Goal: Task Accomplishment & Management: Manage account settings

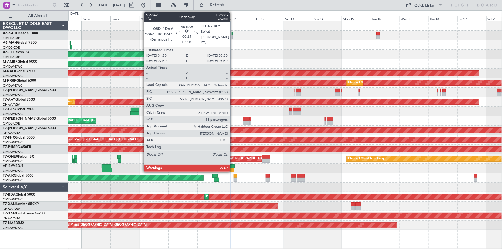
click at [232, 33] on div at bounding box center [231, 34] width 1 height 4
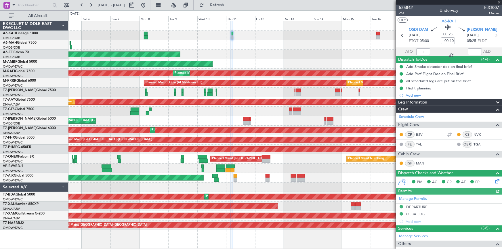
type input "[PERSON_NAME] ([PERSON_NAME])"
type input "7142"
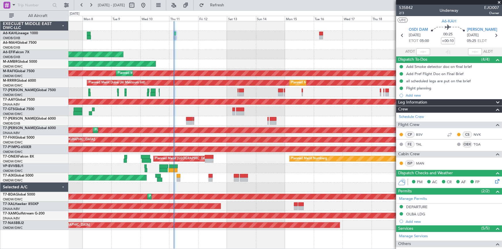
click at [304, 31] on div "Planned Maint Dubai (Al Maktoum Intl)" at bounding box center [284, 35] width 433 height 9
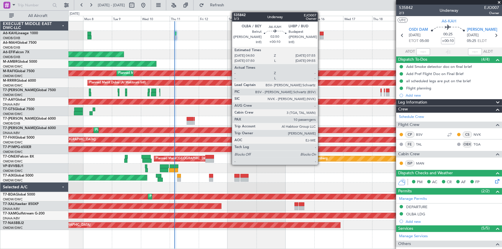
click at [320, 34] on div at bounding box center [322, 34] width 4 height 4
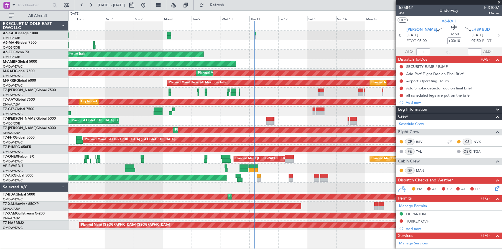
click at [293, 47] on div "Planned Maint [GEOGRAPHIC_DATA] ([GEOGRAPHIC_DATA] Intl)" at bounding box center [284, 44] width 433 height 9
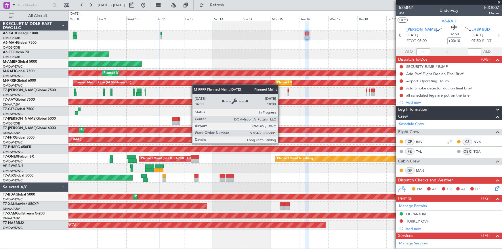
click at [173, 79] on div "Planned Maint Dubai (Al Maktoum Intl) Planned Maint [GEOGRAPHIC_DATA] (Al Makto…" at bounding box center [284, 82] width 433 height 9
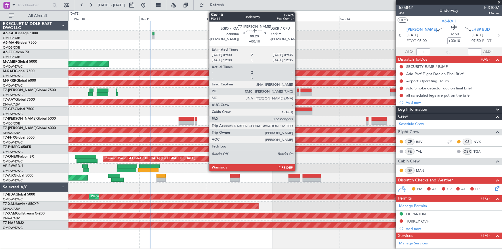
click at [298, 92] on div at bounding box center [298, 94] width 2 height 4
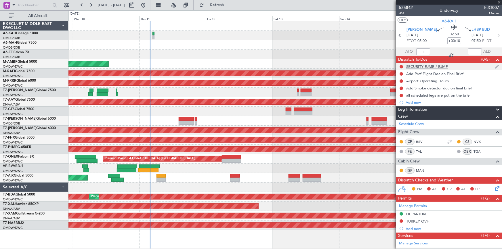
type input "0"
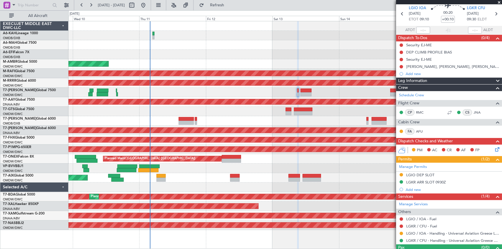
scroll to position [32, 0]
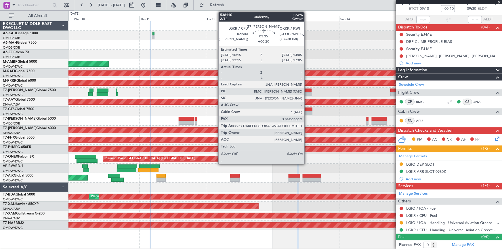
click at [307, 89] on div at bounding box center [305, 91] width 11 height 4
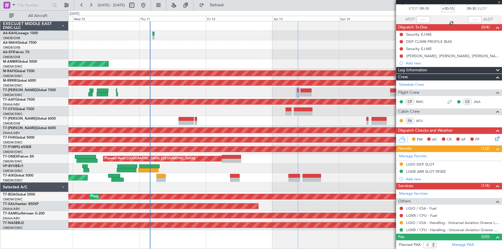
type input "+00:20"
type input "3"
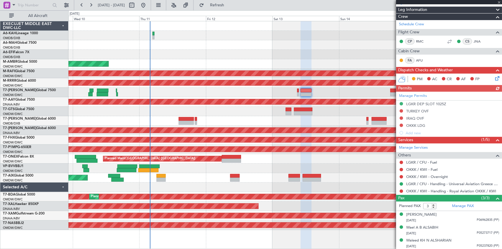
scroll to position [0, 0]
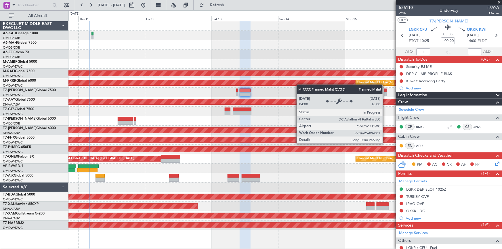
click at [293, 83] on div "Planned Maint Dubai (Al Maktoum Intl) AOG Maint [GEOGRAPHIC_DATA] (Al Maktoum I…" at bounding box center [284, 125] width 433 height 209
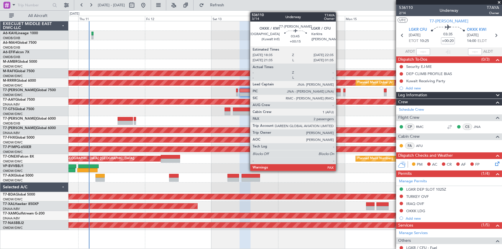
click at [338, 92] on div at bounding box center [334, 94] width 11 height 4
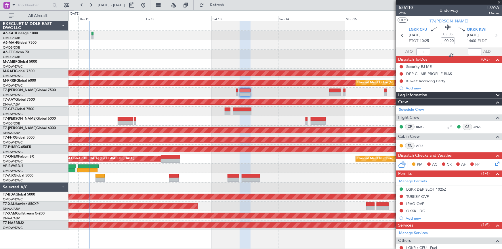
type input "+00:15"
type input "2"
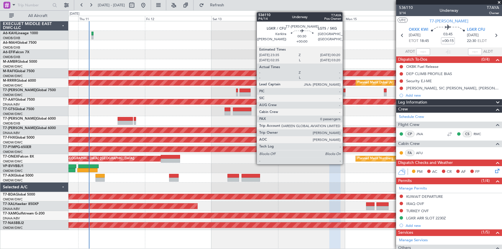
click at [345, 90] on div at bounding box center [344, 91] width 2 height 4
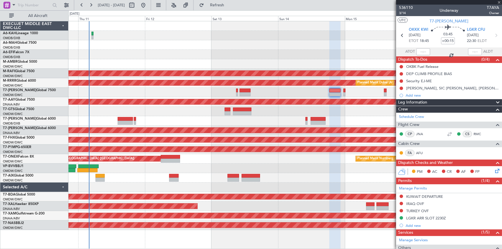
type input "0"
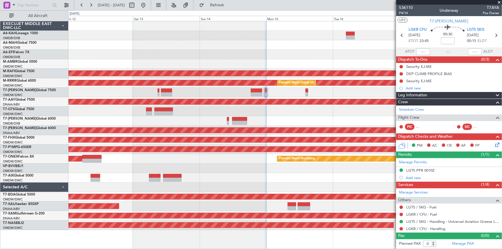
click at [254, 90] on div at bounding box center [284, 92] width 433 height 9
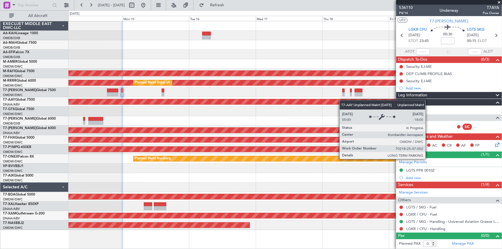
click at [273, 101] on div "Unplanned Maint [GEOGRAPHIC_DATA] (Al Maktoum Intl)" at bounding box center [284, 101] width 433 height 9
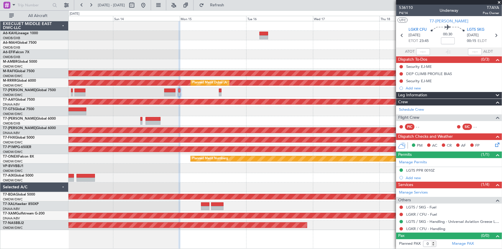
click at [327, 93] on div at bounding box center [284, 92] width 433 height 9
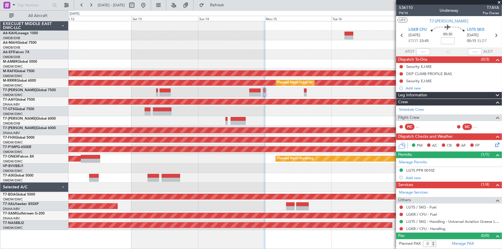
click at [275, 95] on div at bounding box center [284, 92] width 433 height 9
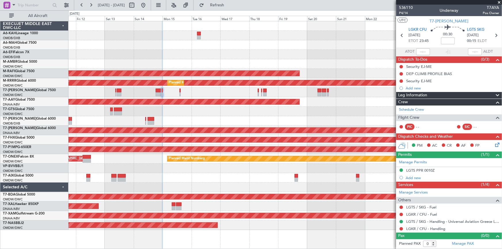
click at [226, 87] on div "Planned Maint Dubai (Al Maktoum Intl) Planned Maint [GEOGRAPHIC_DATA] (Seletar)…" at bounding box center [284, 125] width 433 height 209
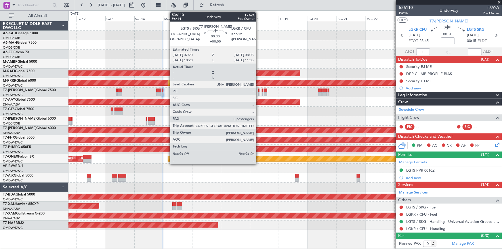
click at [259, 91] on div at bounding box center [258, 91] width 1 height 4
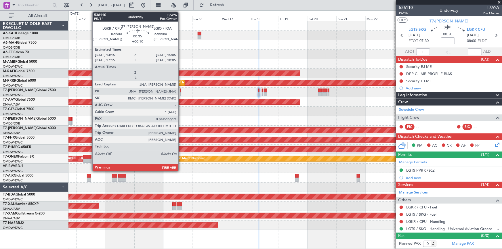
click at [181, 90] on div at bounding box center [180, 91] width 1 height 4
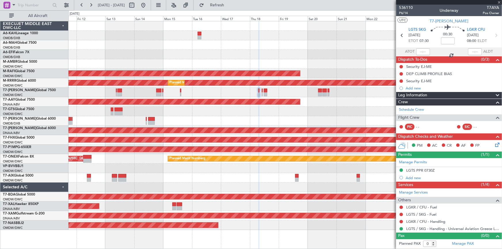
type input "+00:10"
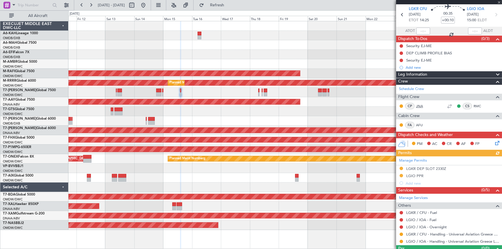
scroll to position [32, 0]
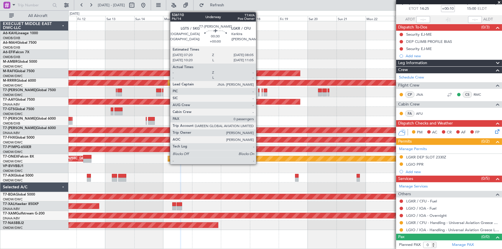
click at [259, 91] on div at bounding box center [258, 91] width 1 height 4
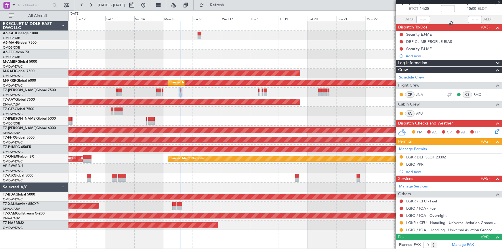
scroll to position [0, 0]
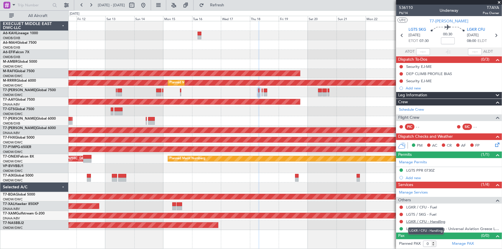
click at [423, 221] on link "LGKR / CFU - Handling" at bounding box center [425, 221] width 39 height 5
click at [229, 3] on span "Refresh" at bounding box center [217, 5] width 24 height 4
click at [497, 35] on icon at bounding box center [495, 35] width 7 height 7
click at [495, 35] on icon at bounding box center [495, 35] width 7 height 7
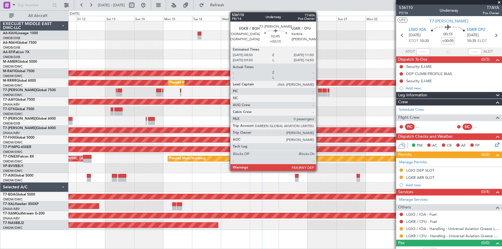
click at [319, 91] on div at bounding box center [320, 91] width 4 height 4
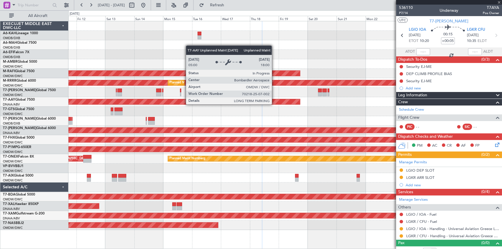
type input "+00:15"
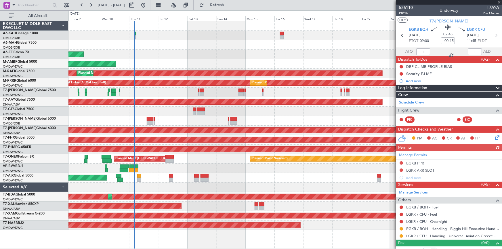
click at [185, 124] on div "AOG Maint [GEOGRAPHIC_DATA] (Dubai Intl)" at bounding box center [284, 120] width 433 height 9
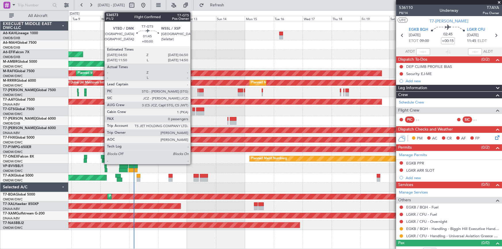
click at [193, 109] on div at bounding box center [193, 110] width 3 height 4
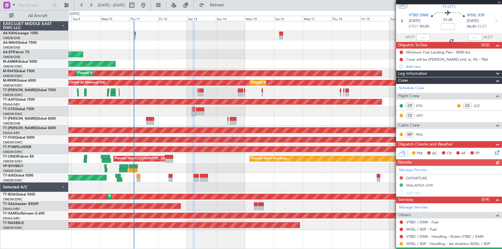
scroll to position [28, 0]
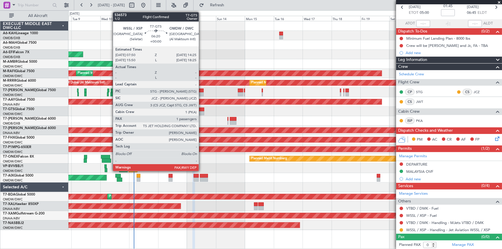
click at [201, 109] on div at bounding box center [200, 110] width 8 height 4
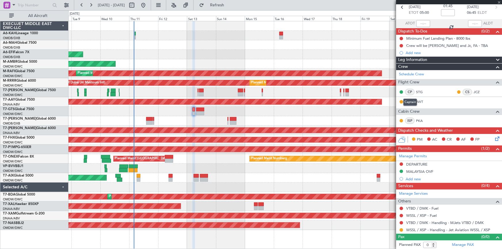
type input "3"
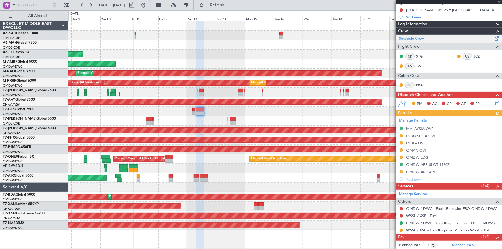
scroll to position [99, 0]
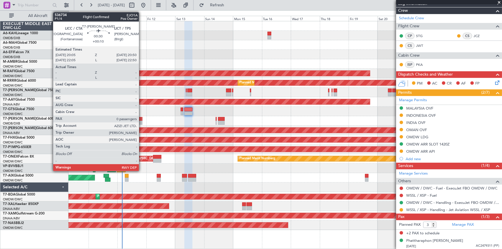
click at [141, 118] on div at bounding box center [141, 119] width 1 height 4
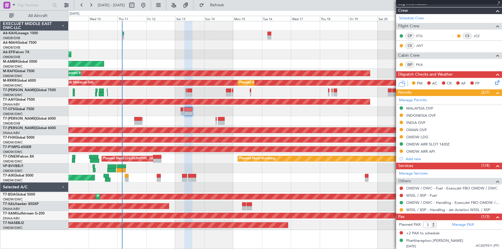
type input "+00:10"
type input "0"
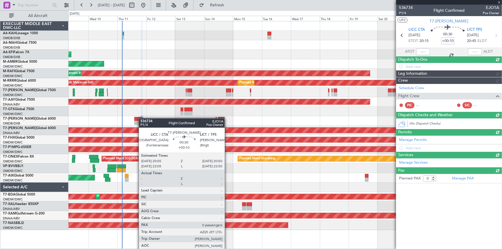
scroll to position [0, 0]
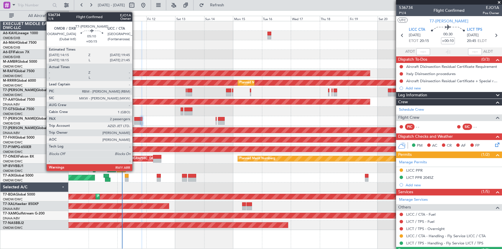
click at [135, 119] on div at bounding box center [137, 119] width 7 height 4
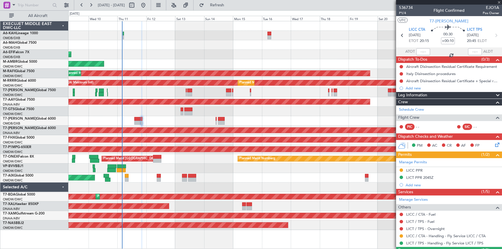
type input "+00:15"
type input "2"
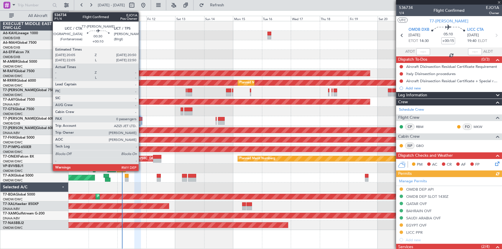
click at [141, 118] on div at bounding box center [141, 119] width 1 height 4
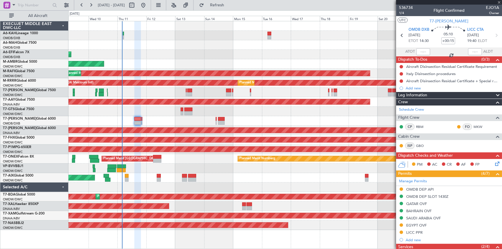
type input "+00:10"
type input "0"
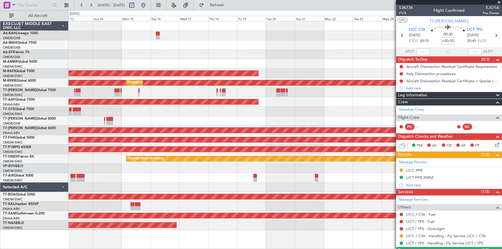
click at [89, 129] on div "Planned Maint Singapore (Seletar) AOG Maint Dubai (Al Maktoum Intl) Planned Mai…" at bounding box center [284, 125] width 433 height 209
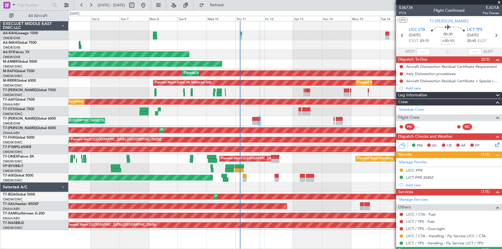
click at [271, 143] on div "Planned Maint [GEOGRAPHIC_DATA] ([GEOGRAPHIC_DATA])" at bounding box center [284, 139] width 433 height 9
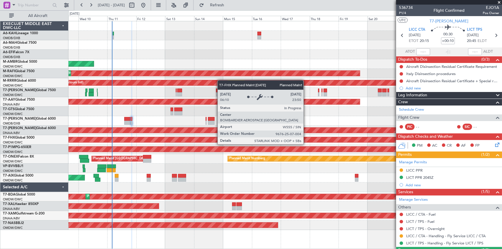
click at [182, 136] on div "Planned Maint [GEOGRAPHIC_DATA] ([GEOGRAPHIC_DATA])" at bounding box center [284, 139] width 433 height 9
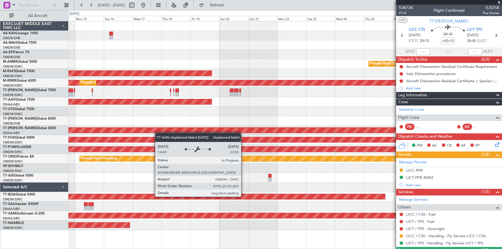
click at [99, 126] on div "Planned Maint Singapore (Seletar) Planned Maint Dubai (Al Maktoum Intl) Planned…" at bounding box center [284, 125] width 433 height 209
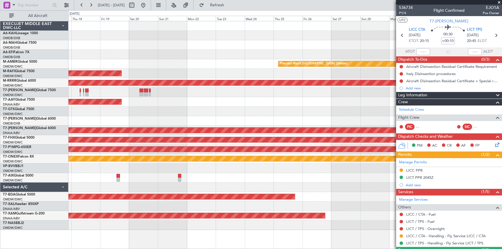
click at [194, 119] on div at bounding box center [284, 120] width 433 height 9
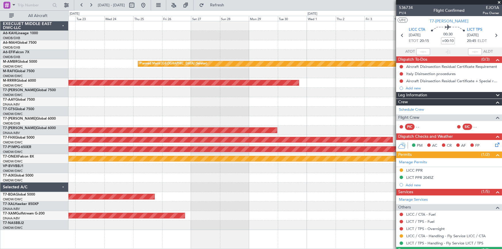
click at [170, 122] on div "Planned Maint Singapore (Seletar) Planned Maint Dubai (Al Maktoum Intl) Planned…" at bounding box center [284, 125] width 433 height 209
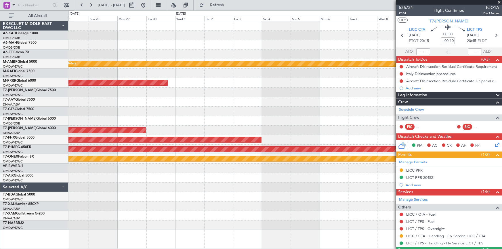
click at [208, 127] on div "Unplanned Maint [GEOGRAPHIC_DATA] (Al Maktoum Intl)" at bounding box center [284, 130] width 433 height 9
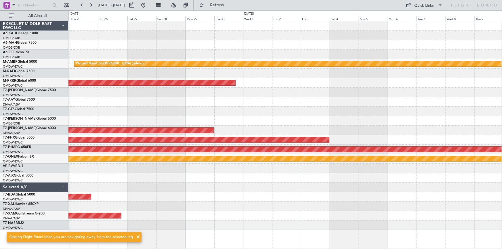
click at [135, 238] on span at bounding box center [138, 236] width 7 height 7
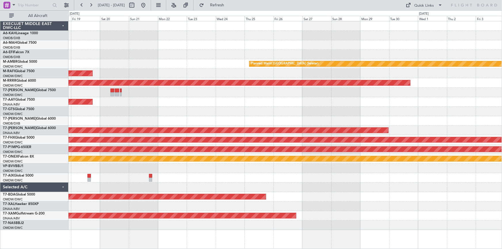
click at [260, 133] on div "Planned Maint Singapore (Seletar) Planned Maint Dubai (Al Maktoum Intl) Planned…" at bounding box center [284, 125] width 433 height 209
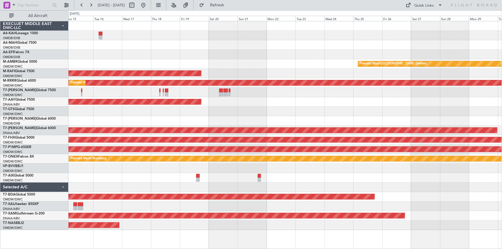
click at [242, 107] on div at bounding box center [284, 111] width 433 height 9
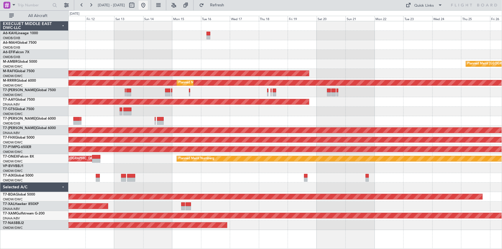
click at [148, 4] on button at bounding box center [143, 5] width 9 height 9
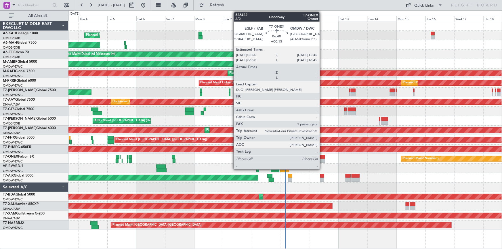
click at [322, 158] on div at bounding box center [320, 157] width 8 height 4
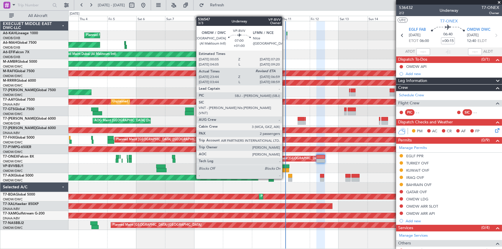
click at [285, 168] on div at bounding box center [284, 170] width 9 height 4
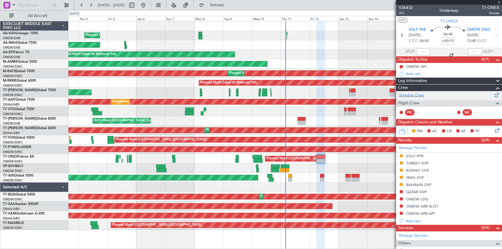
type input "+01:00"
type input "23:54"
type input "2"
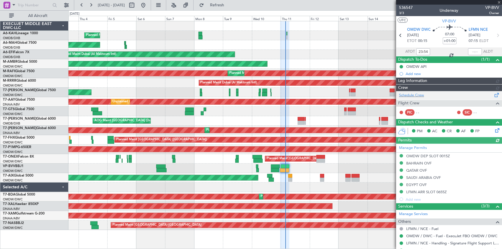
type input "[PERSON_NAME] ([PERSON_NAME])"
type input "7156"
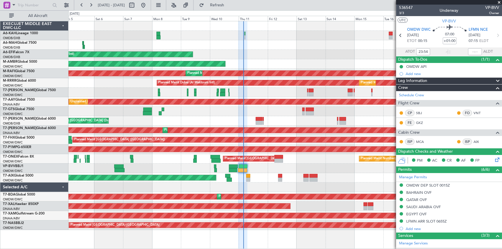
click at [282, 166] on div "Planned Maint Dubai (Al Maktoum Intl) Planned Maint Dubai (Dubai Intl) Planned …" at bounding box center [284, 125] width 433 height 209
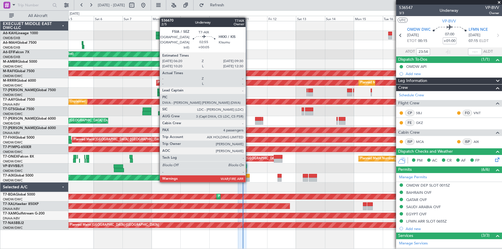
click at [248, 176] on div at bounding box center [248, 176] width 4 height 4
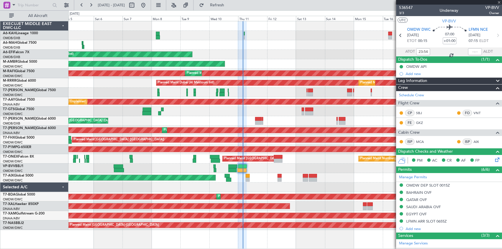
type input "+00:05"
type input "4"
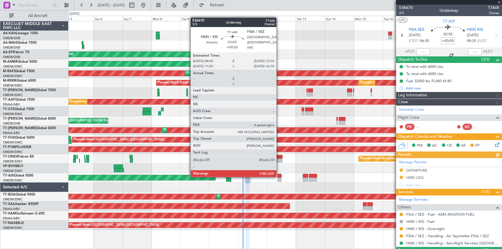
type input "[PERSON_NAME] ([PERSON_NAME])"
type input "7266"
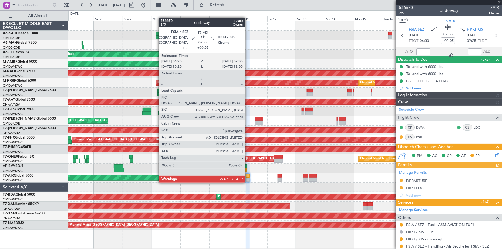
type input "[PERSON_NAME] ([PERSON_NAME])"
type input "7266"
click at [247, 176] on div at bounding box center [248, 176] width 4 height 4
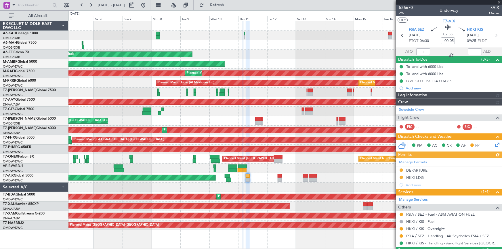
type input "[PERSON_NAME] ([PERSON_NAME])"
type input "7266"
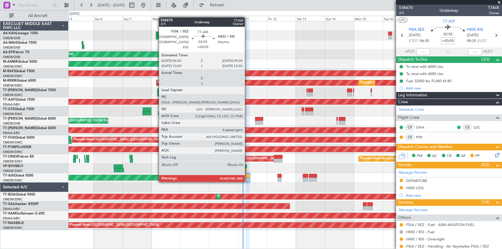
click at [247, 176] on div at bounding box center [248, 176] width 4 height 4
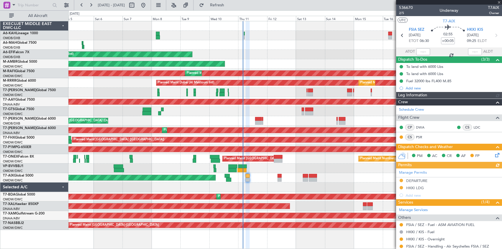
type input "[PERSON_NAME] ([PERSON_NAME])"
type input "7266"
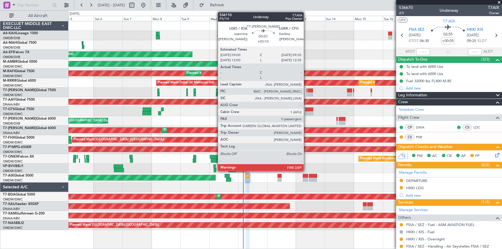
click at [307, 91] on div at bounding box center [307, 91] width 1 height 4
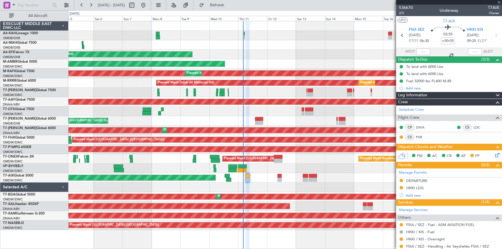
type input "+00:10"
type input "0"
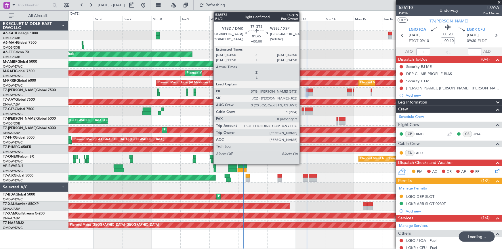
click at [302, 109] on div at bounding box center [303, 110] width 3 height 4
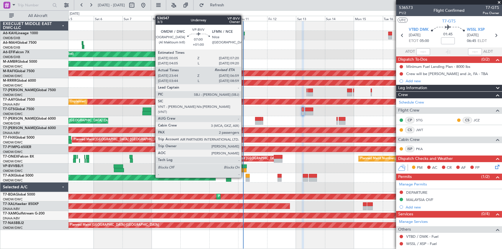
click at [244, 167] on div at bounding box center [242, 166] width 9 height 4
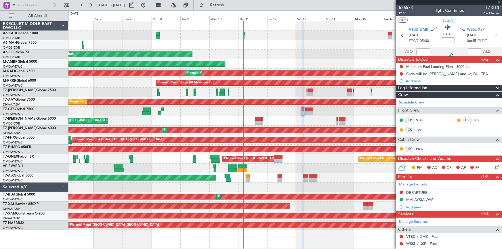
type input "+01:00"
type input "23:54"
type input "2"
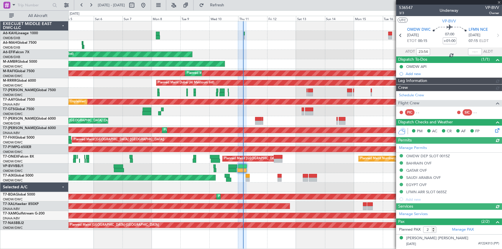
type input "[PERSON_NAME] ([PERSON_NAME])"
type input "7156"
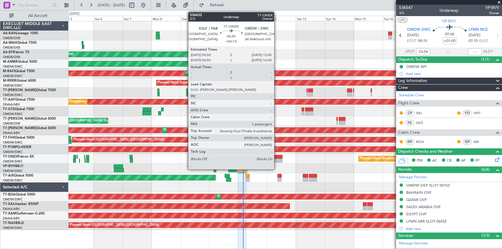
click at [277, 158] on div at bounding box center [278, 157] width 8 height 4
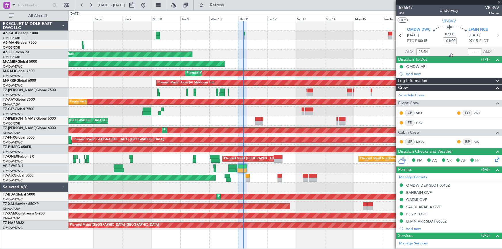
type input "+00:15"
type input "1"
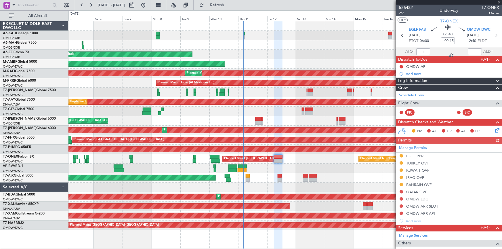
scroll to position [55, 0]
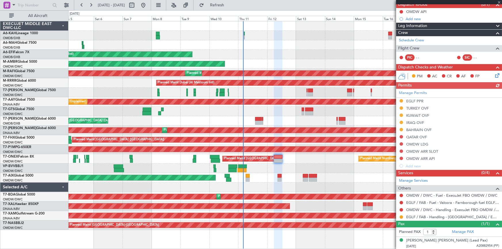
click at [414, 100] on div "Manage Permits EGLF PPR TURKEY OVF KUWAIT OVF IRAQ OVF BAHRAIN OVF QATAR OVF OM…" at bounding box center [449, 129] width 106 height 81
click at [413, 99] on div "Manage Permits EGLF PPR TURKEY OVF KUWAIT OVF IRAQ OVF BAHRAIN OVF QATAR OVF OM…" at bounding box center [449, 129] width 106 height 81
drag, startPoint x: 413, startPoint y: 102, endPoint x: 422, endPoint y: 105, distance: 10.2
click at [413, 101] on div "EGLF PPR" at bounding box center [414, 101] width 17 height 5
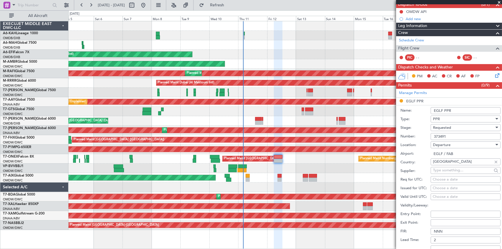
drag, startPoint x: 455, startPoint y: 133, endPoint x: 417, endPoint y: 126, distance: 38.7
click at [418, 126] on form "Name: EGLF PPR Type: PPR Stage: Requested Number: 373491 Location: Departure Ai…" at bounding box center [449, 191] width 106 height 172
paste input "."
type input "373491"
click at [447, 126] on span "Requested" at bounding box center [442, 127] width 18 height 5
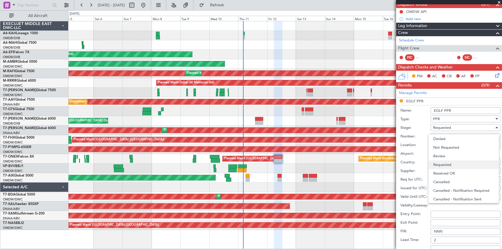
scroll to position [2, 0]
click at [447, 172] on span "Received OK" at bounding box center [463, 171] width 61 height 9
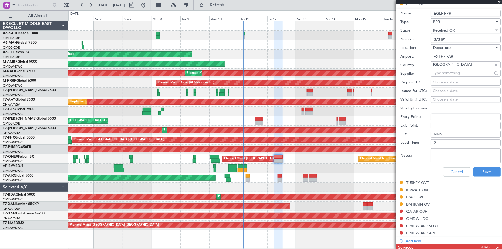
scroll to position [212, 0]
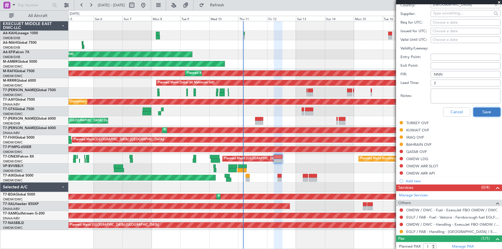
click at [482, 110] on button "Save" at bounding box center [486, 112] width 27 height 9
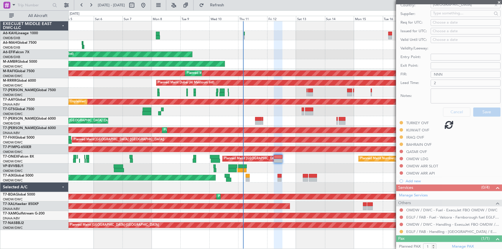
scroll to position [40, 0]
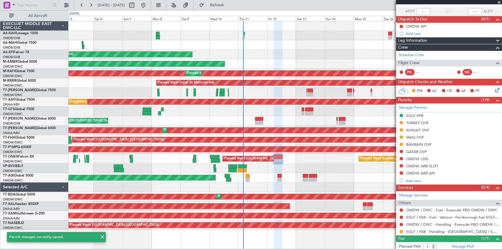
click at [401, 231] on button at bounding box center [400, 231] width 3 height 3
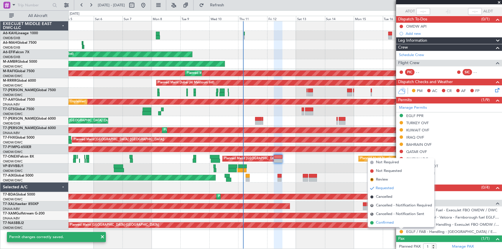
click at [382, 224] on span "Confirmed" at bounding box center [385, 223] width 18 height 6
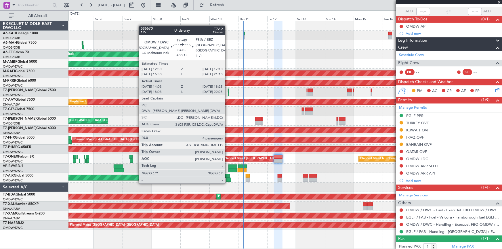
click at [227, 177] on div at bounding box center [227, 176] width 5 height 4
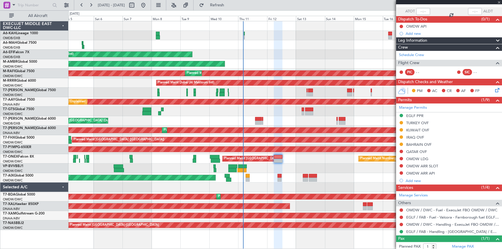
type input "14:13"
type input "18:20"
type input "4"
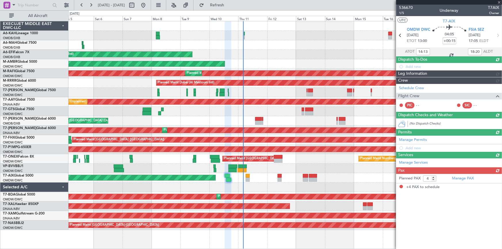
scroll to position [0, 0]
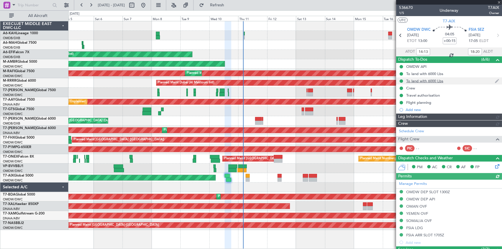
type input "Anita Mani (ANI)"
type input "7254"
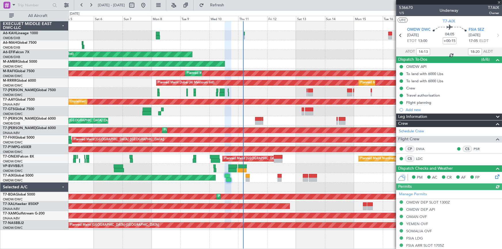
type input "Anita Mani (ANI)"
type input "7254"
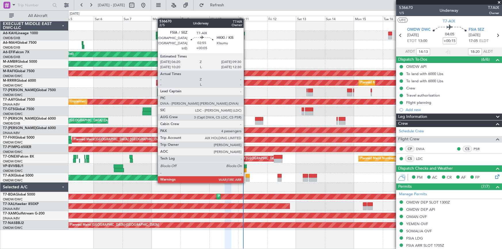
click at [246, 177] on div at bounding box center [248, 176] width 4 height 4
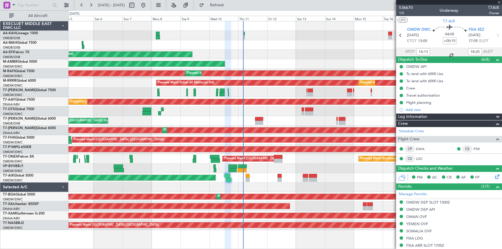
type input "+00:05"
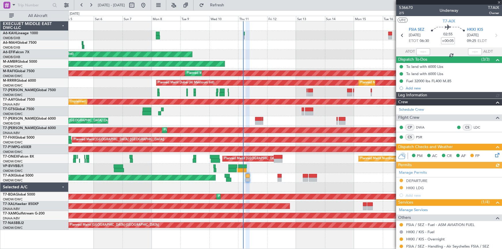
type input "[PERSON_NAME] ([PERSON_NAME])"
type input "7266"
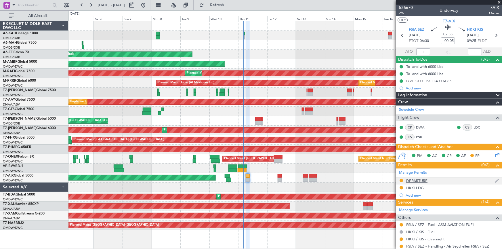
click at [416, 179] on div "DEPARTURE" at bounding box center [416, 180] width 21 height 5
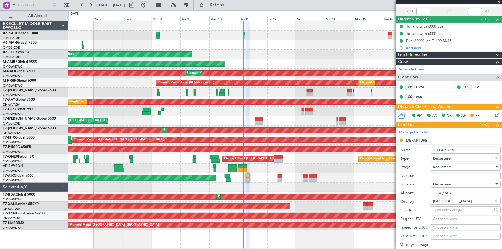
scroll to position [52, 0]
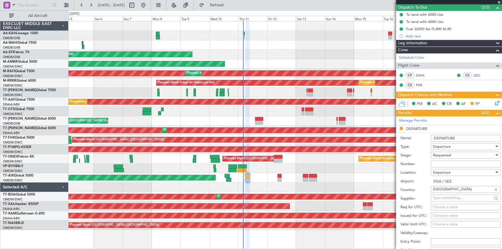
click at [446, 155] on span "Requested" at bounding box center [442, 155] width 18 height 5
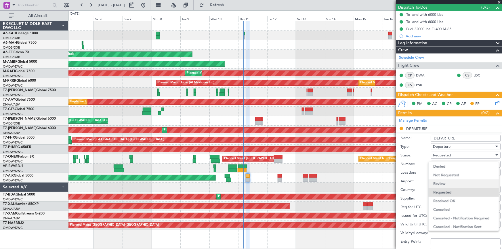
scroll to position [2, 0]
click at [451, 200] on span "Received OK" at bounding box center [463, 198] width 61 height 9
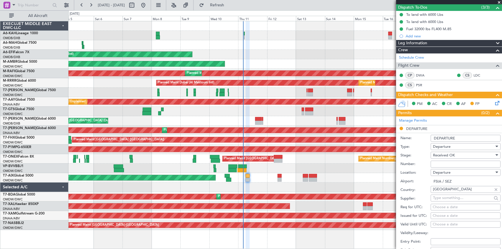
click at [456, 162] on input "Number:" at bounding box center [465, 164] width 70 height 7
type input "Approved"
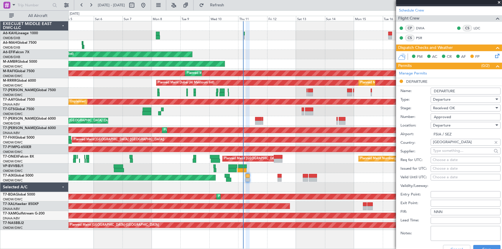
scroll to position [104, 0]
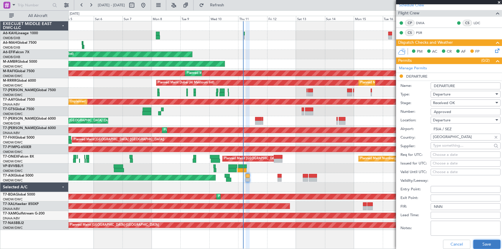
click at [480, 241] on button "Save" at bounding box center [486, 244] width 27 height 9
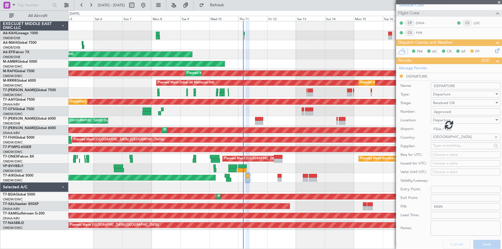
scroll to position [75, 0]
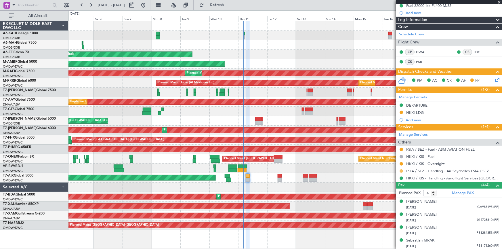
click at [401, 172] on mat-tooltip-component "Requested" at bounding box center [401, 179] width 26 height 15
click at [402, 171] on button at bounding box center [400, 170] width 3 height 3
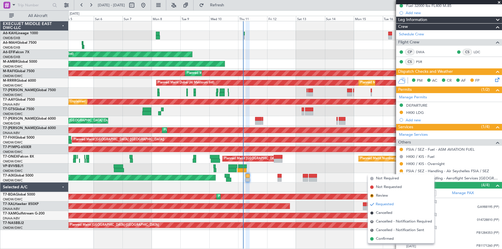
drag, startPoint x: 382, startPoint y: 238, endPoint x: 388, endPoint y: 229, distance: 10.6
click at [382, 238] on span "Confirmed" at bounding box center [385, 239] width 18 height 6
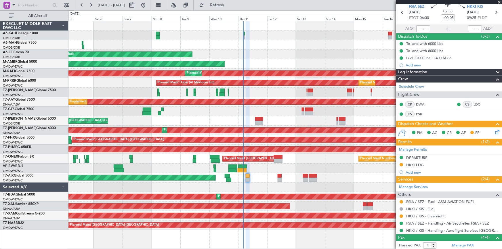
scroll to position [0, 0]
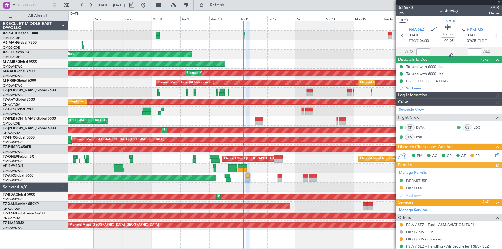
type input "Rohit Roy (ROY)"
type input "7266"
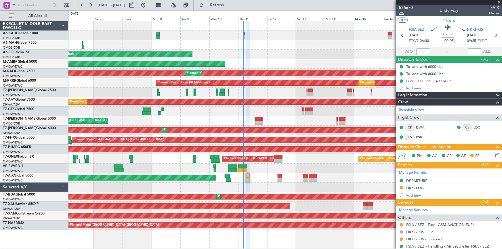
click at [403, 14] on span "2/5" at bounding box center [406, 13] width 14 height 5
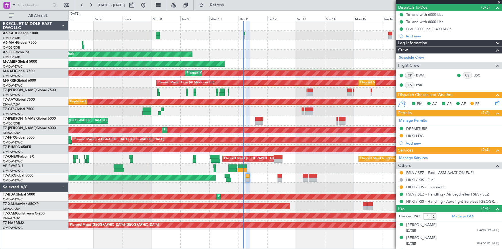
scroll to position [75, 0]
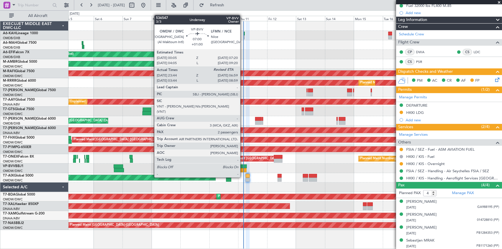
click at [243, 166] on div at bounding box center [242, 166] width 9 height 4
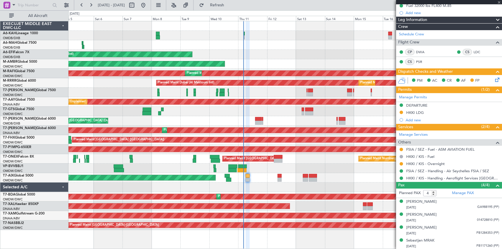
type input "+01:00"
type input "23:54"
type input "2"
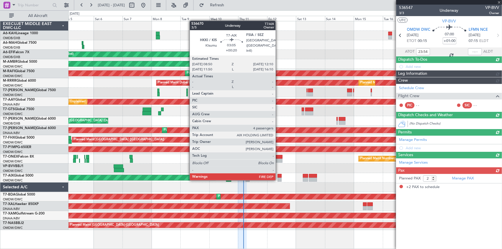
scroll to position [0, 0]
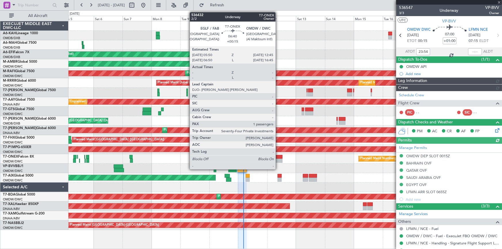
type input "Rohit Roy (ROY)"
type input "7156"
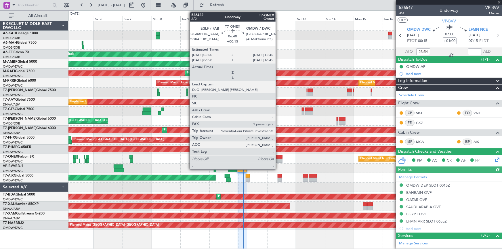
click at [278, 159] on div at bounding box center [278, 161] width 8 height 4
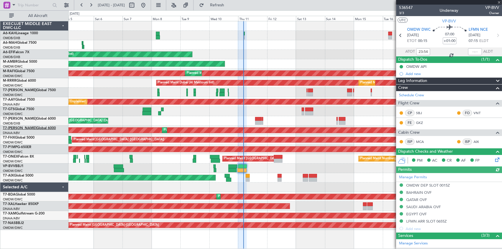
type input "+00:15"
type input "1"
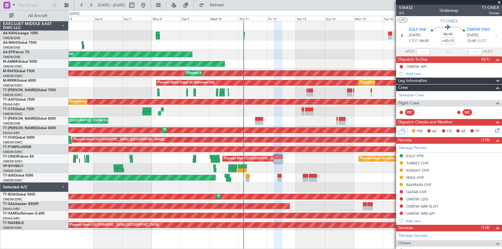
click at [420, 163] on div "TURKEY OVF" at bounding box center [417, 163] width 22 height 5
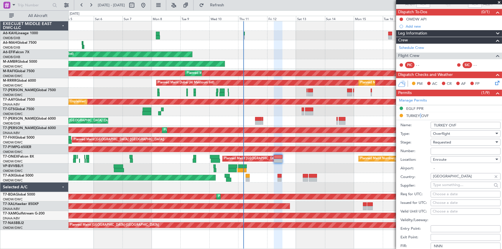
scroll to position [78, 0]
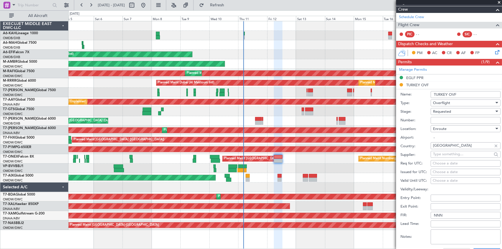
click at [449, 119] on input "Number:" at bounding box center [465, 120] width 70 height 7
type input "BUSINESS FLT"
click at [452, 111] on div "Requested" at bounding box center [463, 111] width 61 height 9
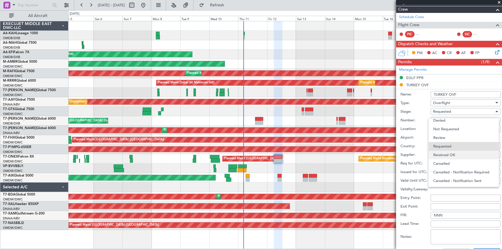
click at [453, 154] on span "Received OK" at bounding box center [463, 155] width 61 height 9
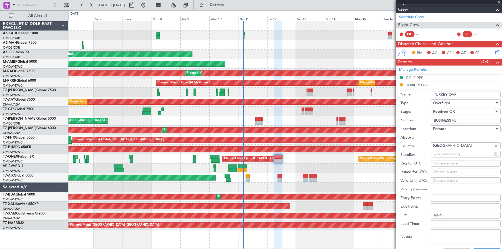
scroll to position [157, 0]
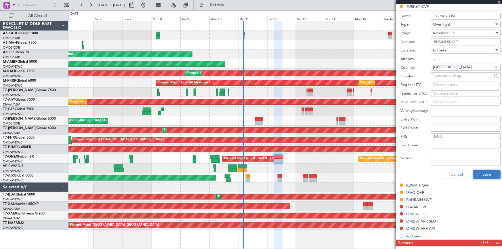
click at [482, 172] on button "Save" at bounding box center [486, 174] width 27 height 9
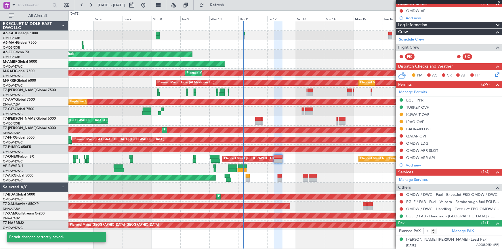
scroll to position [0, 0]
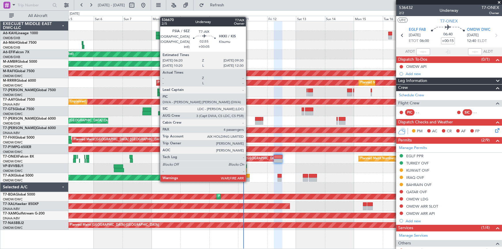
click at [249, 175] on div at bounding box center [248, 176] width 4 height 4
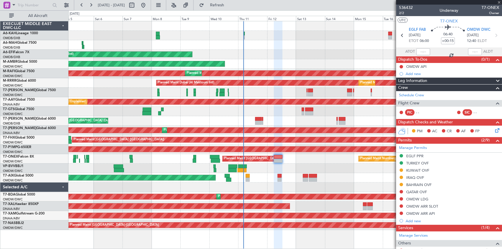
type input "+00:05"
type input "4"
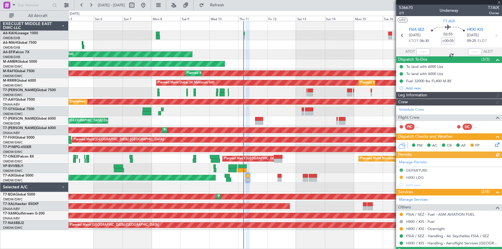
type input "Rohit Roy (ROY)"
type input "7266"
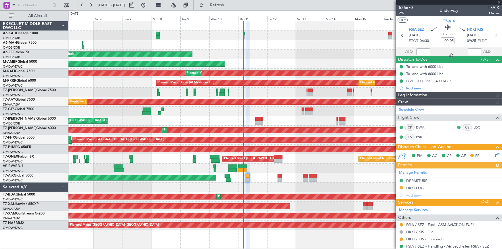
type input "Rohit Roy (ROY)"
type input "7266"
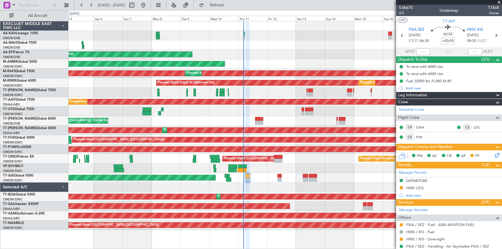
type input "Rohit Roy (ROY)"
type input "7266"
type input "Rohit Roy (ROY)"
type input "7266"
type input "Rohit Roy (ROY)"
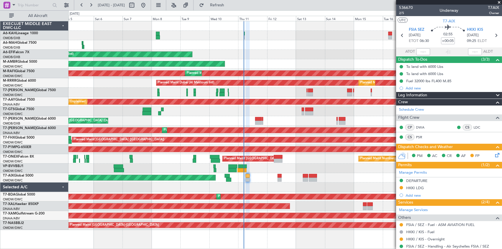
type input "7266"
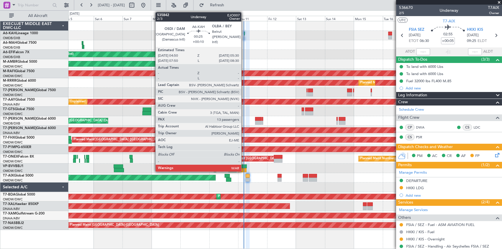
click at [244, 35] on div at bounding box center [244, 34] width 1 height 4
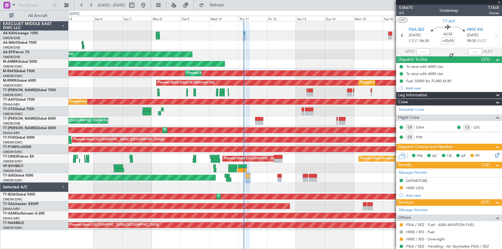
type input "+00:10"
type input "13"
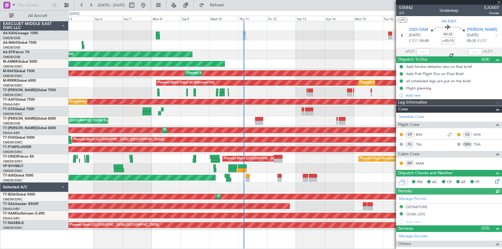
type input "Rohit Roy (ROY)"
type input "7142"
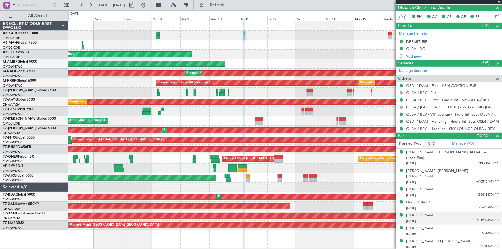
scroll to position [183, 0]
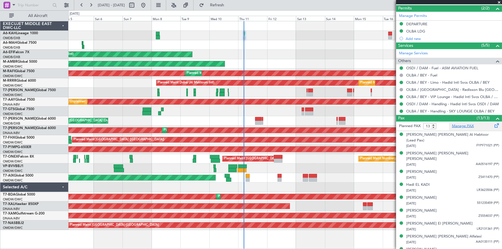
click at [462, 124] on link "Manage PAX" at bounding box center [463, 126] width 22 height 6
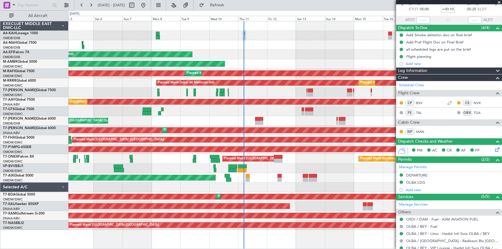
scroll to position [0, 0]
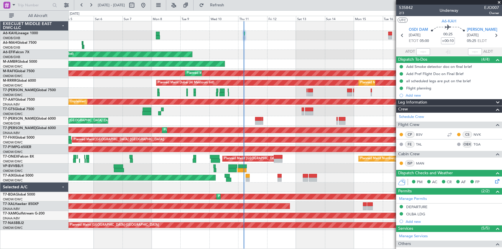
type input "Rohit Roy (ROY)"
type input "7142"
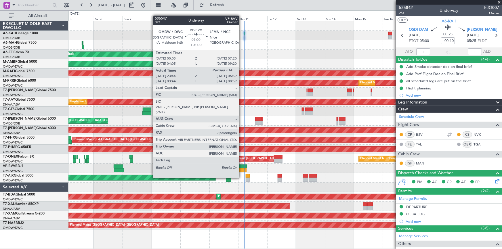
click at [242, 166] on div at bounding box center [242, 166] width 9 height 4
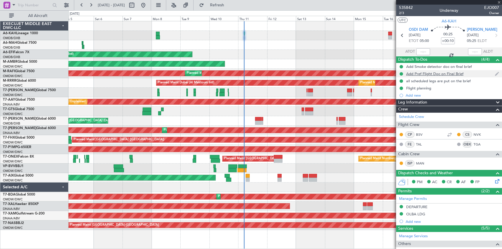
type input "+01:00"
type input "23:54"
type input "2"
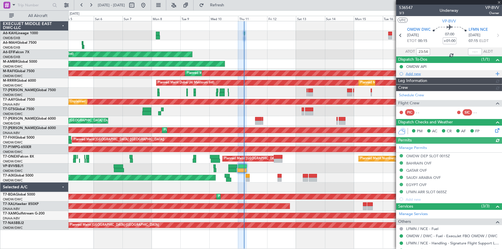
type input "Rohit Roy (ROY)"
type input "7156"
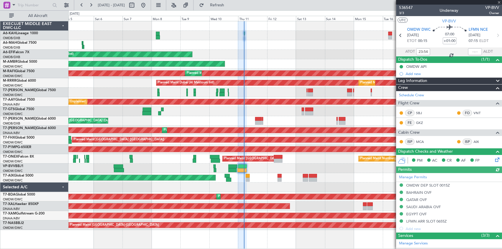
scroll to position [76, 0]
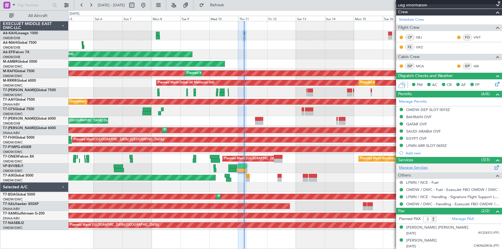
click at [418, 166] on link "Manage Services" at bounding box center [413, 168] width 29 height 6
click at [231, 8] on button "Refresh" at bounding box center [213, 5] width 35 height 9
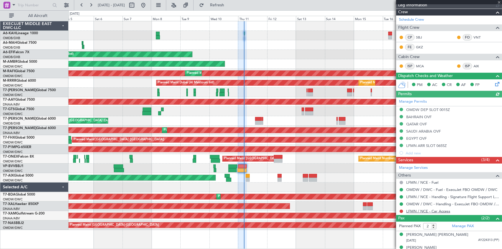
type input "Rohit Roy (ROY)"
type input "7156"
click at [433, 209] on link "LFMN / NCE - Car Access" at bounding box center [428, 211] width 44 height 5
click at [229, 5] on span "Refresh" at bounding box center [217, 5] width 24 height 4
type input "Rohit Roy (ROY)"
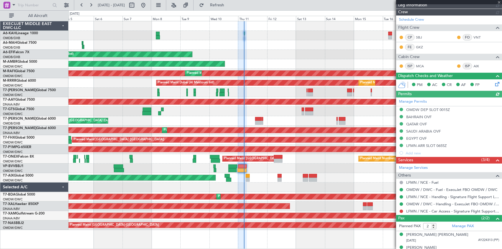
type input "7156"
click at [401, 211] on button at bounding box center [400, 211] width 3 height 3
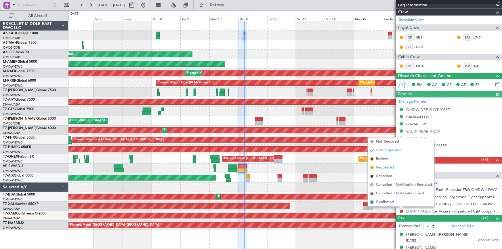
click at [383, 167] on span "Requested" at bounding box center [385, 168] width 18 height 6
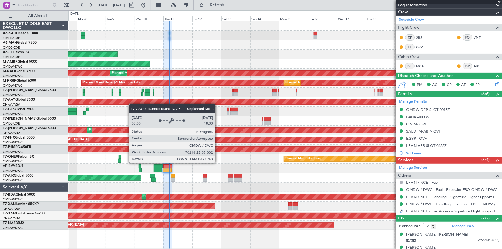
click at [133, 104] on div "Planned Maint Dubai (Al Maktoum Intl) Planned Maint Dubai (Dubai Intl) Planned …" at bounding box center [284, 125] width 433 height 209
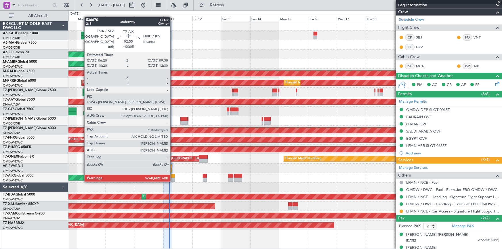
click at [173, 175] on div at bounding box center [173, 176] width 4 height 4
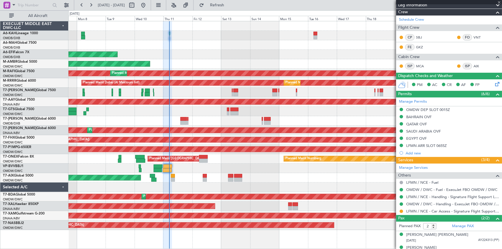
type input "+00:05"
type input "4"
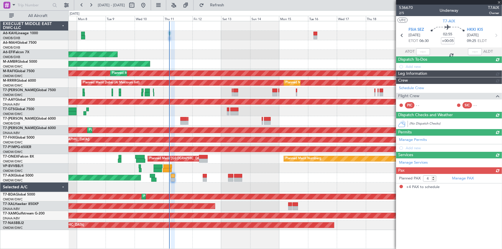
scroll to position [0, 0]
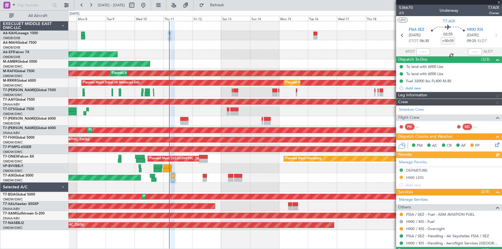
type input "Rohit Roy (ROY)"
type input "7266"
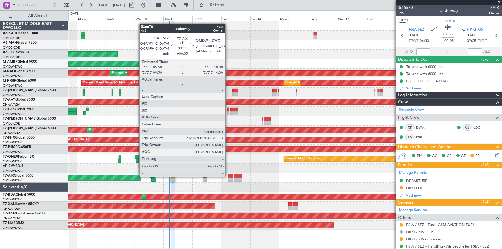
click at [228, 175] on div at bounding box center [230, 176] width 5 height 4
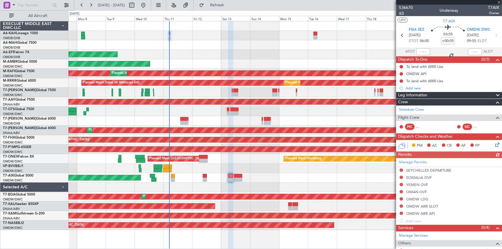
click at [402, 14] on span "4/5" at bounding box center [406, 13] width 14 height 5
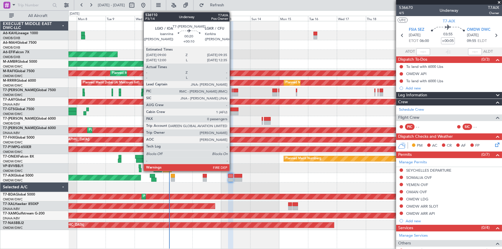
click at [232, 90] on div at bounding box center [232, 91] width 1 height 4
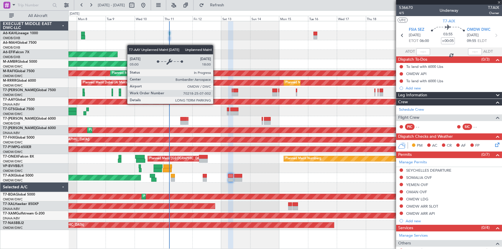
type input "+00:10"
type input "0"
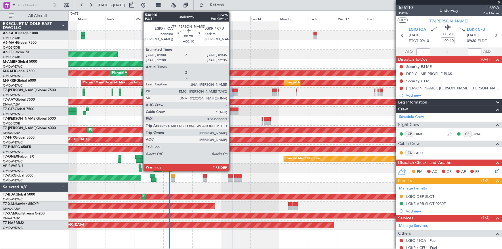
click at [232, 90] on div at bounding box center [232, 91] width 1 height 4
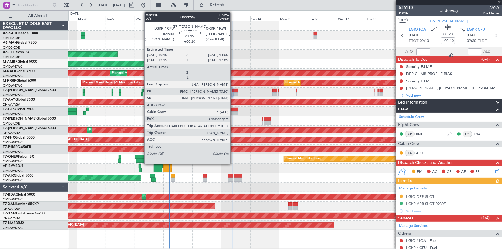
click at [233, 92] on div at bounding box center [235, 94] width 5 height 4
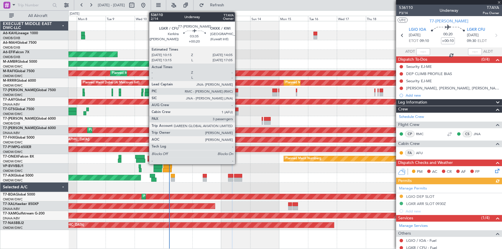
click at [238, 91] on div at bounding box center [235, 91] width 5 height 4
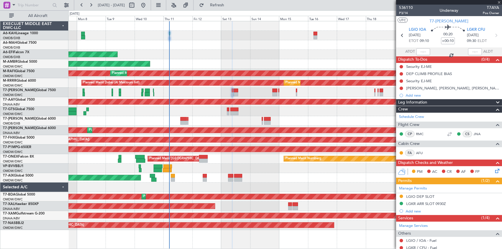
type input "+00:20"
type input "3"
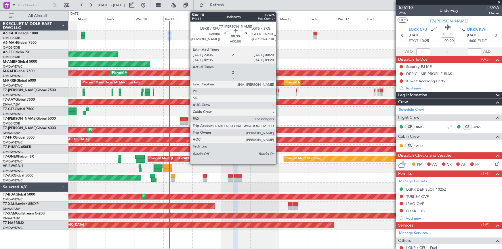
click at [279, 91] on div at bounding box center [278, 91] width 1 height 4
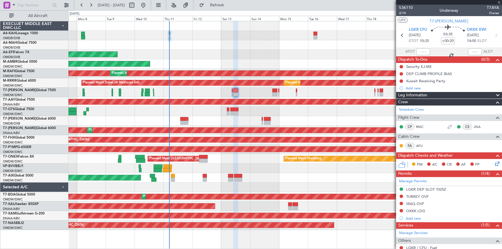
type input "0"
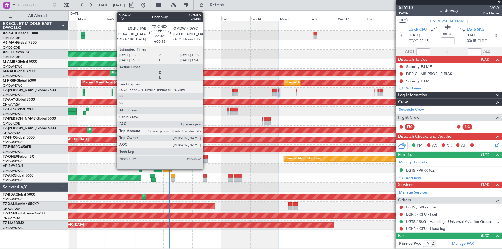
click at [205, 159] on div at bounding box center [203, 161] width 8 height 4
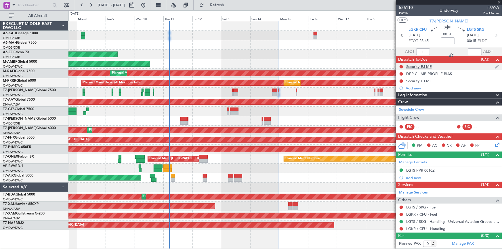
type input "+00:15"
type input "1"
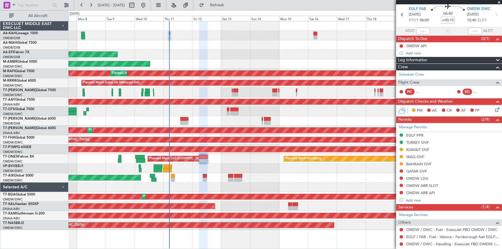
scroll to position [55, 0]
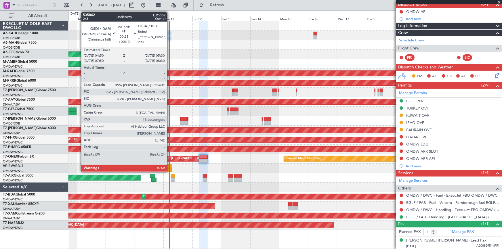
click at [170, 33] on div at bounding box center [169, 34] width 1 height 4
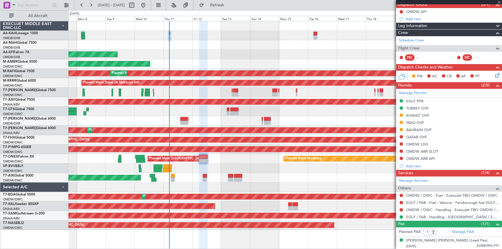
type input "+00:10"
type input "13"
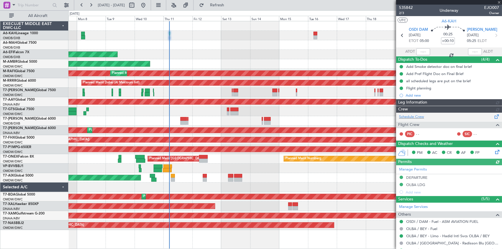
type input "[PERSON_NAME] ([PERSON_NAME])"
type input "7142"
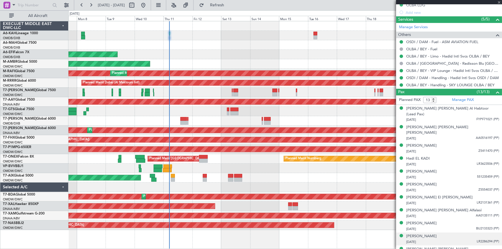
scroll to position [232, 0]
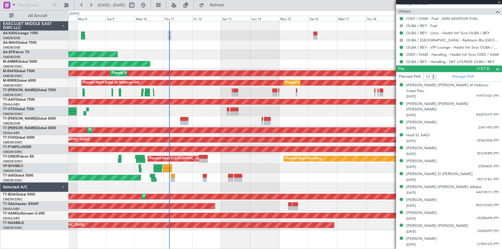
type input "[PERSON_NAME] ([PERSON_NAME])"
type input "7142"
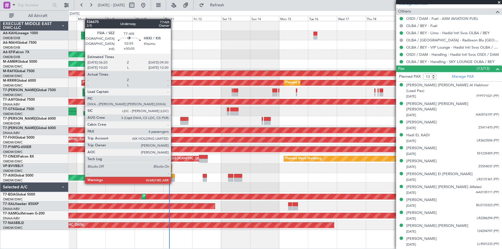
click at [173, 178] on div at bounding box center [173, 180] width 4 height 4
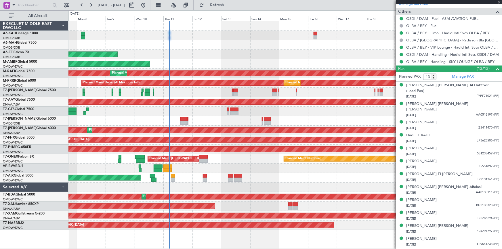
type input "+00:05"
type input "4"
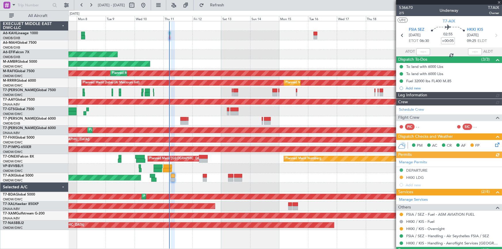
type input "[PERSON_NAME] ([PERSON_NAME])"
type input "7266"
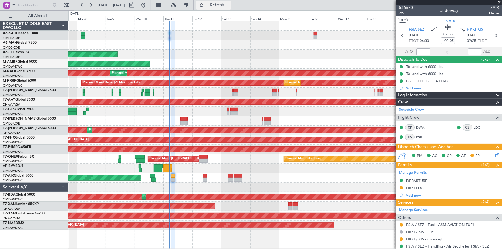
click at [229, 7] on span "Refresh" at bounding box center [217, 5] width 24 height 4
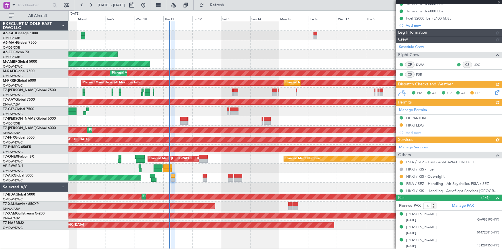
scroll to position [75, 0]
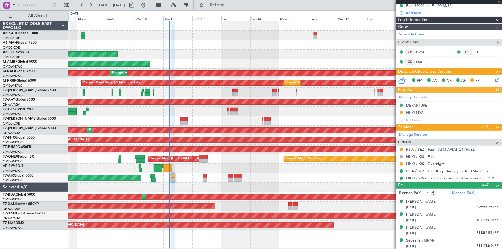
type input "[PERSON_NAME] ([PERSON_NAME])"
type input "7266"
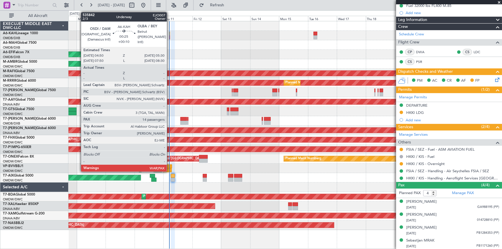
click at [169, 35] on div at bounding box center [169, 34] width 1 height 4
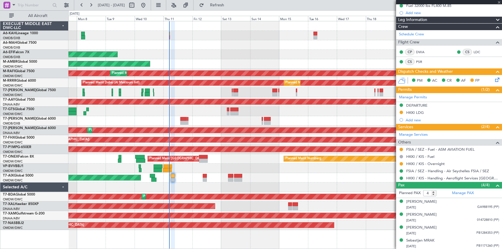
type input "+00:10"
type input "14"
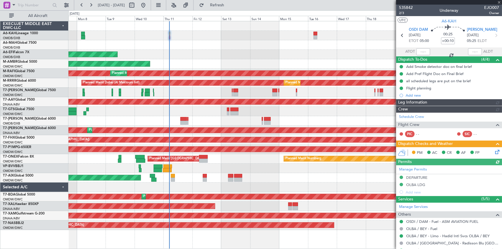
type input "[PERSON_NAME] ([PERSON_NAME])"
type input "7142"
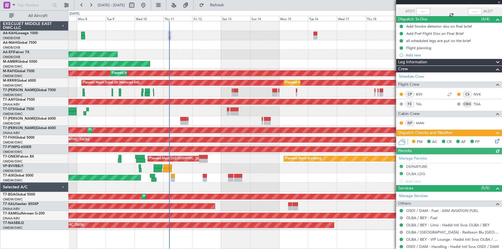
scroll to position [78, 0]
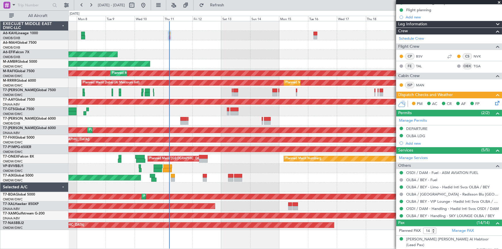
click at [494, 101] on icon at bounding box center [496, 102] width 5 height 5
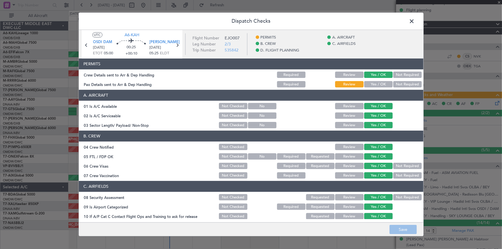
click at [371, 83] on button "Yes / OK" at bounding box center [378, 84] width 28 height 6
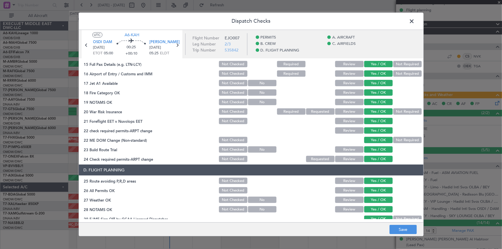
scroll to position [209, 0]
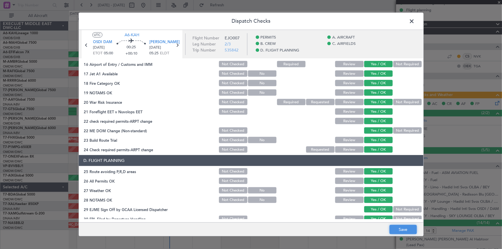
click at [400, 233] on button "Save" at bounding box center [402, 229] width 27 height 9
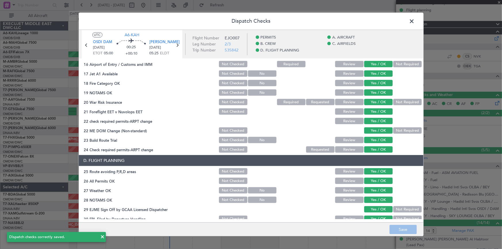
drag, startPoint x: 411, startPoint y: 20, endPoint x: 418, endPoint y: 39, distance: 20.3
click at [415, 21] on span at bounding box center [415, 23] width 0 height 12
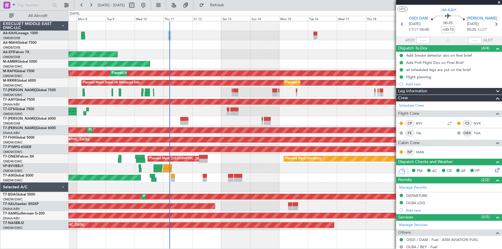
scroll to position [0, 0]
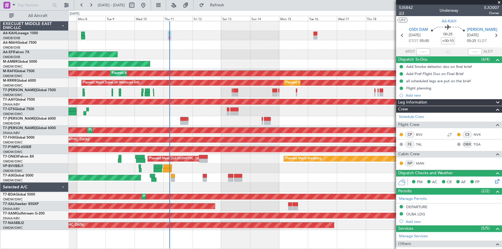
click at [400, 12] on span "2/3" at bounding box center [406, 13] width 14 height 5
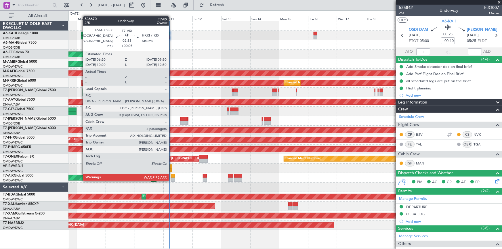
click at [171, 175] on div at bounding box center [173, 176] width 4 height 4
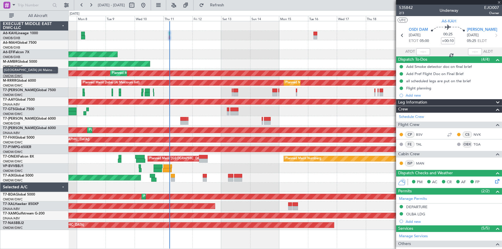
type input "+00:05"
type input "4"
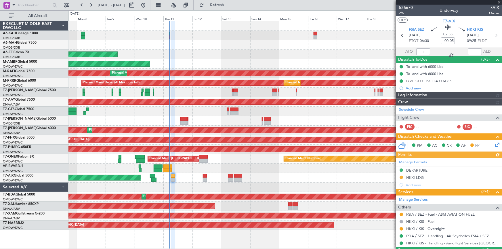
type input "[PERSON_NAME] ([PERSON_NAME])"
type input "7266"
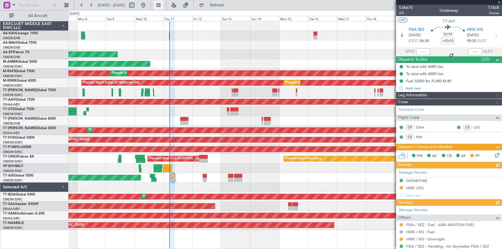
type input "[PERSON_NAME] ([PERSON_NAME])"
type input "7266"
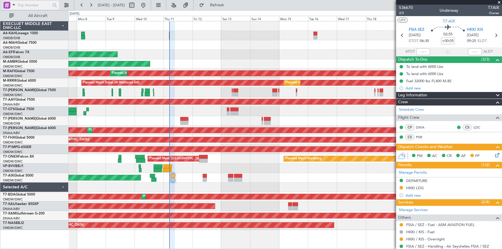
type input "[PERSON_NAME] ([PERSON_NAME])"
type input "7266"
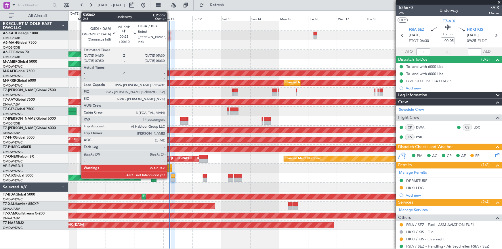
click at [170, 34] on div at bounding box center [169, 34] width 1 height 4
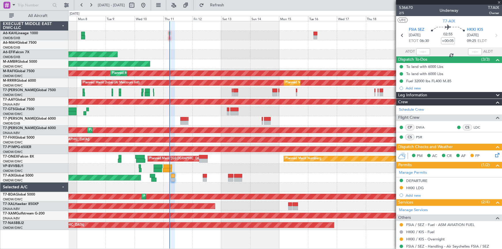
type input "+00:10"
type input "14"
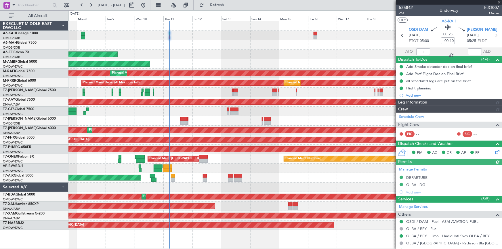
type input "[PERSON_NAME] ([PERSON_NAME])"
type input "7142"
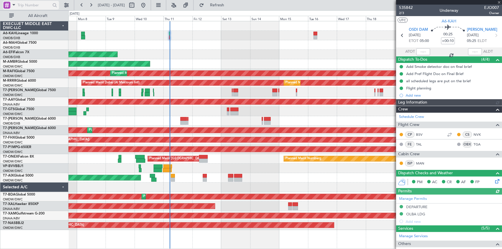
type input "[PERSON_NAME] ([PERSON_NAME])"
type input "7142"
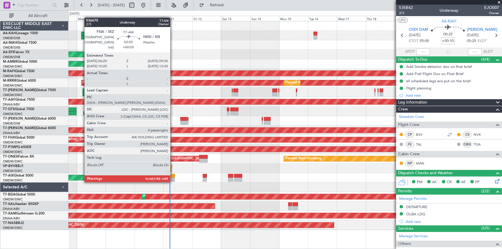
click at [173, 176] on div at bounding box center [173, 176] width 4 height 4
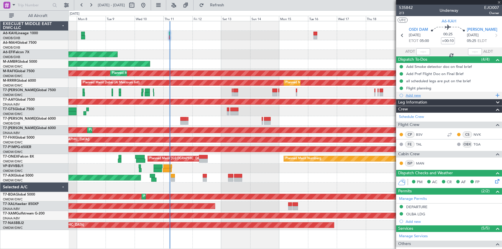
type input "+00:05"
type input "4"
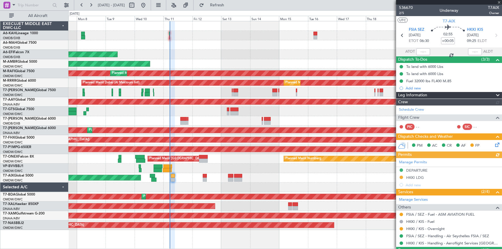
type input "[PERSON_NAME] ([PERSON_NAME])"
type input "7266"
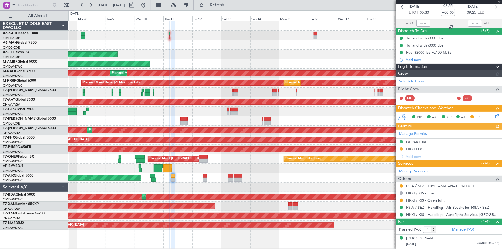
scroll to position [65, 0]
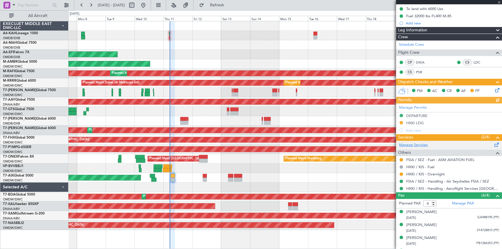
click at [406, 143] on link "Manage Services" at bounding box center [413, 145] width 29 height 6
drag, startPoint x: 227, startPoint y: 7, endPoint x: 207, endPoint y: 0, distance: 20.6
click at [224, 5] on span "Refresh" at bounding box center [217, 5] width 24 height 4
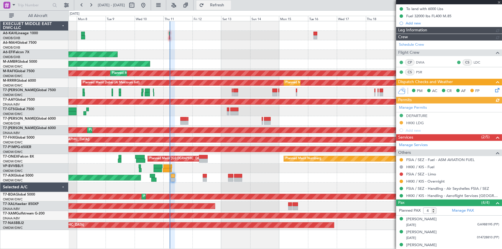
type input "[PERSON_NAME] ([PERSON_NAME])"
type input "7266"
click at [229, 3] on span "Refresh" at bounding box center [217, 5] width 24 height 4
type input "[PERSON_NAME] ([PERSON_NAME])"
type input "7266"
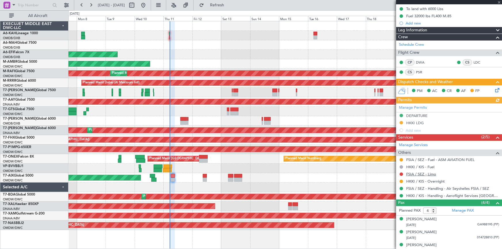
click at [416, 173] on link "FSIA / SEZ - Limo" at bounding box center [421, 174] width 30 height 5
click at [229, 3] on span "Refresh" at bounding box center [217, 5] width 24 height 4
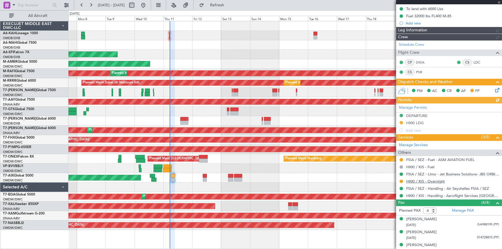
type input "[PERSON_NAME] ([PERSON_NAME])"
type input "7266"
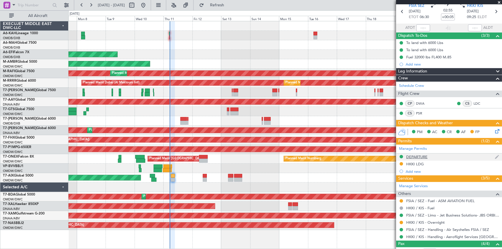
scroll to position [0, 0]
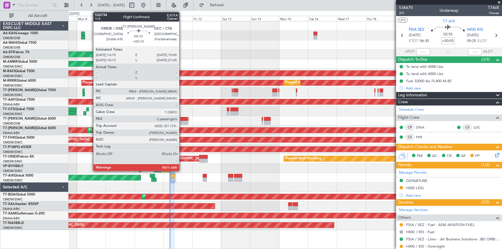
click at [182, 119] on div at bounding box center [183, 119] width 7 height 4
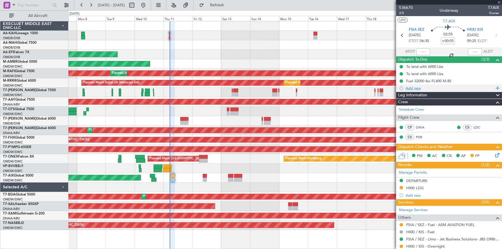
type input "+00:15"
type input "2"
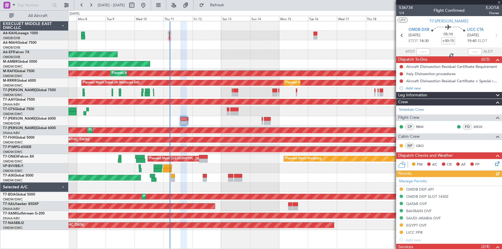
click at [418, 226] on div "Manage Permits OMDB DEP API OMDB DEP SLOT 1430Z QATAR OVF BAHRAIN OVF SAUDI ARA…" at bounding box center [449, 210] width 106 height 66
click at [416, 223] on div "Manage Permits OMDB DEP API OMDB DEP SLOT 1430Z QATAR OVF BAHRAIN OVF SAUDI ARA…" at bounding box center [449, 210] width 106 height 66
click at [420, 225] on div "Manage Permits OMDB DEP API OMDB DEP SLOT 1430Z QATAR OVF BAHRAIN OVF SAUDI ARA…" at bounding box center [449, 210] width 106 height 66
drag, startPoint x: 413, startPoint y: 224, endPoint x: 427, endPoint y: 223, distance: 14.4
click at [413, 223] on div "EGYPT OVF" at bounding box center [416, 225] width 20 height 5
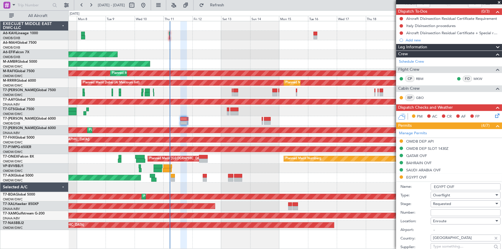
scroll to position [104, 0]
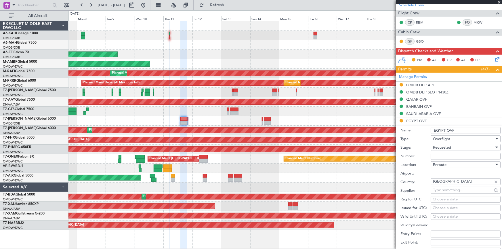
click at [443, 155] on input "Number:" at bounding box center [465, 156] width 70 height 7
paste input "AP10458"
type input "AP10458"
click at [449, 147] on span "Requested" at bounding box center [442, 147] width 18 height 5
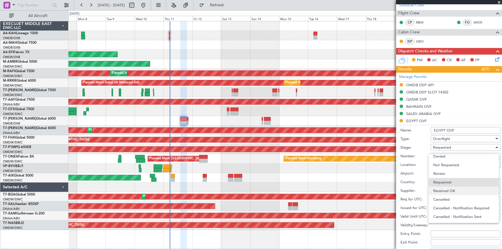
click at [454, 189] on span "Received OK" at bounding box center [463, 191] width 61 height 9
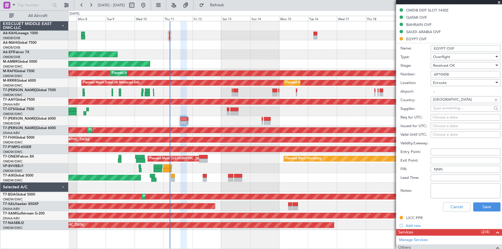
scroll to position [209, 0]
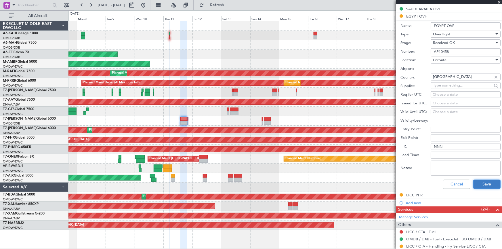
click at [483, 184] on button "Save" at bounding box center [486, 184] width 27 height 9
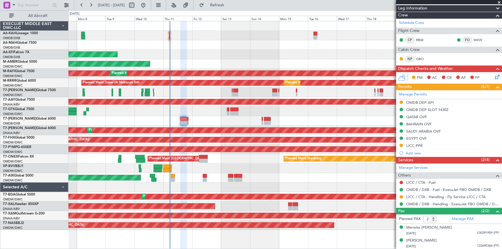
scroll to position [0, 0]
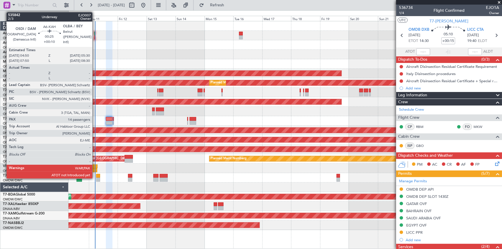
click at [95, 34] on div at bounding box center [94, 34] width 1 height 4
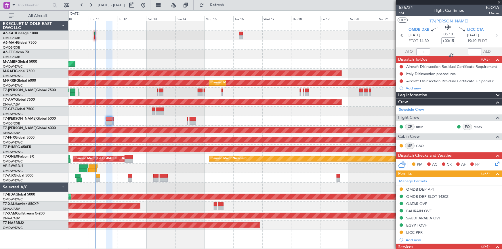
type input "+00:10"
type input "14"
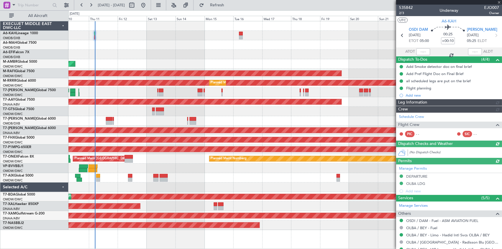
type input "[PERSON_NAME] ([PERSON_NAME])"
type input "7142"
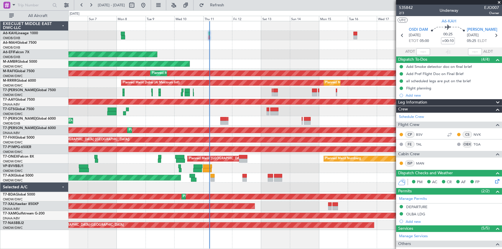
click at [245, 57] on div "Planned Maint Dubai (Al Maktoum Intl)" at bounding box center [284, 54] width 433 height 9
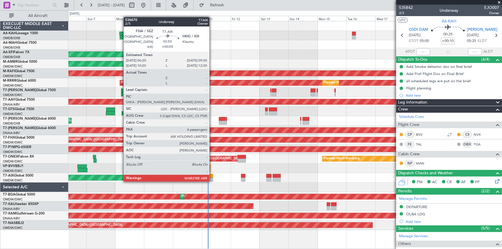
click at [212, 175] on div at bounding box center [211, 176] width 4 height 4
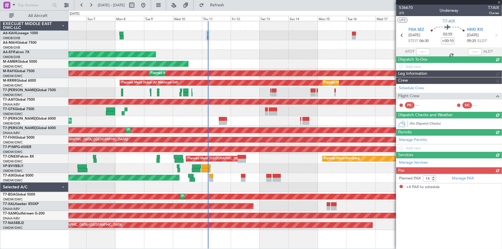
type input "+00:05"
type input "4"
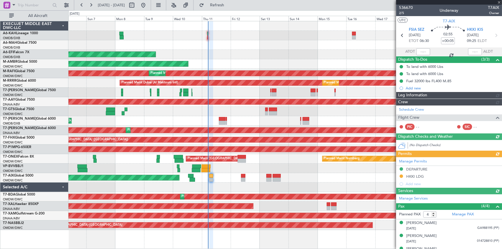
type input "[PERSON_NAME] ([PERSON_NAME])"
type input "7266"
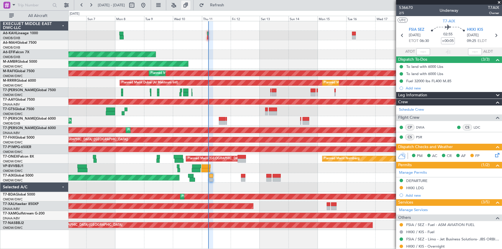
type input "[PERSON_NAME] ([PERSON_NAME])"
type input "7266"
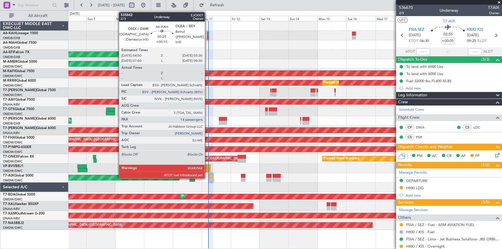
click at [207, 35] on div at bounding box center [207, 37] width 1 height 4
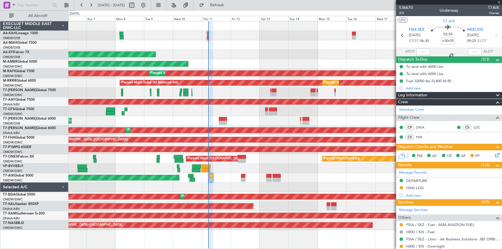
type input "+00:10"
type input "14"
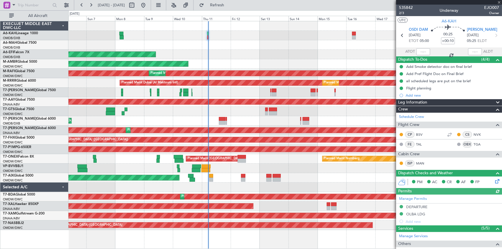
type input "[PERSON_NAME] ([PERSON_NAME])"
type input "7142"
click at [420, 53] on input "text" at bounding box center [423, 51] width 14 height 7
click at [399, 41] on section "OSDI DAM 11/09/2025 ETOT 05:00 00:25 +00:10 OLBA BEY 11/09/2025 05:25 ELDT" at bounding box center [449, 36] width 106 height 23
type input "05:14"
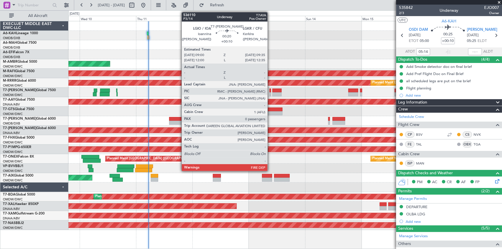
click at [270, 91] on div at bounding box center [269, 91] width 1 height 4
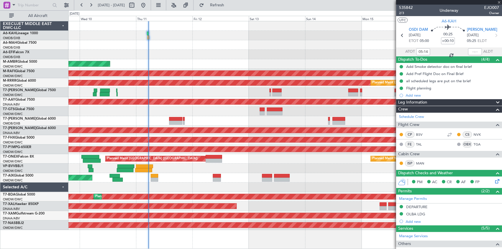
type input "0"
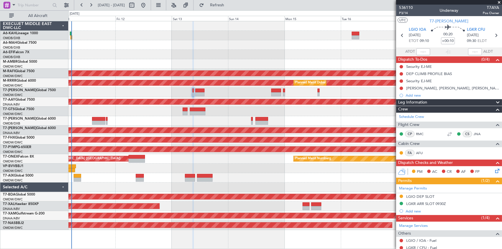
click at [250, 93] on div at bounding box center [284, 92] width 433 height 9
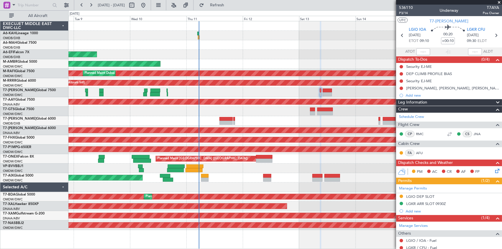
click at [264, 166] on div at bounding box center [284, 168] width 433 height 9
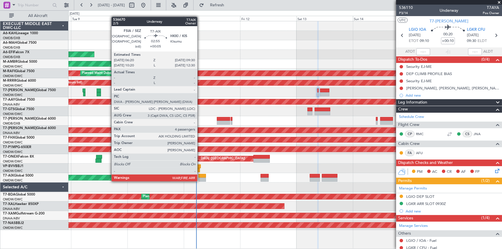
click at [200, 175] on div at bounding box center [201, 176] width 7 height 4
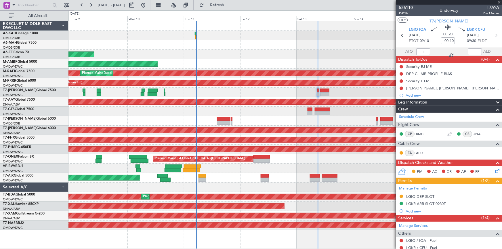
type input "+00:05"
type input "4"
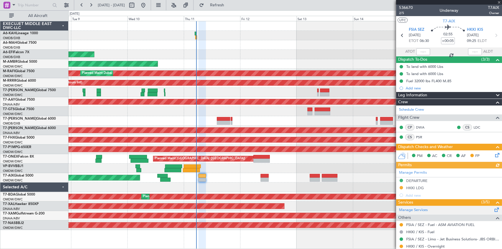
type input "[PERSON_NAME] ([PERSON_NAME])"
type input "7266"
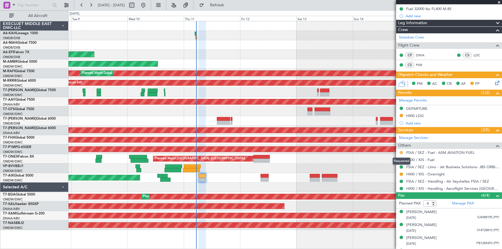
click at [401, 151] on button at bounding box center [400, 152] width 3 height 3
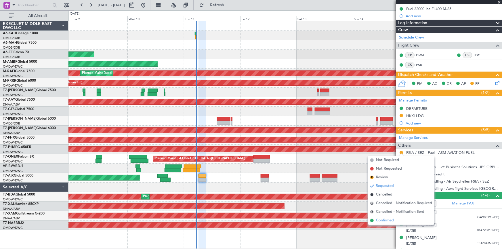
click at [382, 221] on span "Confirmed" at bounding box center [385, 221] width 18 height 6
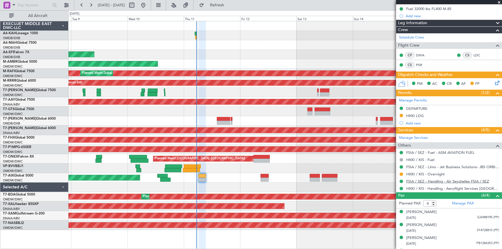
click at [442, 182] on link "FSIA / SEZ - Handling - Air Seychelles FSIA / SEZ" at bounding box center [447, 181] width 83 height 5
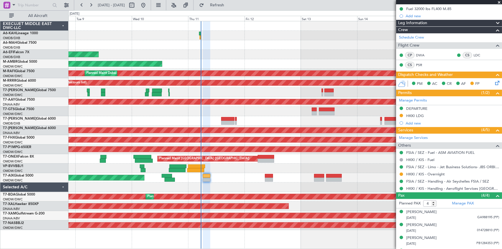
click at [354, 93] on div at bounding box center [284, 92] width 433 height 9
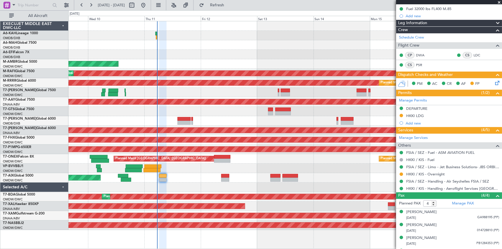
click at [143, 73] on div "Planned Maint Dubai (Al Maktoum Intl) AOG Maint Dubai (Al Maktoum Intl) Planned…" at bounding box center [284, 125] width 433 height 209
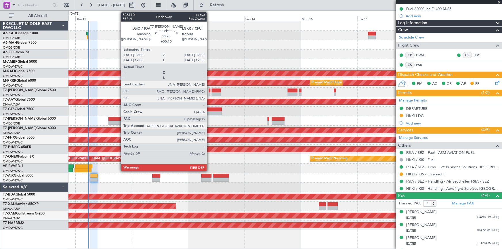
click at [209, 91] on div at bounding box center [209, 91] width 1 height 4
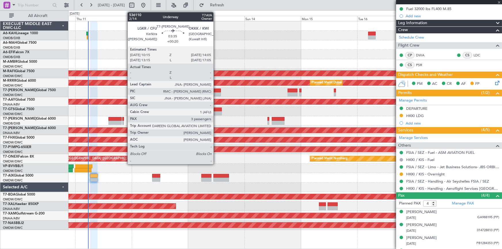
type input "+00:10"
type input "0"
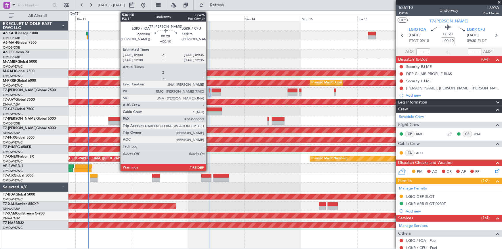
click at [209, 92] on div at bounding box center [209, 91] width 1 height 4
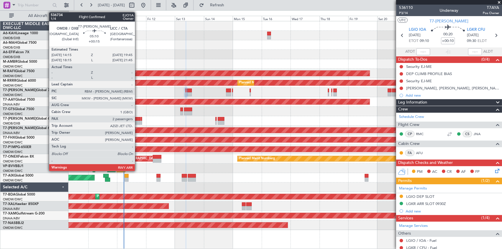
click at [137, 119] on div at bounding box center [137, 119] width 7 height 4
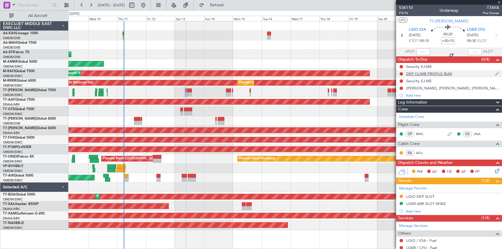
type input "+00:15"
type input "2"
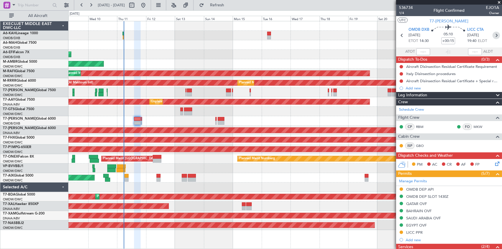
click at [493, 36] on icon at bounding box center [495, 35] width 7 height 7
type input "+00:10"
type input "0"
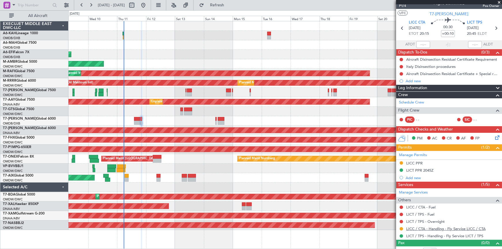
scroll to position [14, 0]
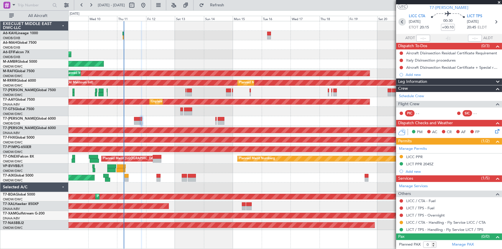
click at [402, 22] on icon at bounding box center [401, 21] width 7 height 7
type input "+00:15"
type input "2"
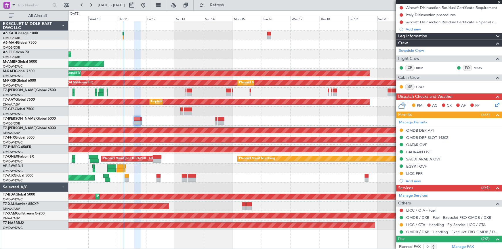
scroll to position [87, 0]
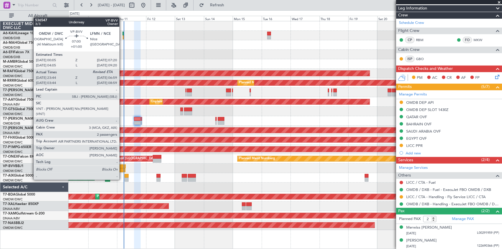
click at [122, 169] on div at bounding box center [120, 170] width 9 height 4
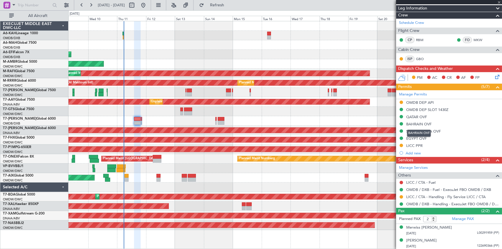
type input "+01:00"
type input "23:54"
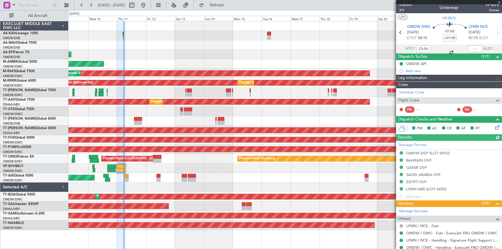
type input "[PERSON_NAME] ([PERSON_NAME])"
type input "7156"
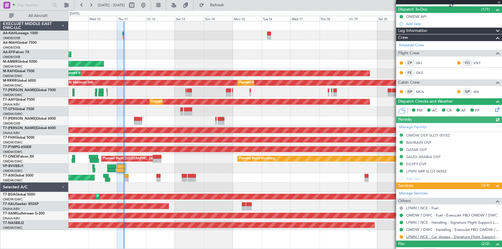
scroll to position [83, 0]
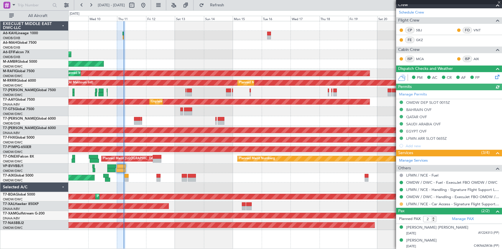
click at [401, 203] on button at bounding box center [400, 203] width 3 height 3
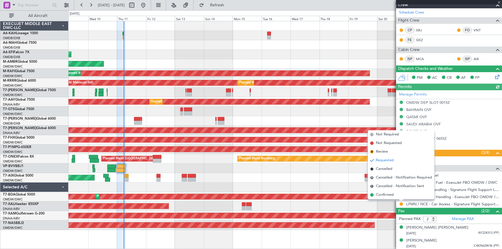
click at [385, 196] on span "Confirmed" at bounding box center [385, 195] width 18 height 6
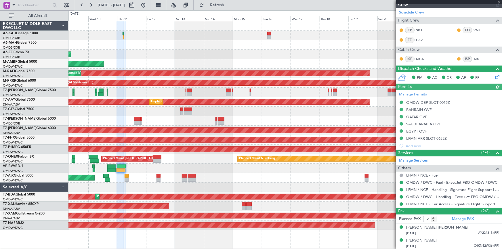
type input "[PERSON_NAME] ([PERSON_NAME])"
type input "7156"
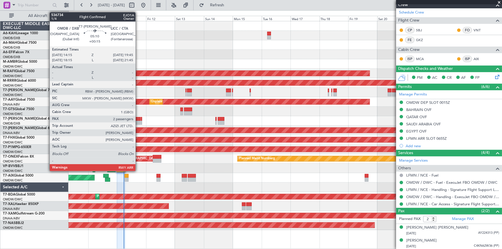
click at [138, 118] on div at bounding box center [137, 119] width 7 height 4
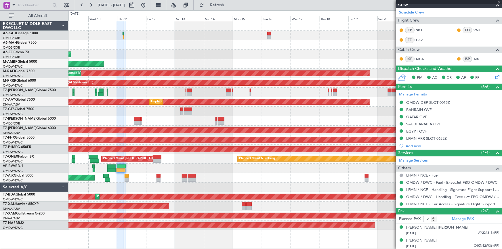
type input "+00:15"
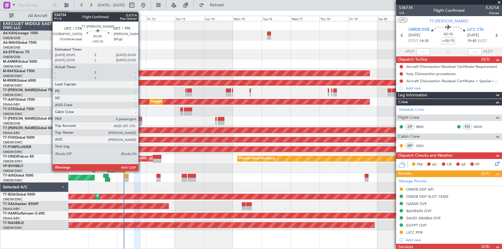
click at [141, 118] on div at bounding box center [141, 119] width 1 height 4
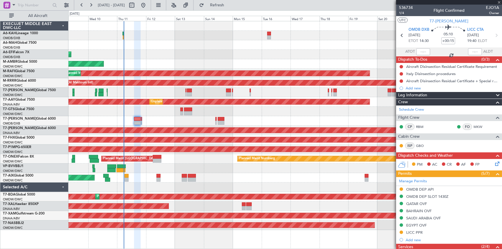
type input "+00:10"
type input "0"
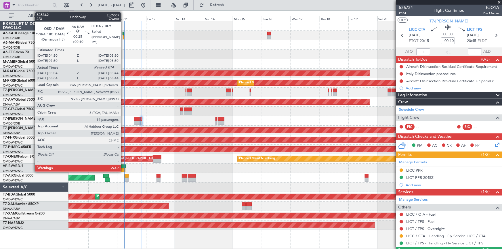
click at [123, 34] on div at bounding box center [122, 34] width 1 height 4
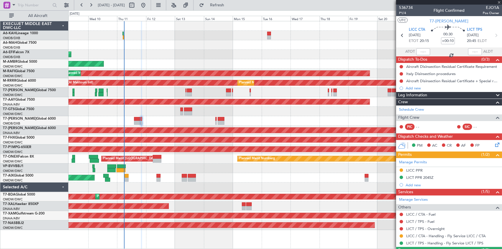
type input "05:14"
type input "14"
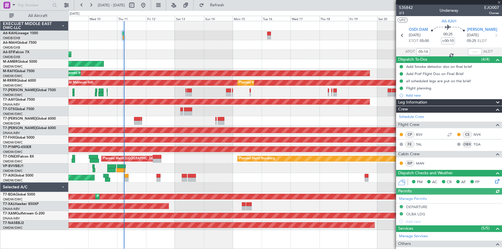
type input "[PERSON_NAME] ([PERSON_NAME])"
type input "7142"
click at [469, 51] on div at bounding box center [475, 51] width 14 height 7
click at [470, 51] on div at bounding box center [475, 51] width 14 height 7
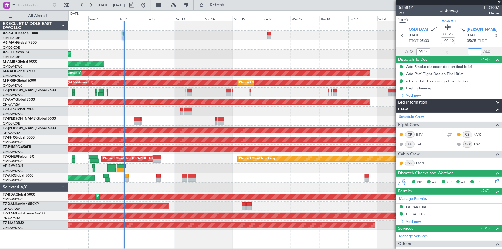
click at [470, 51] on input "text" at bounding box center [475, 51] width 14 height 7
drag, startPoint x: 400, startPoint y: 43, endPoint x: 414, endPoint y: 58, distance: 20.6
click at [400, 43] on mat-tooltip-component "[GEOGRAPHIC_DATA] (Damascus Intl) Cat A" at bounding box center [427, 42] width 66 height 20
type input "05:40"
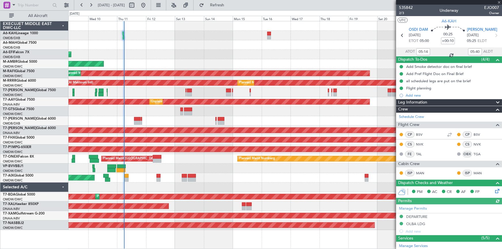
type input "[PERSON_NAME] ([PERSON_NAME])"
type input "7142"
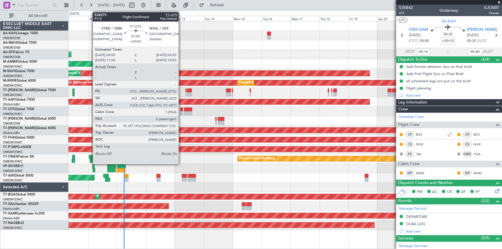
click at [181, 110] on div at bounding box center [181, 110] width 3 height 4
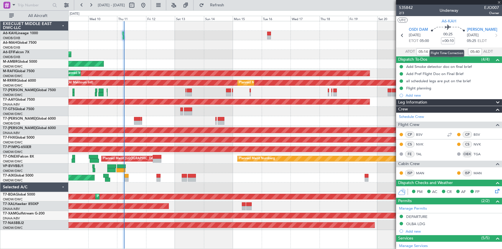
type input "0"
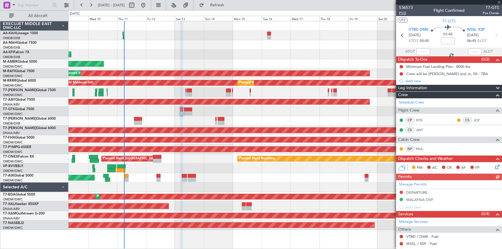
click at [402, 12] on span "P1/2" at bounding box center [406, 13] width 14 height 5
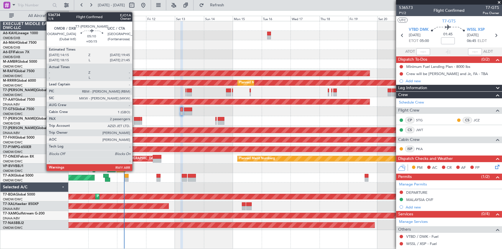
click at [135, 120] on div at bounding box center [137, 119] width 7 height 4
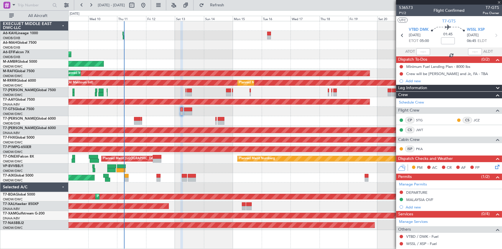
type input "+00:15"
type input "2"
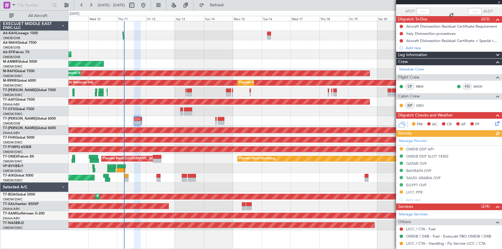
scroll to position [87, 0]
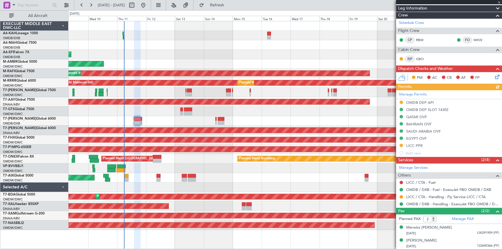
click at [417, 145] on div "Manage Permits OMDB DEP API OMDB DEP SLOT 1430Z QATAR OVF BAHRAIN OVF SAUDI ARA…" at bounding box center [449, 123] width 106 height 66
click at [415, 145] on div "LICC PPR" at bounding box center [414, 145] width 16 height 5
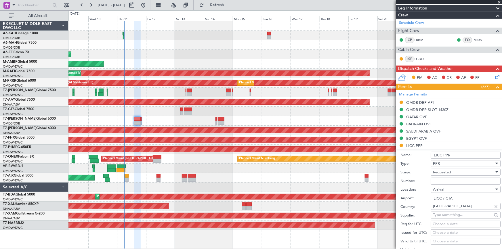
scroll to position [139, 0]
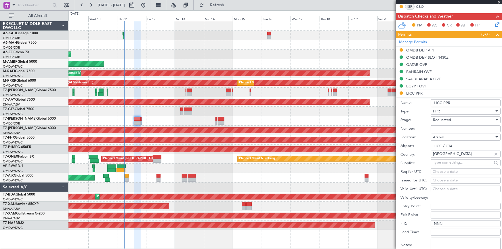
click at [441, 126] on input "Number:" at bounding box center [465, 128] width 70 height 7
paste input "PPR 318/25"
type input "PPR 318/25"
click at [451, 120] on div "Requested" at bounding box center [463, 120] width 61 height 9
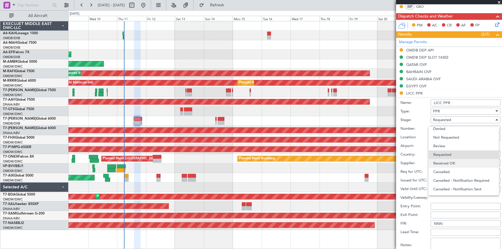
click at [448, 162] on span "Received OK" at bounding box center [463, 163] width 61 height 9
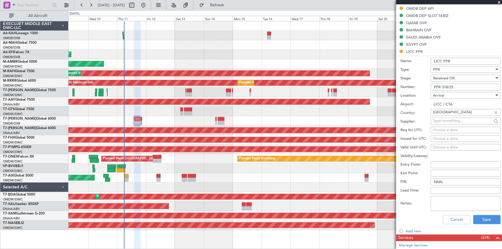
scroll to position [218, 0]
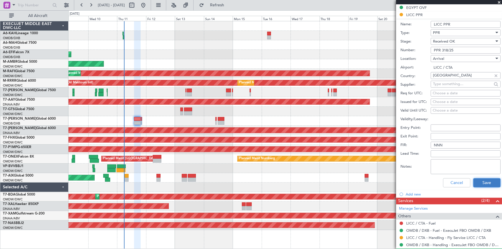
click at [485, 181] on button "Save" at bounding box center [486, 182] width 27 height 9
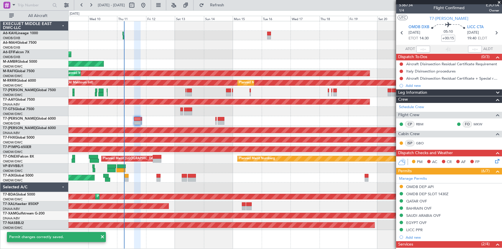
scroll to position [0, 0]
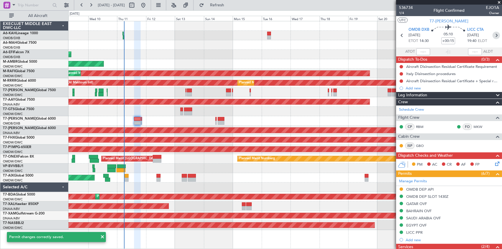
click at [494, 33] on icon at bounding box center [495, 35] width 7 height 7
type input "+00:10"
type input "0"
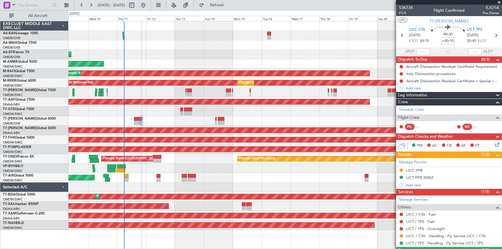
click at [413, 171] on div "Manage Permits LICC PPR LICT PPR 2045Z Add new" at bounding box center [449, 173] width 106 height 30
click at [417, 171] on div "LICC PPR" at bounding box center [414, 170] width 16 height 5
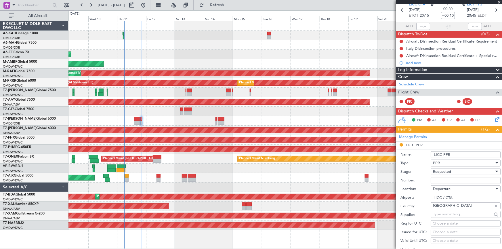
scroll to position [52, 0]
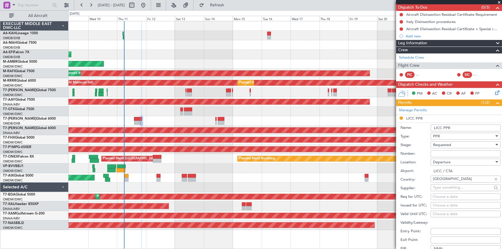
click at [454, 155] on input "Number:" at bounding box center [465, 153] width 70 height 7
paste input "PPR 318/25"
type input "PPR 318/25"
click at [457, 145] on div "Requested" at bounding box center [463, 145] width 61 height 9
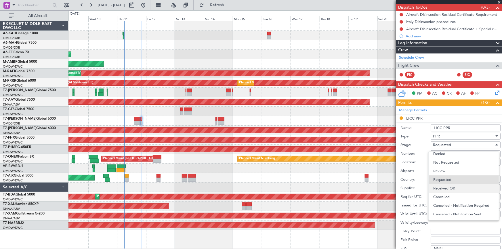
click at [450, 190] on span "Received OK" at bounding box center [463, 188] width 61 height 9
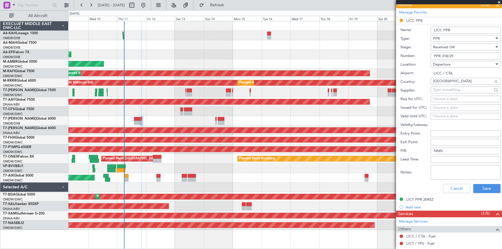
scroll to position [183, 0]
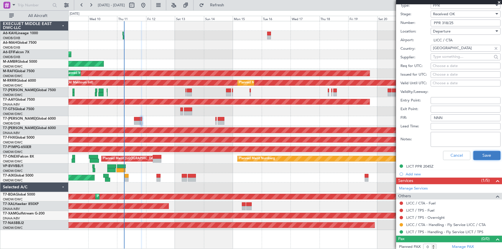
click at [481, 156] on button "Save" at bounding box center [486, 155] width 27 height 9
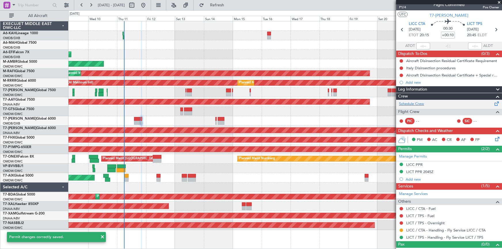
scroll to position [0, 0]
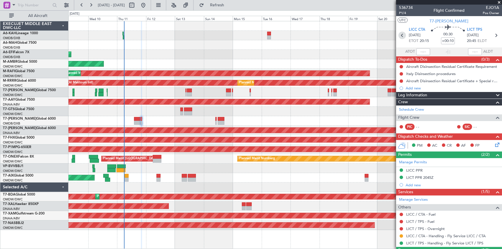
click at [401, 35] on icon at bounding box center [401, 35] width 7 height 7
type input "+00:15"
type input "2"
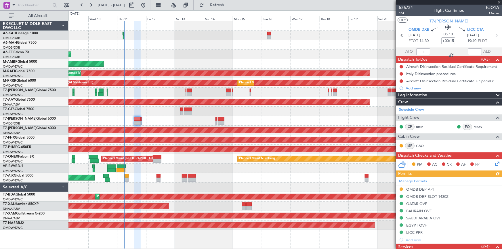
scroll to position [52, 0]
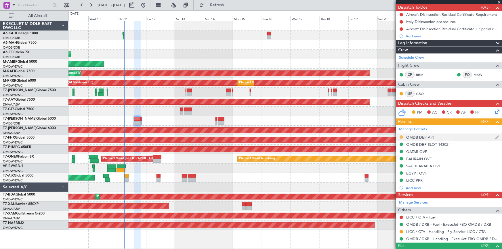
click at [402, 136] on button at bounding box center [400, 136] width 3 height 3
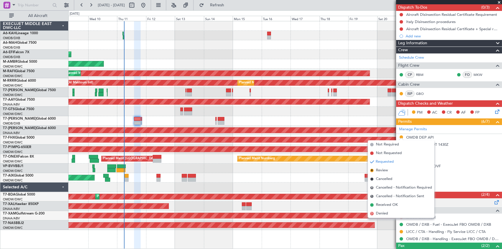
drag, startPoint x: 380, startPoint y: 205, endPoint x: 477, endPoint y: 198, distance: 97.1
click at [384, 204] on span "Received OK" at bounding box center [387, 205] width 22 height 6
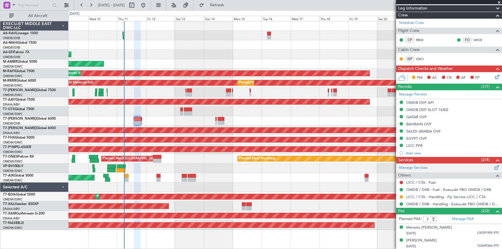
scroll to position [0, 0]
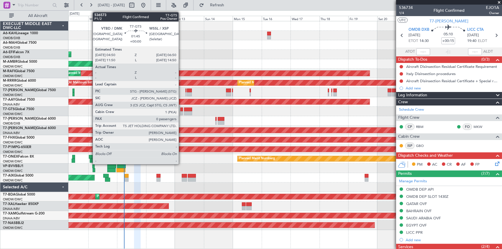
click at [181, 109] on div at bounding box center [181, 110] width 3 height 4
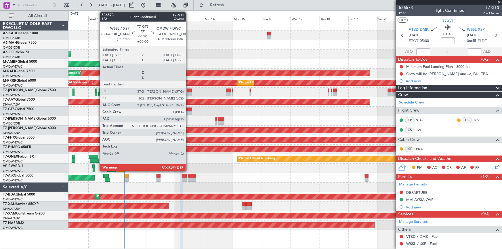
click at [188, 109] on div at bounding box center [188, 110] width 8 height 4
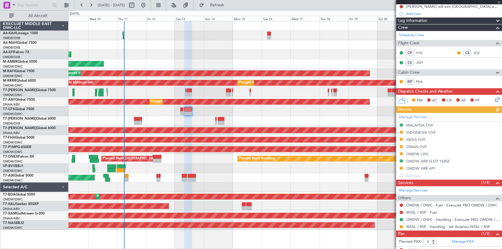
scroll to position [99, 0]
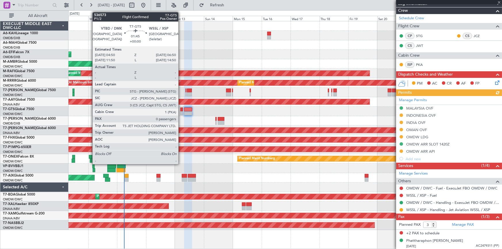
click at [181, 110] on div at bounding box center [181, 110] width 3 height 4
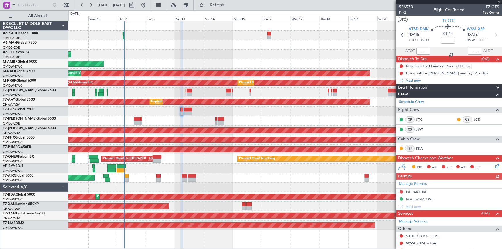
scroll to position [0, 0]
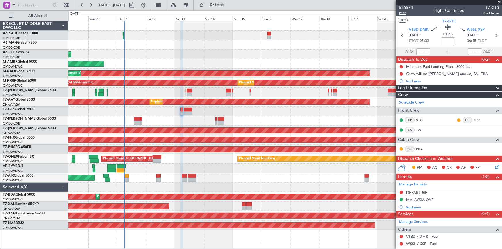
click at [402, 13] on span "P1/2" at bounding box center [406, 13] width 14 height 5
click at [494, 37] on icon at bounding box center [495, 35] width 7 height 7
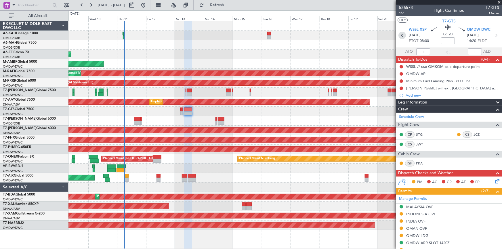
click at [400, 35] on icon at bounding box center [401, 35] width 7 height 7
type input "0"
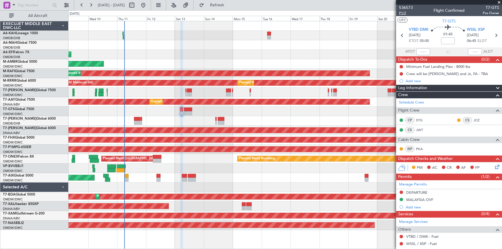
click at [401, 14] on span "P1/2" at bounding box center [406, 13] width 14 height 5
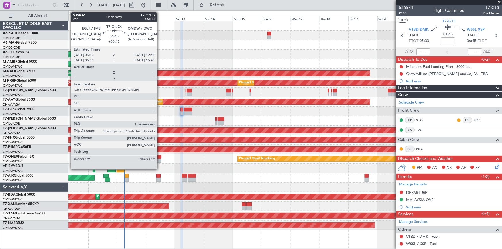
click at [160, 157] on div at bounding box center [157, 157] width 8 height 4
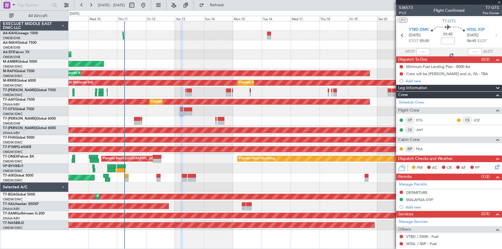
type input "+00:15"
type input "1"
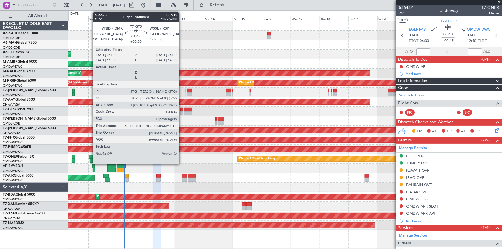
click at [181, 108] on div at bounding box center [181, 110] width 3 height 4
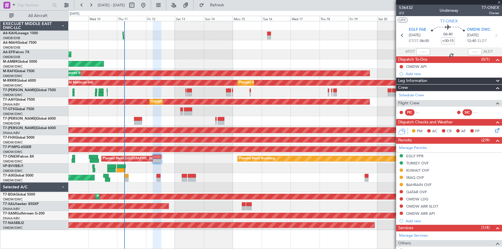
type input "0"
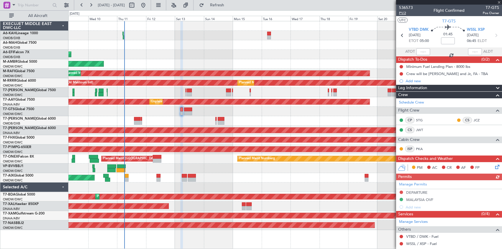
click at [404, 13] on span "P1/2" at bounding box center [406, 13] width 14 height 5
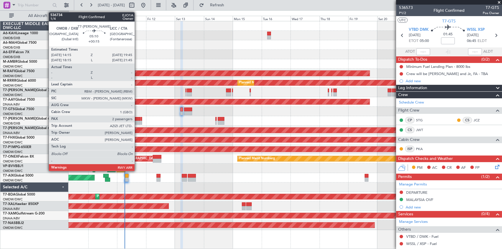
click at [137, 119] on div at bounding box center [137, 119] width 7 height 4
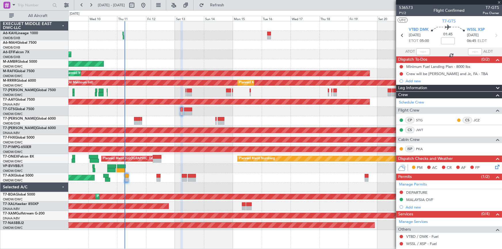
type input "+00:15"
type input "2"
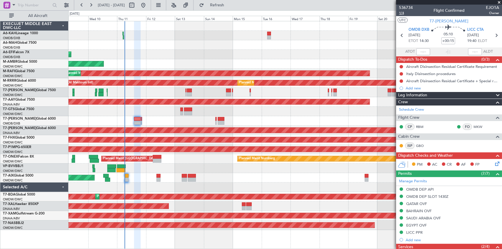
click at [403, 12] on span "1/4" at bounding box center [406, 13] width 14 height 5
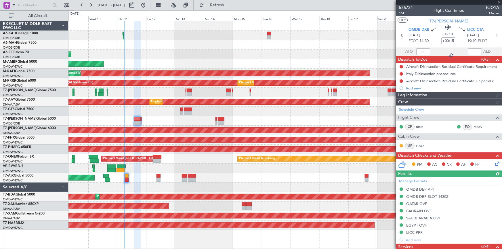
type input "Dherander Fithani (DHF)"
type input "7285"
click at [493, 35] on icon at bounding box center [495, 35] width 7 height 7
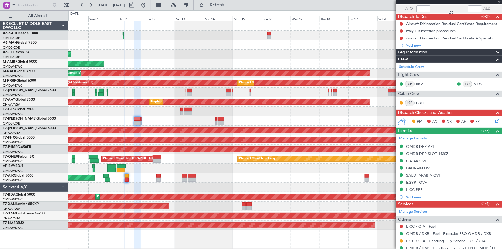
scroll to position [87, 0]
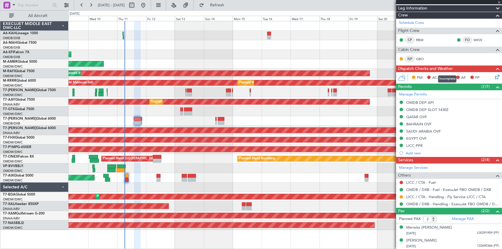
type input "+00:10"
type input "0"
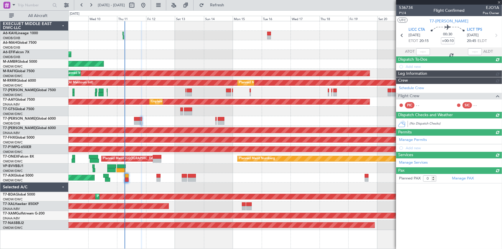
scroll to position [0, 0]
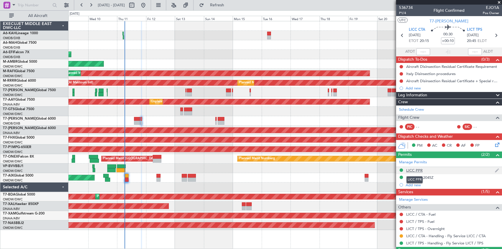
click at [418, 170] on div "LICC PPR" at bounding box center [414, 170] width 16 height 5
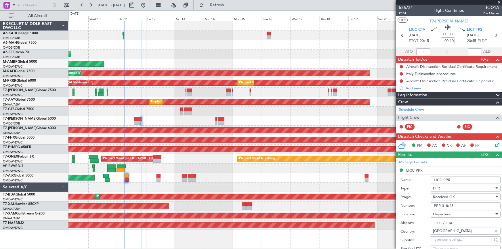
scroll to position [104, 0]
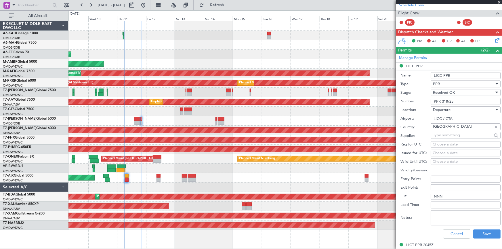
click at [443, 144] on div "Choose a date" at bounding box center [465, 145] width 66 height 6
select select "9"
select select "2025"
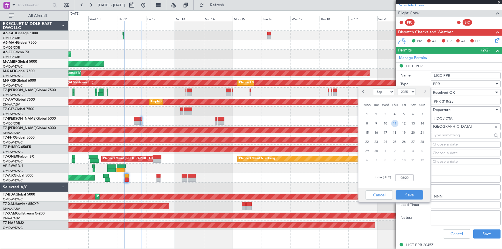
drag, startPoint x: 395, startPoint y: 123, endPoint x: 399, endPoint y: 145, distance: 21.8
click at [396, 125] on span "11" at bounding box center [394, 123] width 7 height 7
click at [397, 176] on input "00:00" at bounding box center [404, 177] width 18 height 7
type input "20:15"
drag, startPoint x: 412, startPoint y: 194, endPoint x: 433, endPoint y: 175, distance: 27.5
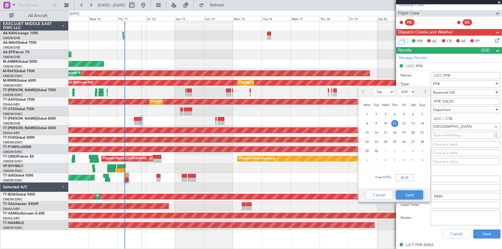
click at [416, 192] on button "Save" at bounding box center [409, 194] width 27 height 9
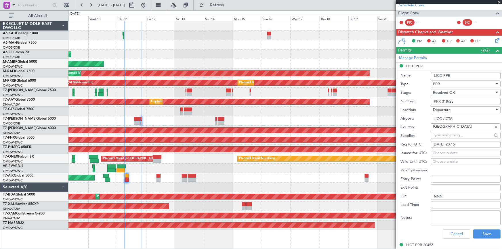
click at [441, 152] on div "Choose a date" at bounding box center [465, 153] width 66 height 6
select select "9"
select select "2025"
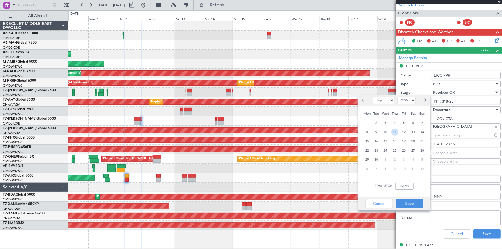
drag, startPoint x: 394, startPoint y: 133, endPoint x: 402, endPoint y: 183, distance: 50.7
click at [394, 136] on div "11" at bounding box center [394, 131] width 9 height 9
click at [398, 186] on input "00:00" at bounding box center [404, 186] width 18 height 7
type input "20:15"
click at [410, 202] on button "Save" at bounding box center [409, 203] width 27 height 9
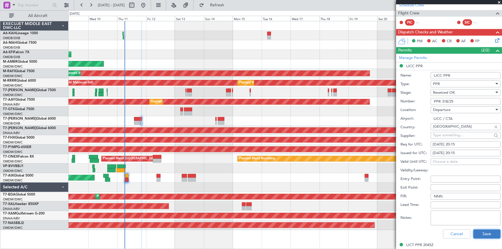
click at [482, 236] on button "Save" at bounding box center [486, 233] width 27 height 9
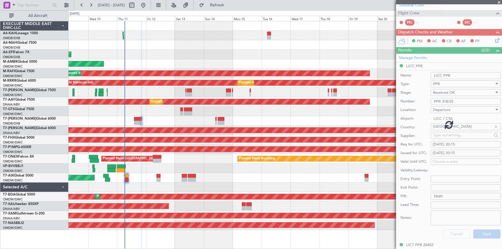
scroll to position [14, 0]
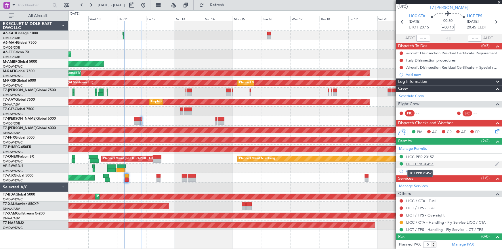
click at [421, 164] on div "LICT PPR 2045Z" at bounding box center [419, 164] width 27 height 5
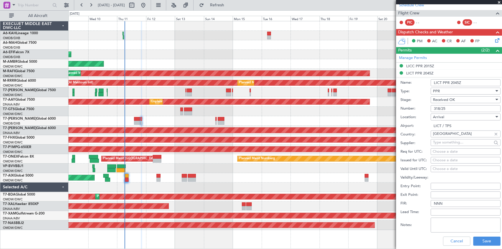
drag, startPoint x: 451, startPoint y: 107, endPoint x: 397, endPoint y: 108, distance: 54.1
click at [397, 108] on form "Name: LICT PPR 2045Z Type: PPR Stage: Received OK Number: 318/25 Location: Arri…" at bounding box center [449, 163] width 106 height 172
drag, startPoint x: 451, startPoint y: 242, endPoint x: 453, endPoint y: 240, distance: 3.5
click at [452, 241] on button "Cancel" at bounding box center [456, 241] width 27 height 9
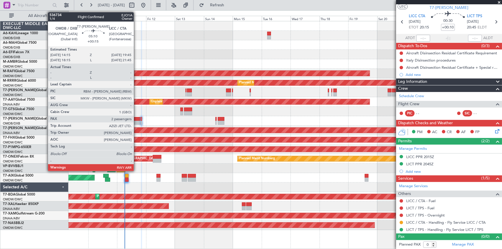
click at [136, 118] on div at bounding box center [137, 119] width 7 height 4
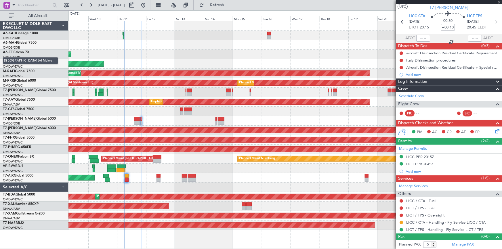
type input "+00:15"
type input "2"
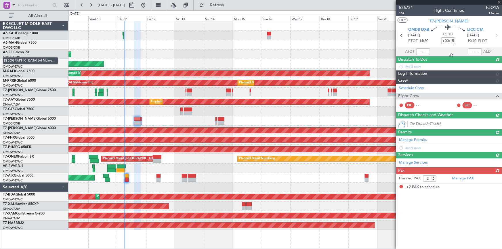
scroll to position [0, 0]
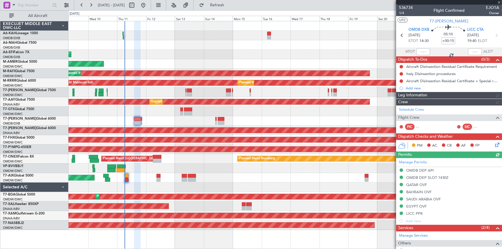
type input "Dherander Fithani (DHF)"
type input "7285"
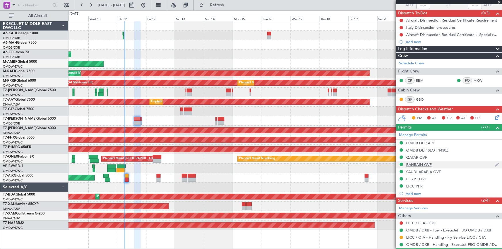
scroll to position [87, 0]
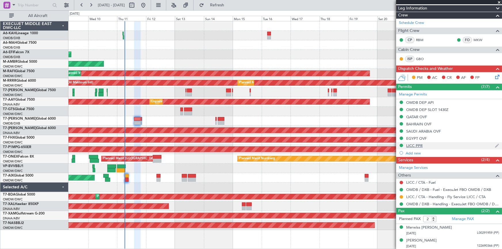
click at [417, 143] on div "LICC PPR" at bounding box center [414, 145] width 16 height 5
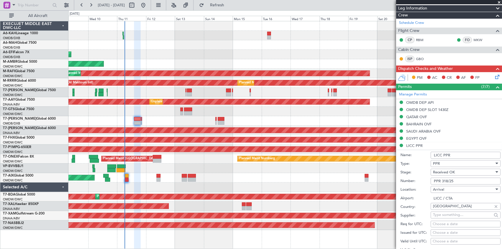
drag, startPoint x: 467, startPoint y: 180, endPoint x: 372, endPoint y: 174, distance: 95.4
click at [372, 174] on fb-app "09 Sep 2025 - 24 Sep 2025 Refresh Quick Links All Aircraft Planned Maint Dubai …" at bounding box center [251, 126] width 502 height 245
paste input "2389"
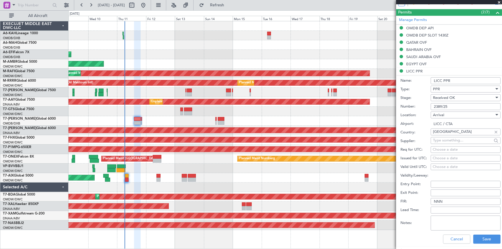
scroll to position [192, 0]
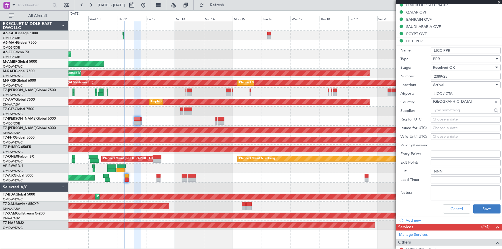
type input "2389/25"
click at [482, 209] on button "Save" at bounding box center [486, 208] width 27 height 9
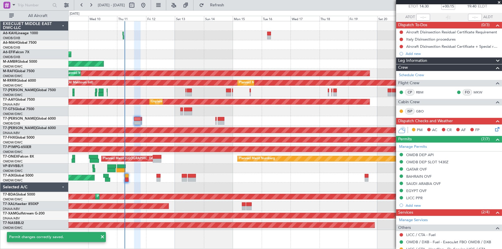
scroll to position [0, 0]
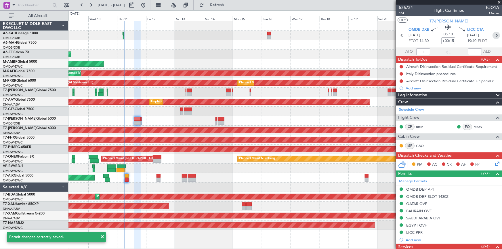
click at [493, 36] on icon at bounding box center [495, 35] width 7 height 7
type input "+00:10"
type input "0"
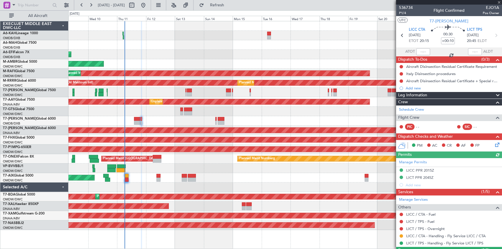
drag, startPoint x: 423, startPoint y: 171, endPoint x: 417, endPoint y: 169, distance: 6.6
click at [423, 171] on div "Manage Permits LICC PPR 2015Z LICT PPR 2045Z Add new" at bounding box center [449, 173] width 106 height 30
click at [415, 169] on div "LICC PPR 2015Z" at bounding box center [420, 170] width 28 height 5
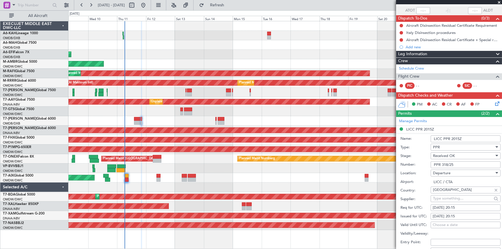
scroll to position [52, 0]
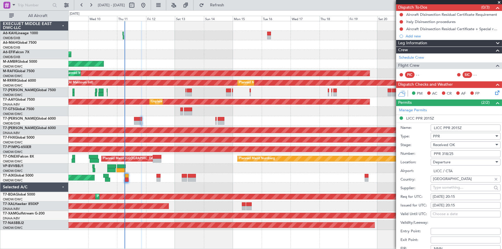
drag, startPoint x: 462, startPoint y: 153, endPoint x: 361, endPoint y: 149, distance: 100.2
click at [361, 149] on fb-app "09 Sep 2025 - 24 Sep 2025 Refresh Quick Links All Aircraft Planned Maint Dubai …" at bounding box center [251, 126] width 502 height 245
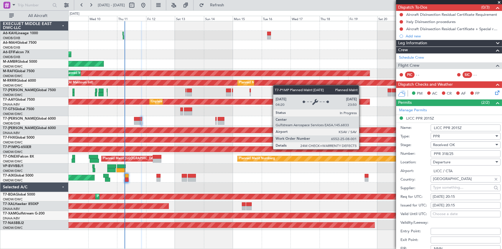
paste input "2389"
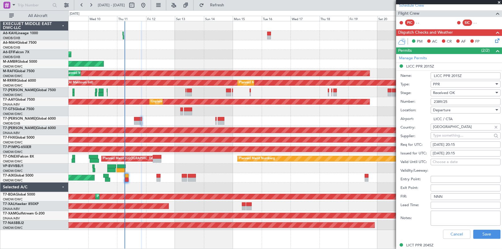
scroll to position [131, 0]
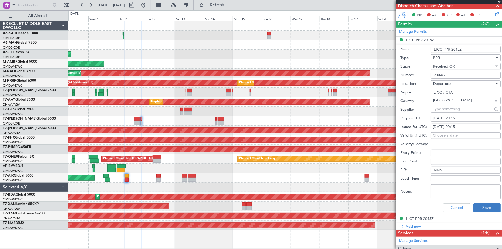
type input "2389/25"
click at [481, 206] on button "Save" at bounding box center [486, 207] width 27 height 9
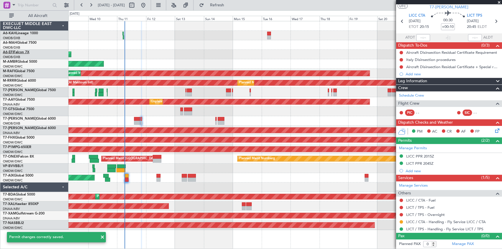
scroll to position [14, 0]
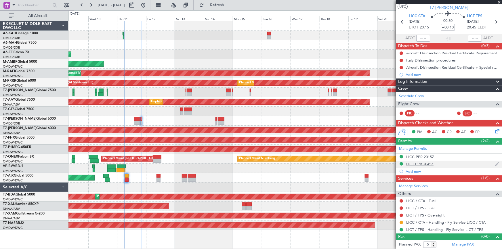
click at [414, 163] on div "LICT PPR 2045Z" at bounding box center [419, 164] width 27 height 5
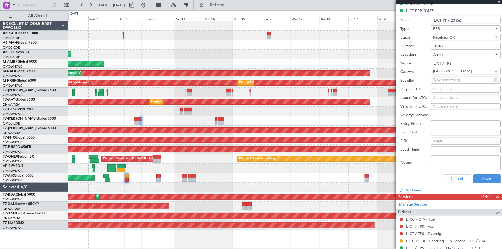
scroll to position [159, 0]
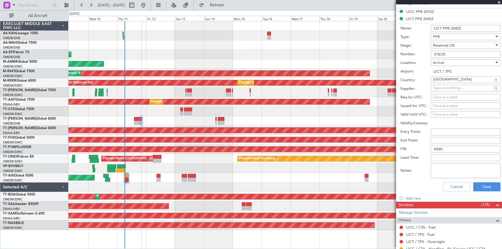
drag, startPoint x: 456, startPoint y: 54, endPoint x: 399, endPoint y: 53, distance: 57.2
click at [399, 53] on form "Name: LICT PPR 2045Z Type: PPR Stage: Received OK Number: 318/25 Location: Arri…" at bounding box center [449, 109] width 106 height 172
paste input "PPR"
type input "PPR 318/25"
click at [483, 187] on button "Save" at bounding box center [486, 186] width 27 height 9
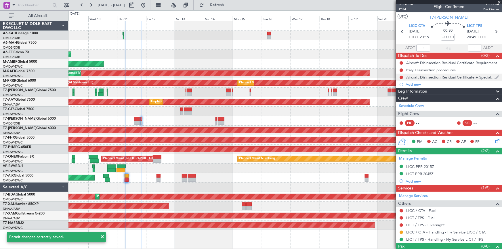
scroll to position [0, 0]
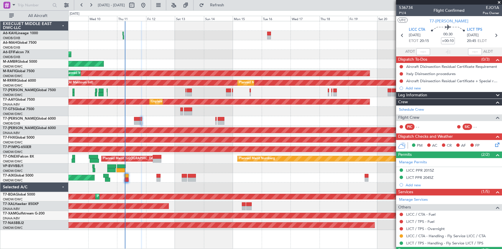
click at [418, 170] on div "LICC PPR 2015Z" at bounding box center [420, 170] width 28 height 5
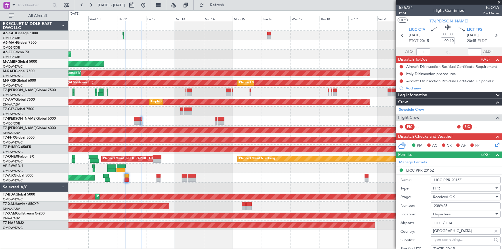
drag, startPoint x: 453, startPoint y: 206, endPoint x: 417, endPoint y: 205, distance: 36.0
click at [417, 205] on div "Number: 2389/25" at bounding box center [450, 206] width 100 height 9
click at [400, 34] on icon at bounding box center [401, 35] width 7 height 7
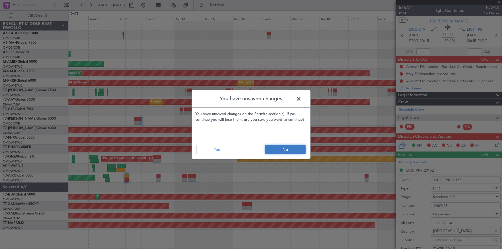
click at [282, 152] on button "No" at bounding box center [285, 149] width 41 height 9
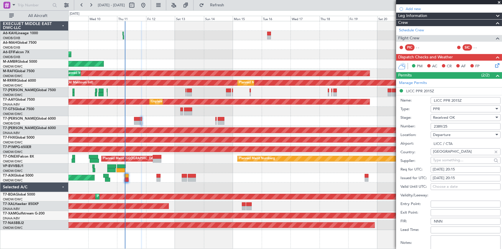
scroll to position [131, 0]
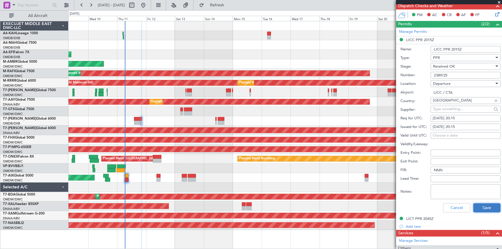
click at [489, 208] on button "Save" at bounding box center [486, 207] width 27 height 9
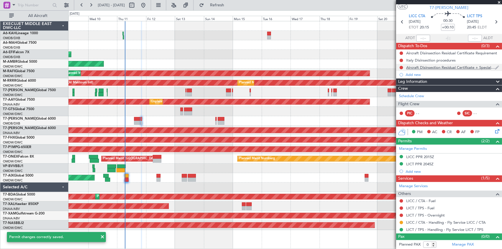
scroll to position [0, 0]
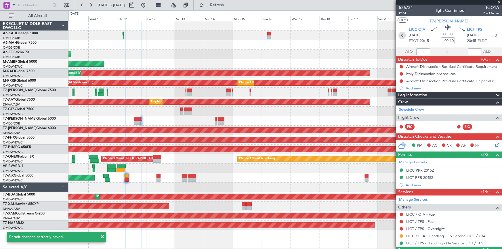
click at [401, 36] on icon at bounding box center [401, 35] width 7 height 7
type input "+00:15"
type input "2"
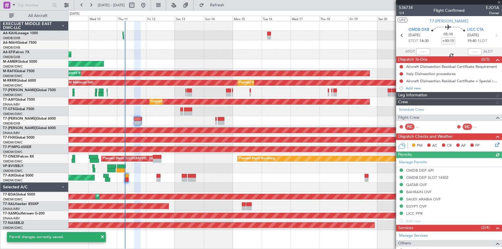
type input "Dherander Fithani (DHF)"
type input "7285"
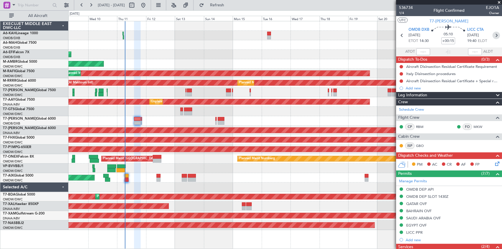
click at [494, 35] on icon at bounding box center [495, 35] width 7 height 7
type input "+00:10"
type input "0"
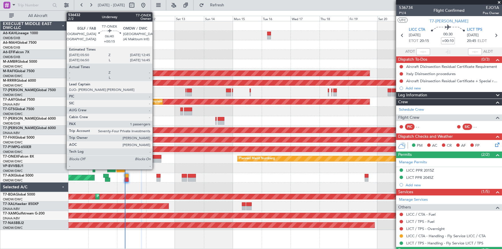
click at [155, 156] on div at bounding box center [157, 157] width 8 height 4
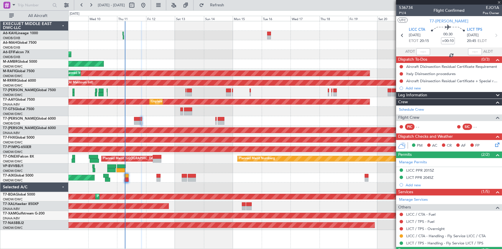
type input "+00:15"
type input "1"
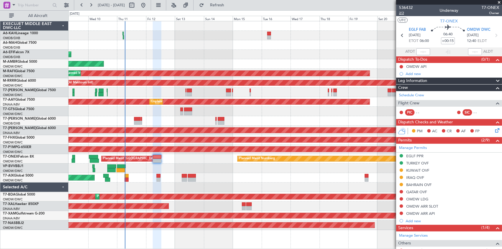
click at [399, 12] on span "2/2" at bounding box center [406, 13] width 14 height 5
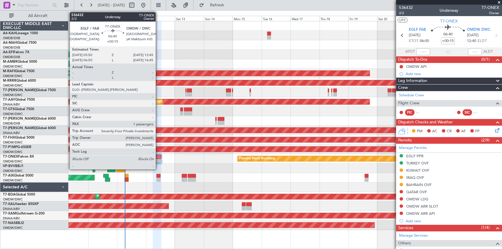
click at [158, 157] on div at bounding box center [157, 157] width 8 height 4
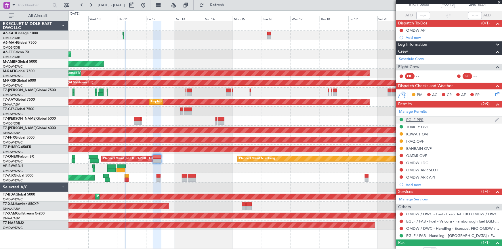
scroll to position [55, 0]
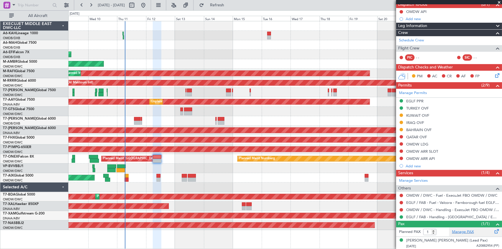
click at [463, 230] on link "Manage PAX" at bounding box center [463, 232] width 22 height 6
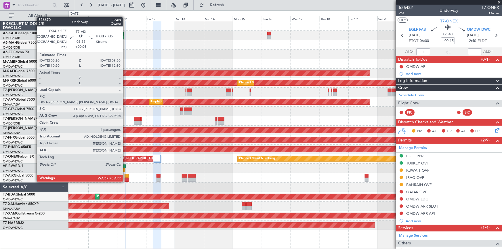
click at [125, 175] on div at bounding box center [127, 176] width 4 height 4
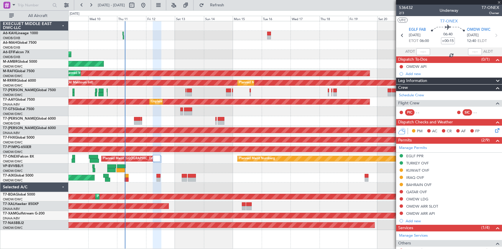
type input "+00:05"
type input "4"
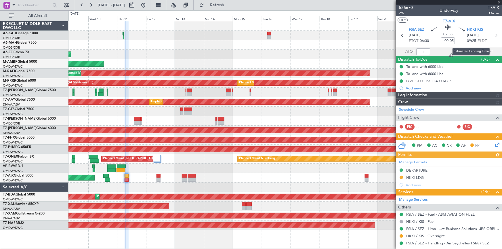
type input "[PERSON_NAME] ([PERSON_NAME])"
type input "7266"
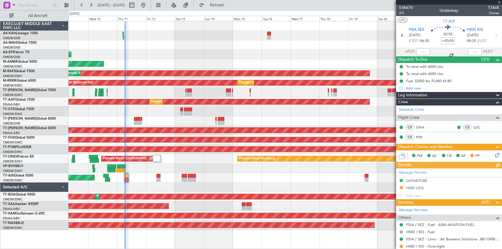
click at [415, 187] on div "Manage Permits DEPARTURE HKKI LDG Add new" at bounding box center [449, 184] width 106 height 30
click at [416, 187] on div "HKKI LDG" at bounding box center [415, 187] width 18 height 5
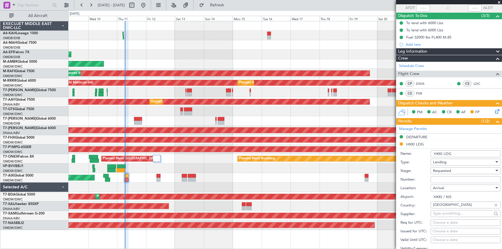
scroll to position [78, 0]
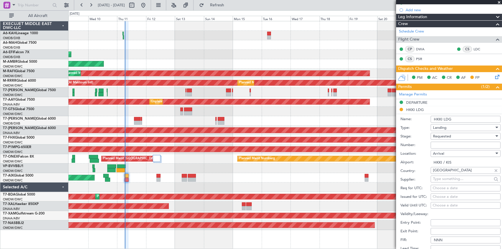
click at [446, 142] on input "Number:" at bounding box center [465, 145] width 70 height 7
click at [446, 137] on span "Requested" at bounding box center [442, 136] width 18 height 5
drag, startPoint x: 452, startPoint y: 179, endPoint x: 448, endPoint y: 158, distance: 21.4
click at [451, 179] on span "Received OK" at bounding box center [463, 179] width 61 height 9
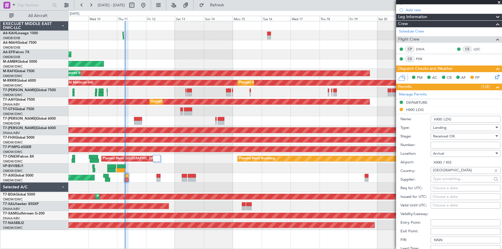
click at [447, 145] on input "Number:" at bounding box center [465, 145] width 70 height 7
click at [453, 144] on input "KCAA/ASL/REF/2025002434" at bounding box center [465, 145] width 70 height 7
drag, startPoint x: 477, startPoint y: 143, endPoint x: 412, endPoint y: 143, distance: 65.3
click at [412, 143] on div "Number: KCAA/ASL/2025004080" at bounding box center [450, 145] width 100 height 9
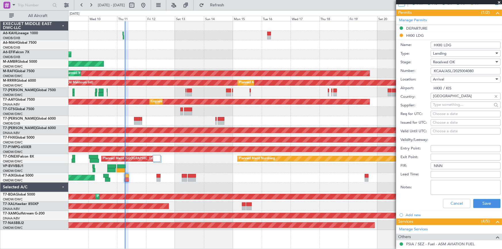
scroll to position [183, 0]
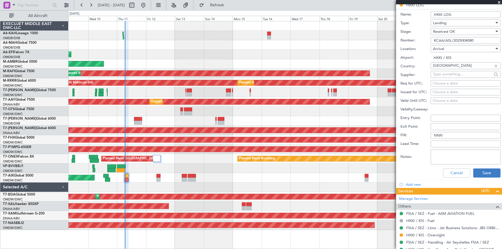
type input "KCAA/ASL/2025004080"
click at [479, 171] on button "Save" at bounding box center [486, 173] width 27 height 9
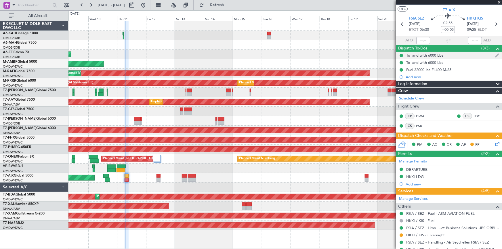
scroll to position [0, 0]
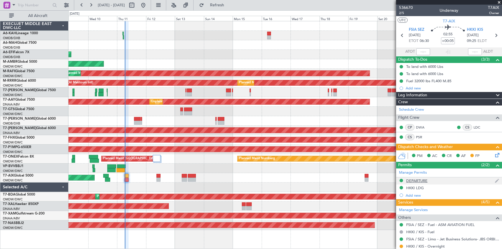
click at [411, 180] on div "DEPARTURE" at bounding box center [416, 180] width 21 height 5
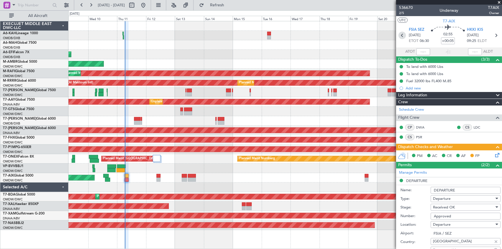
click at [401, 34] on icon at bounding box center [401, 35] width 7 height 7
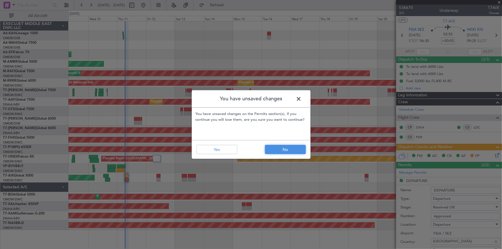
drag, startPoint x: 290, startPoint y: 152, endPoint x: 350, endPoint y: 166, distance: 61.9
click at [292, 152] on button "No" at bounding box center [285, 149] width 41 height 9
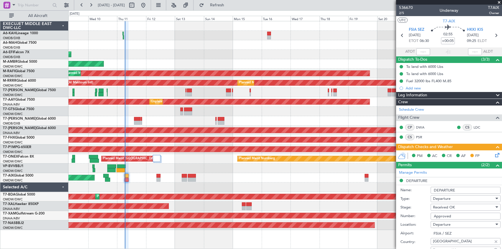
scroll to position [131, 0]
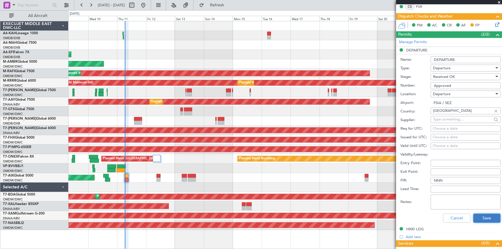
click at [480, 216] on button "Save" at bounding box center [486, 218] width 27 height 9
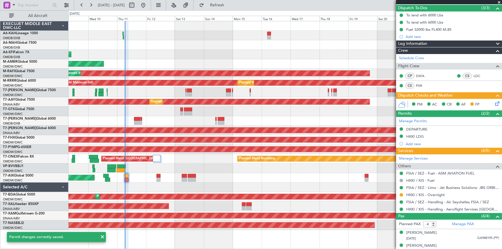
scroll to position [0, 0]
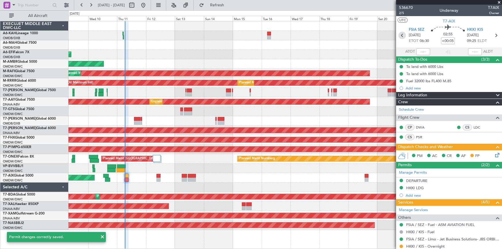
click at [400, 35] on icon at bounding box center [401, 35] width 7 height 7
type input "+00:15"
type input "14:13"
type input "18:20"
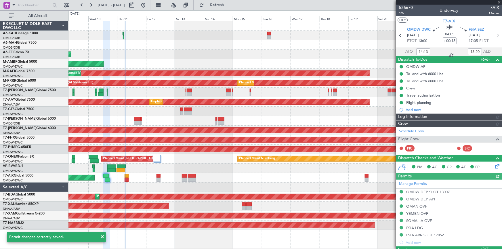
type input "[PERSON_NAME] (ANI)"
type input "7254"
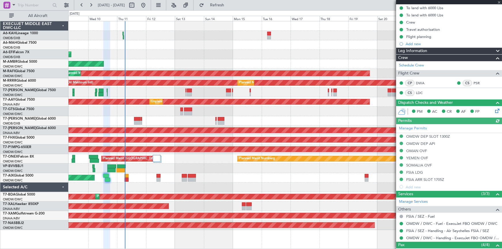
scroll to position [104, 0]
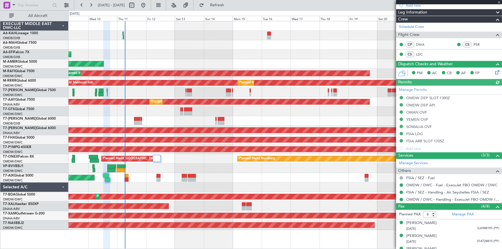
click at [417, 134] on div "Manage Permits OMDW DEP SLOT 1300Z OMDW DEP API OMAN OVF YEMEN OVF SOMALIA OVF …" at bounding box center [449, 119] width 106 height 66
drag, startPoint x: 420, startPoint y: 130, endPoint x: 417, endPoint y: 132, distance: 4.1
click at [420, 131] on div "FSIA LDG" at bounding box center [449, 134] width 106 height 7
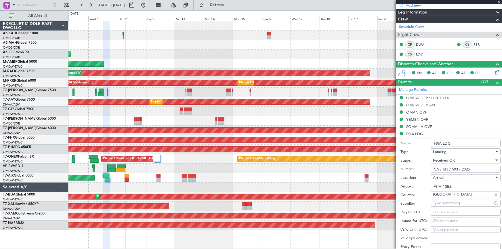
drag, startPoint x: 475, startPoint y: 170, endPoint x: 401, endPoint y: 167, distance: 74.2
click at [401, 167] on div "Number: CA / M3 / 503 / 2025" at bounding box center [450, 169] width 100 height 9
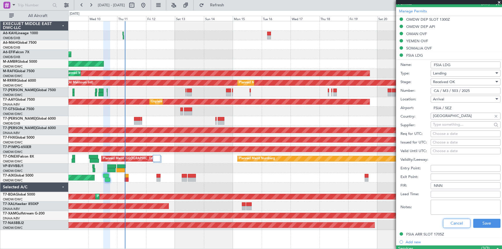
drag, startPoint x: 448, startPoint y: 225, endPoint x: 444, endPoint y: 196, distance: 29.9
click at [449, 224] on button "Cancel" at bounding box center [456, 223] width 27 height 9
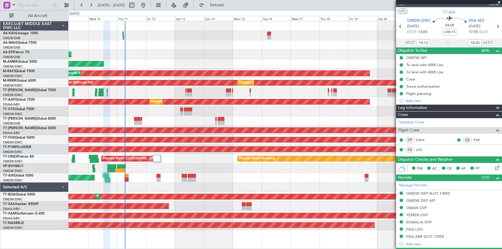
scroll to position [0, 0]
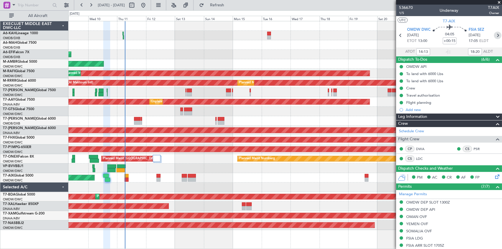
click at [494, 37] on icon at bounding box center [497, 35] width 7 height 7
type input "+00:05"
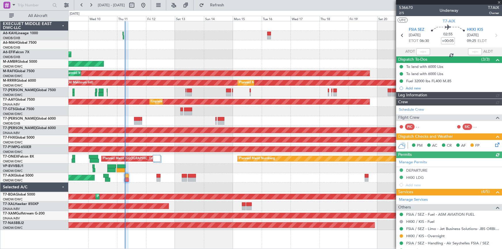
type input "[PERSON_NAME] ([PERSON_NAME])"
type input "7266"
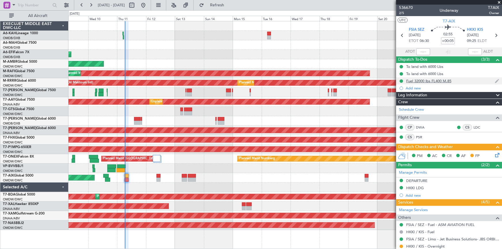
click at [432, 83] on div "Fuel 32000 lbs FL400 M.85" at bounding box center [428, 81] width 45 height 5
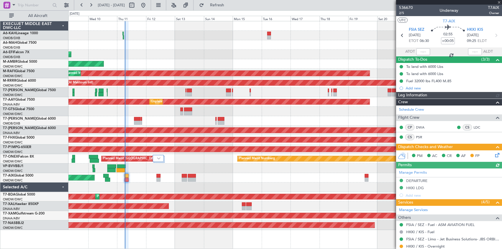
type input "[PERSON_NAME] ([PERSON_NAME])"
type input "7266"
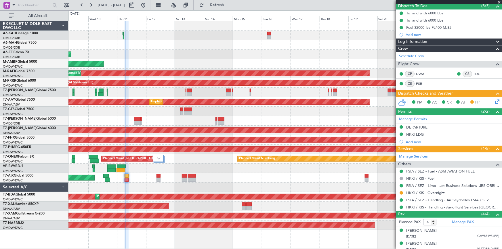
scroll to position [83, 0]
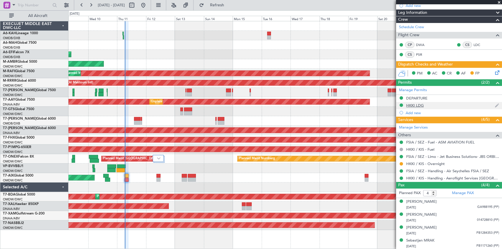
click at [419, 104] on div "HKKI LDG" at bounding box center [415, 105] width 18 height 5
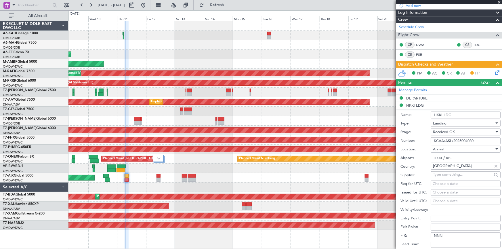
drag, startPoint x: 478, startPoint y: 141, endPoint x: 418, endPoint y: 133, distance: 59.7
click at [418, 133] on form "Name: HKKI LDG Type: Landing Stage: Received OK Number: KCAA/ASL/2025004080 Loc…" at bounding box center [449, 195] width 106 height 172
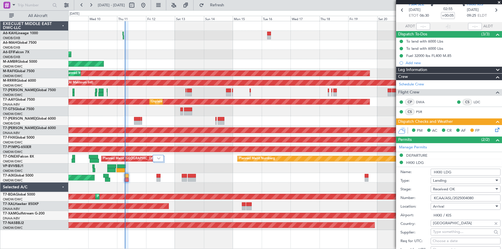
scroll to position [0, 0]
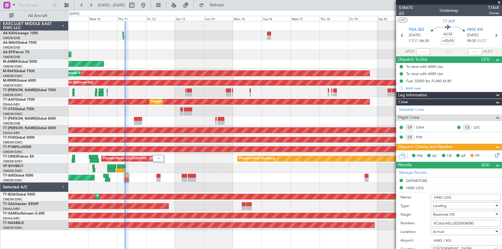
click at [401, 15] on span "2/5" at bounding box center [406, 13] width 14 height 5
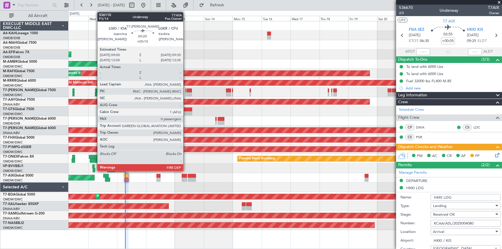
click at [186, 91] on div at bounding box center [185, 91] width 1 height 4
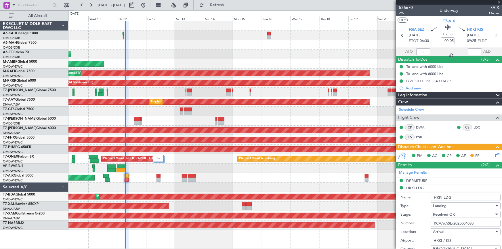
type input "+00:10"
type input "0"
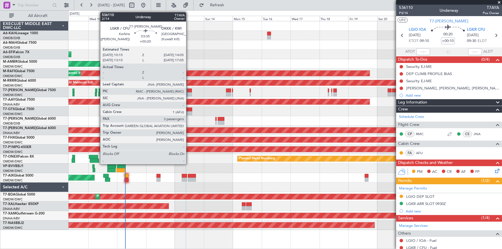
click at [189, 93] on div at bounding box center [189, 94] width 5 height 4
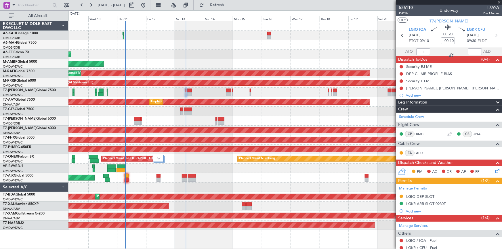
type input "+00:20"
type input "3"
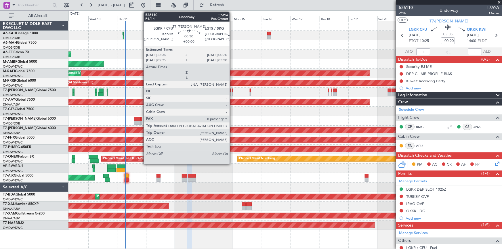
click at [232, 90] on div at bounding box center [232, 91] width 1 height 4
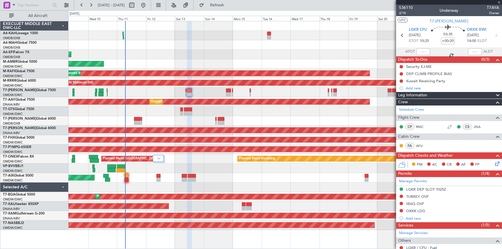
type input "0"
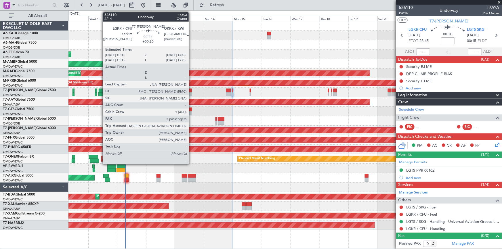
click at [191, 90] on div at bounding box center [189, 91] width 5 height 4
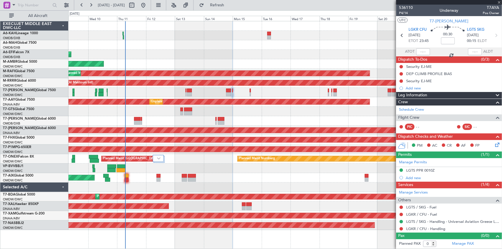
type input "+00:20"
type input "3"
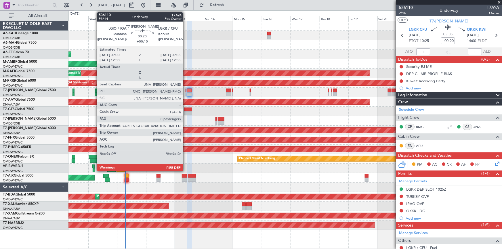
click at [185, 90] on div at bounding box center [185, 91] width 1 height 4
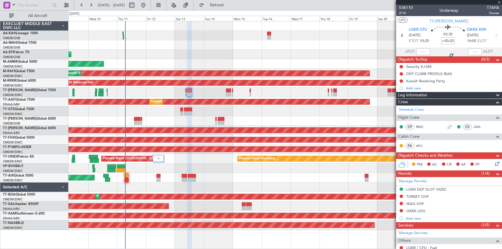
type input "+00:10"
type input "0"
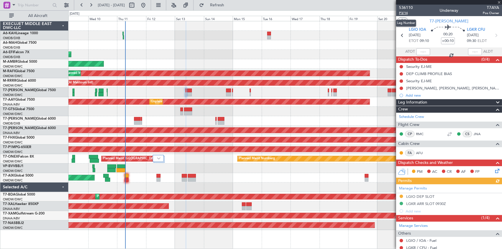
click at [402, 12] on span "P3/14" at bounding box center [406, 13] width 14 height 5
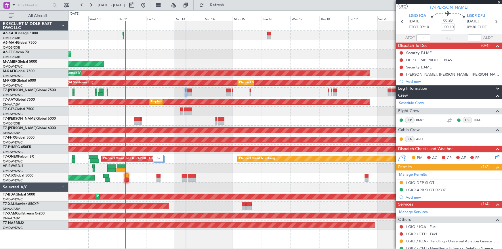
scroll to position [32, 0]
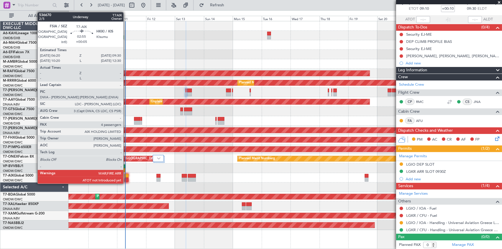
click at [126, 176] on div at bounding box center [127, 176] width 4 height 4
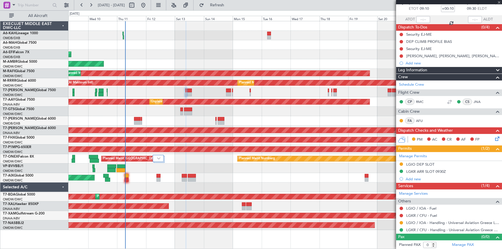
type input "+00:05"
type input "4"
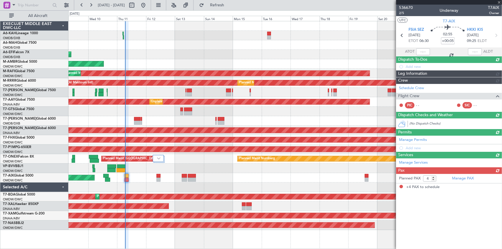
scroll to position [0, 0]
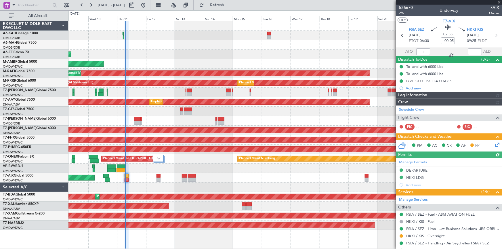
type input "[PERSON_NAME] ([PERSON_NAME])"
type input "7266"
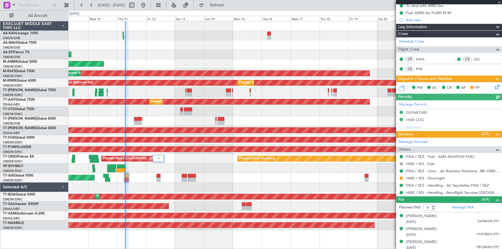
scroll to position [83, 0]
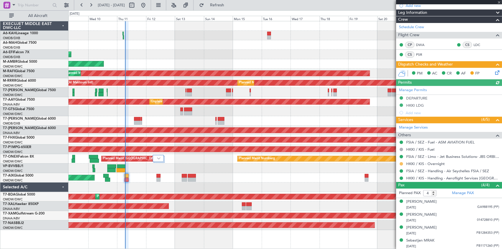
click at [401, 164] on button at bounding box center [400, 163] width 3 height 3
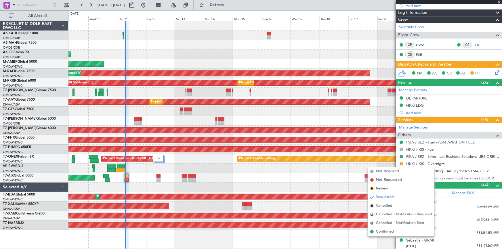
drag, startPoint x: 386, startPoint y: 231, endPoint x: 390, endPoint y: 230, distance: 4.4
click at [386, 231] on span "Confirmed" at bounding box center [385, 232] width 18 height 6
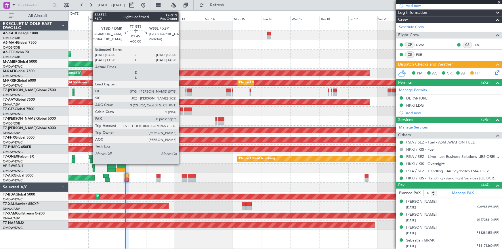
click at [181, 109] on div at bounding box center [181, 110] width 3 height 4
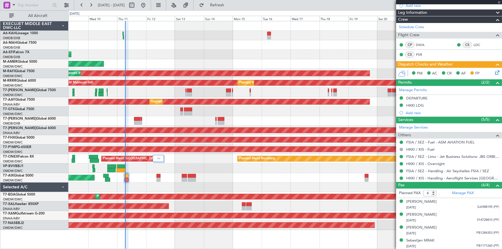
type input "0"
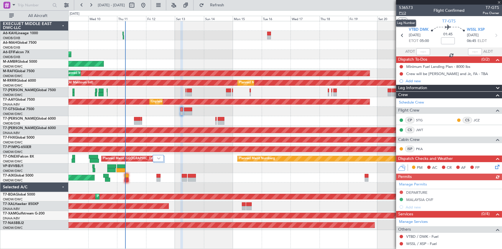
click at [404, 12] on span "P1/2" at bounding box center [406, 13] width 14 height 5
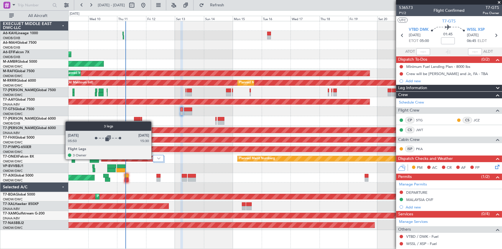
click at [154, 159] on div at bounding box center [158, 158] width 11 height 7
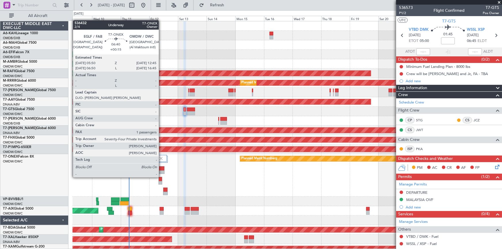
click at [161, 171] on div at bounding box center [160, 173] width 8 height 4
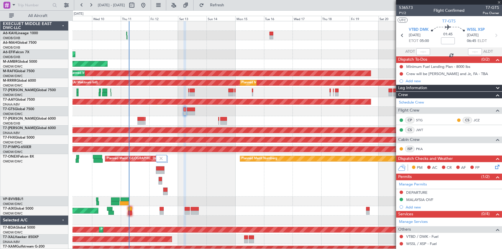
type input "+00:15"
type input "1"
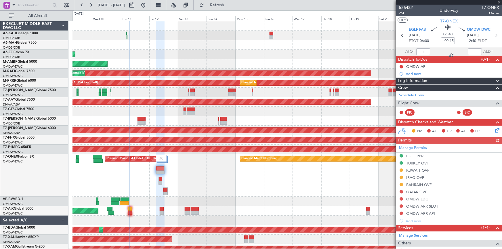
click at [418, 156] on div "Manage Permits EGLF PPR TURKEY OVF KUWAIT OVF IRAQ OVF BAHRAIN OVF QATAR OVF OM…" at bounding box center [449, 184] width 106 height 81
click at [409, 153] on div "Manage Permits EGLF PPR TURKEY OVF KUWAIT OVF IRAQ OVF BAHRAIN OVF QATAR OVF OM…" at bounding box center [449, 184] width 106 height 81
click at [411, 156] on div "Manage Permits EGLF PPR TURKEY OVF KUWAIT OVF IRAQ OVF BAHRAIN OVF QATAR OVF OM…" at bounding box center [449, 184] width 106 height 81
click at [414, 156] on div "EGLF PPR" at bounding box center [414, 156] width 17 height 5
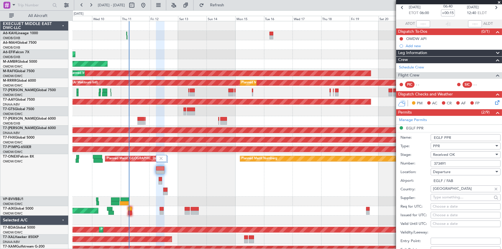
scroll to position [52, 0]
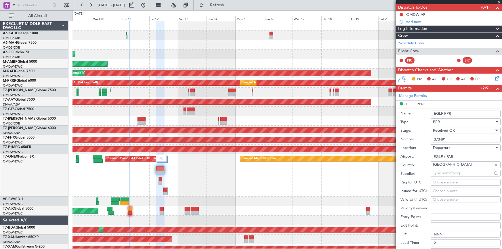
drag, startPoint x: 456, startPoint y: 139, endPoint x: 396, endPoint y: 137, distance: 60.2
click at [395, 136] on fb-app "09 Sep 2025 - 24 Sep 2025 Refresh Quick Links All Aircraft Planned Maint Dubai …" at bounding box center [251, 126] width 502 height 245
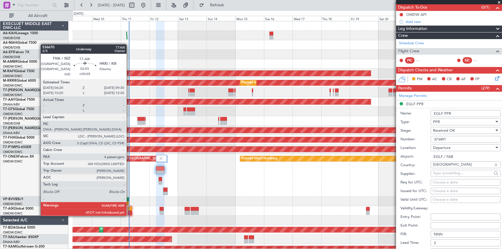
click at [130, 210] on div at bounding box center [130, 209] width 4 height 4
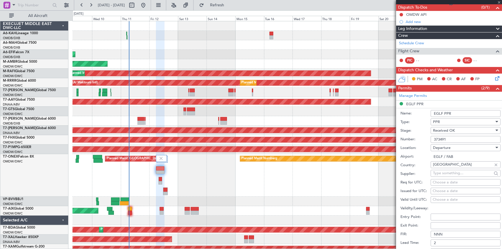
type input "+00:05"
type input "4"
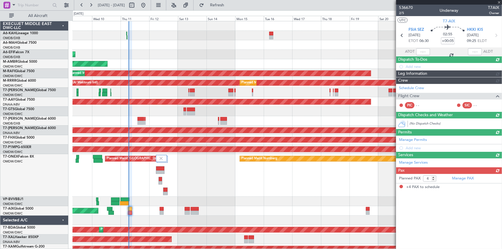
scroll to position [0, 0]
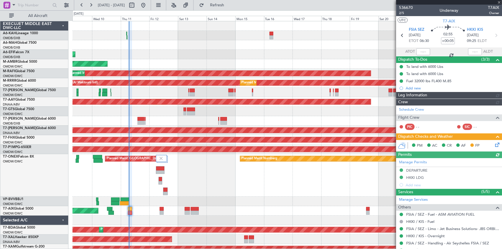
type input "[PERSON_NAME] ([PERSON_NAME])"
type input "7266"
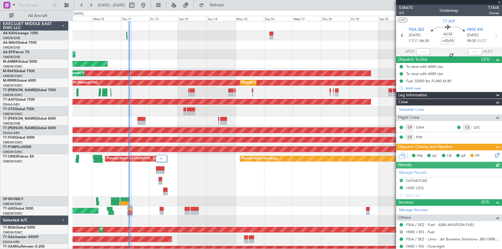
click at [420, 52] on div at bounding box center [423, 51] width 14 height 7
click at [421, 48] on div at bounding box center [423, 51] width 14 height 7
click at [420, 50] on div at bounding box center [423, 51] width 14 height 7
click at [420, 50] on input "text" at bounding box center [423, 51] width 14 height 7
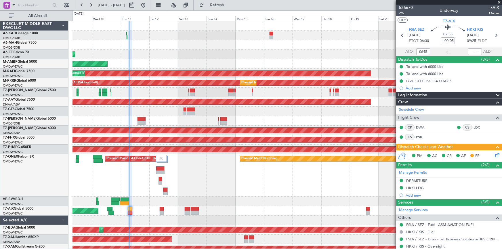
click at [401, 47] on section "FSIA SEZ 11/09/2025 ETOT 06:30 02:55 +00:05 HKKI KIS 11/09/2025 09:25 ELDT" at bounding box center [449, 36] width 106 height 23
type input "06:45"
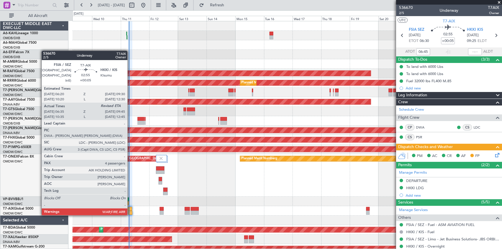
click at [130, 209] on div at bounding box center [130, 209] width 4 height 4
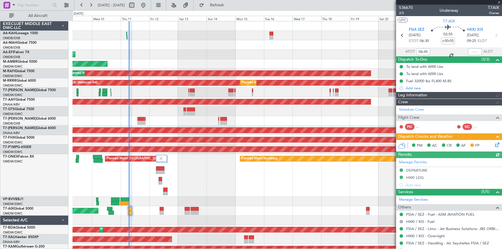
type input "[PERSON_NAME] ([PERSON_NAME])"
type input "7266"
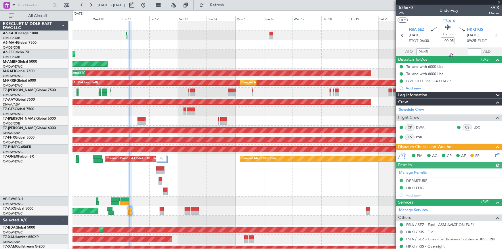
click at [494, 155] on icon at bounding box center [496, 154] width 5 height 5
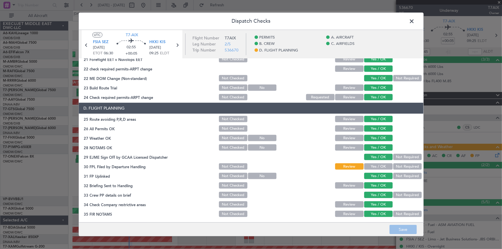
scroll to position [262, 0]
click at [374, 167] on button "Yes / OK" at bounding box center [378, 166] width 28 height 6
click at [408, 229] on button "Save" at bounding box center [402, 229] width 27 height 9
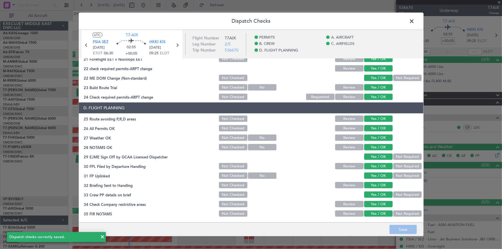
click at [415, 20] on span at bounding box center [415, 23] width 0 height 12
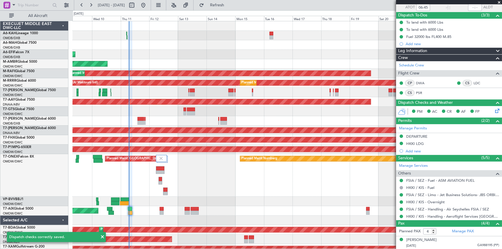
scroll to position [0, 0]
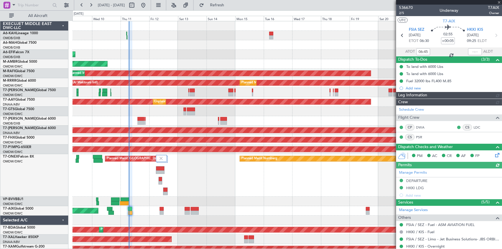
type input "[PERSON_NAME] ([PERSON_NAME])"
type input "7266"
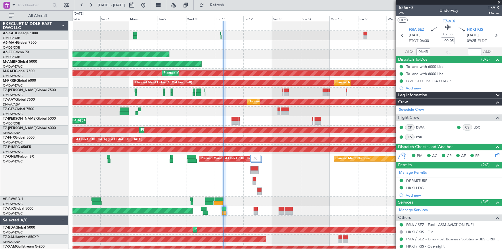
click at [260, 59] on div "Planned Maint Dubai (Al Maktoum Intl)" at bounding box center [286, 54] width 429 height 9
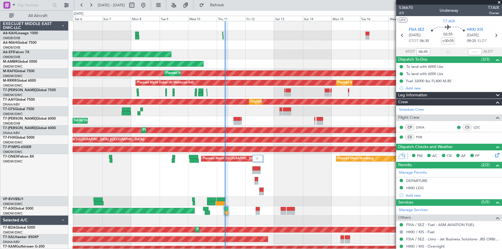
click at [498, 1] on span at bounding box center [499, 2] width 6 height 5
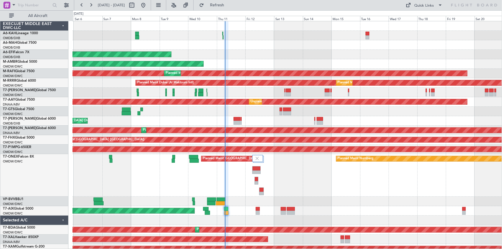
type input "0"
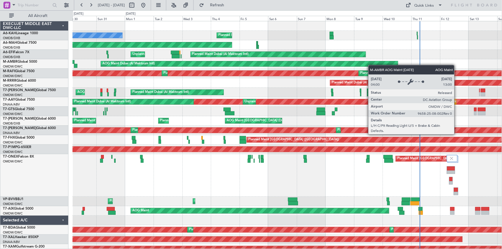
click at [379, 63] on div "Planned Maint Dubai (Al Maktoum Intl) No Crew Planned Maint Dubai (Dubai Intl) …" at bounding box center [286, 142] width 429 height 242
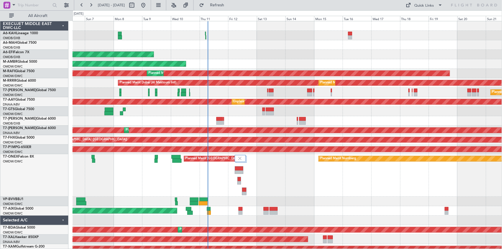
click at [160, 75] on div "Planned Maint Dubai (Al Maktoum Intl)" at bounding box center [176, 73] width 57 height 9
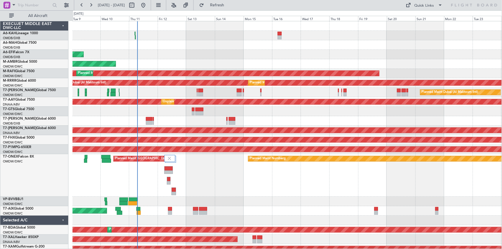
click at [237, 66] on div "AOG Maint Dubai (Al Maktoum Intl) Planned Maint Singapore (Seletar)" at bounding box center [286, 63] width 429 height 9
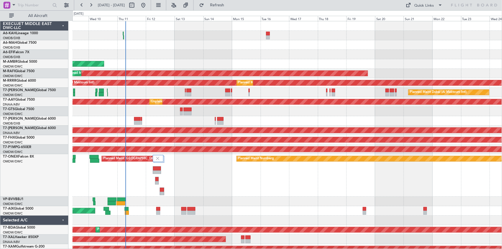
click at [283, 62] on div "AOG Maint Dubai (Al Maktoum Intl) Planned Maint Singapore (Seletar)" at bounding box center [286, 63] width 429 height 9
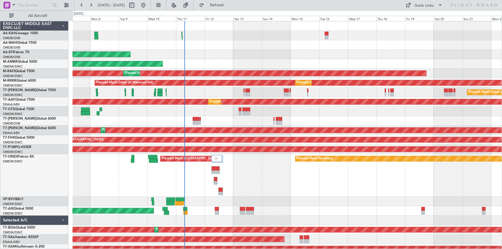
click at [319, 68] on div "AOG Maint Dubai (Al Maktoum Intl) Planned Maint Singapore (Seletar)" at bounding box center [286, 63] width 429 height 9
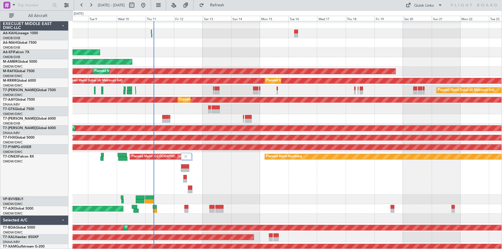
scroll to position [2, 0]
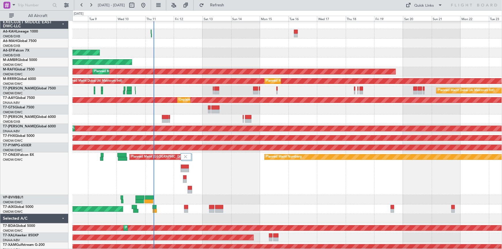
click at [293, 62] on div "AOG Maint Dubai (Al Maktoum Intl) Planned Maint Singapore (Seletar)" at bounding box center [286, 62] width 429 height 9
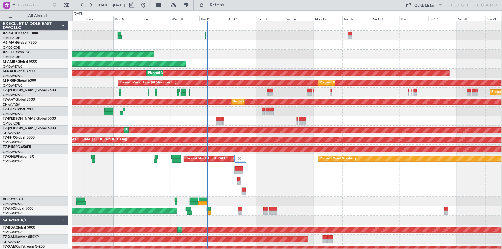
click at [267, 62] on div "AOG Maint Dubai (Al Maktoum Intl) Planned Maint Singapore (Seletar)" at bounding box center [286, 63] width 429 height 9
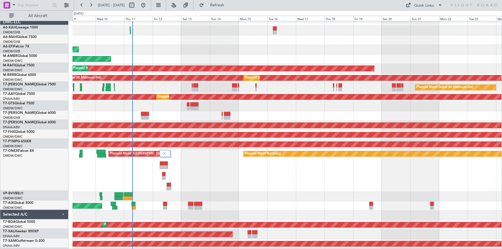
click at [211, 51] on div "Planned Maint Dubai (Al Maktoum Intl)" at bounding box center [286, 49] width 429 height 9
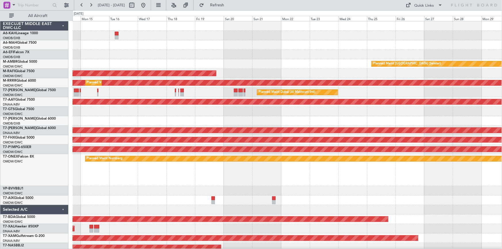
click at [310, 60] on div "Planned Maint Singapore (Seletar) Planned Maint Dubai (Al Maktoum Intl) Planned…" at bounding box center [286, 136] width 429 height 231
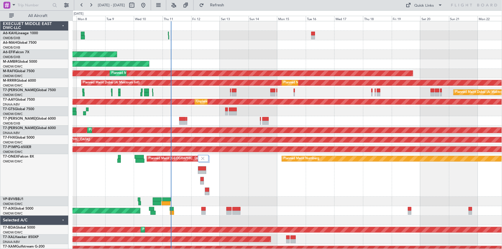
click at [367, 63] on div "AOG Maint Dubai (Al Maktoum Intl) Planned Maint Singapore (Seletar)" at bounding box center [286, 63] width 429 height 9
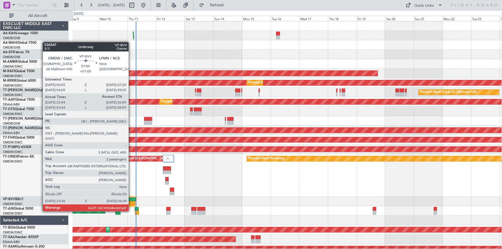
click at [130, 200] on div at bounding box center [131, 200] width 9 height 4
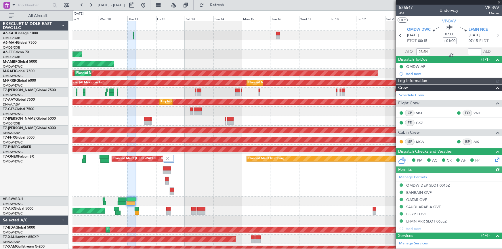
type input "[PERSON_NAME] ([PERSON_NAME])"
type input "7156"
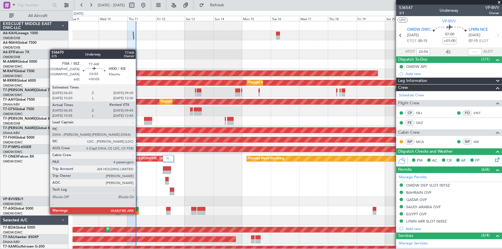
click at [138, 208] on div at bounding box center [137, 209] width 4 height 4
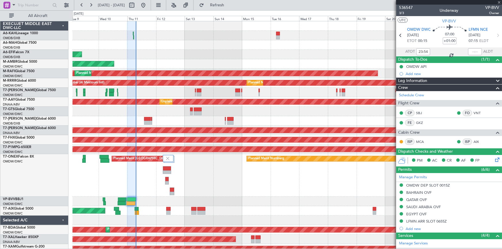
type input "+00:05"
type input "06:45"
type input "4"
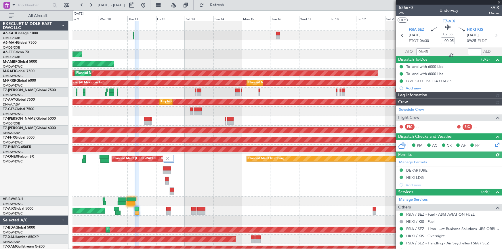
type input "[PERSON_NAME] ([PERSON_NAME])"
type input "7266"
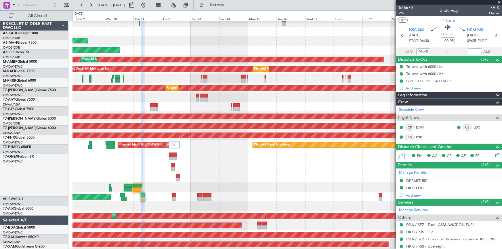
scroll to position [14, 0]
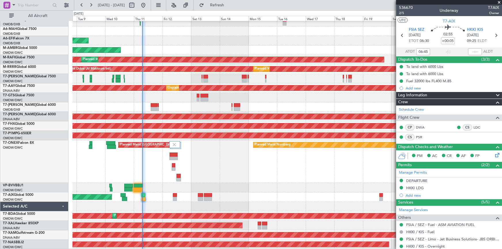
click at [294, 148] on div "Planned Maint Nurnberg Planned Maint London (Farnborough)" at bounding box center [286, 161] width 429 height 43
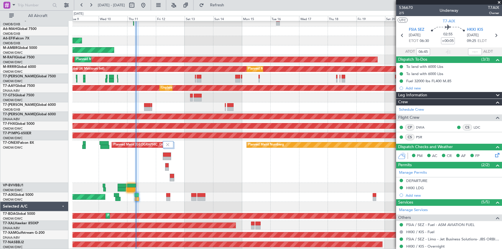
click at [236, 172] on div "Planned Maint Dubai (Al Maktoum Intl) AOG Maint Dubai (Al Maktoum Intl) Planned…" at bounding box center [286, 128] width 429 height 242
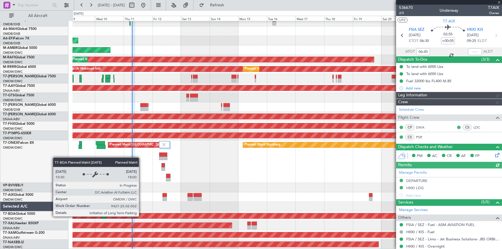
type input "[PERSON_NAME] ([PERSON_NAME])"
type input "7266"
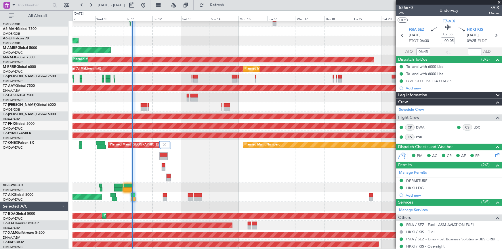
click at [211, 155] on div "Planned Maint Dubai (Al Maktoum Intl) AOG Maint Dubai (Al Maktoum Intl) Planned…" at bounding box center [286, 128] width 429 height 242
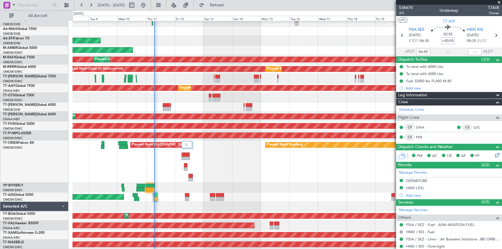
click at [171, 241] on div "Planned Maint [GEOGRAPHIC_DATA]-[GEOGRAPHIC_DATA]" at bounding box center [286, 244] width 429 height 9
click at [498, 0] on span at bounding box center [499, 2] width 6 height 5
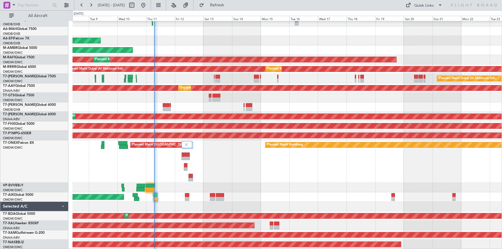
type input "0"
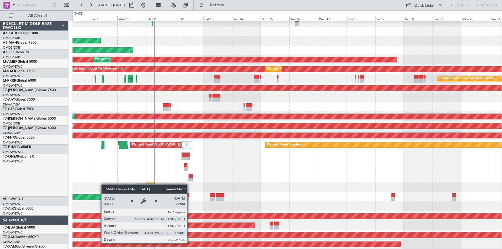
scroll to position [14, 0]
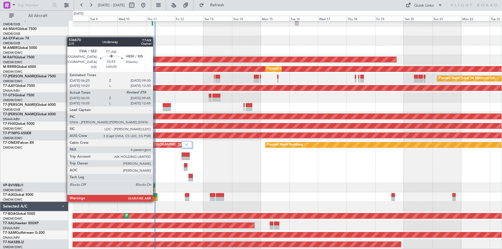
click at [156, 196] on div at bounding box center [155, 195] width 4 height 4
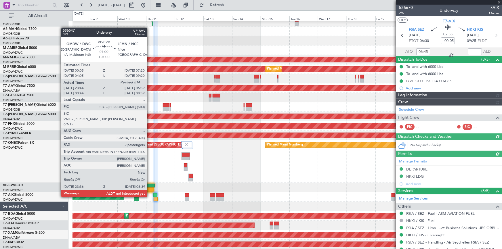
click at [150, 186] on div at bounding box center [150, 186] width 9 height 4
type input "[PERSON_NAME] ([PERSON_NAME])"
type input "7266"
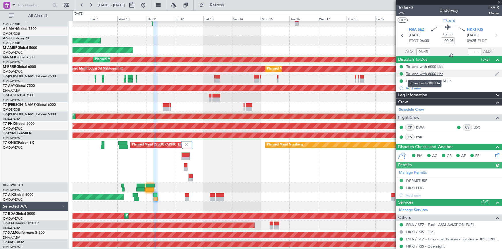
type input "+01:00"
type input "23:54"
type input "2"
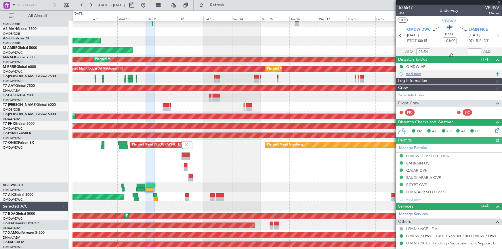
type input "[PERSON_NAME] ([PERSON_NAME])"
type input "7156"
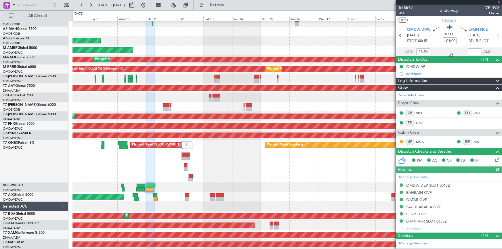
click at [470, 49] on div at bounding box center [475, 51] width 14 height 7
click at [469, 51] on div at bounding box center [475, 51] width 14 height 7
click at [469, 50] on div at bounding box center [475, 51] width 14 height 7
click at [469, 50] on input "text" at bounding box center [475, 51] width 14 height 7
click at [434, 48] on section "ATOT 23:54 0633 ALDT" at bounding box center [449, 51] width 106 height 9
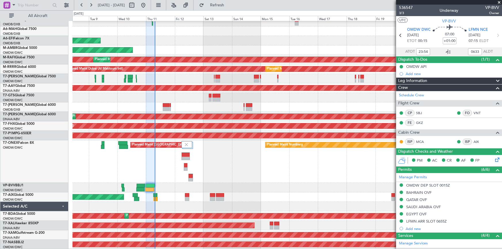
type input "06:33"
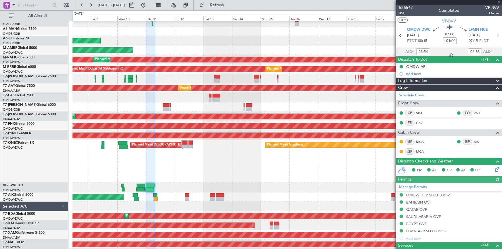
type input "[PERSON_NAME] ([PERSON_NAME])"
type input "7156"
drag, startPoint x: 233, startPoint y: 3, endPoint x: 227, endPoint y: 10, distance: 9.2
click at [229, 3] on span "Refresh" at bounding box center [217, 5] width 24 height 4
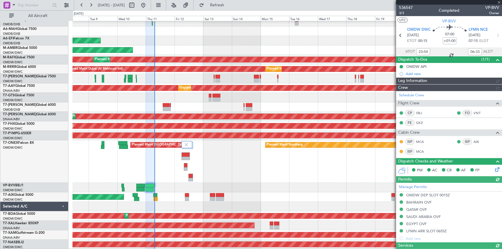
type input "[PERSON_NAME] ([PERSON_NAME])"
type input "7156"
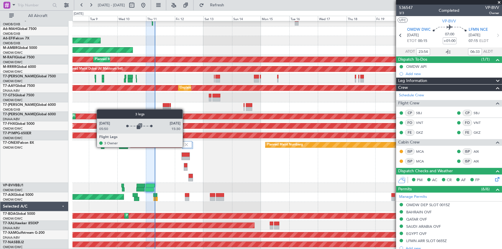
click at [185, 146] on img at bounding box center [186, 144] width 5 height 5
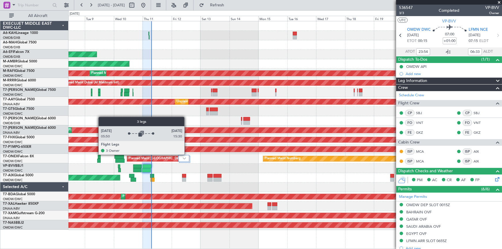
scroll to position [0, 0]
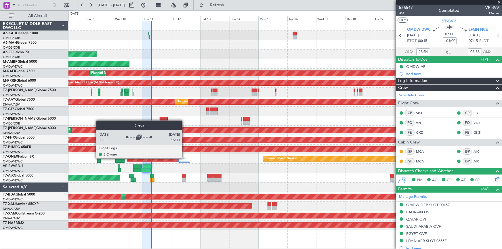
click at [185, 158] on img at bounding box center [184, 158] width 3 height 2
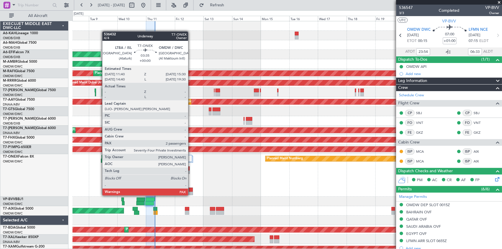
click at [191, 190] on div at bounding box center [191, 190] width 4 height 4
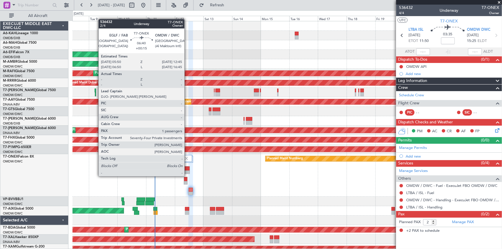
click at [187, 171] on div at bounding box center [186, 173] width 8 height 4
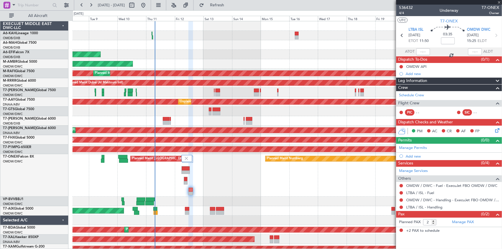
type input "+00:15"
type input "1"
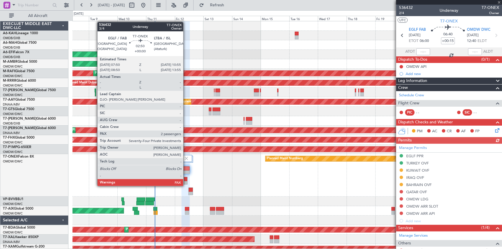
click at [186, 180] on div at bounding box center [185, 179] width 3 height 4
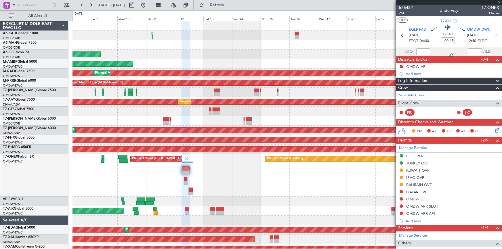
type input "2"
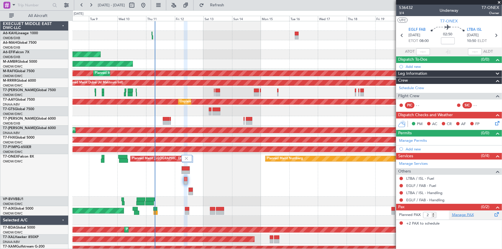
click at [459, 216] on link "Manage PAX" at bounding box center [463, 215] width 22 height 6
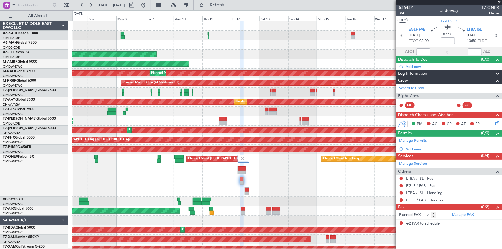
click at [201, 178] on div "Planned Maint Nurnberg Planned Maint London (Farnborough)" at bounding box center [286, 175] width 429 height 43
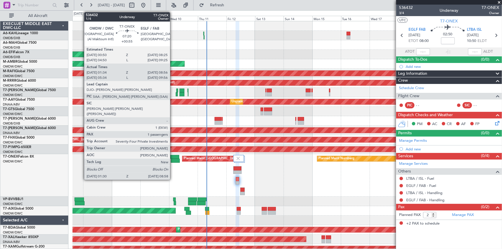
click at [173, 159] on div at bounding box center [175, 161] width 9 height 4
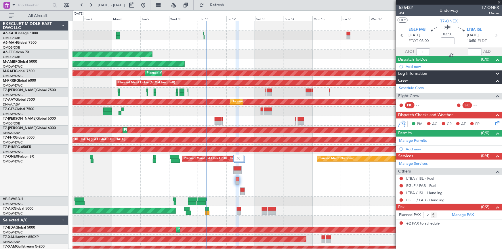
type input "+00:55"
type input "01:44"
type input "08:51"
type input "1"
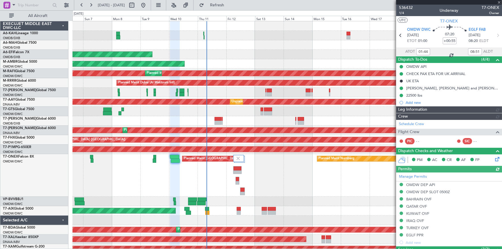
type input "[PERSON_NAME] ([PERSON_NAME])"
type input "7210"
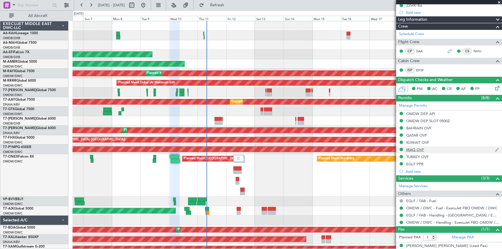
scroll to position [95, 0]
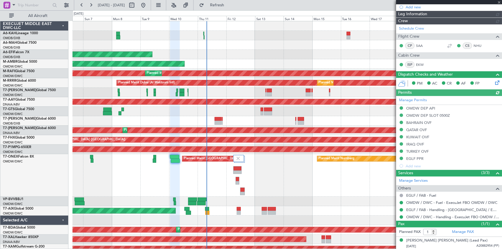
type input "[PERSON_NAME] ([PERSON_NAME])"
type input "7210"
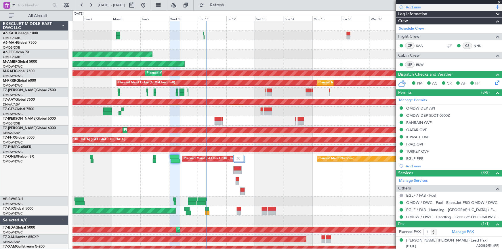
scroll to position [0, 0]
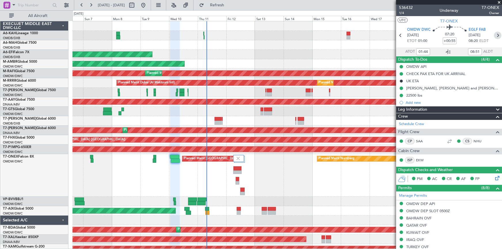
click at [495, 34] on icon at bounding box center [497, 35] width 7 height 7
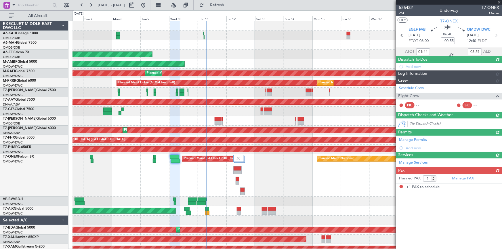
type input "+00:15"
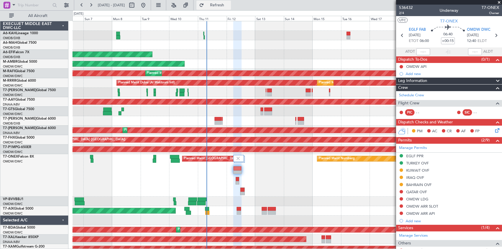
click at [229, 3] on span "Refresh" at bounding box center [217, 5] width 24 height 4
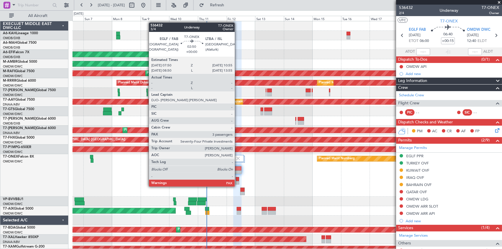
click at [237, 181] on div at bounding box center [237, 183] width 3 height 4
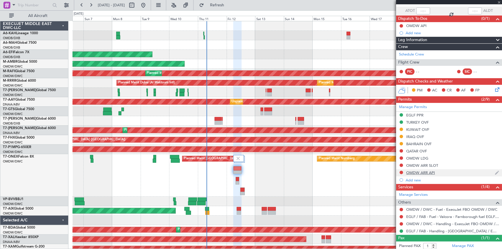
scroll to position [55, 0]
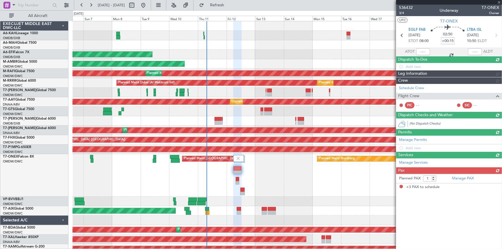
type input "3"
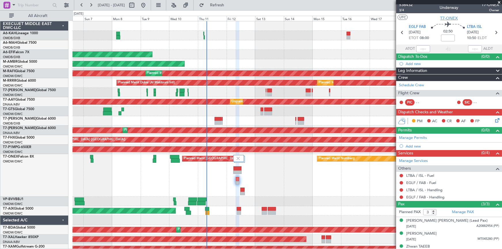
scroll to position [0, 0]
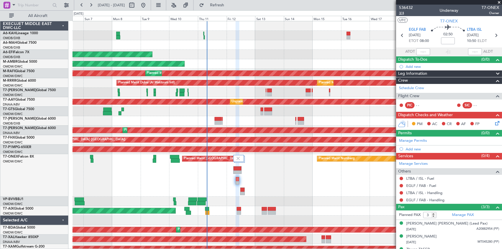
click at [402, 13] on span "3/4" at bounding box center [406, 13] width 14 height 5
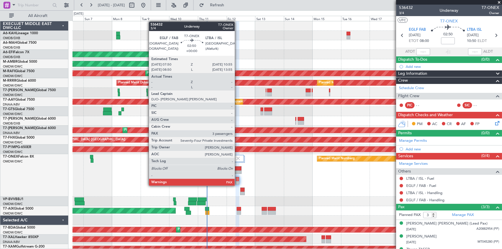
click at [237, 180] on div at bounding box center [237, 179] width 3 height 4
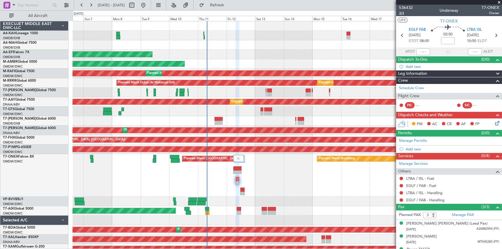
click at [402, 14] on span "3/4" at bounding box center [406, 13] width 14 height 5
click at [447, 39] on input at bounding box center [448, 40] width 14 height 7
type input "+00:05"
click at [431, 40] on div "02:50 +00:05" at bounding box center [448, 35] width 38 height 21
click at [493, 35] on icon at bounding box center [495, 35] width 7 height 7
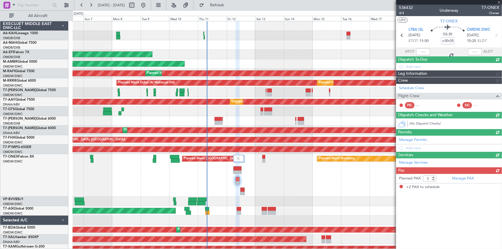
type input "2"
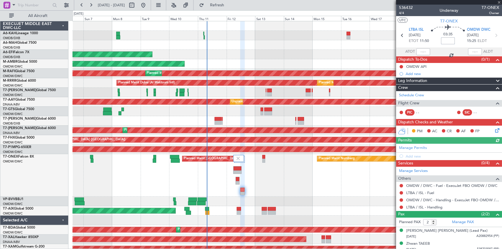
click at [447, 38] on input at bounding box center [448, 40] width 14 height 7
click at [448, 43] on input at bounding box center [448, 40] width 14 height 7
type input "+00:10"
click at [420, 148] on link "Manage Permits" at bounding box center [413, 148] width 28 height 6
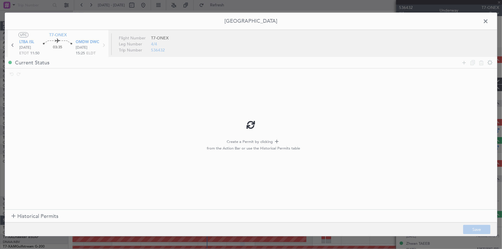
type input "+00:10"
click at [42, 216] on span "Historical Permits" at bounding box center [37, 217] width 41 height 8
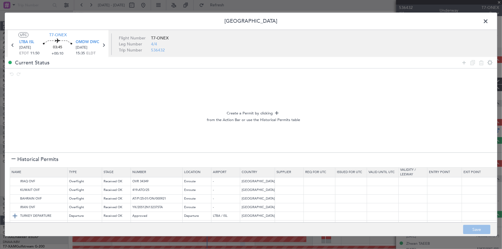
click at [15, 216] on img at bounding box center [15, 216] width 7 height 7
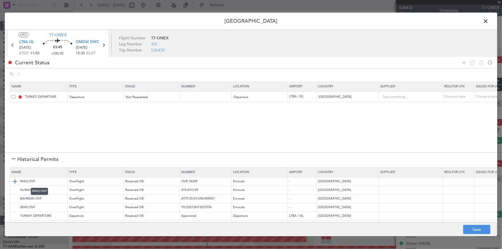
click at [14, 182] on img at bounding box center [15, 181] width 7 height 7
click at [15, 190] on img at bounding box center [15, 190] width 7 height 7
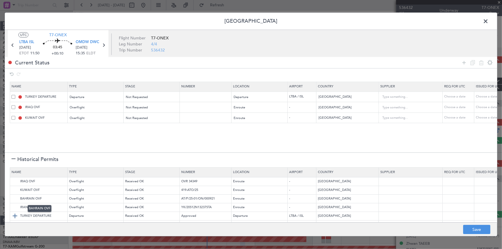
drag, startPoint x: 15, startPoint y: 198, endPoint x: 16, endPoint y: 213, distance: 15.3
click at [0, 0] on img at bounding box center [0, 0] width 0 height 0
click at [463, 62] on icon at bounding box center [463, 62] width 7 height 7
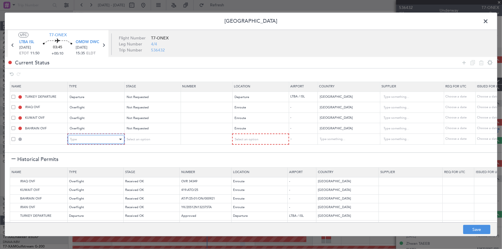
click at [101, 138] on div "Type" at bounding box center [94, 139] width 48 height 9
drag, startPoint x: 85, startPoint y: 201, endPoint x: 176, endPoint y: 150, distance: 104.2
click at [85, 200] on span "Overflight" at bounding box center [95, 200] width 51 height 9
click at [158, 136] on div "Select an option" at bounding box center [150, 139] width 48 height 9
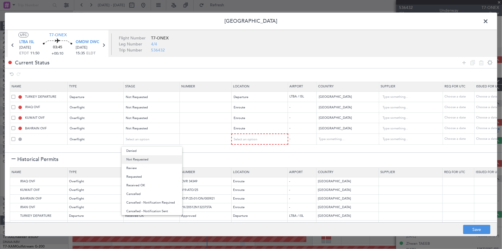
click at [150, 158] on span "Not Requested" at bounding box center [151, 159] width 51 height 9
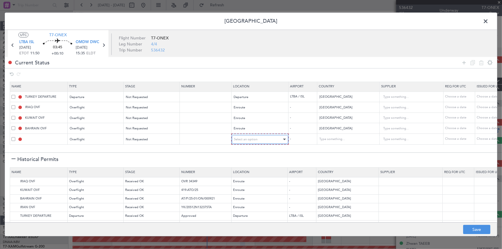
click at [247, 138] on span "Select an option" at bounding box center [246, 139] width 24 height 4
drag, startPoint x: 244, startPoint y: 186, endPoint x: 304, endPoint y: 167, distance: 62.7
click at [248, 184] on span "Enroute" at bounding box center [259, 185] width 51 height 9
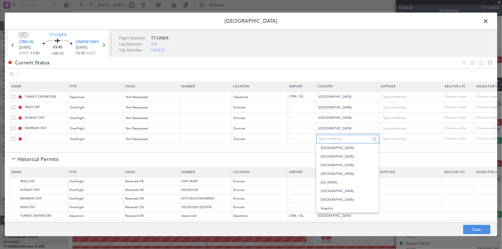
click at [329, 138] on input "text" at bounding box center [345, 139] width 52 height 9
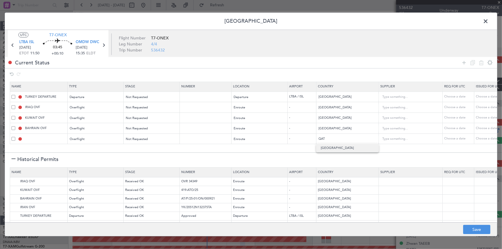
click at [328, 150] on span "Qatar" at bounding box center [347, 148] width 53 height 9
type input "Qatar"
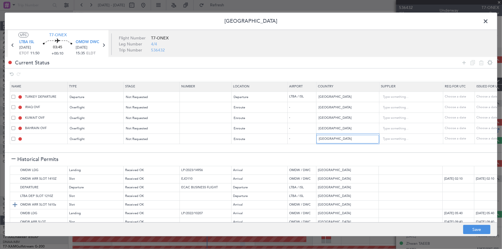
scroll to position [63, 0]
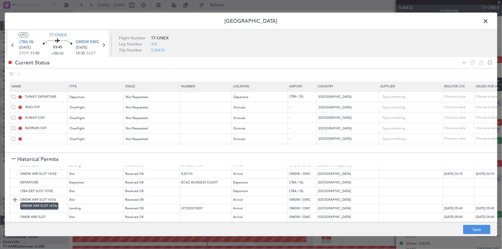
click at [13, 196] on img at bounding box center [15, 199] width 7 height 7
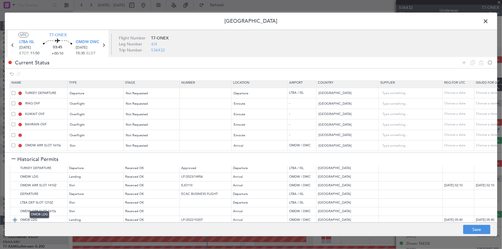
scroll to position [37, 0]
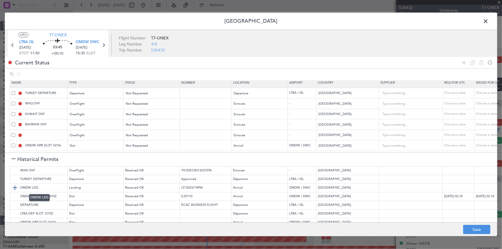
click at [15, 188] on img at bounding box center [15, 187] width 7 height 7
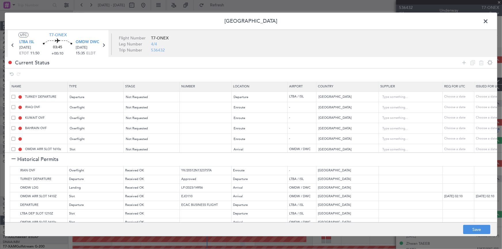
scroll to position [18, 0]
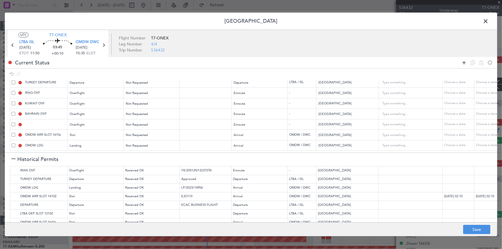
click at [465, 62] on icon at bounding box center [463, 62] width 7 height 7
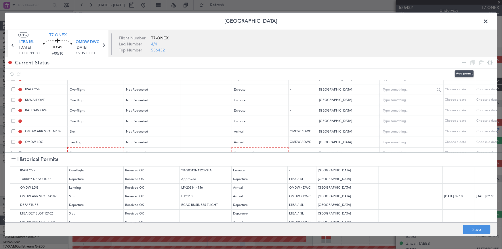
scroll to position [29, 0]
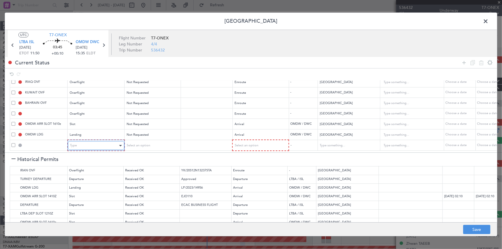
click at [99, 141] on div "Type" at bounding box center [94, 145] width 48 height 9
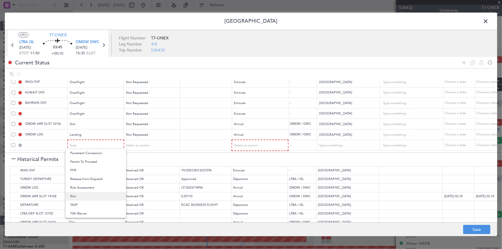
click at [78, 193] on span "Slot" at bounding box center [95, 196] width 51 height 9
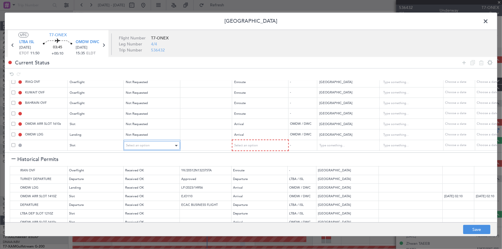
click at [141, 143] on span "Select an option" at bounding box center [138, 145] width 24 height 4
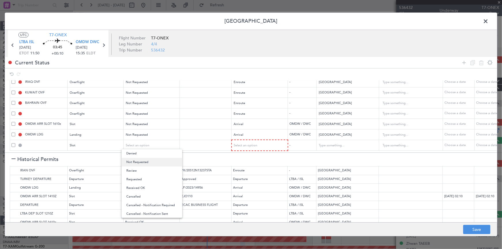
click at [151, 164] on span "Not Requested" at bounding box center [151, 162] width 51 height 9
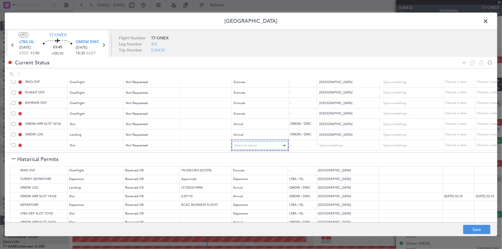
click at [261, 142] on div "Select an option" at bounding box center [258, 145] width 48 height 9
click at [246, 154] on span "Departure" at bounding box center [259, 153] width 51 height 9
click at [472, 230] on button "Save" at bounding box center [476, 229] width 27 height 9
type input "NNN"
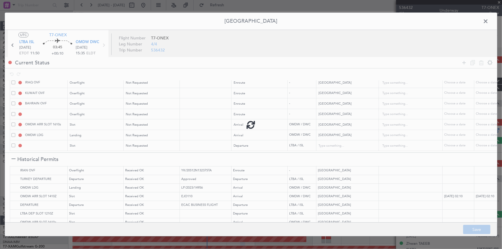
type input "NNN"
type input "1"
type input "NNN"
type input "QATAR OVF"
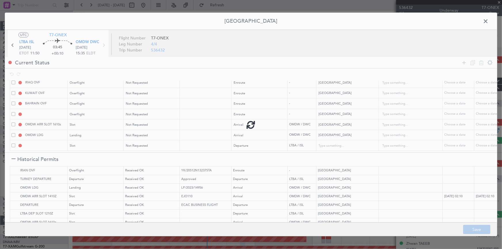
type input "NNN"
type input "2"
type input "OMDW ARR SLOT"
type input "NNN"
type input "1"
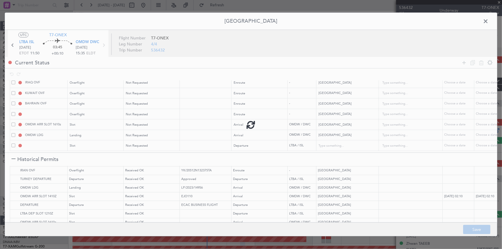
type input "NNN"
type input "1"
type input "LTBA DEP SLOT"
type input "Turkey"
type input "NNN"
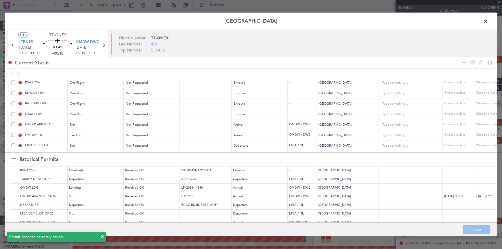
click at [488, 20] on span at bounding box center [488, 23] width 0 height 12
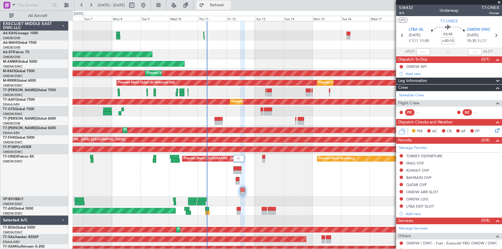
click at [229, 8] on button "Refresh" at bounding box center [213, 5] width 35 height 9
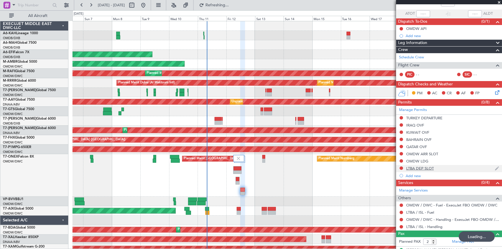
scroll to position [61, 0]
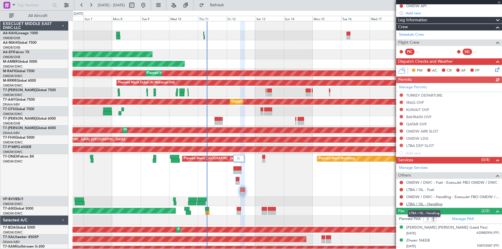
click at [429, 204] on link "LTBA / ISL - Handling" at bounding box center [424, 204] width 36 height 5
click at [411, 187] on link "LTBA / ISL - Fuel" at bounding box center [420, 189] width 28 height 5
drag, startPoint x: 232, startPoint y: 5, endPoint x: 501, endPoint y: 63, distance: 275.1
click at [256, 12] on fb-flight-board "06 Sep 2025 - 21 Sep 2025 Refresh Quick Links All Aircraft Planned Maint Dubai …" at bounding box center [251, 126] width 502 height 245
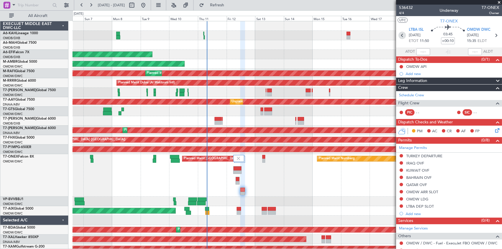
click at [401, 34] on icon at bounding box center [401, 35] width 7 height 7
type input "+00:05"
type input "3"
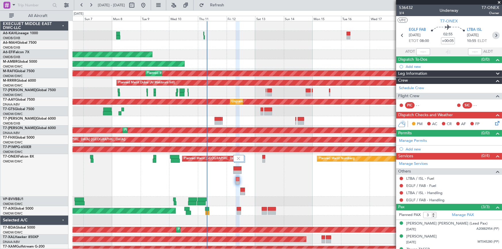
click at [494, 36] on icon at bounding box center [495, 35] width 7 height 7
type input "+00:10"
type input "2"
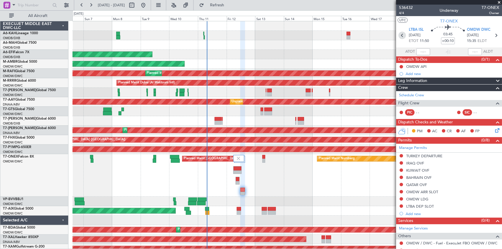
click at [401, 34] on icon at bounding box center [401, 35] width 7 height 7
type input "+00:05"
type input "3"
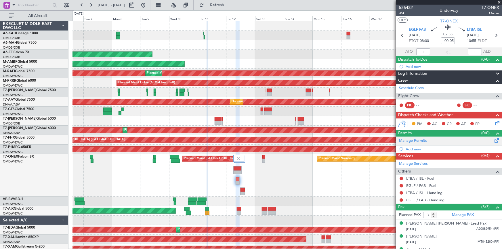
click at [415, 138] on link "Manage Permits" at bounding box center [413, 141] width 28 height 6
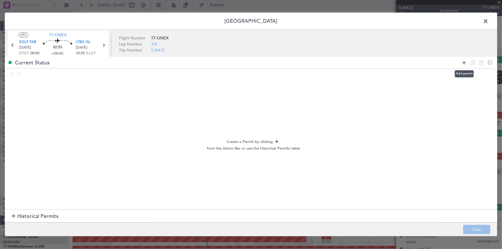
click at [463, 60] on icon at bounding box center [463, 62] width 7 height 7
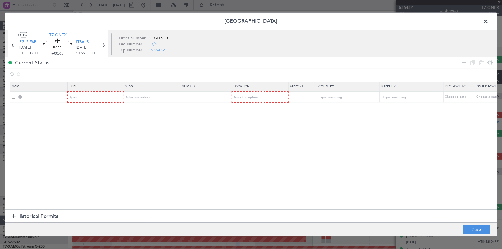
click at [23, 217] on span "Historical Permits" at bounding box center [37, 217] width 41 height 8
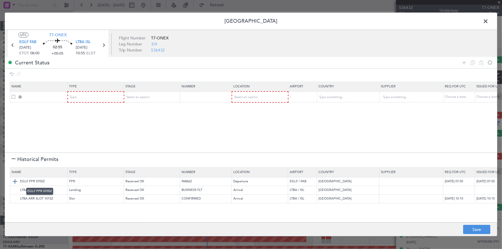
click at [14, 181] on img at bounding box center [15, 181] width 7 height 7
click at [15, 191] on img at bounding box center [15, 190] width 7 height 7
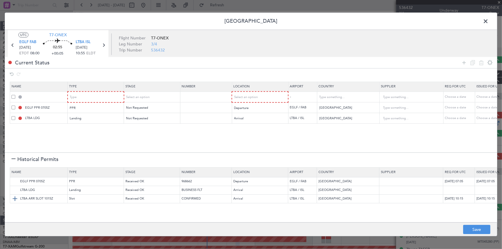
click at [14, 198] on img at bounding box center [15, 198] width 7 height 7
click at [472, 228] on button "Save" at bounding box center [476, 229] width 27 height 9
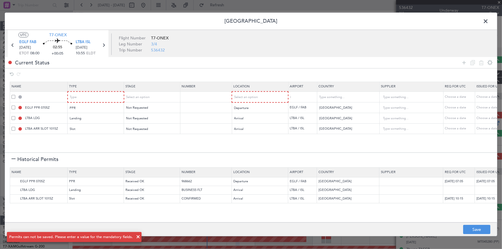
click at [12, 98] on span at bounding box center [14, 97] width 4 height 4
click at [16, 95] on input "checkbox" at bounding box center [16, 95] width 0 height 0
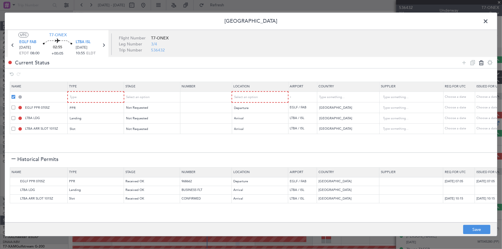
click at [483, 62] on icon at bounding box center [481, 62] width 7 height 7
type input "EGLF PPR 0705Z"
type input "United Kingdom"
type input "LTBA LDG"
type input "Turkey"
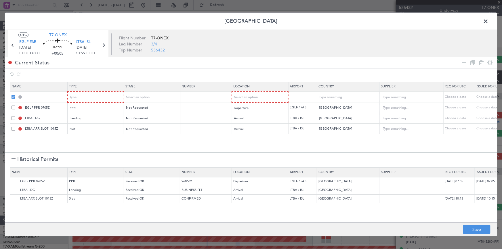
type input "LTBA ARR SLOT 1015Z"
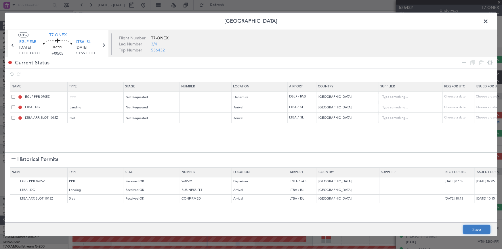
click at [474, 227] on button "Save" at bounding box center [476, 229] width 27 height 9
type input "EGLF PPR"
type input "NNN"
type input "2"
type input "NNN"
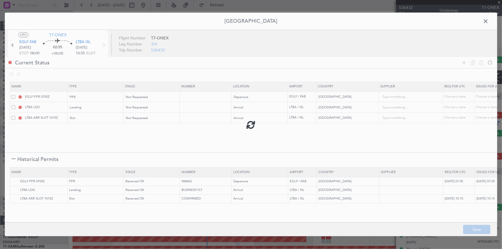
type input "LTBA ARR SLOT"
type input "NNN"
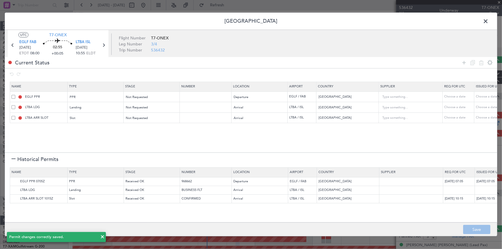
click at [488, 21] on span at bounding box center [488, 23] width 0 height 12
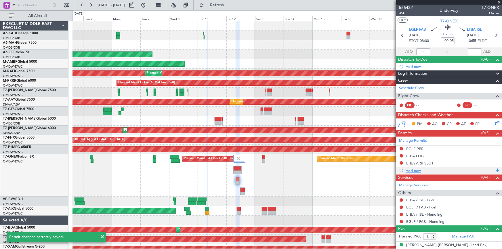
drag, startPoint x: 227, startPoint y: 4, endPoint x: 438, endPoint y: 169, distance: 267.6
click at [227, 5] on span "Refresh" at bounding box center [217, 5] width 24 height 4
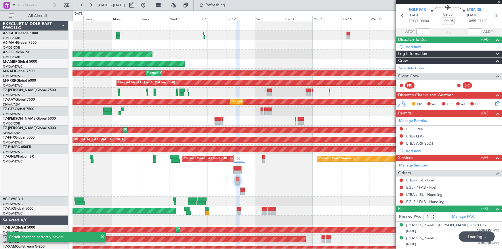
scroll to position [30, 0]
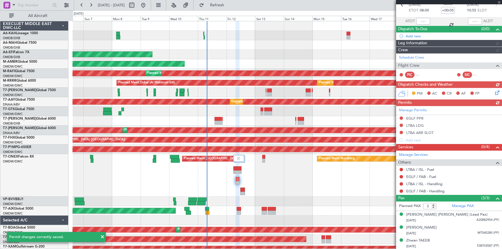
click at [425, 190] on link "EGLF / FAB - Handling" at bounding box center [425, 191] width 38 height 5
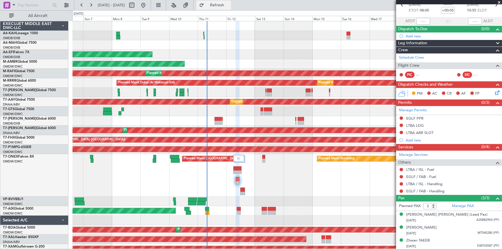
click at [229, 6] on span "Refresh" at bounding box center [217, 5] width 24 height 4
click at [425, 184] on link "LTBA / ISL - Handling" at bounding box center [424, 183] width 36 height 5
click at [425, 175] on link "EGLF / FAB - Fuel" at bounding box center [421, 176] width 30 height 5
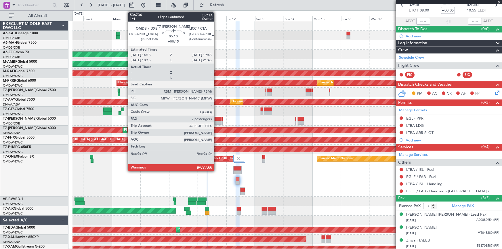
click at [217, 119] on div at bounding box center [218, 119] width 7 height 4
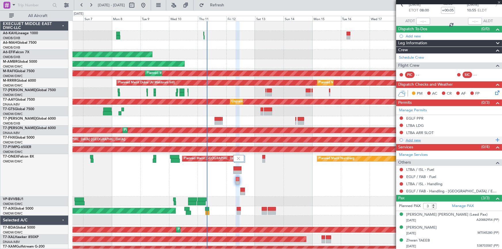
type input "+00:15"
type input "2"
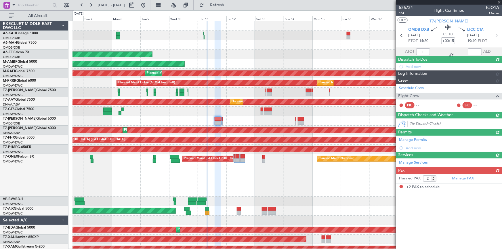
scroll to position [0, 0]
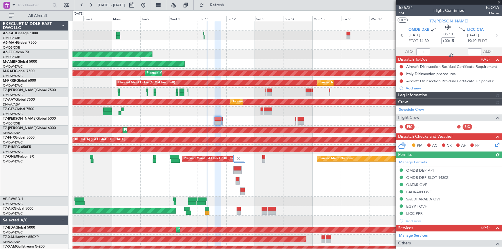
type input "Dherander Fithani (DHF)"
type input "7285"
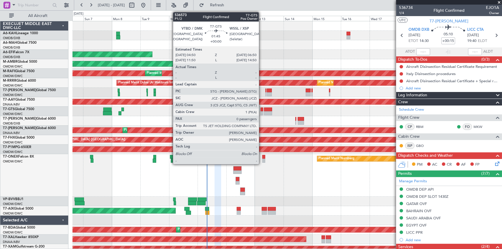
click at [261, 110] on div at bounding box center [262, 110] width 3 height 4
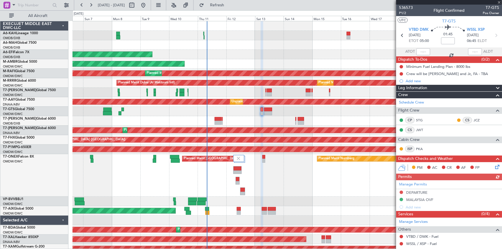
scroll to position [28, 0]
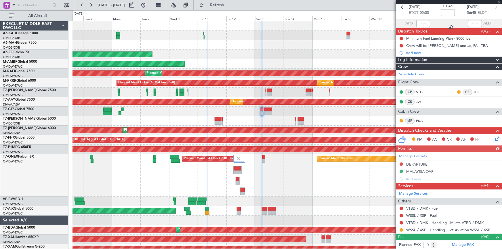
click at [418, 208] on link "VTBD / DMK - Fuel" at bounding box center [422, 208] width 32 height 5
drag, startPoint x: 235, startPoint y: 3, endPoint x: 473, endPoint y: 84, distance: 252.2
click at [229, 3] on span "Refresh" at bounding box center [217, 5] width 24 height 4
click at [425, 215] on link "WSSL / XSP - Fuel" at bounding box center [421, 215] width 30 height 5
click at [231, 9] on button "Refresh" at bounding box center [213, 5] width 35 height 9
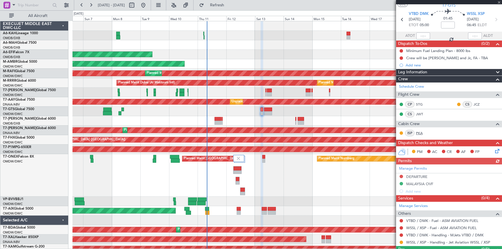
scroll to position [0, 0]
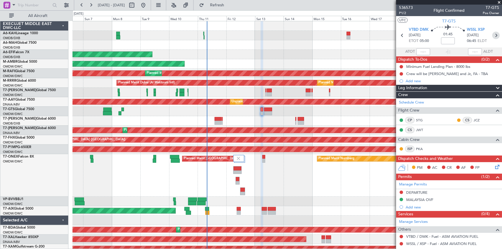
click at [492, 36] on icon at bounding box center [495, 35] width 7 height 7
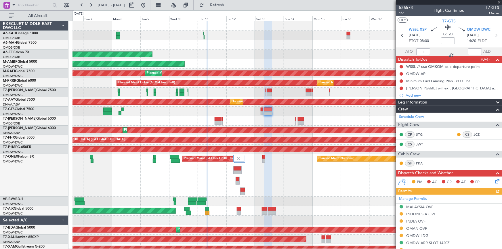
scroll to position [99, 0]
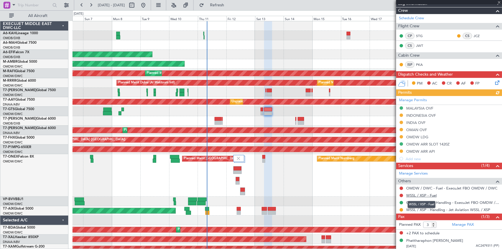
click at [420, 194] on link "WSSL / XSP - Fuel" at bounding box center [421, 195] width 30 height 5
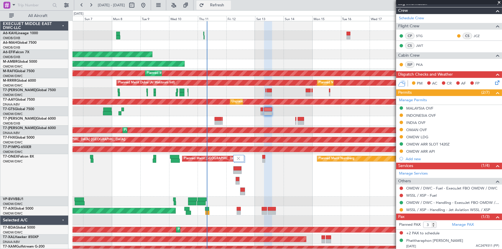
drag, startPoint x: 228, startPoint y: 6, endPoint x: 224, endPoint y: 6, distance: 3.7
click at [227, 6] on span "Refresh" at bounding box center [217, 5] width 24 height 4
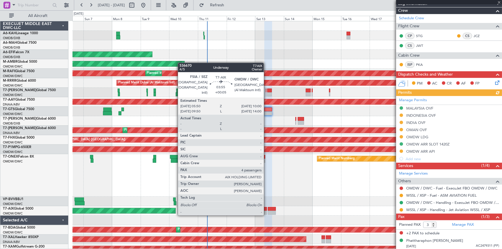
scroll to position [20, 0]
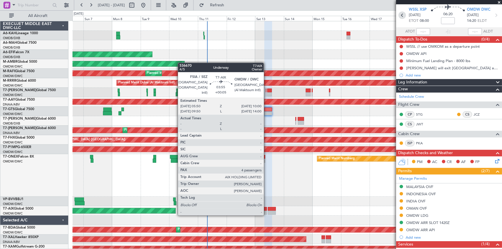
click at [403, 16] on icon at bounding box center [401, 15] width 7 height 7
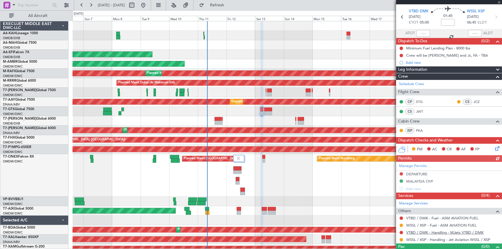
scroll to position [28, 0]
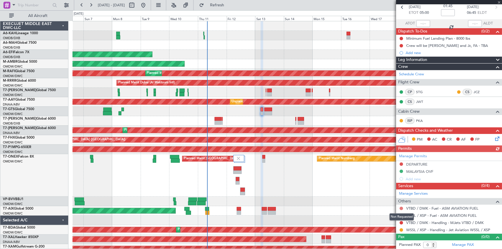
click at [401, 208] on button at bounding box center [400, 208] width 3 height 3
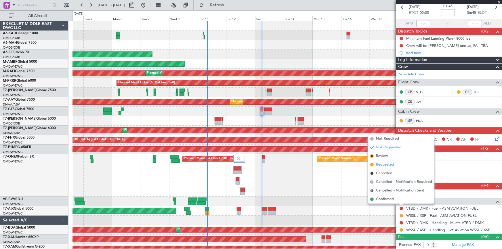
click at [382, 164] on span "Requested" at bounding box center [385, 165] width 18 height 6
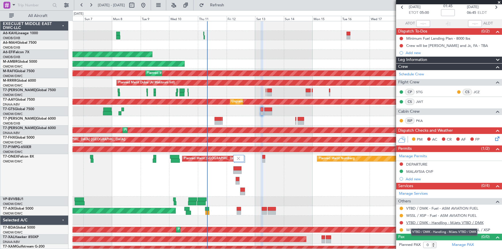
click at [417, 221] on link "VTBD / DMK - Handling - MJets VTBD / DMK" at bounding box center [444, 222] width 77 height 5
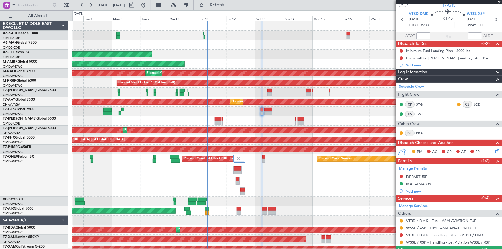
scroll to position [0, 0]
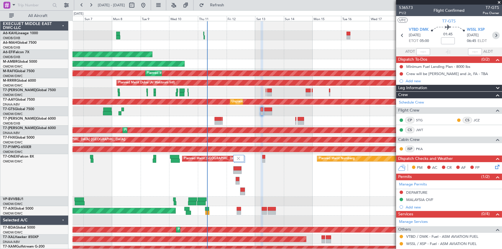
click at [494, 34] on icon at bounding box center [495, 35] width 7 height 7
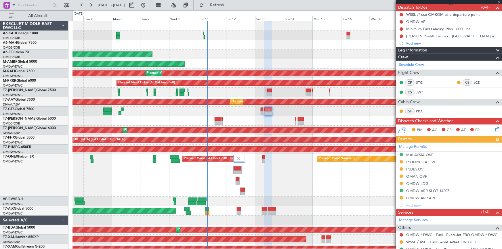
scroll to position [99, 0]
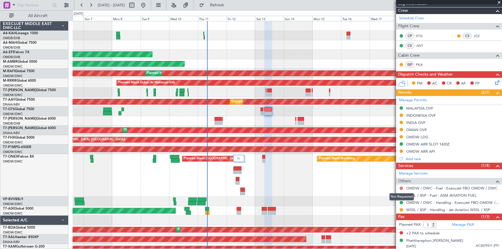
click at [401, 187] on button at bounding box center [400, 188] width 3 height 3
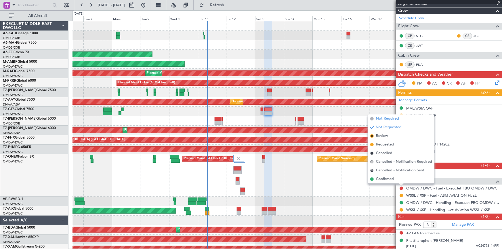
click at [389, 121] on span "Not Required" at bounding box center [387, 119] width 23 height 6
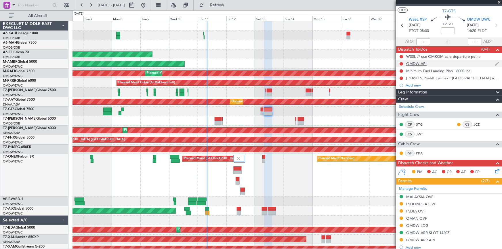
scroll to position [0, 0]
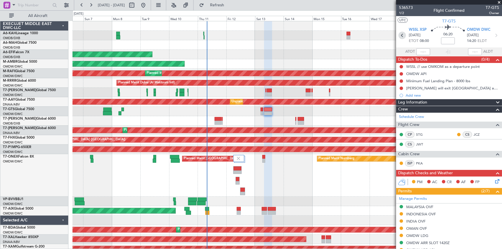
click at [401, 34] on icon at bounding box center [401, 35] width 7 height 7
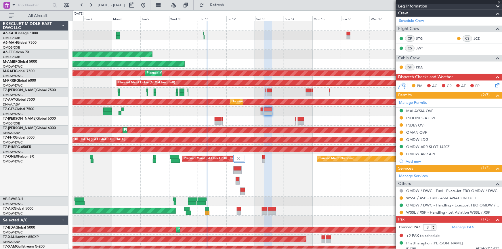
scroll to position [99, 0]
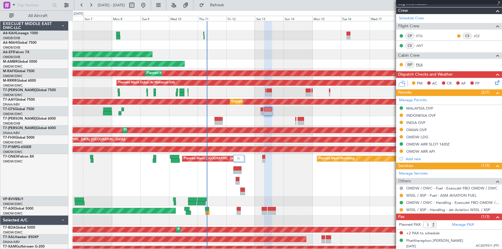
type input "0"
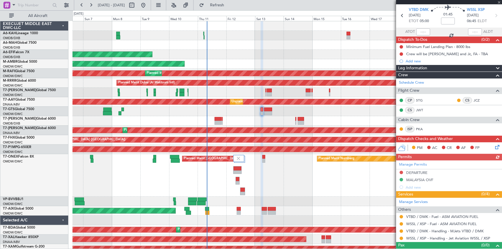
scroll to position [28, 0]
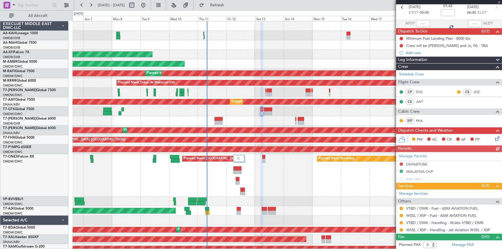
click at [401, 164] on div "Manage Permits DEPARTURE MALAYSIA OVF Add new" at bounding box center [449, 167] width 106 height 30
click at [401, 164] on button at bounding box center [400, 163] width 3 height 3
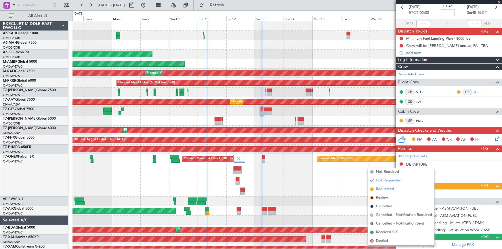
click at [384, 190] on span "Requested" at bounding box center [385, 189] width 18 height 6
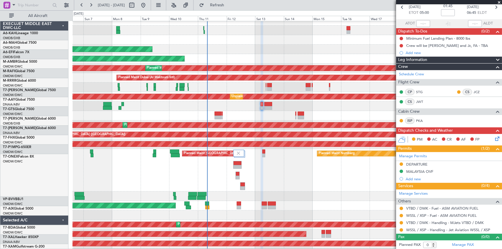
scroll to position [14, 0]
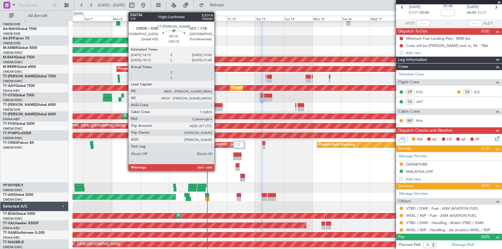
click at [217, 106] on div at bounding box center [218, 105] width 7 height 4
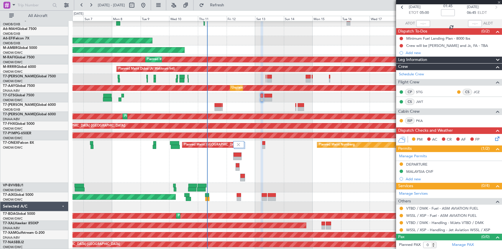
type input "+00:15"
type input "2"
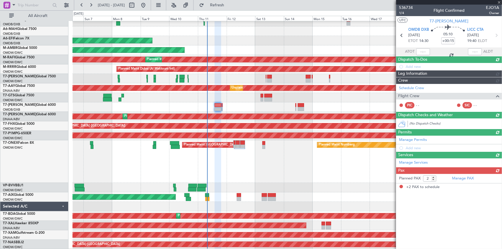
scroll to position [0, 0]
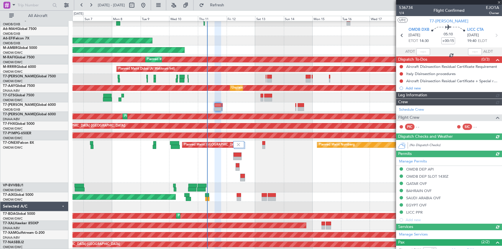
type input "Dherander Fithani (DHF)"
type input "7285"
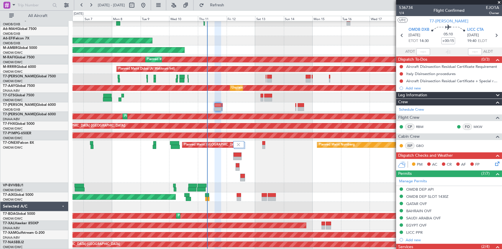
drag, startPoint x: 494, startPoint y: 36, endPoint x: 480, endPoint y: 37, distance: 14.1
click at [493, 36] on icon at bounding box center [495, 35] width 7 height 7
type input "+00:10"
type input "0"
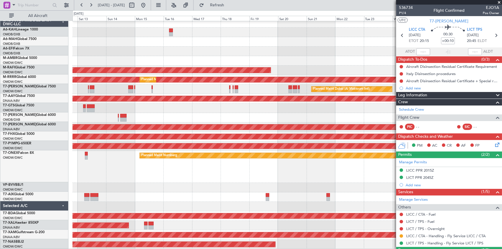
scroll to position [3, 0]
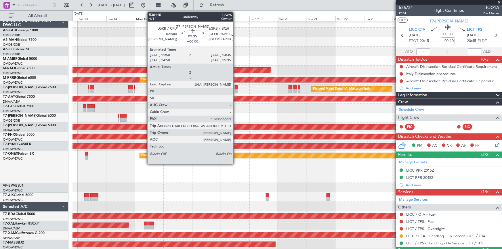
click at [236, 87] on div at bounding box center [236, 87] width 3 height 4
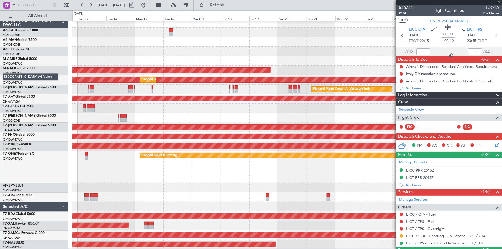
type input "1"
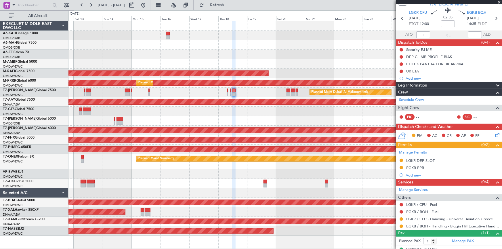
scroll to position [26, 0]
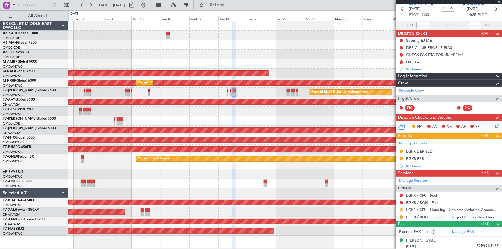
click at [401, 210] on button at bounding box center [400, 209] width 3 height 3
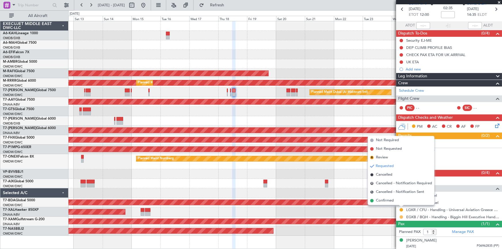
click at [400, 216] on div at bounding box center [401, 217] width 5 height 5
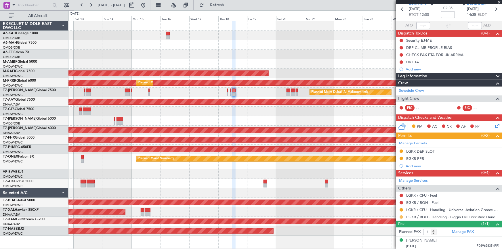
click at [401, 217] on button at bounding box center [400, 216] width 3 height 3
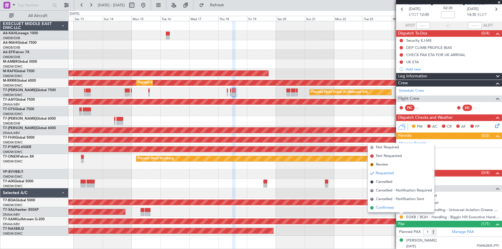
click at [390, 209] on span "Confirmed" at bounding box center [385, 208] width 18 height 6
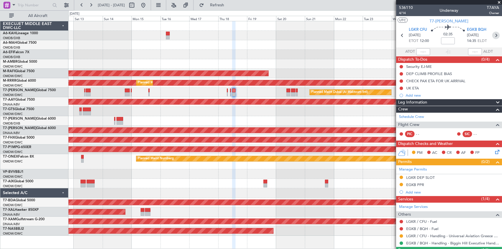
scroll to position [0, 0]
click at [492, 34] on icon at bounding box center [495, 35] width 7 height 7
type input "+00:15"
type input "0"
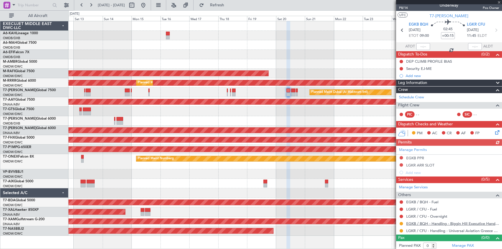
scroll to position [6, 0]
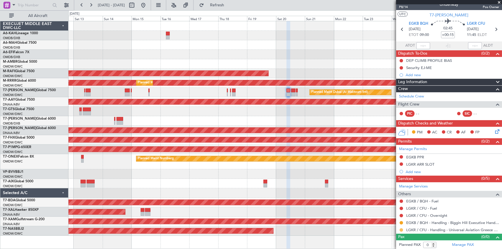
click at [402, 228] on button at bounding box center [400, 229] width 3 height 3
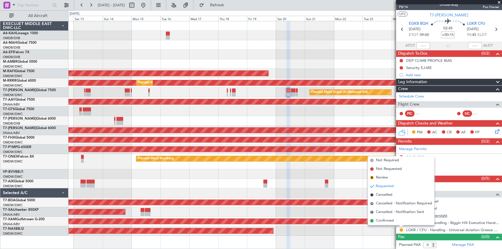
drag, startPoint x: 384, startPoint y: 221, endPoint x: 416, endPoint y: 214, distance: 32.2
click at [385, 221] on span "Confirmed" at bounding box center [385, 221] width 18 height 6
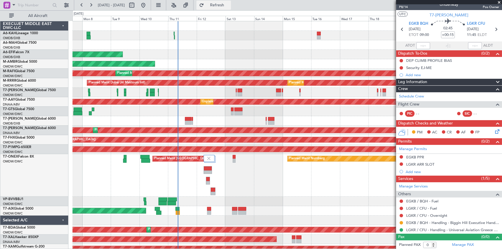
click at [229, 3] on span "Refresh" at bounding box center [217, 5] width 24 height 4
drag, startPoint x: 236, startPoint y: 4, endPoint x: 238, endPoint y: 14, distance: 9.6
click at [229, 7] on span "Refresh" at bounding box center [217, 5] width 24 height 4
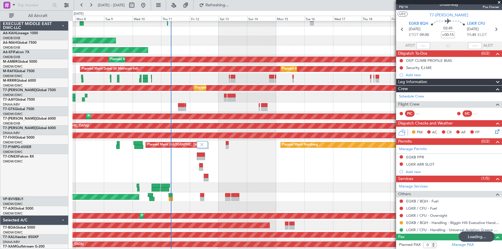
scroll to position [14, 0]
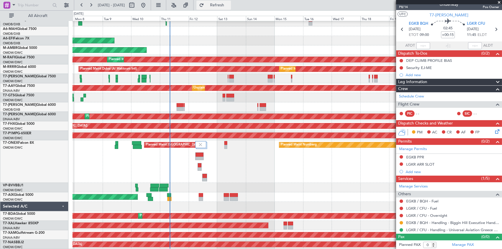
click at [229, 4] on span "Refresh" at bounding box center [217, 5] width 24 height 4
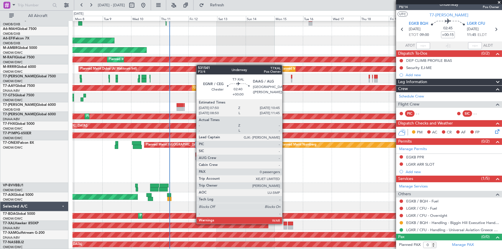
click at [285, 223] on div at bounding box center [286, 224] width 4 height 4
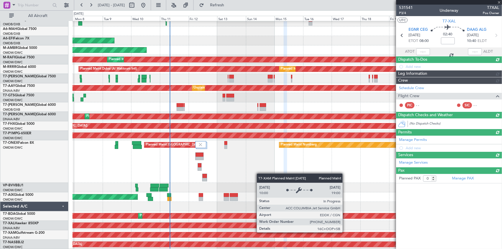
scroll to position [0, 0]
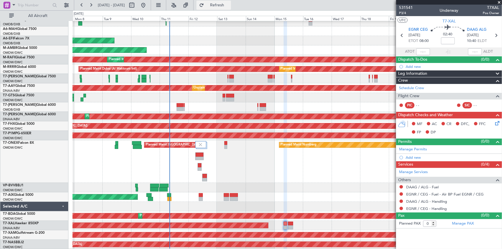
click at [229, 3] on span "Refresh" at bounding box center [217, 5] width 24 height 4
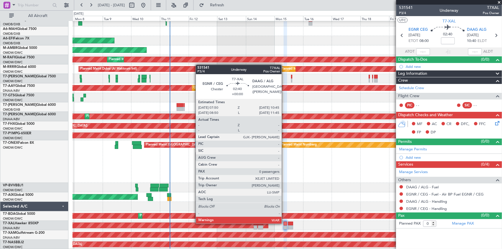
click at [284, 223] on div at bounding box center [286, 224] width 4 height 4
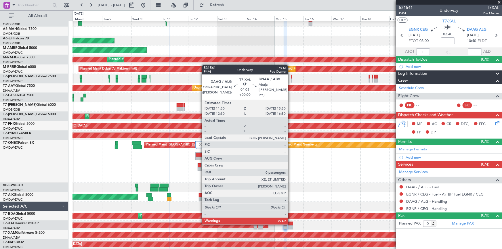
click at [290, 223] on div at bounding box center [290, 224] width 5 height 4
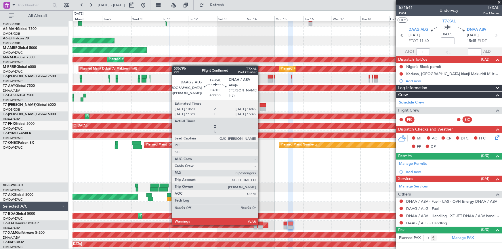
click at [261, 224] on div at bounding box center [260, 224] width 5 height 4
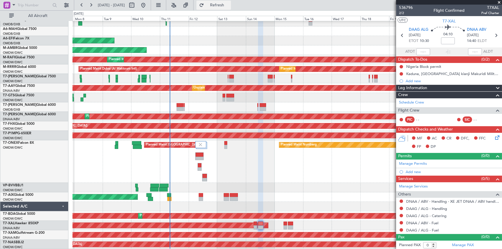
click at [229, 7] on span "Refresh" at bounding box center [217, 5] width 24 height 4
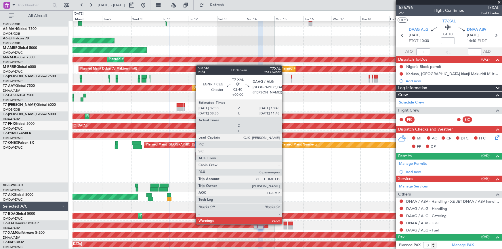
click at [284, 224] on div at bounding box center [286, 224] width 4 height 4
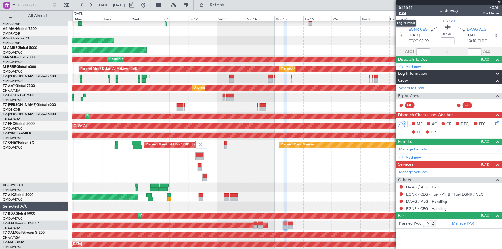
click at [403, 13] on span "P3/4" at bounding box center [406, 13] width 14 height 5
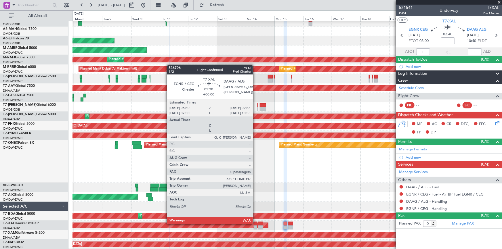
click at [255, 223] on div at bounding box center [255, 224] width 3 height 4
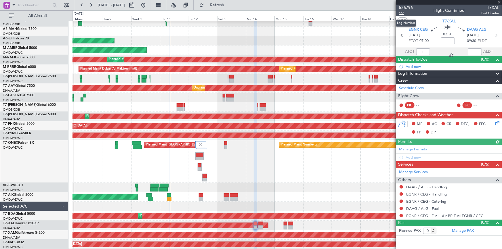
click at [402, 14] on span "1/2" at bounding box center [406, 13] width 14 height 5
drag, startPoint x: 232, startPoint y: 2, endPoint x: 219, endPoint y: -1, distance: 13.2
click at [219, 0] on html "[DATE] - [DATE] Refresh Quick Links All Aircraft Planned Maint [GEOGRAPHIC_DATA…" at bounding box center [251, 124] width 502 height 249
click at [229, 4] on span "Refresh" at bounding box center [217, 5] width 24 height 4
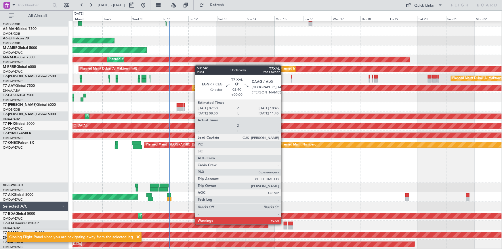
click at [284, 224] on div at bounding box center [286, 224] width 4 height 4
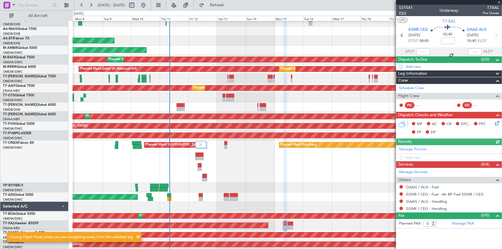
click at [403, 14] on span "P3/4" at bounding box center [406, 13] width 14 height 5
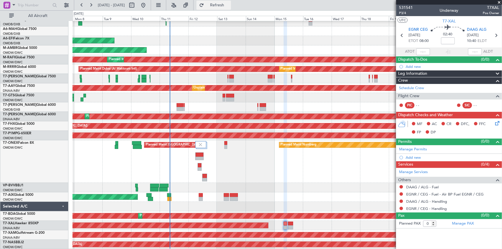
click at [229, 6] on span "Refresh" at bounding box center [217, 5] width 24 height 4
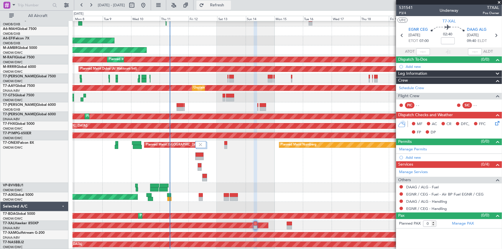
click at [221, 5] on button "Refresh" at bounding box center [213, 5] width 35 height 9
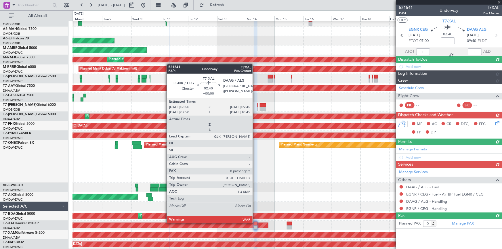
click at [255, 223] on div at bounding box center [256, 224] width 4 height 4
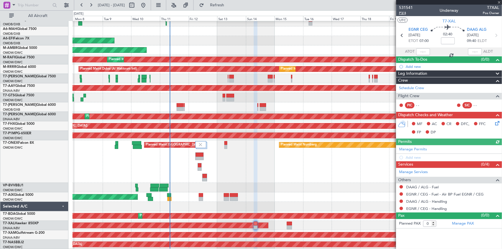
click at [404, 13] on span "P3/4" at bounding box center [406, 13] width 14 height 5
click at [413, 87] on link "Schedule Crew" at bounding box center [411, 88] width 25 height 6
click at [410, 86] on link "Schedule Crew" at bounding box center [411, 88] width 25 height 6
click at [401, 14] on span "P3/4" at bounding box center [406, 13] width 14 height 5
drag, startPoint x: 228, startPoint y: 3, endPoint x: 197, endPoint y: 0, distance: 30.6
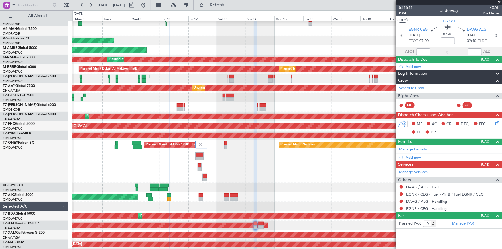
click at [221, 3] on button "Refresh" at bounding box center [213, 5] width 35 height 9
drag, startPoint x: 239, startPoint y: 6, endPoint x: 243, endPoint y: 14, distance: 9.6
click at [231, 9] on button "Refresh" at bounding box center [213, 5] width 35 height 9
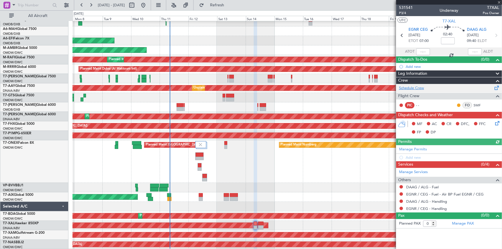
click at [414, 88] on link "Schedule Crew" at bounding box center [411, 88] width 25 height 6
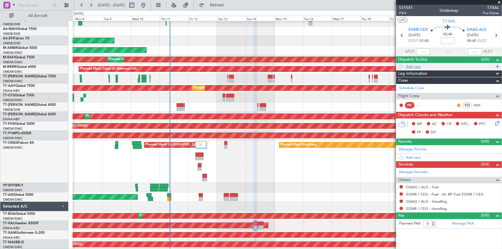
click at [414, 65] on div "Add new" at bounding box center [449, 66] width 88 height 5
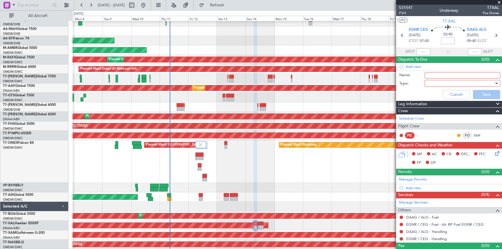
click at [435, 76] on input "Name:" at bounding box center [462, 75] width 76 height 6
type input "crew PIC GJK SIC SMF"
click at [437, 82] on div at bounding box center [460, 83] width 67 height 9
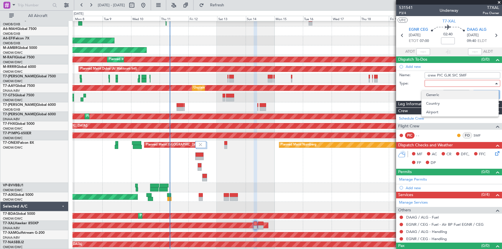
click at [443, 96] on span "Generic" at bounding box center [460, 95] width 68 height 9
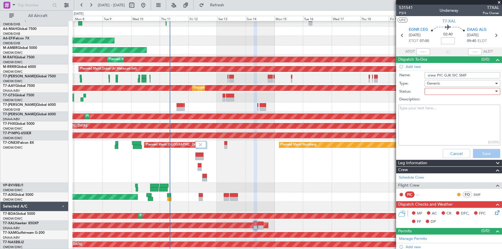
drag, startPoint x: 454, startPoint y: 91, endPoint x: 456, endPoint y: 94, distance: 3.9
click at [455, 92] on div at bounding box center [460, 91] width 67 height 9
drag, startPoint x: 451, startPoint y: 104, endPoint x: 480, endPoint y: 110, distance: 29.6
click at [455, 104] on span "Not Started" at bounding box center [460, 103] width 68 height 9
click at [482, 156] on button "Save" at bounding box center [486, 153] width 27 height 9
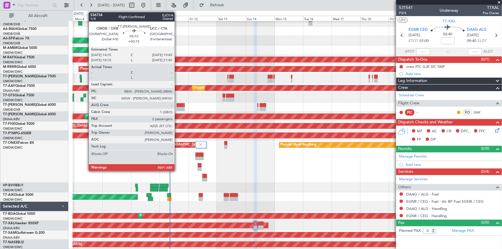
click at [177, 103] on div at bounding box center [180, 105] width 7 height 4
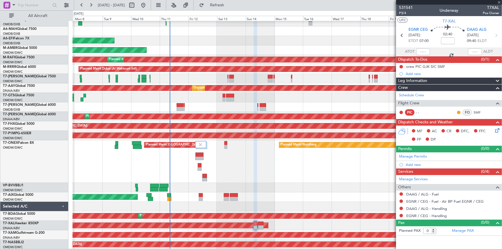
type input "+00:15"
type input "2"
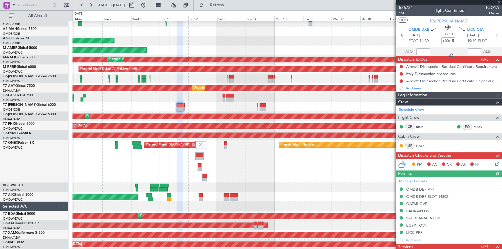
type input "Dherander Fithani (DHF)"
type input "7285"
click at [494, 36] on icon at bounding box center [495, 35] width 7 height 7
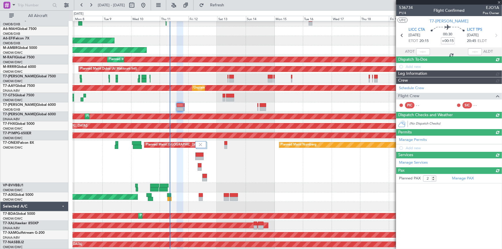
type input "+00:10"
type input "0"
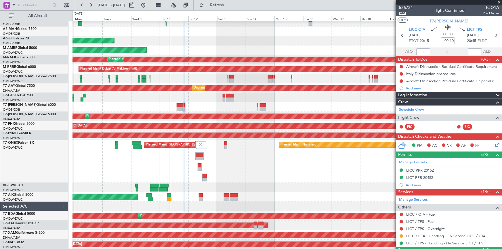
click at [402, 14] on span "P1/4" at bounding box center [406, 13] width 14 height 5
click at [402, 109] on link "Schedule Crew" at bounding box center [411, 110] width 25 height 6
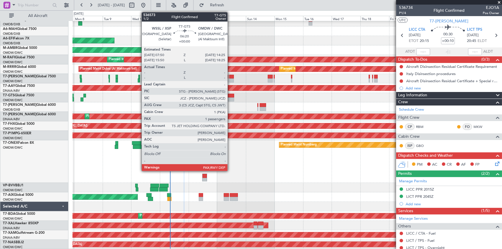
click at [230, 96] on div at bounding box center [230, 96] width 8 height 4
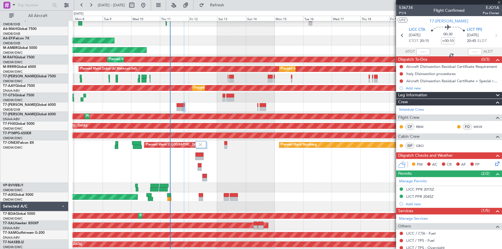
type input "3"
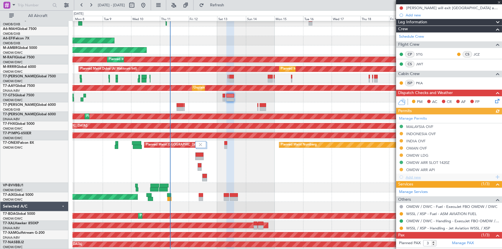
scroll to position [99, 0]
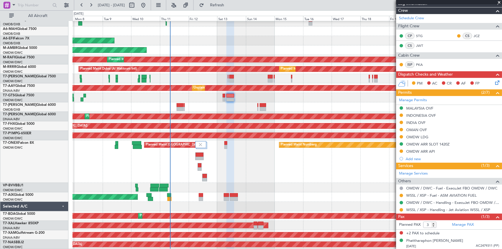
drag, startPoint x: 415, startPoint y: 122, endPoint x: 426, endPoint y: 125, distance: 11.5
click at [415, 122] on div "INDIA OVF" at bounding box center [415, 122] width 19 height 5
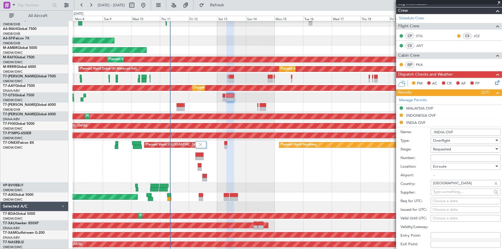
click at [448, 155] on input "Number:" at bounding box center [465, 158] width 70 height 7
paste input "YA/N/1029/09/11"
type input "YA/N/1029/09/11"
click at [451, 147] on span "Requested" at bounding box center [442, 149] width 18 height 5
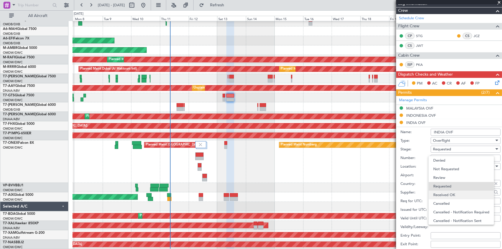
scroll to position [2, 0]
click at [451, 194] on span "Received OK" at bounding box center [463, 192] width 61 height 9
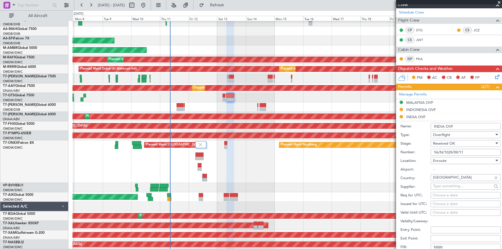
scroll to position [261, 0]
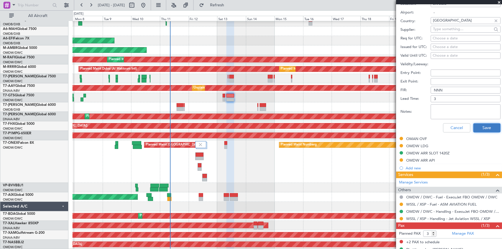
click at [480, 127] on button "Save" at bounding box center [486, 127] width 27 height 9
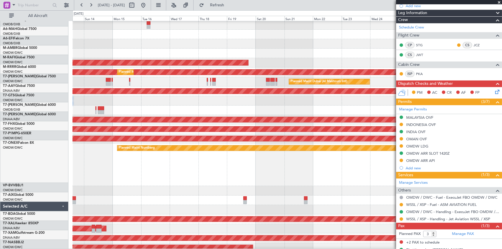
scroll to position [11, 0]
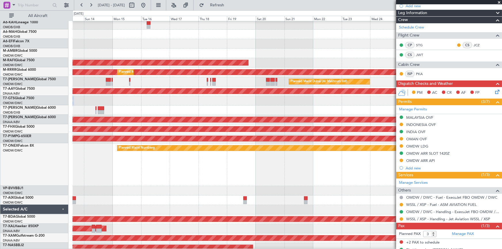
click at [187, 79] on div "Planned Maint Dubai (Al Maktoum Intl)" at bounding box center [286, 81] width 429 height 9
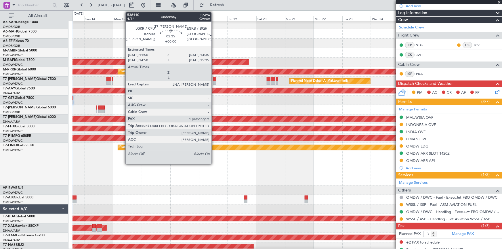
click at [214, 78] on div at bounding box center [214, 79] width 3 height 4
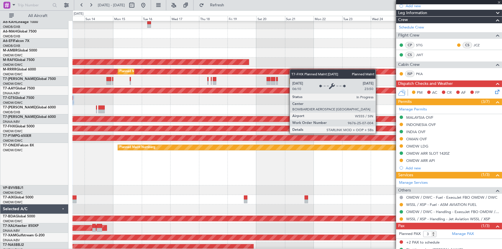
type input "1"
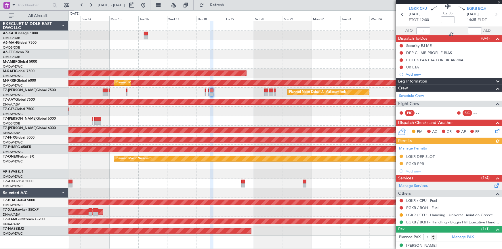
scroll to position [26, 0]
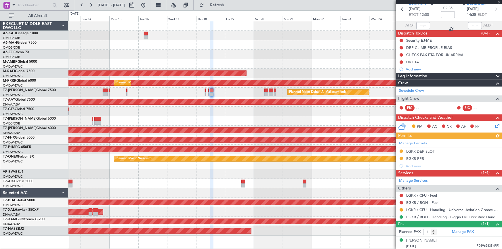
click at [419, 158] on div "Manage Permits LGKR DEP SLOT EGKB PPR Add new" at bounding box center [449, 154] width 106 height 30
click at [412, 158] on div "Manage Permits LGKR DEP SLOT EGKB PPR Add new" at bounding box center [449, 154] width 106 height 30
click at [415, 158] on div "EGKB PPR" at bounding box center [415, 158] width 18 height 5
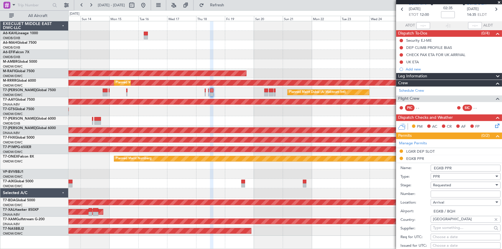
click at [452, 191] on input "Number:" at bounding box center [465, 194] width 70 height 7
paste input "BQH-237458."
type input "BQH-237458."
click at [451, 184] on div "Requested" at bounding box center [463, 185] width 61 height 9
click at [453, 232] on span "Received OK" at bounding box center [463, 231] width 61 height 9
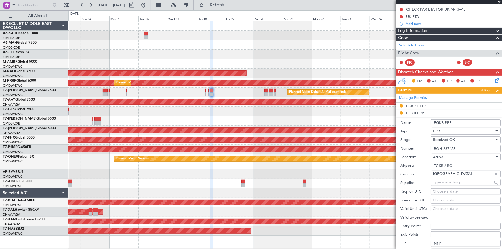
scroll to position [105, 0]
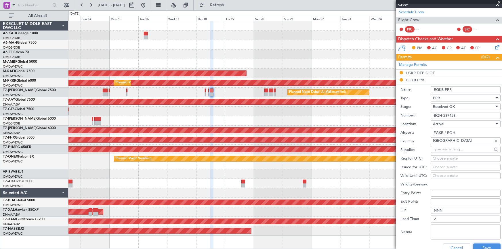
drag, startPoint x: 477, startPoint y: 245, endPoint x: 374, endPoint y: 177, distance: 123.9
click at [477, 245] on button "Save" at bounding box center [486, 248] width 27 height 9
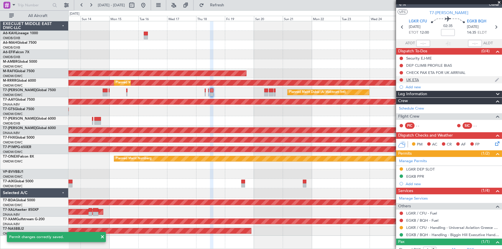
scroll to position [0, 0]
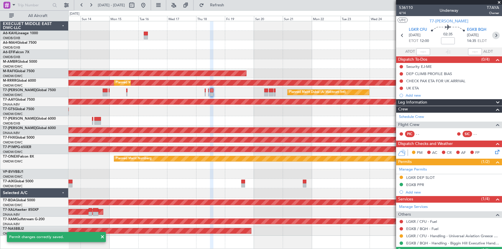
click at [494, 35] on icon at bounding box center [495, 35] width 7 height 7
type input "+00:15"
type input "0"
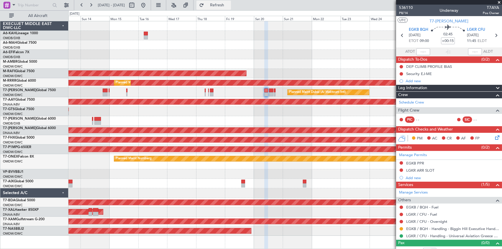
click at [229, 3] on span "Refresh" at bounding box center [217, 5] width 24 height 4
click at [419, 162] on div "EGKB PPR" at bounding box center [415, 163] width 18 height 5
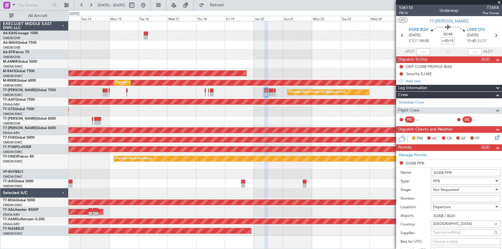
click at [449, 197] on input "Number:" at bounding box center [465, 198] width 70 height 7
paste input "BQH-237458."
type input "BQH-237458."
click at [446, 187] on span "Not Requested" at bounding box center [446, 189] width 26 height 5
click at [450, 236] on span "Received OK" at bounding box center [463, 235] width 61 height 9
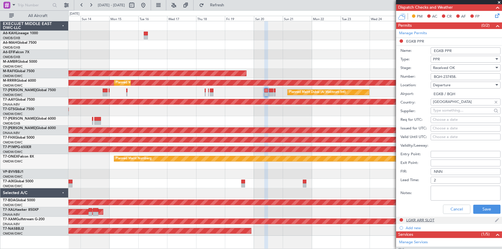
scroll to position [131, 0]
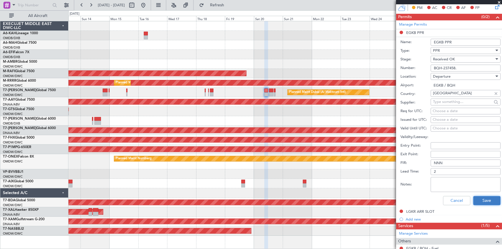
click at [483, 202] on button "Save" at bounding box center [486, 200] width 27 height 9
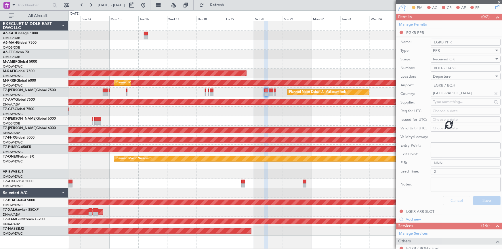
scroll to position [6, 0]
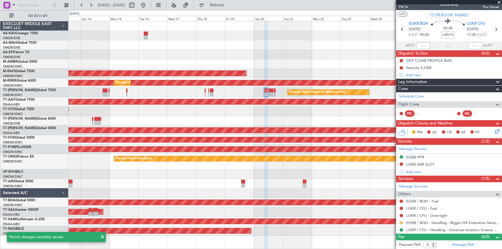
click at [402, 222] on button at bounding box center [400, 222] width 3 height 3
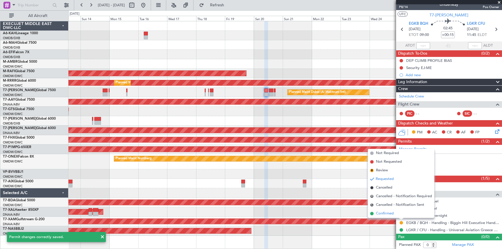
click at [385, 214] on span "Confirmed" at bounding box center [385, 214] width 18 height 6
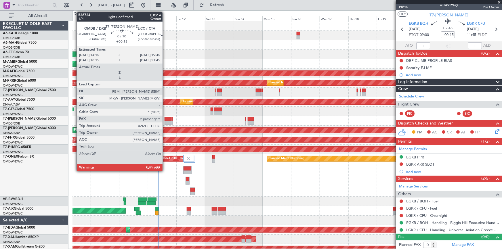
click at [165, 119] on div at bounding box center [167, 119] width 7 height 4
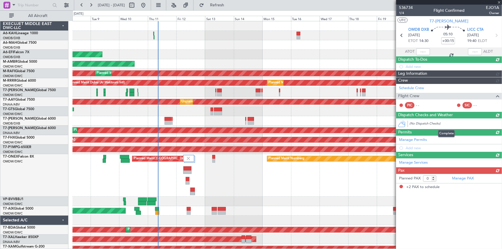
type input "2"
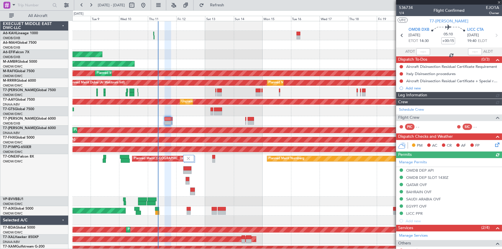
type input "Dherander Fithani (DHF)"
type input "7285"
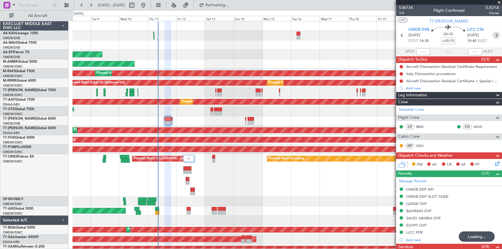
click at [495, 34] on icon at bounding box center [495, 35] width 7 height 7
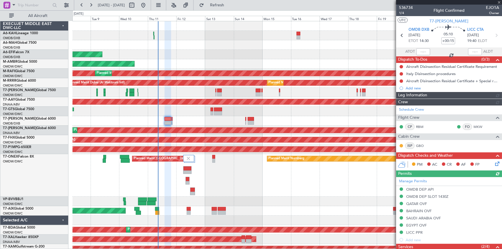
type input "Dherander Fithani (DHF)"
type input "7285"
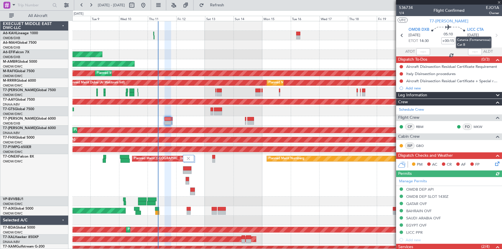
type input "+00:10"
type input "0"
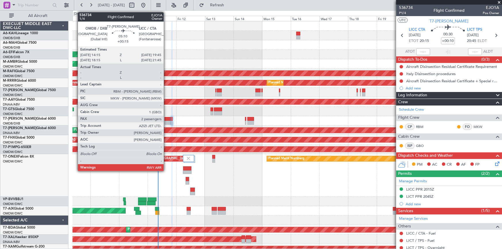
click at [166, 119] on div at bounding box center [167, 119] width 7 height 4
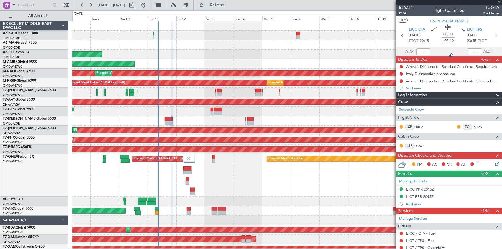
type input "+00:15"
type input "2"
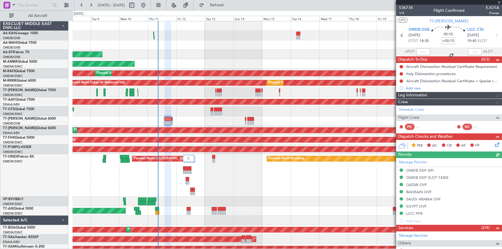
type input "Dherander Fithani (DHF)"
type input "7285"
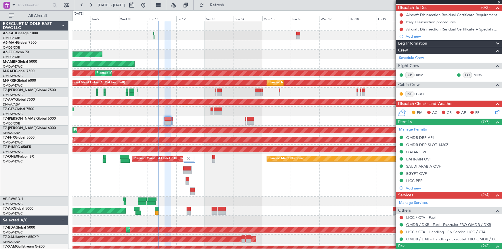
scroll to position [87, 0]
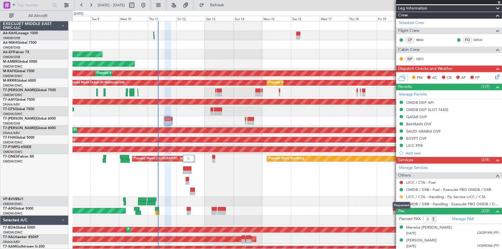
click at [401, 196] on button at bounding box center [400, 196] width 3 height 3
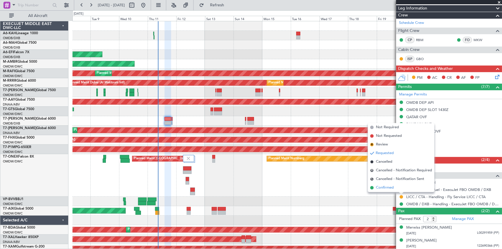
click at [386, 188] on span "Confirmed" at bounding box center [385, 188] width 18 height 6
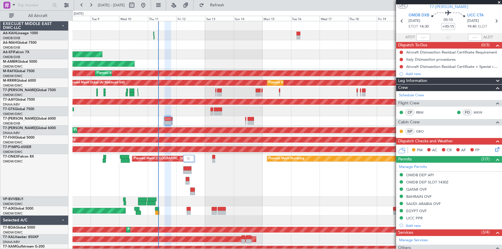
scroll to position [0, 0]
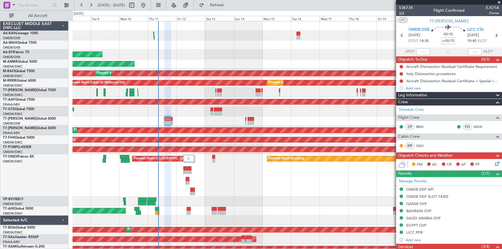
click at [401, 12] on span "1/4" at bounding box center [406, 13] width 14 height 5
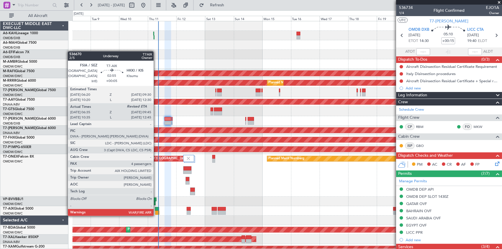
click at [156, 209] on div at bounding box center [157, 209] width 4 height 4
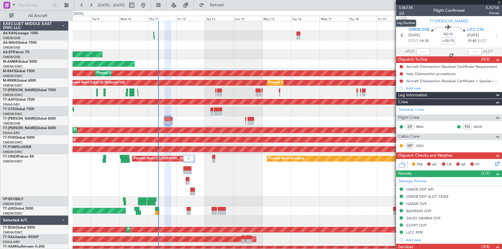
type input "+00:05"
type input "06:45"
type input "4"
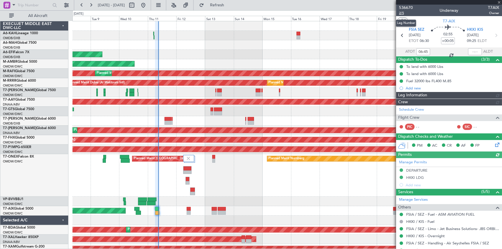
type input "[PERSON_NAME] ([PERSON_NAME])"
type input "7266"
click at [402, 12] on span "2/5" at bounding box center [406, 13] width 14 height 5
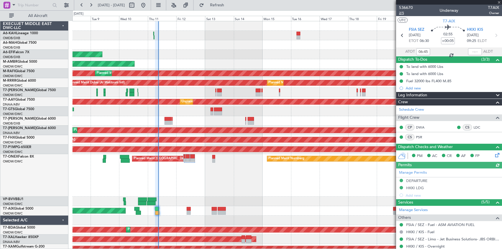
type input "[PERSON_NAME] ([PERSON_NAME])"
type input "7266"
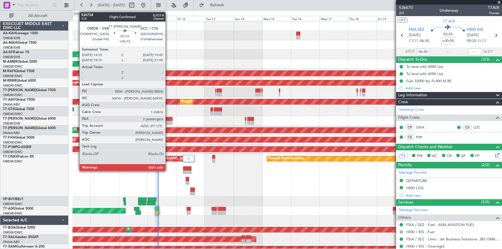
click at [168, 120] on div at bounding box center [167, 119] width 7 height 4
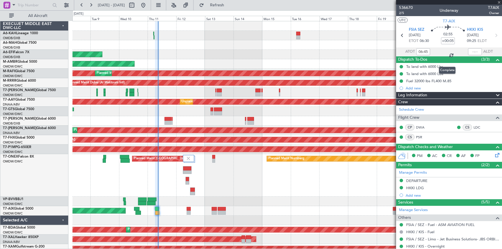
type input "+00:15"
type input "2"
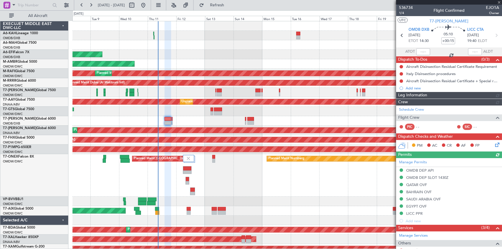
type input "Dherander Fithani (DHF)"
type input "7285"
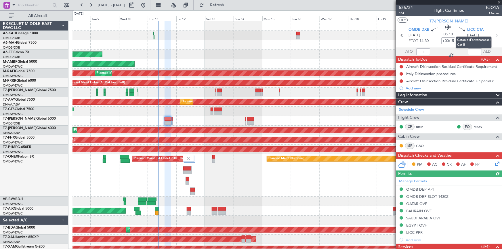
click at [473, 28] on span "LICC CTA" at bounding box center [475, 30] width 16 height 6
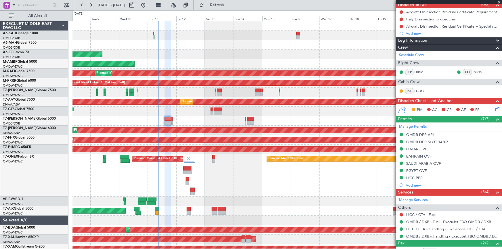
scroll to position [87, 0]
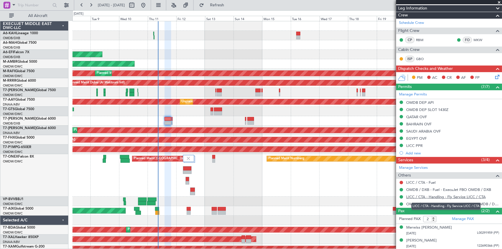
click at [453, 196] on link "LICC / CTA - Handling - Fly Service LICC / CTA" at bounding box center [445, 196] width 79 height 5
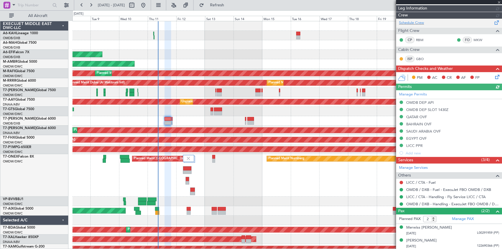
type input "Dherander Fithani (DHF)"
type input "7285"
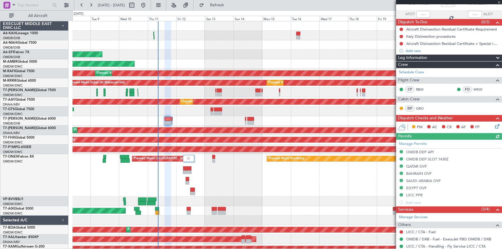
scroll to position [0, 0]
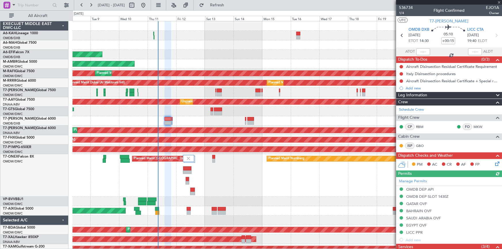
click at [492, 35] on icon at bounding box center [495, 35] width 7 height 7
type input "+00:10"
type input "0"
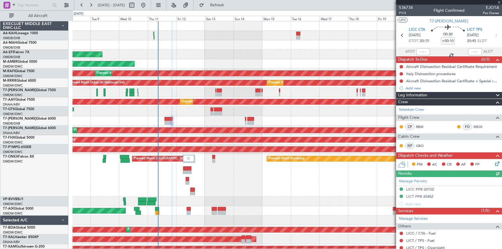
scroll to position [32, 0]
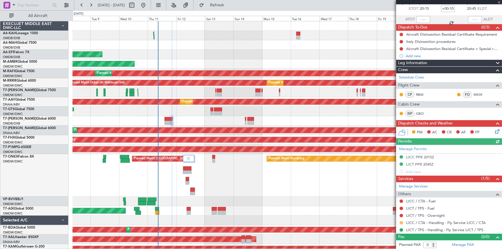
click at [401, 221] on button at bounding box center [400, 222] width 3 height 3
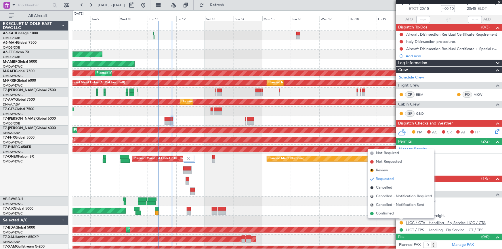
drag, startPoint x: 383, startPoint y: 213, endPoint x: 434, endPoint y: 219, distance: 51.3
click at [388, 213] on span "Confirmed" at bounding box center [385, 214] width 18 height 6
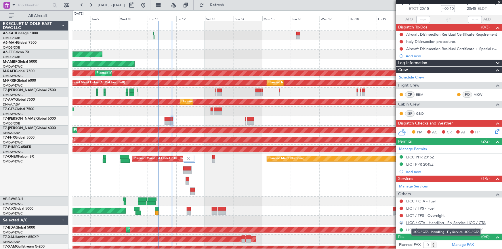
click at [439, 223] on link "LICC / CTA - Handling - Fly Service LICC / CTA" at bounding box center [445, 222] width 79 height 5
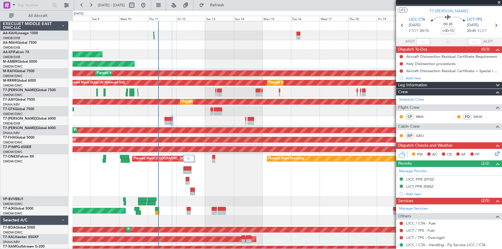
scroll to position [0, 0]
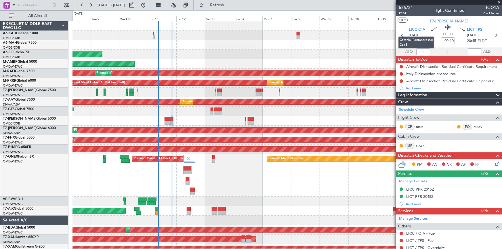
click at [401, 35] on mat-tooltip-component "Catania (Fontanarossa) Cat B" at bounding box center [416, 42] width 44 height 20
click at [400, 34] on icon at bounding box center [401, 35] width 7 height 7
type input "+00:15"
type input "2"
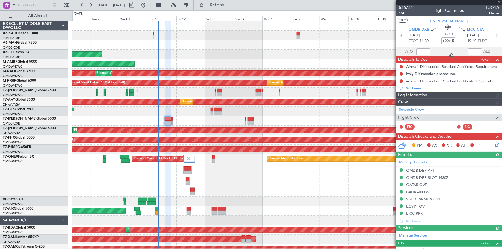
type input "Dherander Fithani (DHF)"
type input "7285"
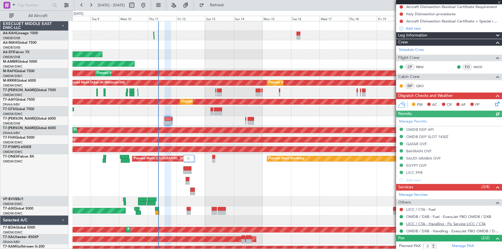
scroll to position [87, 0]
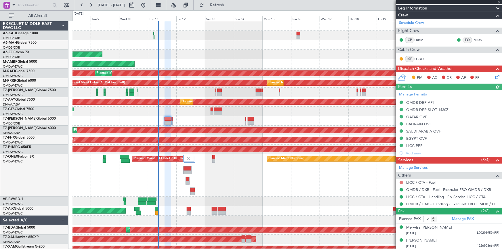
click at [400, 182] on button at bounding box center [400, 182] width 3 height 3
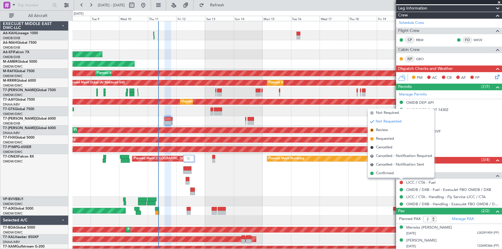
drag, startPoint x: 392, startPoint y: 112, endPoint x: 465, endPoint y: 69, distance: 85.3
click at [392, 112] on span "Not Required" at bounding box center [387, 113] width 23 height 6
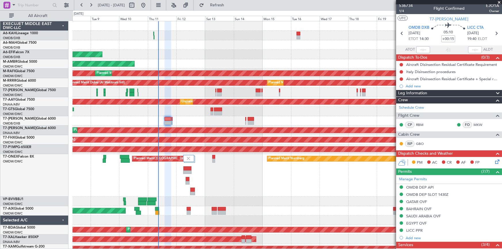
scroll to position [0, 0]
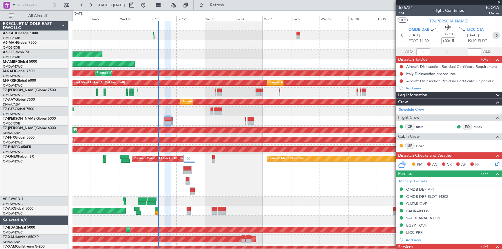
click at [494, 37] on icon at bounding box center [495, 35] width 7 height 7
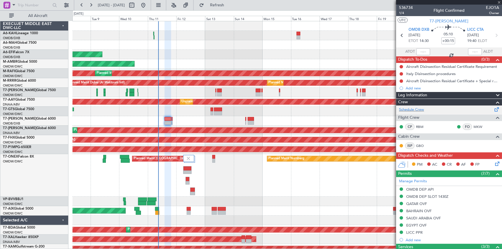
type input "+00:10"
type input "0"
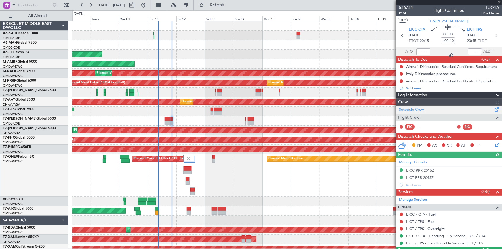
scroll to position [14, 0]
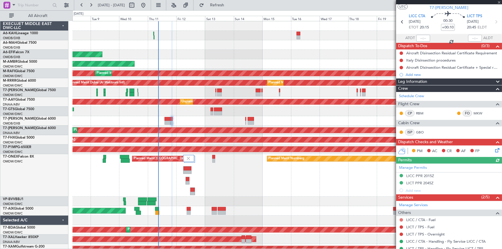
click at [401, 218] on button at bounding box center [400, 219] width 3 height 3
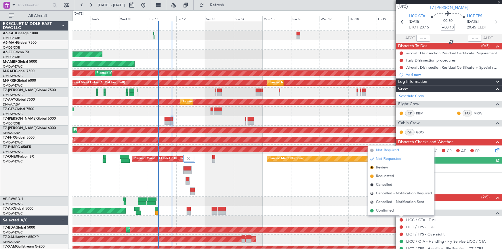
click at [393, 150] on span "Not Required" at bounding box center [387, 151] width 23 height 6
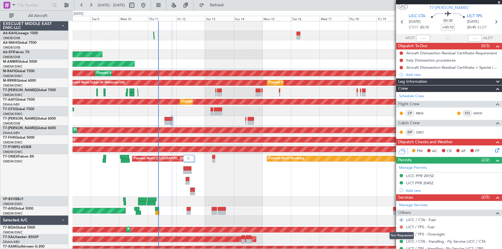
click at [400, 227] on button at bounding box center [400, 226] width 3 height 3
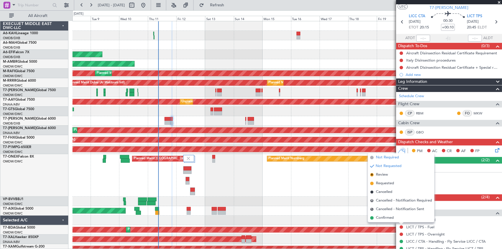
click at [390, 157] on span "Not Required" at bounding box center [387, 158] width 23 height 6
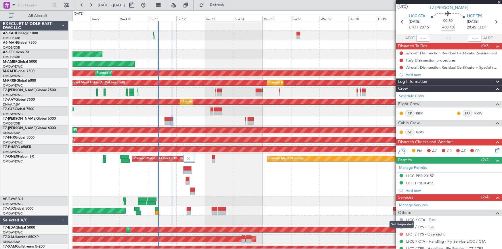
click at [402, 234] on button at bounding box center [400, 234] width 3 height 3
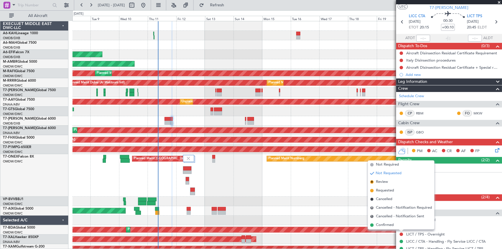
drag, startPoint x: 388, startPoint y: 226, endPoint x: 451, endPoint y: 194, distance: 70.3
click at [390, 226] on span "Confirmed" at bounding box center [385, 225] width 18 height 6
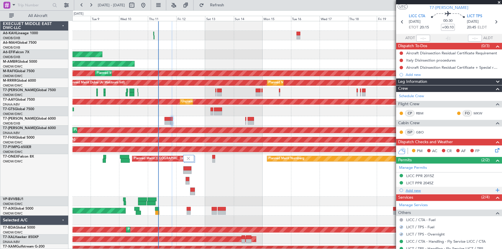
scroll to position [32, 0]
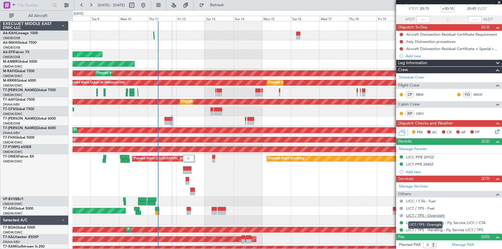
click at [422, 214] on link "LICT / TPS - Overnight" at bounding box center [425, 215] width 39 height 5
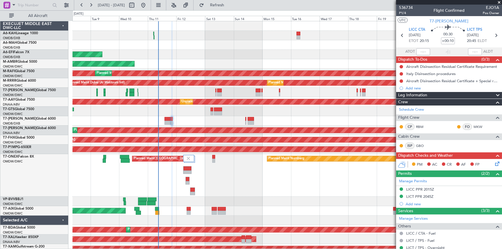
scroll to position [32, 0]
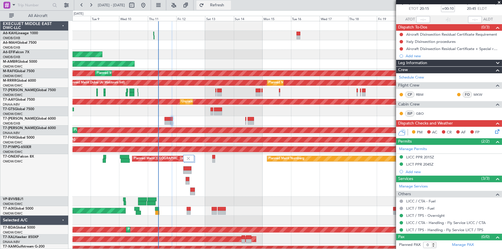
click at [229, 3] on span "Refresh" at bounding box center [217, 5] width 24 height 4
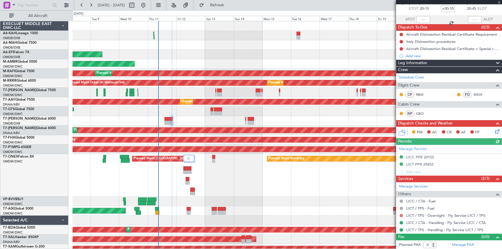
click at [402, 214] on button at bounding box center [400, 215] width 3 height 3
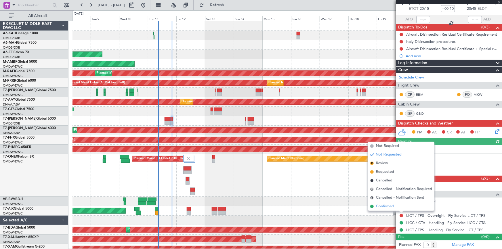
click at [390, 205] on span "Confirmed" at bounding box center [385, 207] width 18 height 6
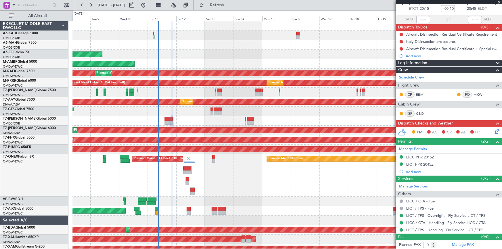
scroll to position [0, 0]
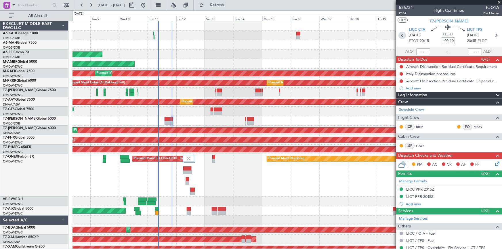
click at [403, 34] on icon at bounding box center [401, 35] width 7 height 7
type input "+00:15"
type input "2"
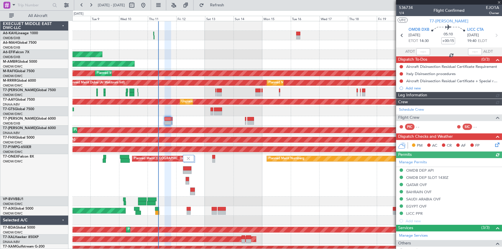
type input "Dherander Fithani (DHF)"
type input "7285"
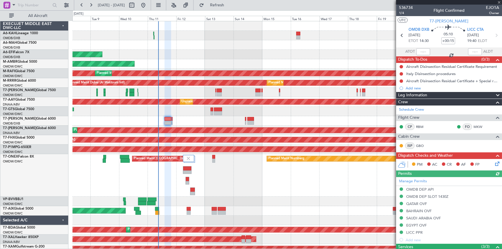
click at [493, 35] on icon at bounding box center [495, 35] width 7 height 7
type input "+00:10"
type input "0"
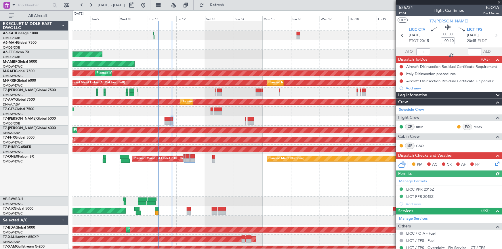
type input "Dherander Fithani (DHF)"
type input "7185"
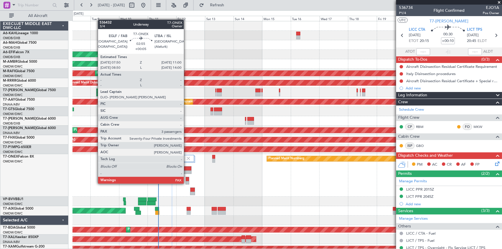
click at [186, 178] on div at bounding box center [187, 179] width 3 height 4
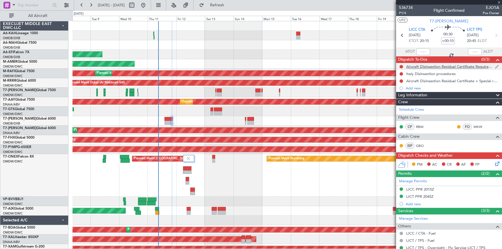
type input "+00:05"
type input "3"
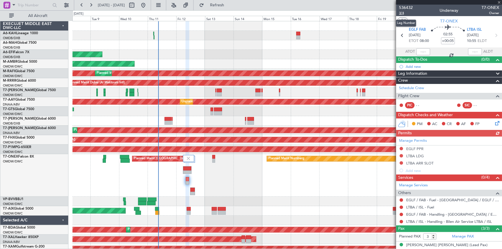
click at [403, 12] on span "3/4" at bounding box center [406, 13] width 14 height 5
click at [420, 207] on link "LTBA / ISL - Fuel" at bounding box center [420, 207] width 28 height 5
click at [422, 213] on link "EGLF / FAB - Handling - [GEOGRAPHIC_DATA] / EGLF / FAB" at bounding box center [452, 214] width 93 height 5
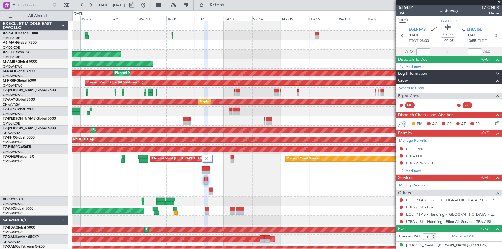
click at [152, 123] on div "AOG Maint [GEOGRAPHIC_DATA] (Dubai Intl)" at bounding box center [286, 120] width 429 height 9
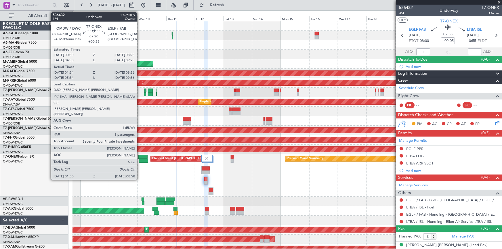
click at [139, 157] on div at bounding box center [142, 157] width 9 height 4
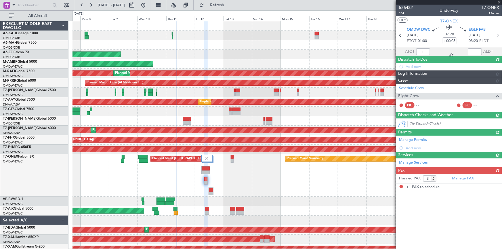
type input "+00:55"
type input "01:44"
type input "08:51"
type input "1"
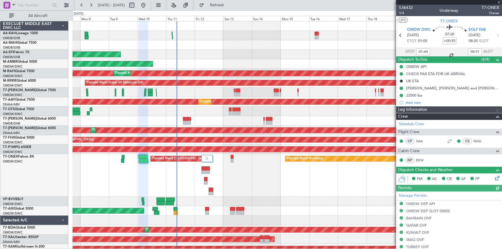
type input "[PERSON_NAME] ([PERSON_NAME])"
type input "7210"
click at [495, 35] on icon at bounding box center [497, 35] width 7 height 7
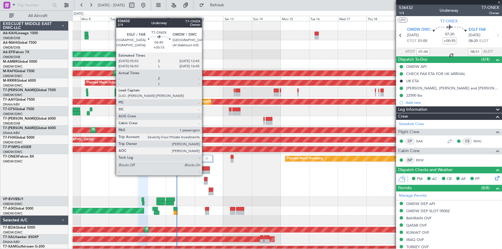
type input "+00:15"
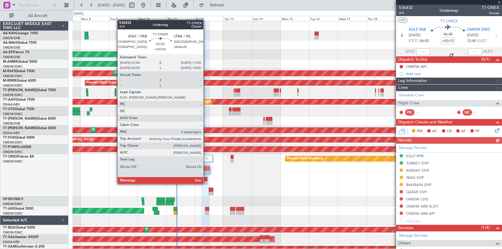
click at [206, 178] on div at bounding box center [205, 179] width 3 height 4
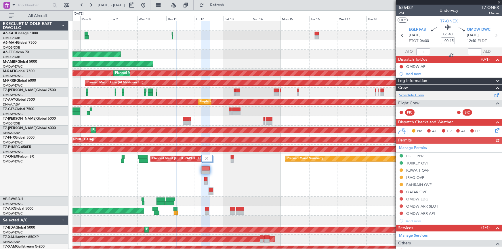
type input "+00:05"
type input "3"
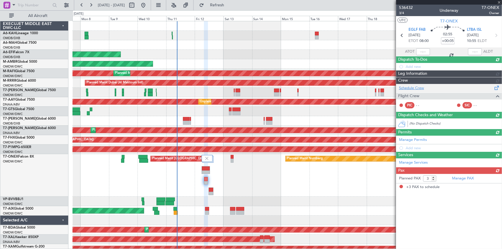
click at [415, 95] on div "Schedule Crew Flight Crew PIC - - SIC - -" at bounding box center [449, 98] width 106 height 28
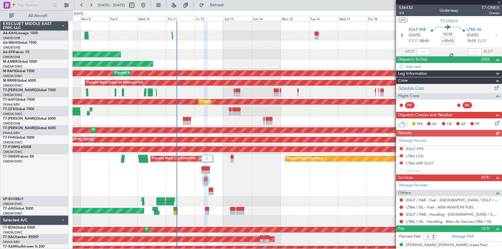
click at [419, 89] on link "Schedule Crew" at bounding box center [411, 88] width 25 height 6
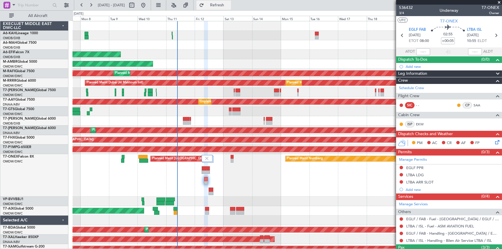
drag, startPoint x: 229, startPoint y: 0, endPoint x: 233, endPoint y: 3, distance: 4.9
click at [229, 1] on button "Refresh" at bounding box center [213, 5] width 35 height 9
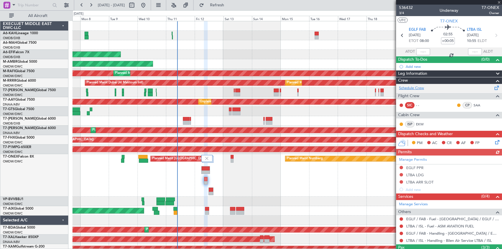
click at [416, 86] on link "Schedule Crew" at bounding box center [411, 88] width 25 height 6
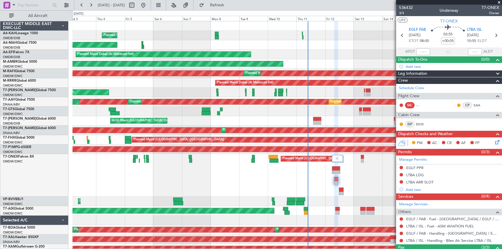
click at [261, 191] on div "Planned Maint Nurnberg Planned Maint [GEOGRAPHIC_DATA] ([GEOGRAPHIC_DATA])" at bounding box center [286, 175] width 429 height 43
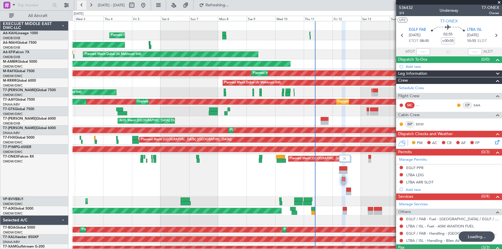
click at [81, 5] on button at bounding box center [81, 5] width 9 height 9
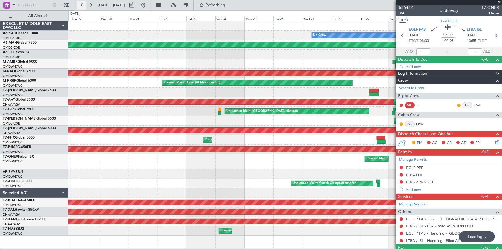
click at [81, 4] on button at bounding box center [81, 5] width 9 height 9
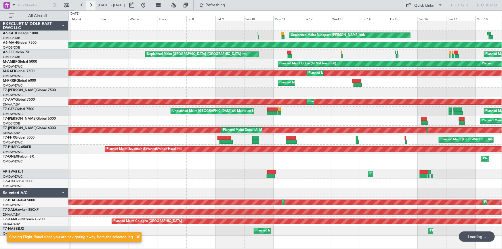
click at [89, 3] on button at bounding box center [90, 5] width 9 height 9
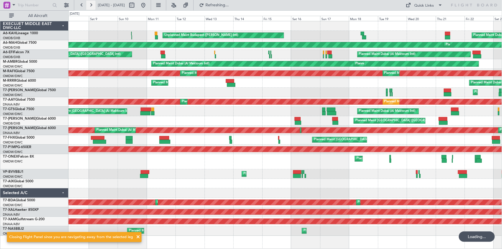
click at [89, 3] on button at bounding box center [90, 5] width 9 height 9
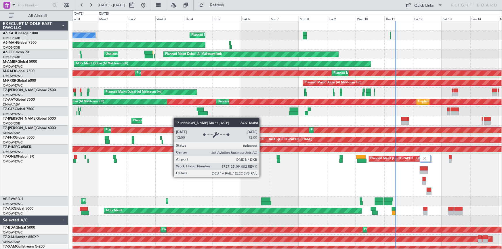
scroll to position [2, 0]
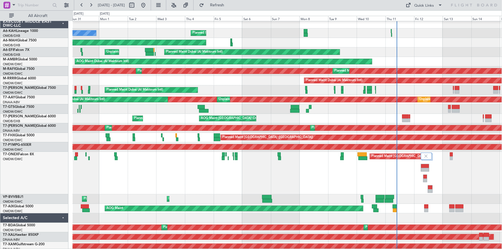
click at [220, 110] on div "Unplanned Maint [GEOGRAPHIC_DATA] (Seletar)" at bounding box center [286, 108] width 429 height 9
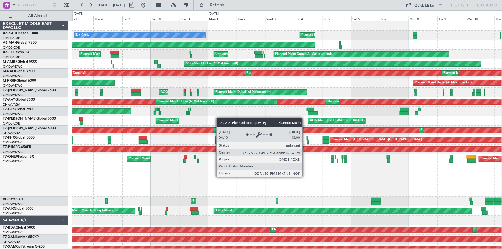
click at [242, 123] on div "Planned Maint Dubai (Al Maktoum Intl) No Crew Planned Maint [GEOGRAPHIC_DATA] (…" at bounding box center [286, 142] width 429 height 242
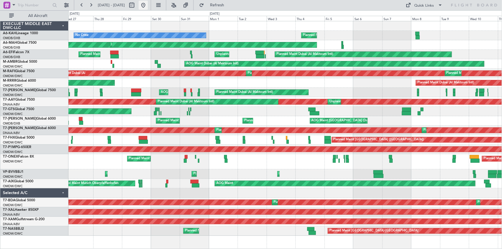
click at [148, 7] on button at bounding box center [143, 5] width 9 height 9
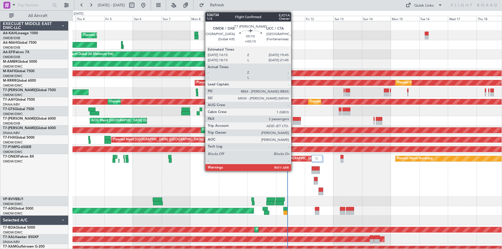
click at [294, 119] on div at bounding box center [296, 119] width 7 height 4
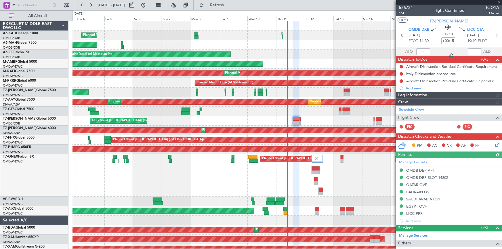
type input "Dherander Fithani (DHF)"
type input "7285"
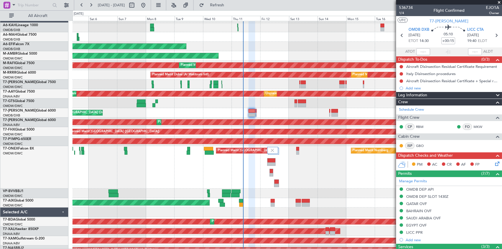
scroll to position [8, 0]
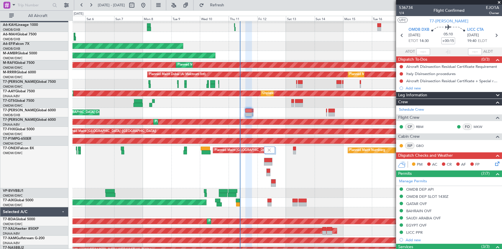
click at [171, 157] on div "Planned Maint Nurnberg Planned Maint [GEOGRAPHIC_DATA] ([GEOGRAPHIC_DATA])" at bounding box center [286, 167] width 429 height 43
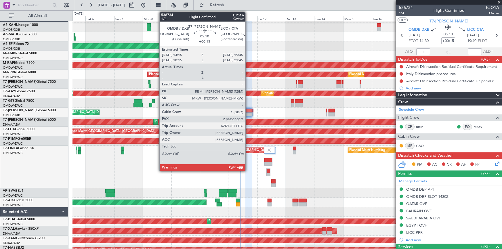
click at [248, 112] on div at bounding box center [248, 111] width 7 height 4
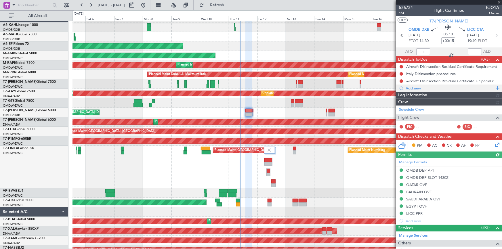
type input "Dherander Fithani (DHF)"
type input "7285"
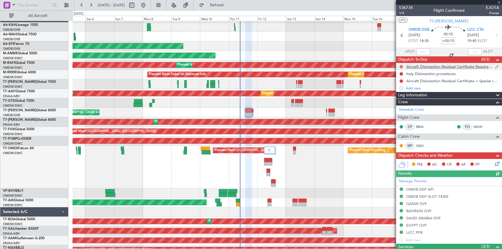
click at [400, 66] on button at bounding box center [400, 66] width 3 height 3
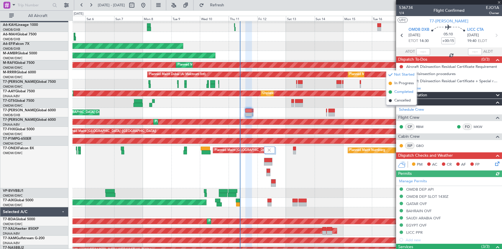
click at [398, 92] on span "Completed" at bounding box center [403, 92] width 19 height 6
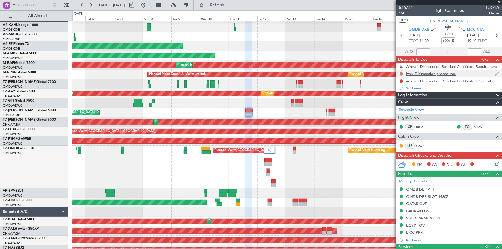
click at [402, 73] on button at bounding box center [400, 73] width 3 height 3
click at [400, 100] on span "Completed" at bounding box center [403, 99] width 19 height 6
click at [403, 79] on button at bounding box center [400, 80] width 3 height 3
click at [397, 108] on span "Completed" at bounding box center [403, 107] width 19 height 6
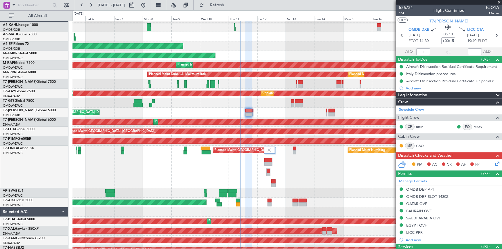
click at [494, 162] on icon at bounding box center [496, 162] width 5 height 5
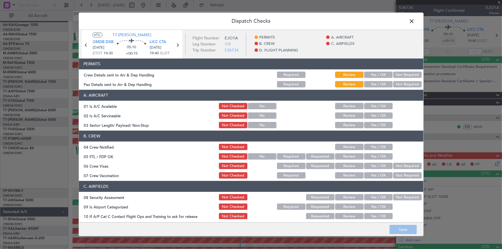
click at [375, 73] on button "Yes / OK" at bounding box center [378, 75] width 28 height 6
click at [376, 87] on button "Yes / OK" at bounding box center [378, 84] width 28 height 6
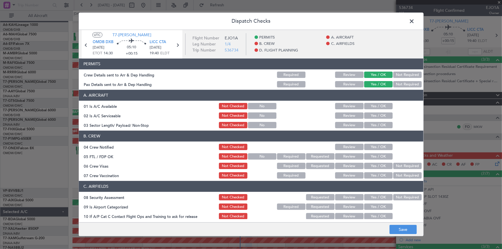
drag, startPoint x: 373, startPoint y: 104, endPoint x: 378, endPoint y: 117, distance: 14.4
click at [374, 104] on button "Yes / OK" at bounding box center [378, 106] width 28 height 6
click at [376, 115] on button "Yes / OK" at bounding box center [378, 116] width 28 height 6
click at [375, 125] on button "Yes / OK" at bounding box center [378, 125] width 28 height 6
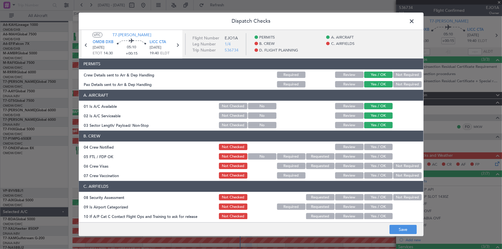
click at [379, 149] on button "Yes / OK" at bounding box center [378, 147] width 28 height 6
click at [376, 161] on section "B. CREW 04 Crew Notified Not Checked Review Yes / OK 05 FTL / FDP OK Not Checke…" at bounding box center [251, 155] width 344 height 49
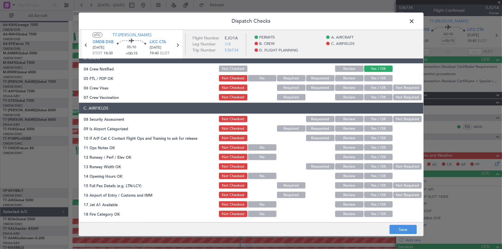
click at [375, 79] on button "Yes / OK" at bounding box center [378, 78] width 28 height 6
click at [375, 87] on button "Yes / OK" at bounding box center [378, 88] width 28 height 6
drag, startPoint x: 402, startPoint y: 97, endPoint x: 390, endPoint y: 108, distance: 16.1
click at [402, 97] on button "Not Required" at bounding box center [407, 97] width 28 height 6
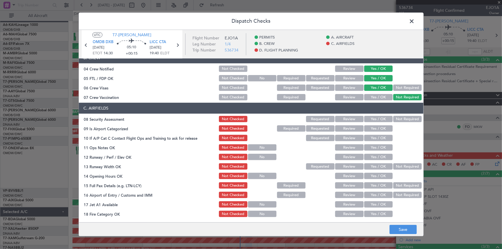
click at [395, 118] on button "Not Required" at bounding box center [407, 119] width 28 height 6
click at [369, 129] on button "Yes / OK" at bounding box center [378, 129] width 28 height 6
click at [370, 137] on button "Yes / OK" at bounding box center [378, 138] width 28 height 6
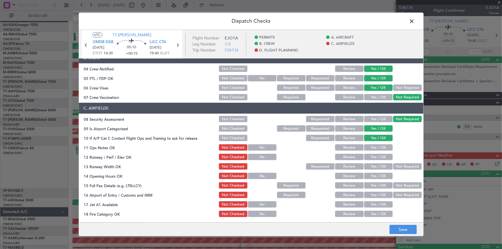
click at [370, 148] on button "Yes / OK" at bounding box center [378, 148] width 28 height 6
click at [369, 158] on button "Yes / OK" at bounding box center [378, 157] width 28 height 6
click at [371, 165] on button "Yes / OK" at bounding box center [378, 167] width 28 height 6
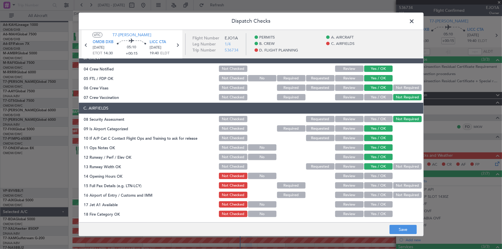
click at [371, 173] on button "Yes / OK" at bounding box center [378, 176] width 28 height 6
click at [372, 185] on button "Yes / OK" at bounding box center [378, 186] width 28 height 6
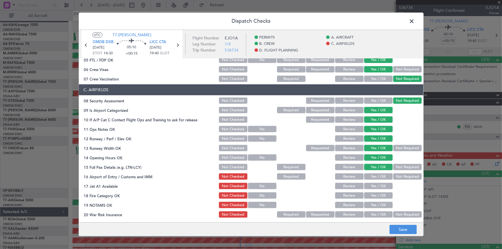
scroll to position [104, 0]
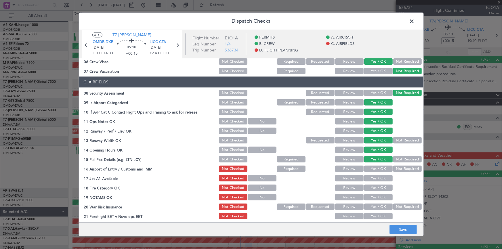
click at [373, 168] on button "Yes / OK" at bounding box center [378, 169] width 28 height 6
click at [376, 177] on button "Yes / OK" at bounding box center [378, 178] width 28 height 6
click at [373, 185] on button "Yes / OK" at bounding box center [378, 188] width 28 height 6
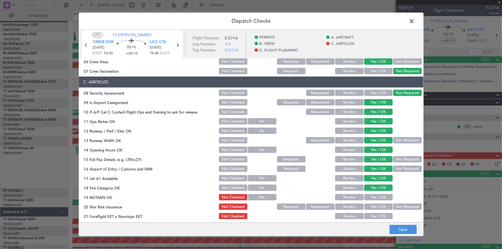
click at [376, 195] on button "Yes / OK" at bounding box center [378, 197] width 28 height 6
drag, startPoint x: 402, startPoint y: 204, endPoint x: 375, endPoint y: 219, distance: 31.1
click at [402, 204] on button "Not Required" at bounding box center [407, 207] width 28 height 6
click at [374, 219] on main "UTC T7-AZIZI OMDB DXB [DATE] ETOT 14:30 05:10 +00:15 LICC CTA [DATE] 19:40 ELDT…" at bounding box center [251, 127] width 344 height 195
drag, startPoint x: 378, startPoint y: 214, endPoint x: 380, endPoint y: 189, distance: 25.1
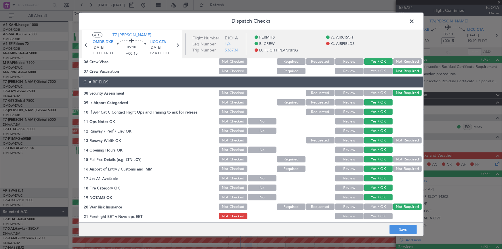
click at [378, 213] on div "Yes / OK" at bounding box center [377, 217] width 29 height 8
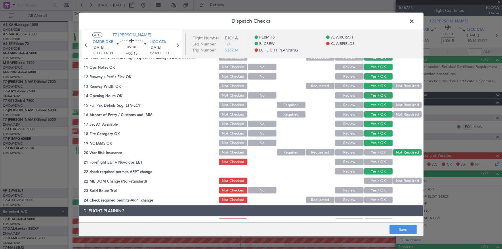
scroll to position [183, 0]
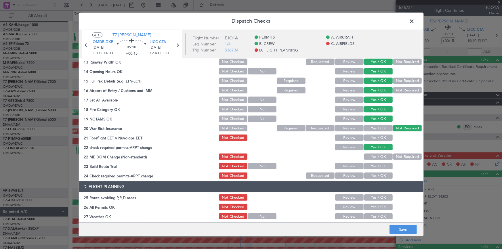
click at [374, 137] on button "Yes / OK" at bounding box center [378, 138] width 28 height 6
click at [372, 156] on button "Yes / OK" at bounding box center [378, 157] width 28 height 6
drag, startPoint x: 370, startPoint y: 164, endPoint x: 373, endPoint y: 170, distance: 6.4
click at [372, 166] on button "Yes / OK" at bounding box center [378, 166] width 28 height 6
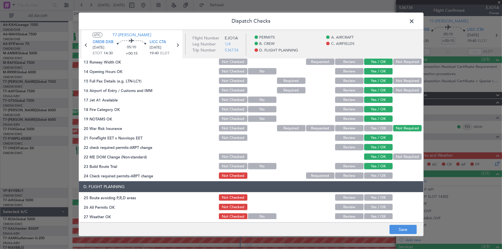
drag, startPoint x: 373, startPoint y: 173, endPoint x: 374, endPoint y: 190, distance: 17.1
click at [376, 176] on button "Yes / OK" at bounding box center [378, 176] width 28 height 6
click at [371, 195] on button "Yes / OK" at bounding box center [378, 198] width 28 height 6
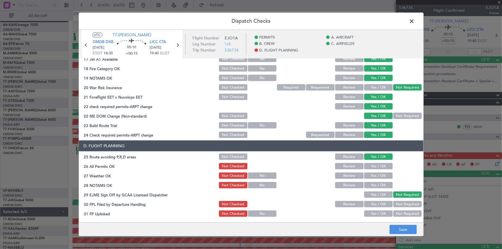
scroll to position [261, 0]
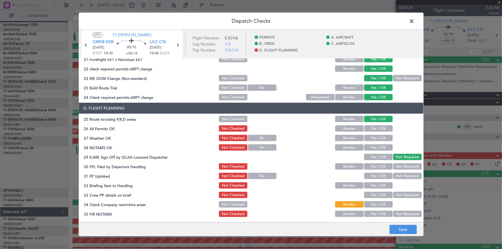
click at [371, 129] on button "Yes / OK" at bounding box center [378, 129] width 28 height 6
click at [370, 137] on button "Yes / OK" at bounding box center [378, 138] width 28 height 6
click at [372, 146] on button "Yes / OK" at bounding box center [378, 148] width 28 height 6
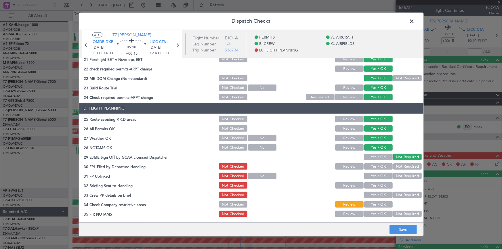
click at [377, 170] on div "Yes / OK" at bounding box center [377, 167] width 29 height 8
click at [376, 168] on button "Yes / OK" at bounding box center [378, 167] width 28 height 6
click at [377, 174] on button "Yes / OK" at bounding box center [378, 176] width 28 height 6
click at [377, 185] on button "Yes / OK" at bounding box center [378, 186] width 28 height 6
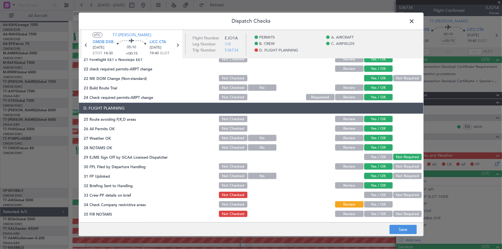
click at [373, 194] on button "Yes / OK" at bounding box center [378, 195] width 28 height 6
click at [377, 208] on div "Yes / OK" at bounding box center [377, 205] width 29 height 8
click at [375, 202] on button "Yes / OK" at bounding box center [378, 205] width 28 height 6
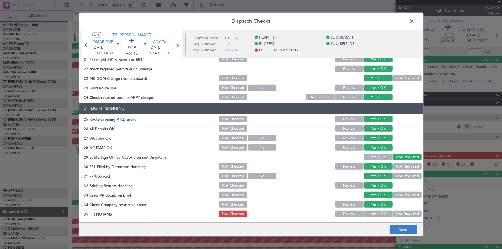
drag, startPoint x: 377, startPoint y: 214, endPoint x: 397, endPoint y: 225, distance: 22.9
click at [377, 214] on button "Yes / OK" at bounding box center [378, 214] width 28 height 6
click at [401, 226] on button "Save" at bounding box center [402, 229] width 27 height 9
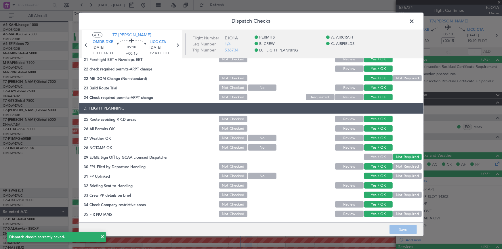
click at [415, 22] on span at bounding box center [415, 23] width 0 height 12
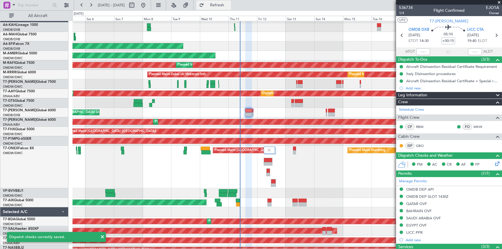
click at [229, 5] on span "Refresh" at bounding box center [217, 5] width 24 height 4
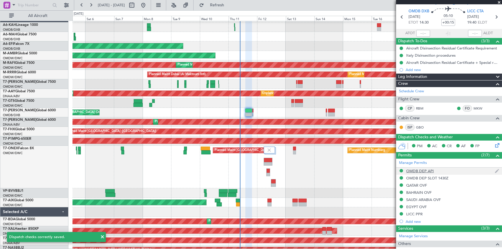
scroll to position [0, 0]
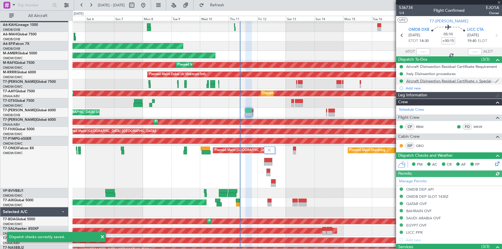
type input "Dherander Fithani (DHF)"
type input "7285"
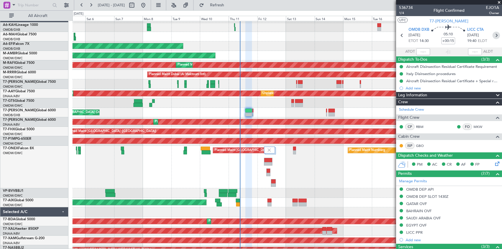
click at [493, 35] on icon at bounding box center [495, 35] width 7 height 7
type input "+00:10"
type input "0"
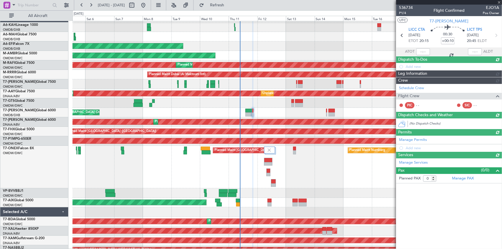
type input "Dherander Fithani (DHF)"
type input "7185"
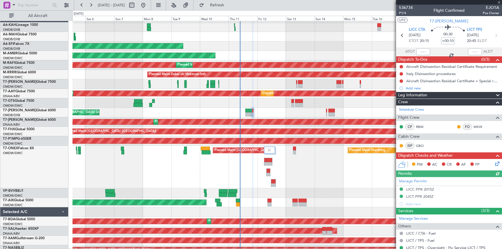
click at [494, 163] on icon at bounding box center [496, 162] width 5 height 5
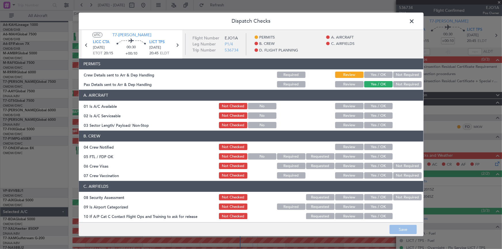
click at [378, 73] on button "Yes / OK" at bounding box center [378, 75] width 28 height 6
click at [402, 84] on button "Not Required" at bounding box center [407, 84] width 28 height 6
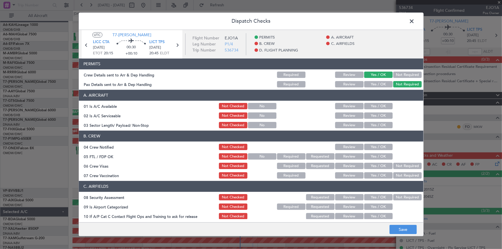
click at [374, 103] on div "Yes / OK" at bounding box center [377, 106] width 29 height 8
click at [375, 107] on button "Yes / OK" at bounding box center [378, 106] width 28 height 6
click at [373, 117] on button "Yes / OK" at bounding box center [378, 116] width 28 height 6
click at [374, 125] on button "Yes / OK" at bounding box center [378, 125] width 28 height 6
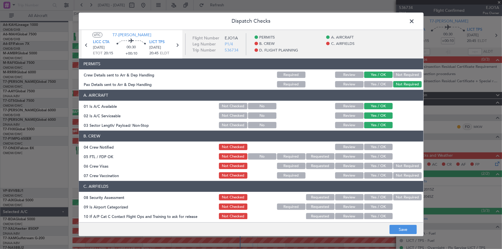
drag, startPoint x: 375, startPoint y: 149, endPoint x: 380, endPoint y: 156, distance: 8.8
click at [376, 149] on button "Yes / OK" at bounding box center [378, 147] width 28 height 6
click at [377, 160] on div "Yes / OK" at bounding box center [377, 157] width 29 height 8
drag, startPoint x: 377, startPoint y: 166, endPoint x: 376, endPoint y: 157, distance: 9.2
click at [376, 166] on button "Yes / OK" at bounding box center [378, 166] width 28 height 6
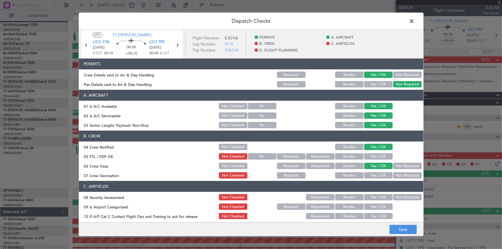
click at [376, 155] on button "Yes / OK" at bounding box center [378, 157] width 28 height 6
click at [398, 176] on button "Not Required" at bounding box center [407, 176] width 28 height 6
drag, startPoint x: 395, startPoint y: 196, endPoint x: 374, endPoint y: 170, distance: 33.3
click at [395, 196] on button "Not Required" at bounding box center [407, 197] width 28 height 6
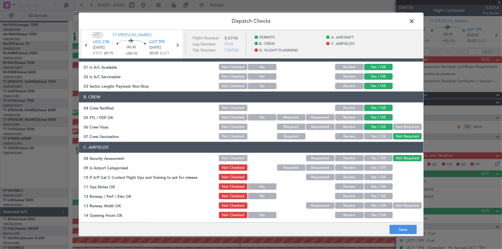
scroll to position [78, 0]
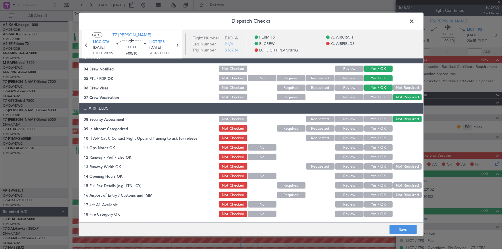
click at [370, 129] on button "Yes / OK" at bounding box center [378, 129] width 28 height 6
click at [370, 140] on button "Yes / OK" at bounding box center [378, 138] width 28 height 6
click at [372, 146] on button "Yes / OK" at bounding box center [378, 148] width 28 height 6
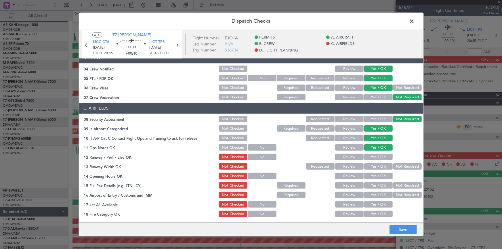
click at [372, 158] on button "Yes / OK" at bounding box center [378, 157] width 28 height 6
click at [375, 168] on button "Yes / OK" at bounding box center [378, 167] width 28 height 6
click at [379, 178] on button "Yes / OK" at bounding box center [378, 176] width 28 height 6
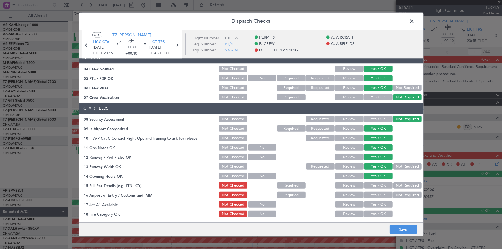
click at [377, 185] on button "Yes / OK" at bounding box center [378, 186] width 28 height 6
click at [396, 193] on button "Not Required" at bounding box center [407, 195] width 28 height 6
click at [384, 205] on button "Yes / OK" at bounding box center [378, 205] width 28 height 6
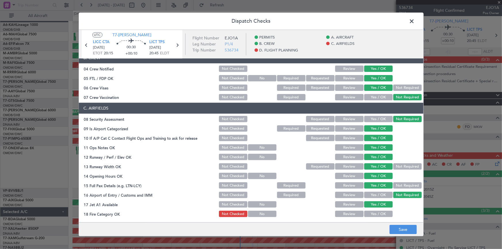
click at [382, 213] on button "Yes / OK" at bounding box center [378, 214] width 28 height 6
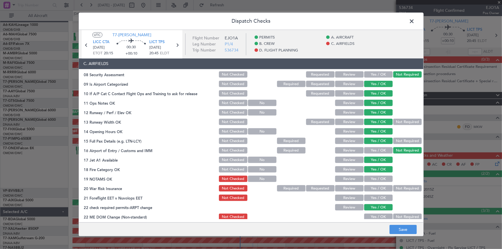
scroll to position [157, 0]
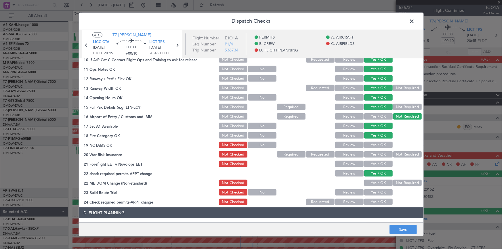
click at [374, 153] on button "Yes / OK" at bounding box center [378, 155] width 28 height 6
click at [376, 142] on button "Yes / OK" at bounding box center [378, 145] width 28 height 6
drag, startPoint x: 397, startPoint y: 155, endPoint x: 378, endPoint y: 161, distance: 20.6
click at [395, 155] on button "Not Required" at bounding box center [407, 155] width 28 height 6
click at [374, 162] on button "Yes / OK" at bounding box center [378, 164] width 28 height 6
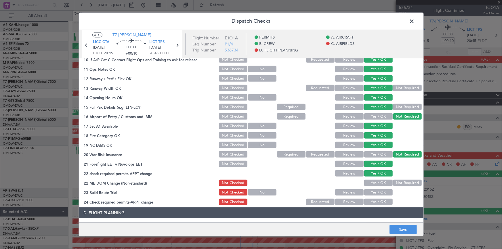
click at [377, 182] on button "Yes / OK" at bounding box center [378, 183] width 28 height 6
drag, startPoint x: 375, startPoint y: 191, endPoint x: 375, endPoint y: 200, distance: 8.6
click at [375, 192] on button "Yes / OK" at bounding box center [378, 192] width 28 height 6
click at [374, 201] on button "Yes / OK" at bounding box center [378, 202] width 28 height 6
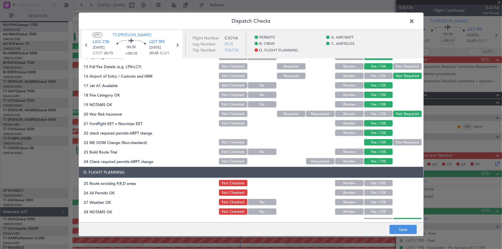
scroll to position [209, 0]
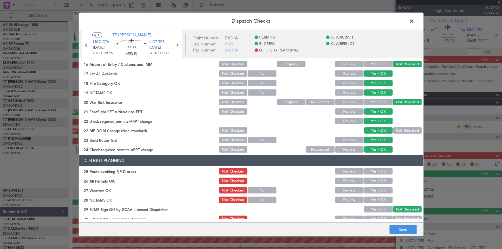
click at [379, 172] on button "Yes / OK" at bounding box center [378, 172] width 28 height 6
click at [376, 182] on button "Yes / OK" at bounding box center [378, 181] width 28 height 6
click at [378, 189] on button "Yes / OK" at bounding box center [378, 190] width 28 height 6
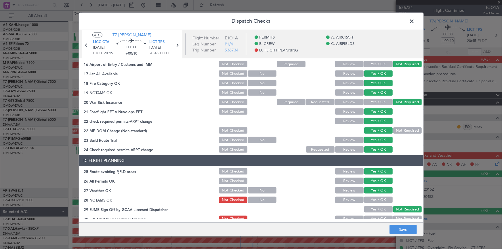
drag, startPoint x: 381, startPoint y: 201, endPoint x: 391, endPoint y: 197, distance: 11.3
click at [381, 201] on button "Yes / OK" at bounding box center [378, 200] width 28 height 6
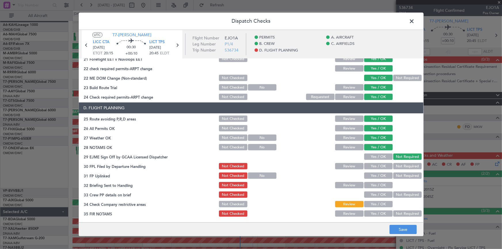
click at [374, 164] on button "Yes / OK" at bounding box center [378, 166] width 28 height 6
click at [378, 179] on div "Yes / OK" at bounding box center [377, 176] width 29 height 8
click at [376, 177] on button "Yes / OK" at bounding box center [378, 176] width 28 height 6
drag, startPoint x: 376, startPoint y: 183, endPoint x: 380, endPoint y: 194, distance: 11.9
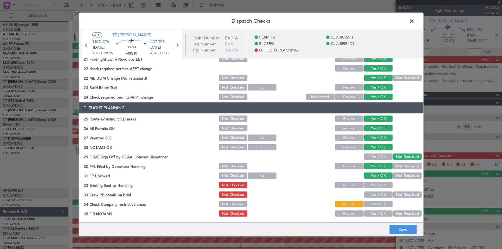
click at [376, 183] on button "Yes / OK" at bounding box center [378, 185] width 28 height 6
click at [375, 196] on button "Yes / OK" at bounding box center [378, 195] width 28 height 6
click at [380, 202] on button "Yes / OK" at bounding box center [378, 204] width 28 height 6
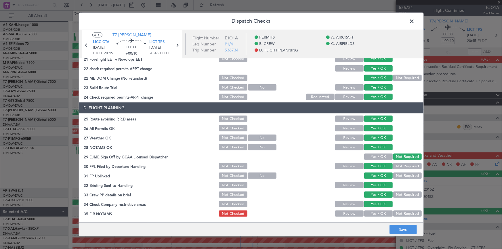
click at [379, 209] on section "D. FLIGHT PLANNING 25 Route avoiding P,R,D areas Not Checked Review Yes / OK 26…" at bounding box center [251, 160] width 344 height 115
click at [379, 214] on button "Yes / OK" at bounding box center [378, 214] width 28 height 6
click at [408, 227] on button "Save" at bounding box center [402, 229] width 27 height 9
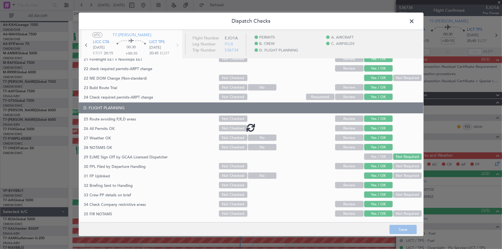
click at [415, 21] on span at bounding box center [415, 23] width 0 height 12
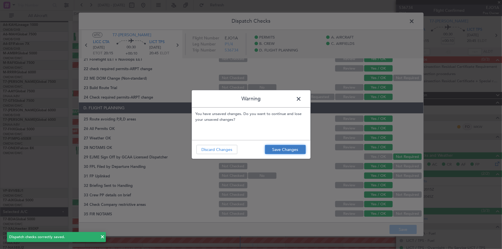
click at [286, 147] on button "Save Changes" at bounding box center [285, 149] width 41 height 9
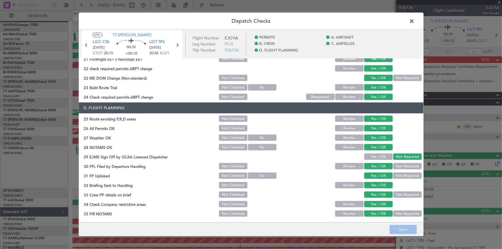
click at [415, 20] on span at bounding box center [415, 23] width 0 height 12
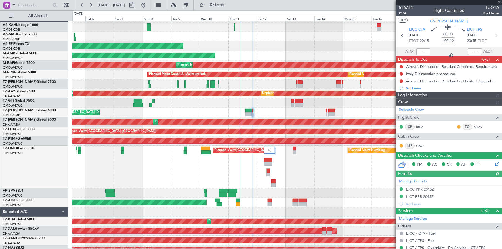
type input "Dherander Fithani (DHF)"
type input "7185"
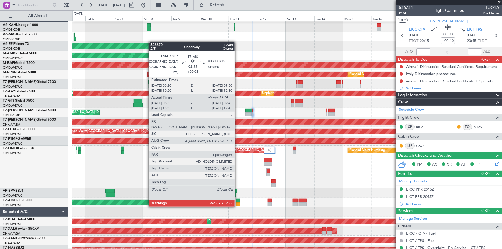
click at [236, 199] on div at bounding box center [238, 201] width 4 height 4
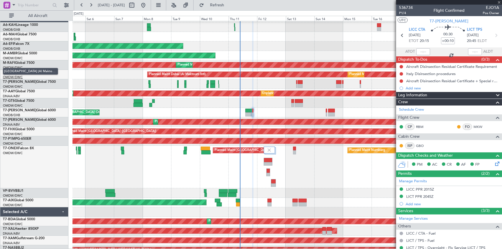
type input "+00:05"
type input "06:45"
type input "4"
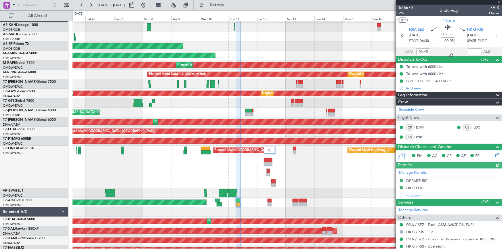
type input "[PERSON_NAME] ([PERSON_NAME])"
type input "7266"
click at [471, 51] on div at bounding box center [475, 51] width 14 height 7
click at [471, 51] on input "text" at bounding box center [475, 51] width 14 height 7
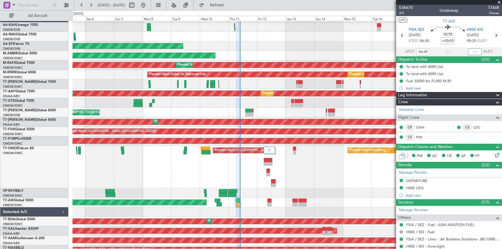
click at [469, 51] on input "text" at bounding box center [475, 51] width 14 height 7
click at [437, 46] on div "02:55 +00:05" at bounding box center [448, 35] width 38 height 21
type input "09:39"
click at [253, 109] on div "AOG Maint Dubai (Dubai Intl) Planned Maint Dubai (Dubai Intl)" at bounding box center [286, 112] width 429 height 9
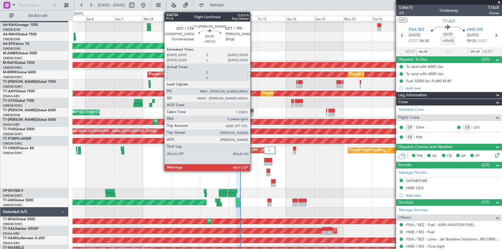
click at [253, 109] on div at bounding box center [252, 111] width 1 height 4
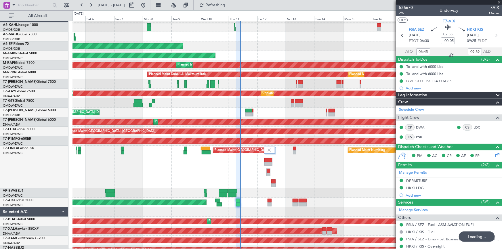
type input "+00:10"
type input "0"
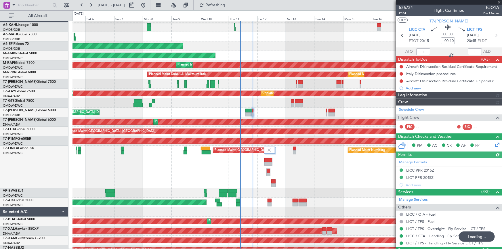
type input "+00:05"
type input "06:45"
type input "09:39"
type input "4"
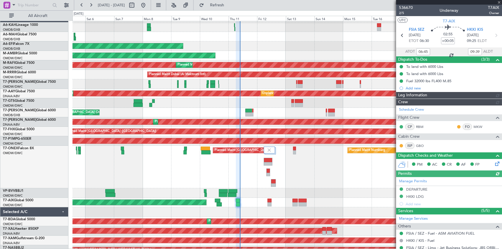
type input "[PERSON_NAME] ([PERSON_NAME])"
type input "7266"
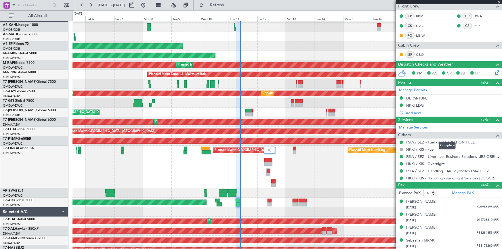
scroll to position [0, 0]
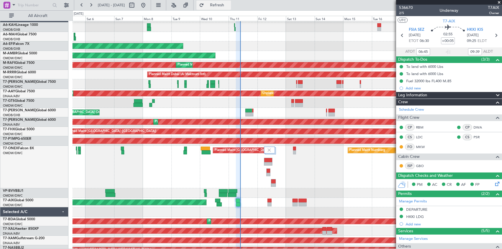
click at [226, 3] on span "Refresh" at bounding box center [217, 5] width 24 height 4
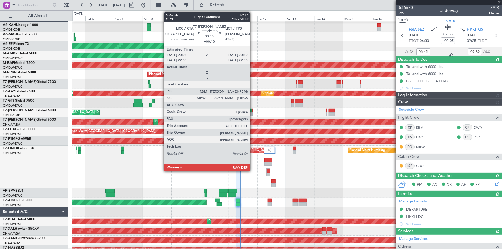
click at [252, 110] on div at bounding box center [252, 111] width 1 height 4
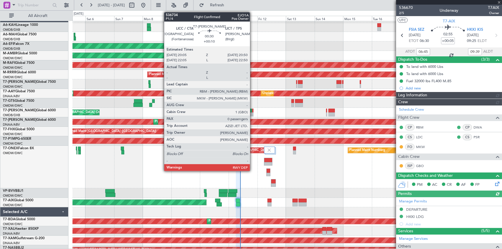
type input "[PERSON_NAME] ([PERSON_NAME])"
type input "7266"
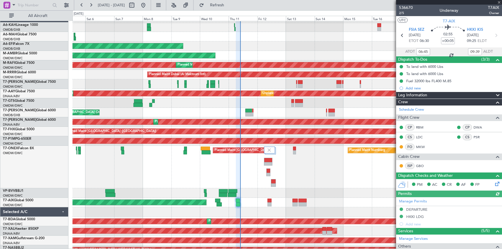
type input "+00:10"
type input "0"
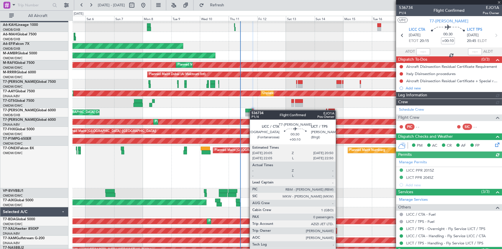
type input "Dherander Fithani (DHF)"
type input "7185"
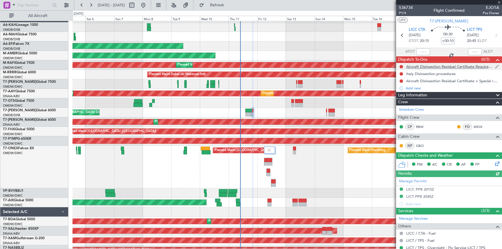
click at [403, 65] on nimbus-traffic-light at bounding box center [401, 66] width 5 height 5
click at [401, 65] on button at bounding box center [400, 66] width 3 height 3
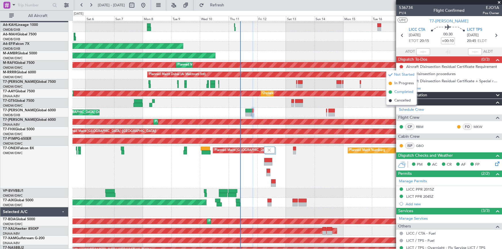
click at [402, 94] on span "Completed" at bounding box center [403, 92] width 19 height 6
click at [401, 73] on button at bounding box center [400, 73] width 3 height 3
click at [398, 98] on span "Completed" at bounding box center [403, 99] width 19 height 6
click at [401, 80] on button at bounding box center [400, 80] width 3 height 3
drag, startPoint x: 400, startPoint y: 106, endPoint x: 468, endPoint y: 145, distance: 77.7
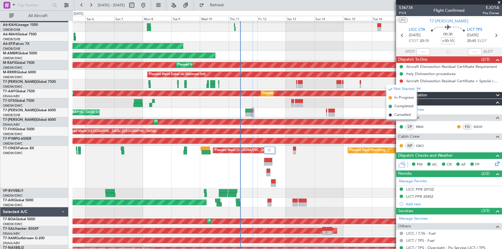
click at [401, 106] on span "Completed" at bounding box center [403, 107] width 19 height 6
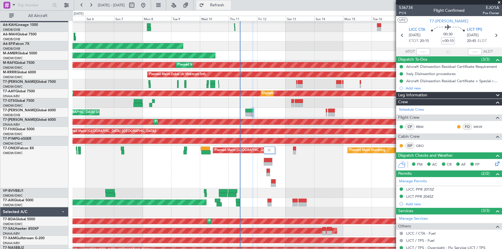
click at [229, 6] on span "Refresh" at bounding box center [217, 5] width 24 height 4
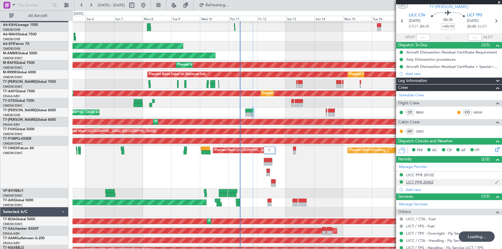
scroll to position [32, 0]
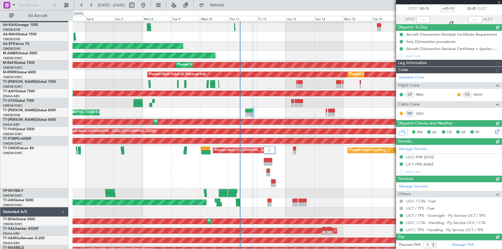
drag, startPoint x: 413, startPoint y: 184, endPoint x: 321, endPoint y: 156, distance: 96.6
click at [413, 184] on div "Manage Services Others LICC / CTA - Fuel LICT / TPS - Fuel LICT / TPS - Overnig…" at bounding box center [449, 207] width 106 height 51
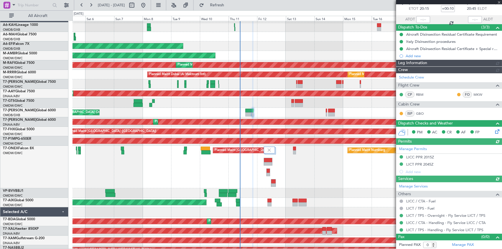
type input "Dherander Fithani (DHF)"
type input "7185"
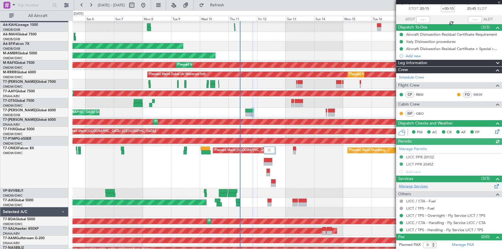
click at [403, 186] on link "Manage Services" at bounding box center [413, 187] width 29 height 6
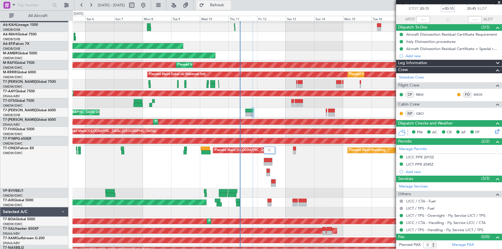
click at [229, 3] on span "Refresh" at bounding box center [217, 5] width 24 height 4
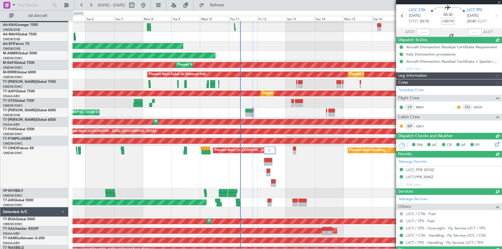
scroll to position [0, 0]
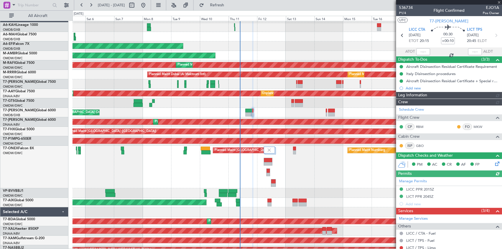
type input "Dherander Fithani (DHF)"
type input "7185"
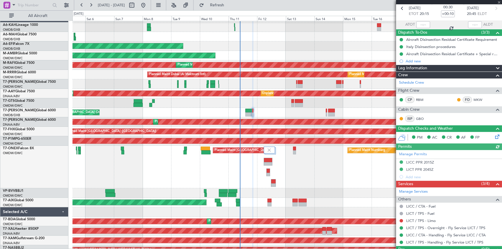
scroll to position [39, 0]
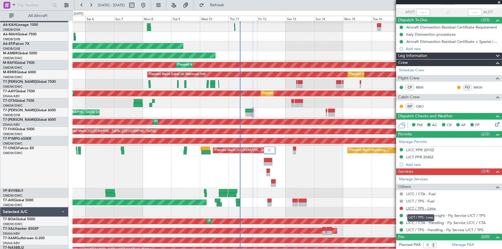
click at [419, 206] on link "LICT / TPS - Limo" at bounding box center [421, 208] width 30 height 5
click at [231, 1] on button "Refresh" at bounding box center [213, 5] width 35 height 9
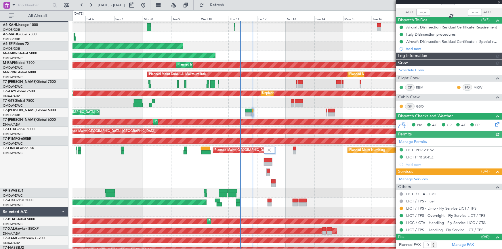
type input "Dherander Fithani (DHF)"
type input "7185"
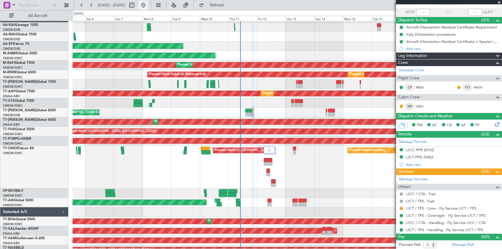
type input "Dherander Fithani (DHF)"
type input "7185"
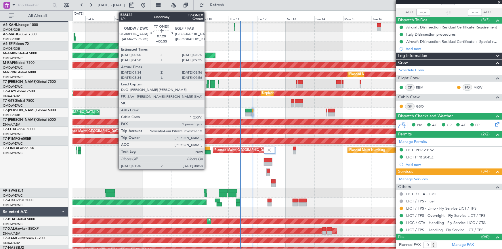
click at [207, 148] on div at bounding box center [205, 149] width 9 height 4
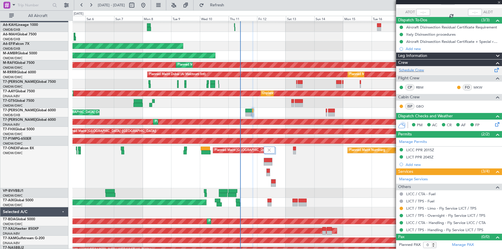
type input "+00:55"
type input "01:44"
type input "08:51"
type input "1"
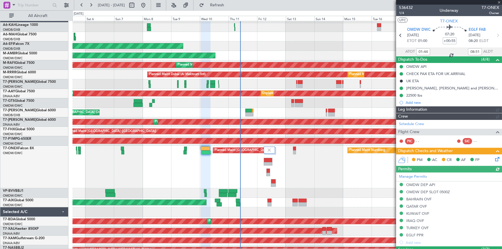
type input "[PERSON_NAME] ([PERSON_NAME])"
type input "7210"
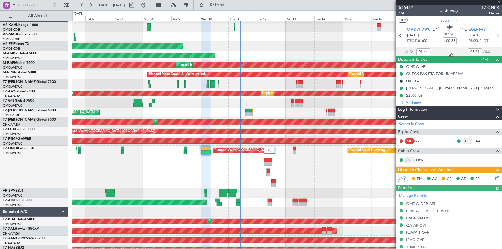
type input "05:44"
type input "09:51"
type input "01:44"
type input "08:51"
click at [400, 12] on span "1/4" at bounding box center [406, 13] width 14 height 5
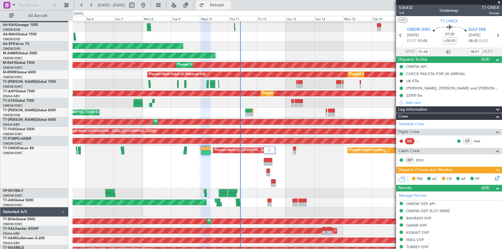
click at [225, 5] on span "Refresh" at bounding box center [217, 5] width 24 height 4
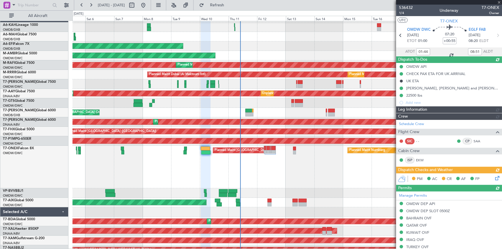
type input "[PERSON_NAME] ([PERSON_NAME])"
type input "7210"
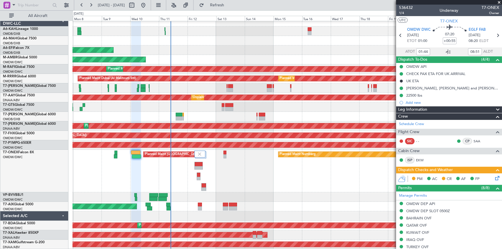
click at [240, 116] on div "AOG Maint [GEOGRAPHIC_DATA] (Dubai Intl)" at bounding box center [286, 116] width 429 height 9
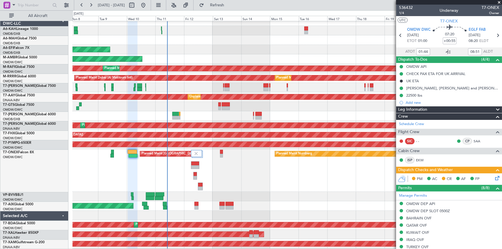
scroll to position [5, 0]
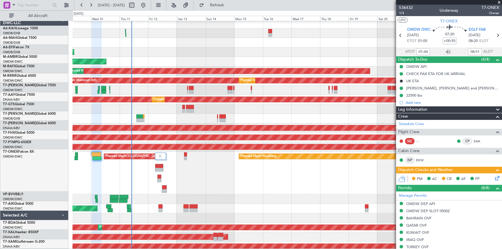
click at [239, 87] on div "Planned Maint Dubai (Al Maktoum Intl)" at bounding box center [286, 89] width 429 height 9
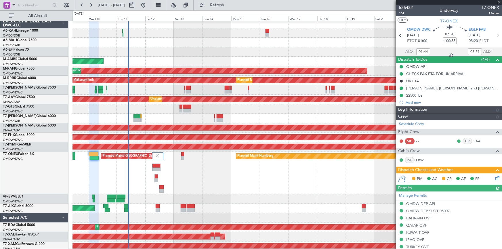
type input "[PERSON_NAME] ([PERSON_NAME])"
type input "7210"
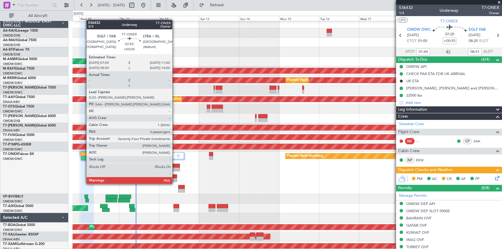
click at [175, 178] on div at bounding box center [174, 180] width 5 height 4
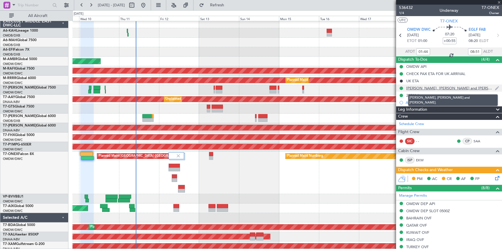
type input "+00:05"
type input "3"
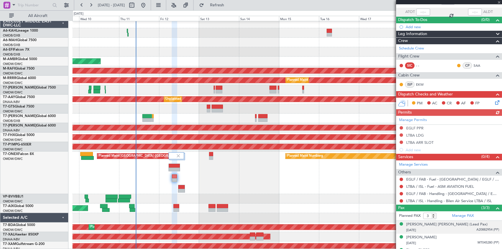
scroll to position [49, 0]
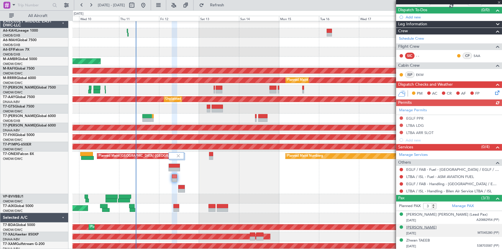
click at [423, 225] on div "[PERSON_NAME]" at bounding box center [421, 228] width 30 height 6
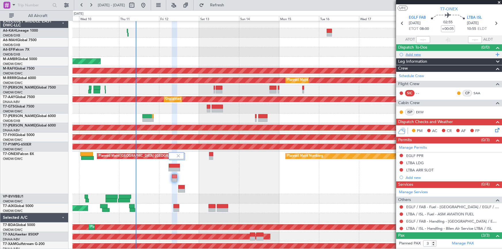
scroll to position [0, 0]
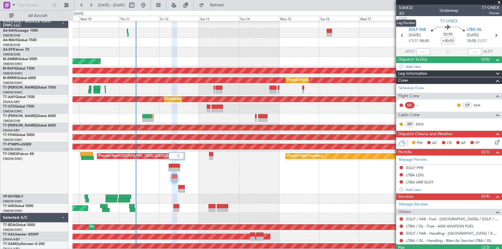
click at [401, 13] on span "3/4" at bounding box center [406, 13] width 14 height 5
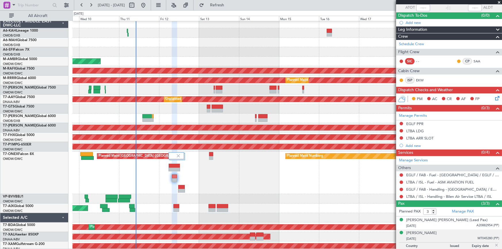
scroll to position [64, 0]
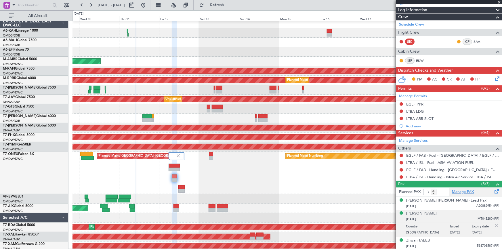
click at [462, 190] on link "Manage PAX" at bounding box center [463, 192] width 22 height 6
drag, startPoint x: 231, startPoint y: 5, endPoint x: 235, endPoint y: 8, distance: 4.7
click at [229, 6] on span "Refresh" at bounding box center [217, 5] width 24 height 4
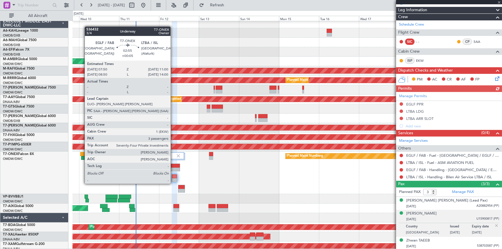
click at [173, 178] on div at bounding box center [174, 180] width 5 height 4
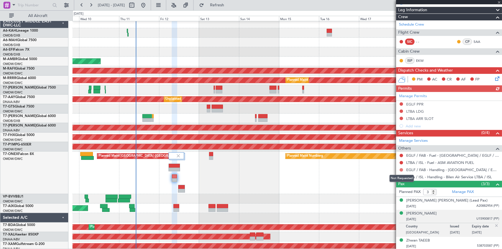
click at [401, 169] on button at bounding box center [400, 169] width 3 height 3
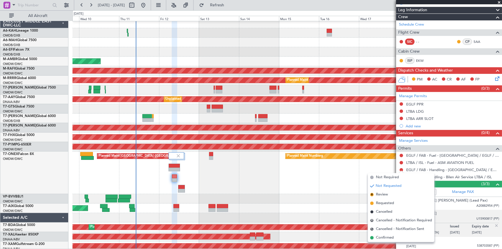
drag, startPoint x: 385, startPoint y: 205, endPoint x: 424, endPoint y: 191, distance: 41.5
click at [386, 204] on span "Requested" at bounding box center [385, 203] width 18 height 6
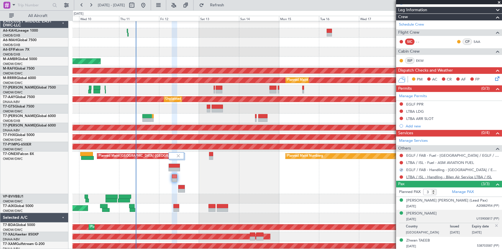
click at [441, 175] on link "LTBA / ISL - Handling - Bilen Air Service LTBA / ISL" at bounding box center [449, 177] width 86 height 5
click at [229, 5] on span "Refresh" at bounding box center [217, 5] width 24 height 4
click at [229, 6] on span "Refresh" at bounding box center [217, 5] width 24 height 4
click at [402, 111] on div "Manage Permits EGLF PPR LTBA LDG LTBA ARR SLOT Add new" at bounding box center [449, 111] width 106 height 38
click at [401, 111] on div "Manage Permits EGLF PPR LTBA LDG LTBA ARR SLOT Add new" at bounding box center [449, 111] width 106 height 38
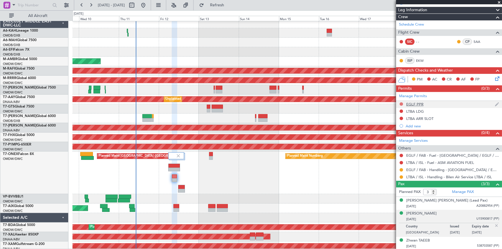
click at [400, 102] on button at bounding box center [400, 103] width 3 height 3
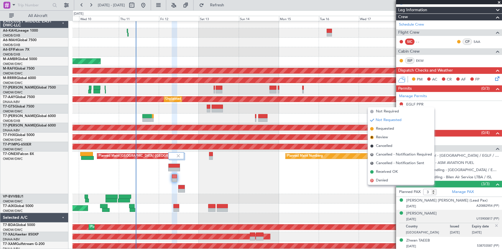
click at [387, 126] on span "Requested" at bounding box center [385, 129] width 18 height 6
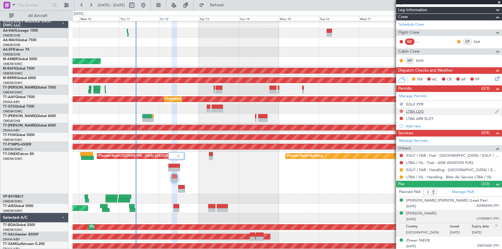
click at [401, 110] on button at bounding box center [400, 111] width 3 height 3
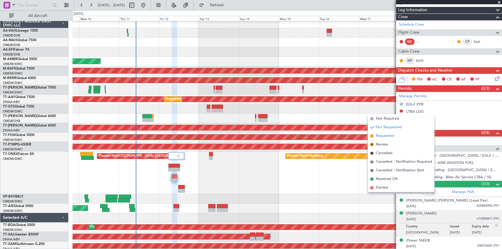
click at [386, 136] on span "Requested" at bounding box center [385, 136] width 18 height 6
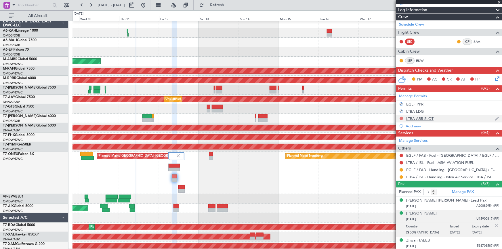
click at [402, 117] on button at bounding box center [400, 118] width 3 height 3
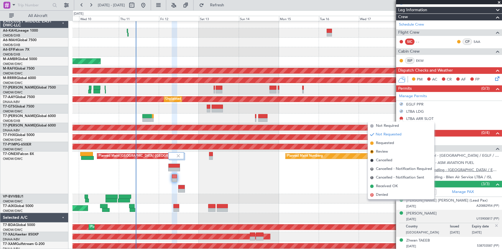
drag, startPoint x: 383, startPoint y: 144, endPoint x: 420, endPoint y: 171, distance: 45.6
click at [383, 144] on span "Requested" at bounding box center [385, 143] width 18 height 6
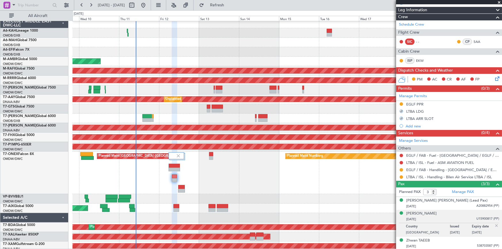
scroll to position [0, 0]
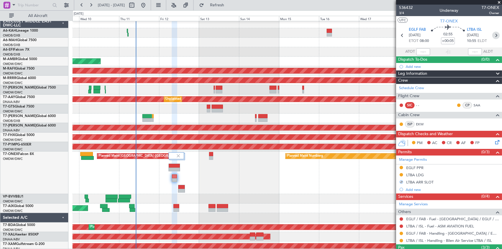
click at [493, 34] on icon at bounding box center [495, 35] width 7 height 7
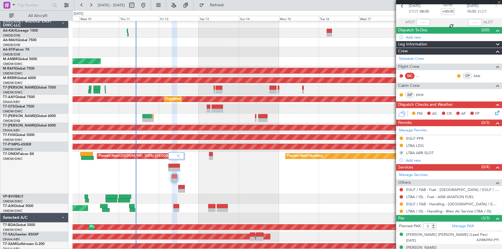
type input "+00:10"
type input "2"
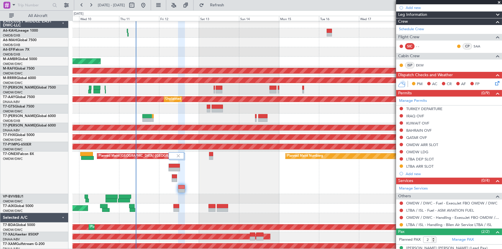
scroll to position [87, 0]
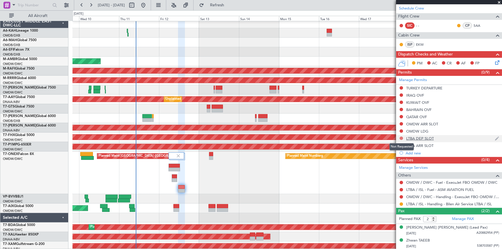
click at [401, 137] on button at bounding box center [400, 138] width 3 height 3
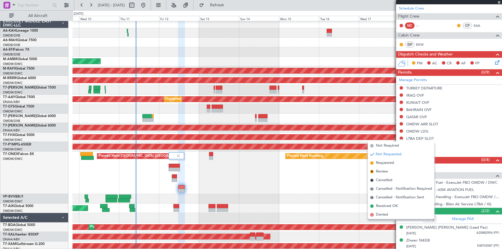
drag, startPoint x: 384, startPoint y: 166, endPoint x: 390, endPoint y: 164, distance: 6.2
click at [384, 166] on li "Requested" at bounding box center [401, 163] width 66 height 9
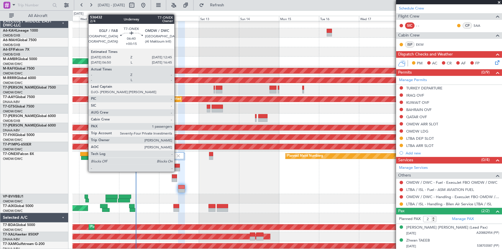
click at [177, 166] on div at bounding box center [174, 166] width 11 height 4
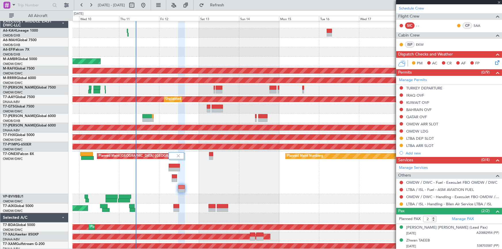
type input "+00:15"
type input "1"
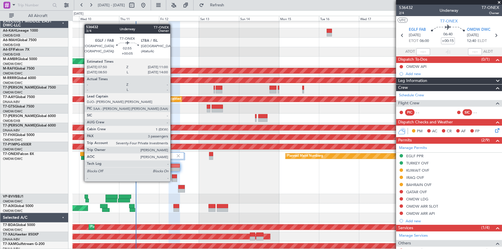
click at [173, 176] on div at bounding box center [174, 177] width 5 height 4
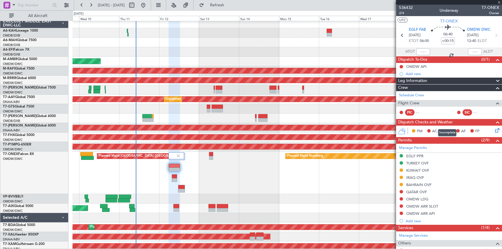
type input "+00:05"
type input "3"
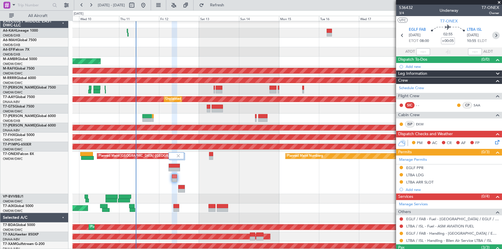
click at [495, 35] on icon at bounding box center [495, 35] width 7 height 7
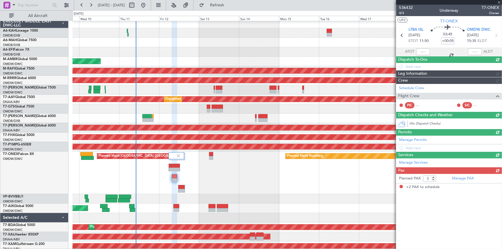
type input "+00:10"
type input "2"
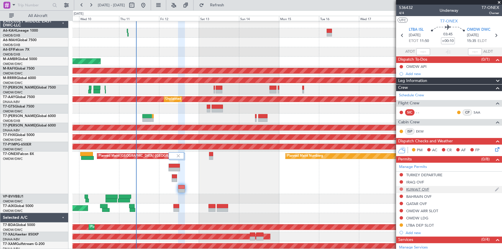
click at [400, 188] on button at bounding box center [400, 188] width 3 height 3
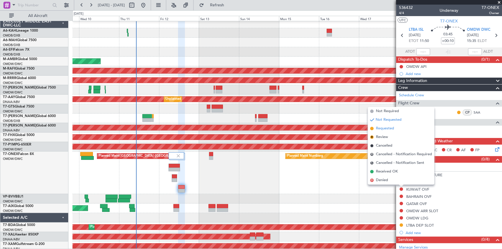
click at [382, 129] on span "Requested" at bounding box center [385, 129] width 18 height 6
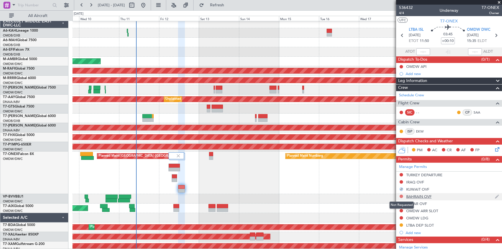
click at [400, 195] on button at bounding box center [400, 196] width 3 height 3
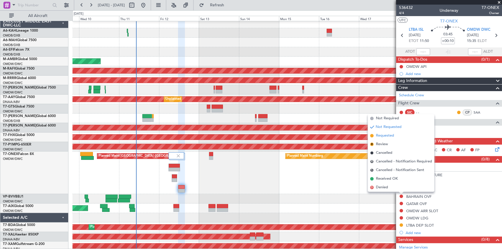
click at [382, 137] on span "Requested" at bounding box center [385, 136] width 18 height 6
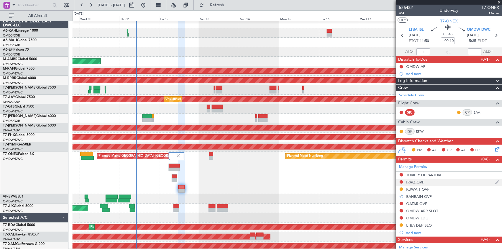
click at [403, 181] on div at bounding box center [401, 182] width 5 height 5
click at [401, 181] on button at bounding box center [400, 181] width 3 height 3
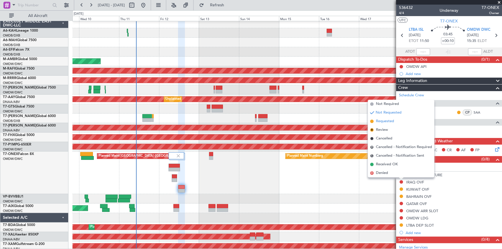
click at [386, 122] on span "Requested" at bounding box center [385, 121] width 18 height 6
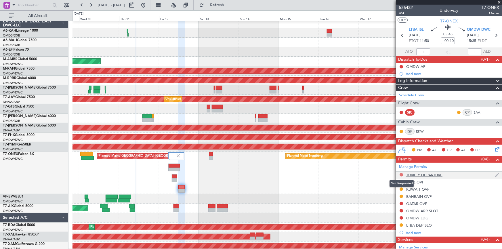
click at [400, 173] on button at bounding box center [400, 174] width 3 height 3
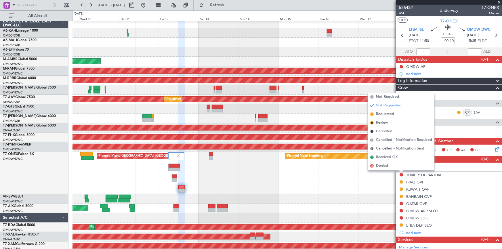
click at [388, 116] on span "Requested" at bounding box center [385, 114] width 18 height 6
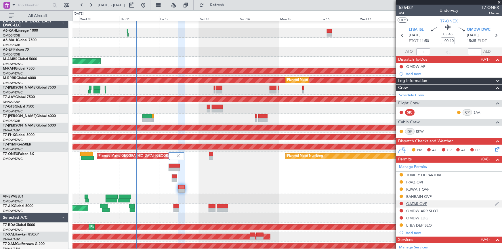
scroll to position [78, 0]
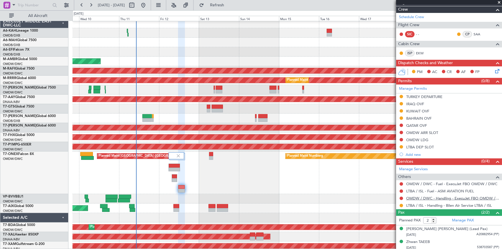
click at [434, 196] on link "OMDW / DWC - Handling - ExecuJet FBO OMDW / DWC" at bounding box center [452, 198] width 93 height 5
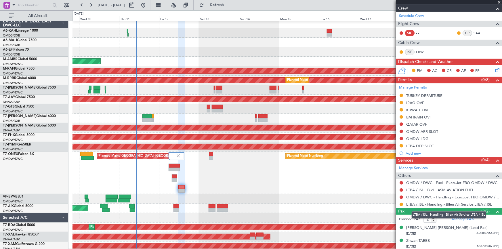
scroll to position [80, 0]
click at [402, 197] on button at bounding box center [400, 196] width 3 height 3
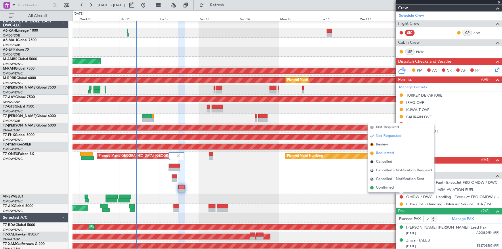
click at [385, 152] on span "Requested" at bounding box center [385, 153] width 18 height 6
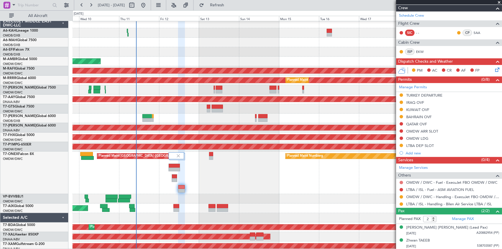
click at [401, 181] on button at bounding box center [400, 182] width 3 height 3
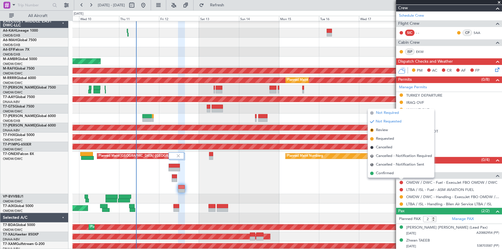
click at [392, 112] on span "Not Required" at bounding box center [387, 113] width 23 height 6
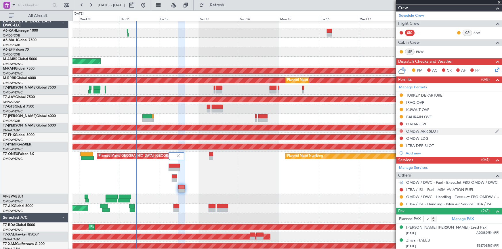
click at [402, 129] on button at bounding box center [400, 130] width 3 height 3
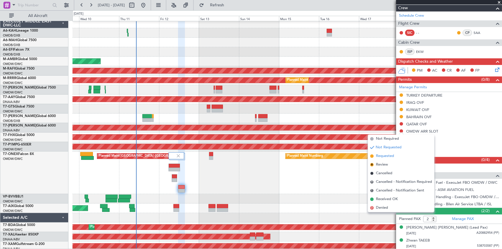
click at [385, 155] on span "Requested" at bounding box center [385, 156] width 18 height 6
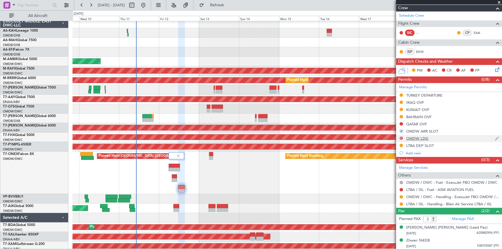
click at [400, 137] on button at bounding box center [400, 138] width 3 height 3
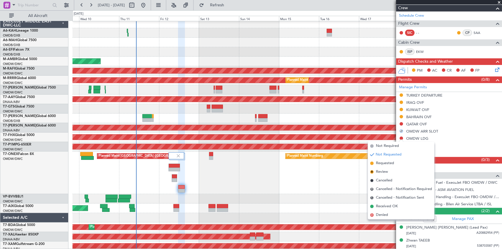
drag, startPoint x: 382, startPoint y: 164, endPoint x: 430, endPoint y: 177, distance: 49.4
click at [384, 164] on span "Requested" at bounding box center [385, 163] width 18 height 6
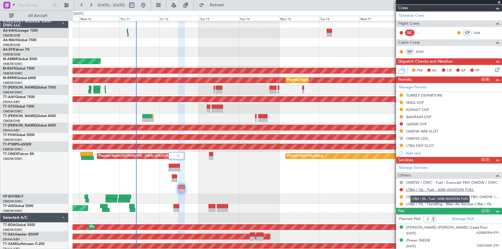
click at [414, 188] on link "LTBA / ISL - Fuel - ASM AVIATION FUEL" at bounding box center [440, 189] width 68 height 5
click at [225, 2] on button "Refresh" at bounding box center [213, 5] width 35 height 9
drag, startPoint x: 224, startPoint y: 5, endPoint x: 294, endPoint y: 31, distance: 74.0
click at [225, 6] on span "Refresh" at bounding box center [217, 5] width 24 height 4
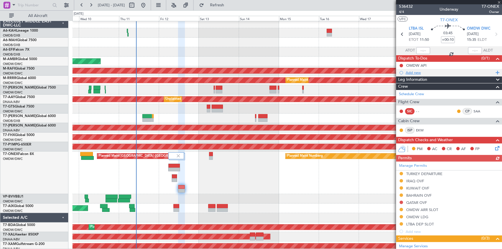
scroll to position [0, 0]
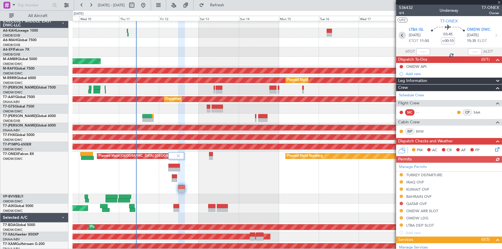
click at [401, 35] on icon at bounding box center [401, 35] width 7 height 7
type input "+00:05"
type input "3"
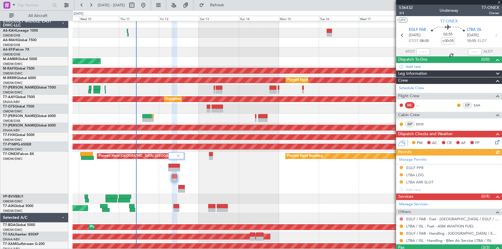
click at [402, 218] on button at bounding box center [400, 218] width 3 height 3
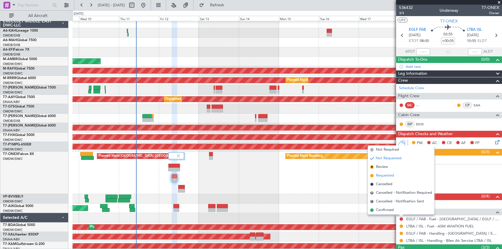
click at [382, 177] on span "Requested" at bounding box center [385, 176] width 18 height 6
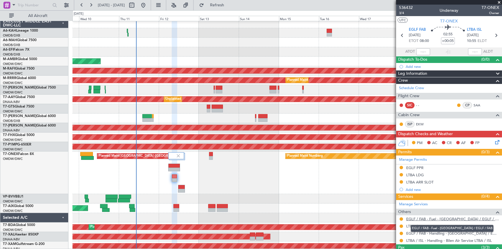
click at [436, 218] on link "EGLF / FAB - Fuel - [GEOGRAPHIC_DATA] / EGLF / FAB" at bounding box center [452, 219] width 93 height 5
click at [494, 37] on icon at bounding box center [495, 35] width 7 height 7
type input "+00:10"
type input "2"
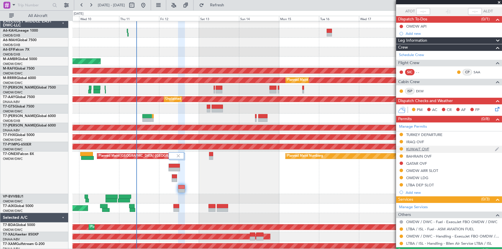
scroll to position [1, 0]
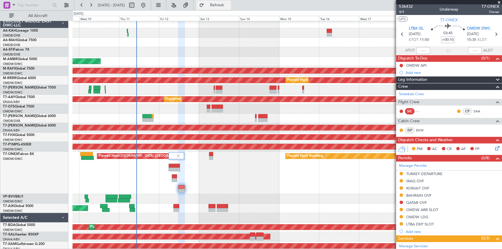
click at [229, 3] on span "Refresh" at bounding box center [217, 5] width 24 height 4
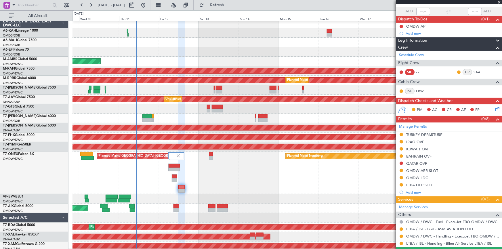
scroll to position [0, 0]
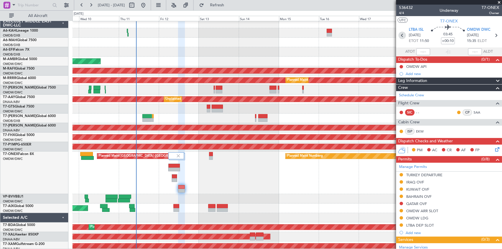
click at [402, 35] on icon at bounding box center [401, 35] width 7 height 7
type input "+00:05"
type input "3"
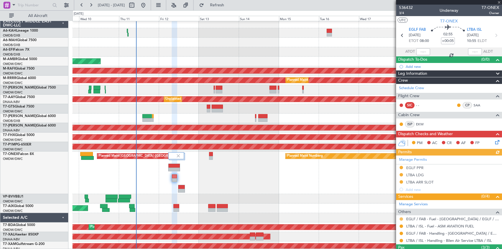
click at [400, 218] on button at bounding box center [400, 218] width 3 height 3
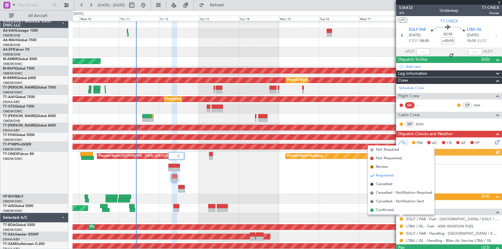
click at [388, 211] on span "Confirmed" at bounding box center [385, 210] width 18 height 6
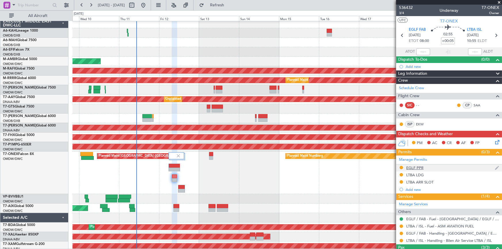
click at [411, 167] on div "EGLF PPR" at bounding box center [414, 167] width 17 height 5
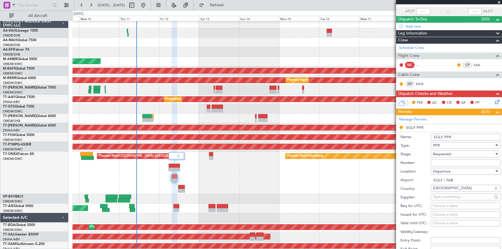
scroll to position [52, 0]
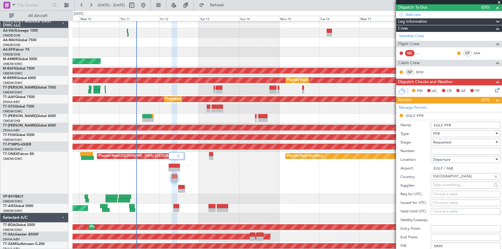
click at [446, 149] on input "Number:" at bounding box center [465, 151] width 70 height 7
paste input "373491"
type input "373491"
click at [455, 142] on div "Requested" at bounding box center [463, 142] width 61 height 9
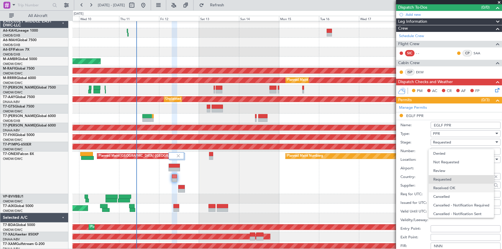
scroll to position [2, 0]
drag, startPoint x: 450, startPoint y: 183, endPoint x: 463, endPoint y: 179, distance: 14.0
click at [450, 182] on span "Received OK" at bounding box center [463, 185] width 61 height 9
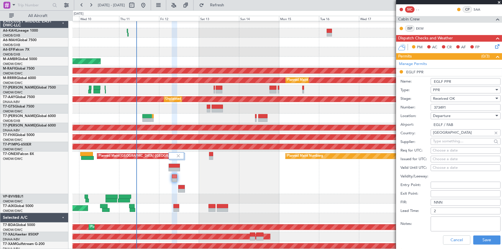
scroll to position [131, 0]
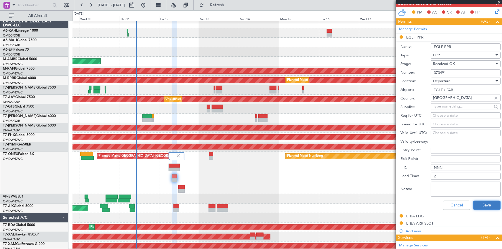
click at [482, 205] on button "Save" at bounding box center [486, 205] width 27 height 9
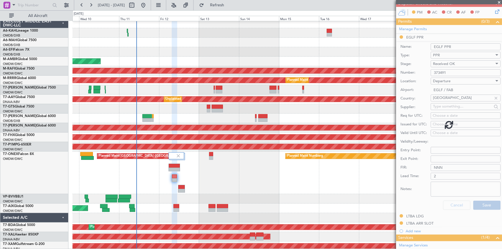
scroll to position [64, 0]
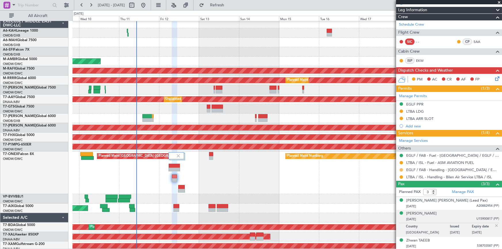
click at [401, 169] on button at bounding box center [400, 169] width 3 height 3
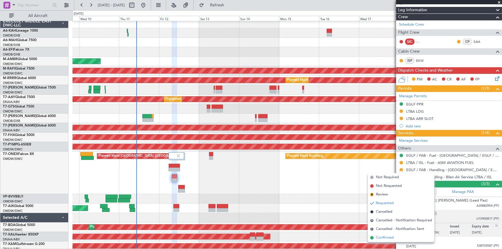
click at [384, 239] on span "Confirmed" at bounding box center [385, 238] width 18 height 6
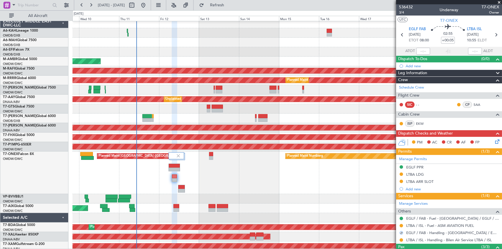
scroll to position [0, 0]
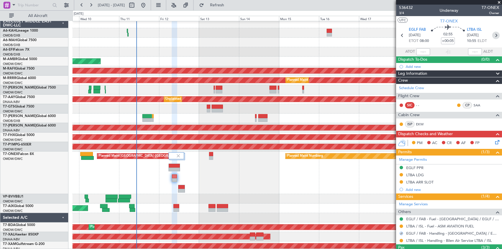
click at [492, 36] on icon at bounding box center [495, 35] width 7 height 7
type input "+00:10"
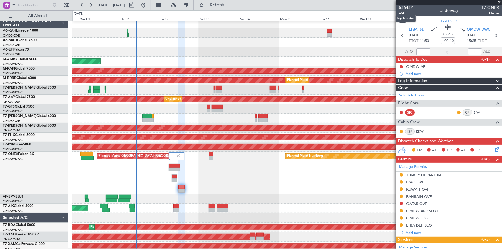
click at [399, 13] on mat-tooltip-component "Trip Number" at bounding box center [405, 18] width 28 height 15
click at [404, 12] on span "4/4" at bounding box center [406, 13] width 14 height 5
click at [493, 36] on mat-tooltip-component "Dubai (Al Maktoum Intl) Cat A" at bounding box center [475, 42] width 45 height 20
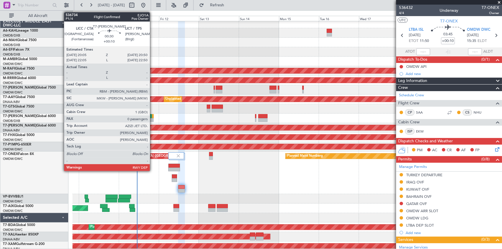
click at [155, 118] on div at bounding box center [286, 118] width 429 height 9
click at [153, 116] on div at bounding box center [152, 116] width 1 height 4
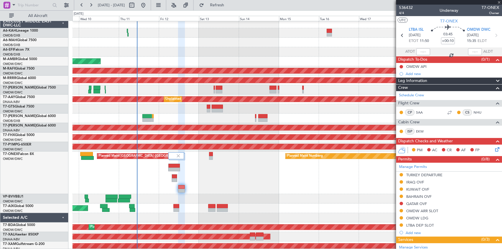
type input "0"
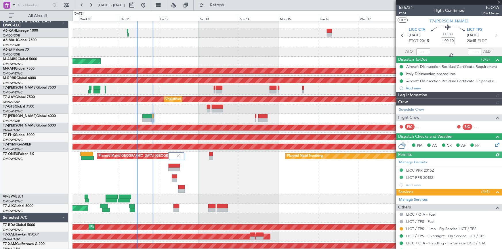
type input "Dherander Fithani (DHF)"
type input "7185"
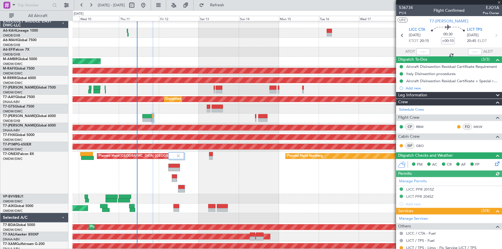
scroll to position [39, 0]
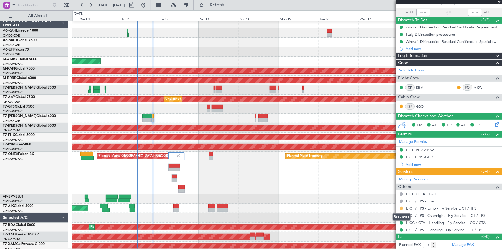
click at [400, 208] on button at bounding box center [400, 208] width 3 height 3
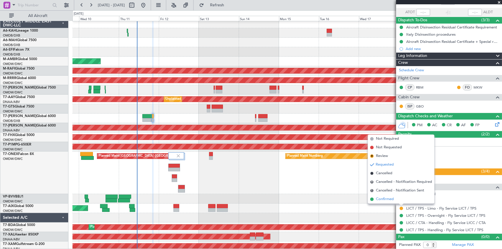
click at [389, 200] on span "Confirmed" at bounding box center [385, 199] width 18 height 6
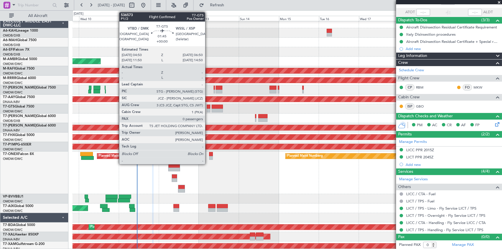
click at [208, 106] on div at bounding box center [208, 107] width 3 height 4
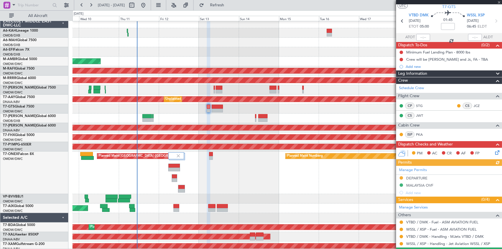
scroll to position [28, 0]
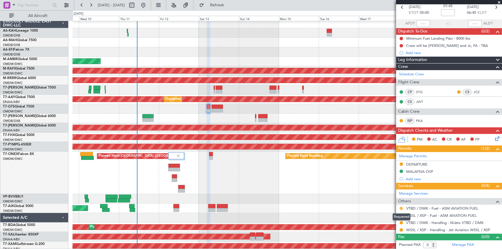
click at [401, 207] on button at bounding box center [400, 208] width 3 height 3
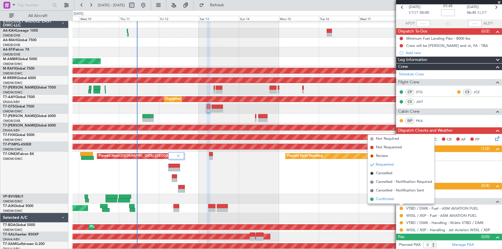
click at [388, 199] on span "Confirmed" at bounding box center [385, 199] width 18 height 6
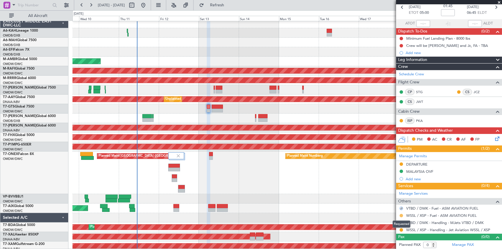
click at [402, 215] on button at bounding box center [400, 215] width 3 height 3
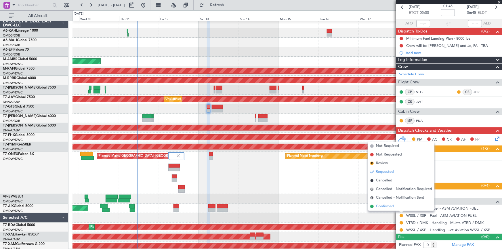
click at [385, 205] on span "Confirmed" at bounding box center [385, 207] width 18 height 6
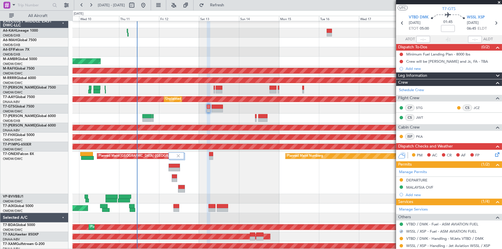
scroll to position [0, 0]
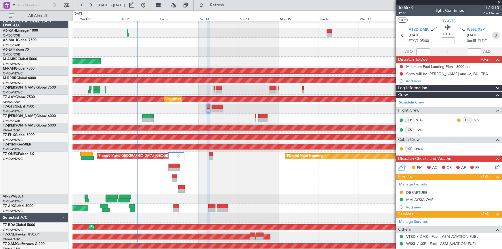
click at [493, 35] on icon at bounding box center [495, 35] width 7 height 7
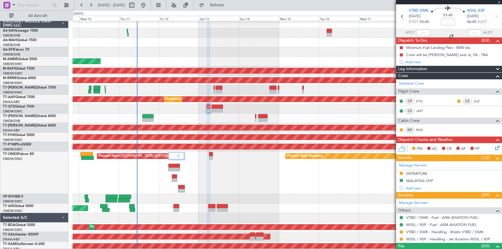
scroll to position [28, 0]
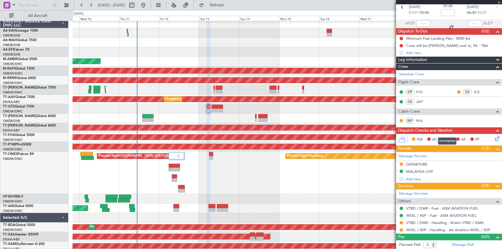
type input "3"
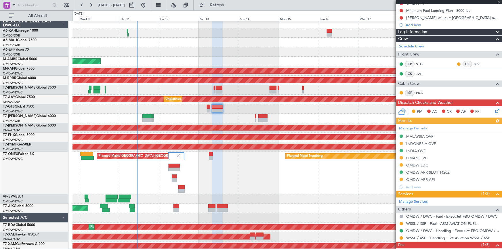
scroll to position [99, 0]
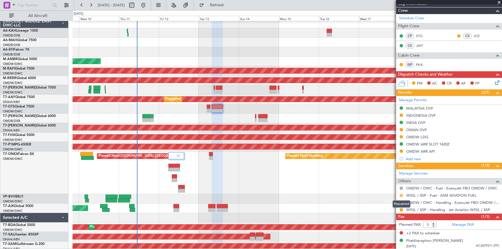
click at [401, 194] on button at bounding box center [400, 195] width 3 height 3
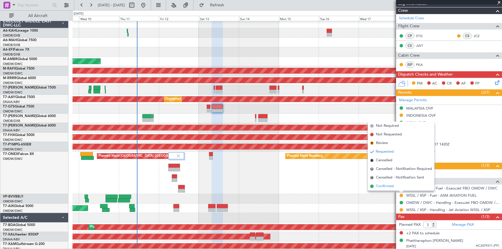
click at [387, 187] on span "Confirmed" at bounding box center [385, 186] width 18 height 6
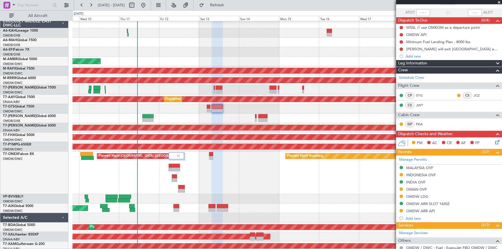
scroll to position [0, 0]
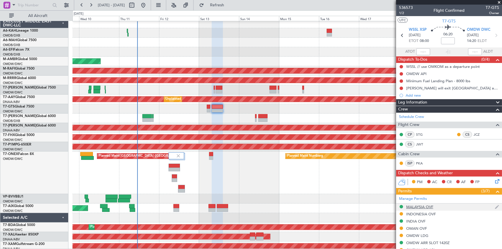
click at [417, 208] on div "MALAYSIA OVF" at bounding box center [419, 206] width 27 height 5
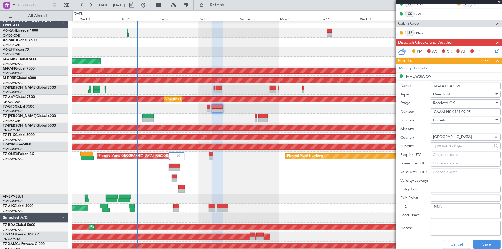
scroll to position [183, 0]
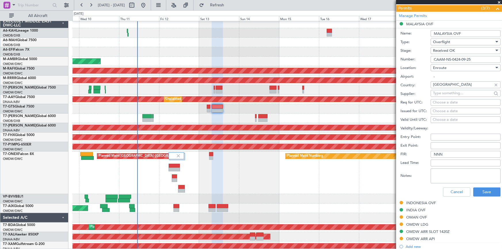
click at [460, 177] on textarea "Notes:" at bounding box center [465, 176] width 70 height 15
drag, startPoint x: 476, startPoint y: 175, endPoint x: 383, endPoint y: 168, distance: 92.8
click at [373, 164] on fb-app "[DATE] - [DATE] Refresh Quick Links All Aircraft Planned Maint [GEOGRAPHIC_DATA…" at bounding box center [251, 126] width 502 height 245
type textarea "V1 JBS [DATE]"
click at [483, 189] on button "Save" at bounding box center [486, 191] width 27 height 9
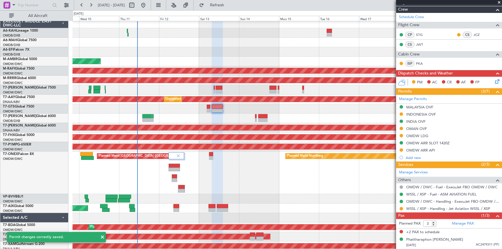
scroll to position [99, 0]
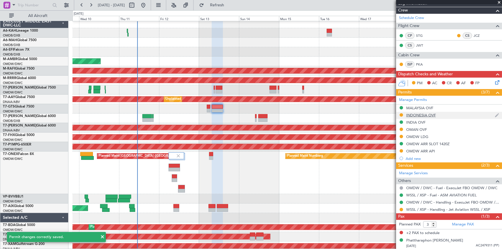
click at [422, 115] on div "INDONESIA OVF" at bounding box center [421, 115] width 30 height 5
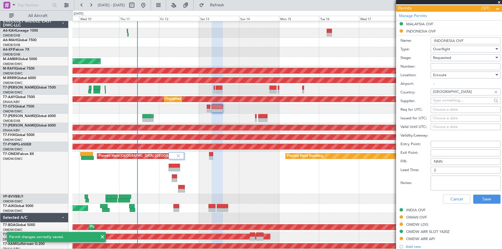
drag, startPoint x: 443, startPoint y: 182, endPoint x: 448, endPoint y: 182, distance: 4.9
click at [443, 182] on textarea "Notes:" at bounding box center [465, 183] width 70 height 15
paste textarea "V1 JBS [DATE]"
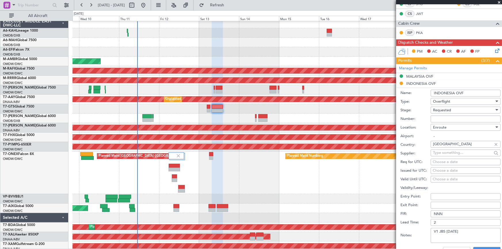
type textarea "V1 JBS [DATE]"
click at [447, 106] on div "Requested" at bounding box center [463, 110] width 61 height 9
drag, startPoint x: 451, startPoint y: 152, endPoint x: 449, endPoint y: 132, distance: 19.9
click at [450, 149] on span "Received OK" at bounding box center [463, 153] width 61 height 9
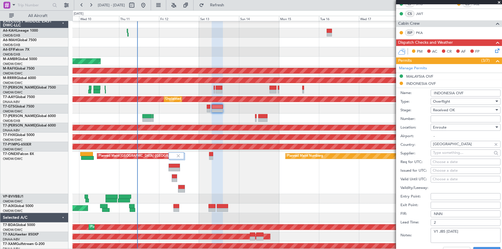
click at [446, 117] on input "Number:" at bounding box center [465, 119] width 70 height 7
paste input "SI13579"
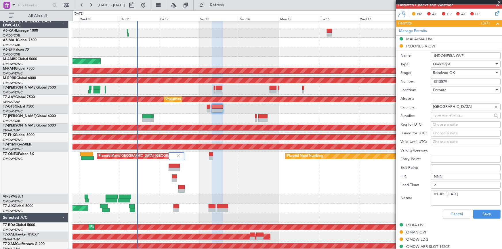
scroll to position [183, 0]
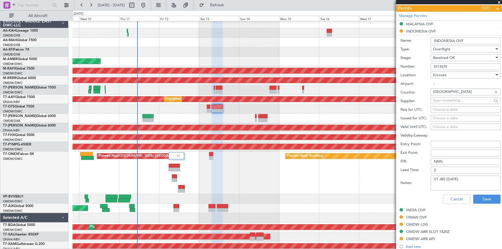
type input "SI13579"
click at [480, 192] on div "Cancel Save" at bounding box center [450, 199] width 100 height 15
click at [480, 196] on button "Save" at bounding box center [486, 199] width 27 height 9
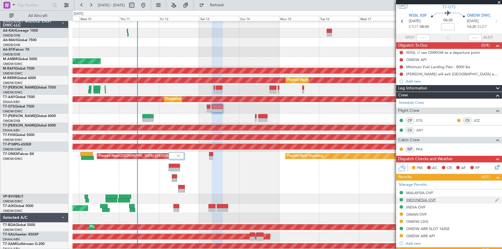
scroll to position [0, 0]
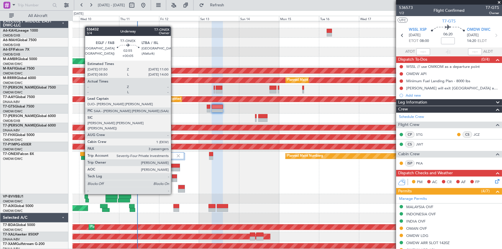
click at [173, 178] on div at bounding box center [174, 180] width 5 height 4
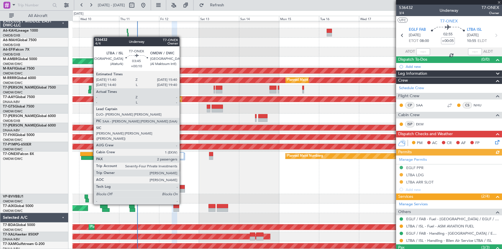
click at [182, 188] on div at bounding box center [181, 187] width 6 height 4
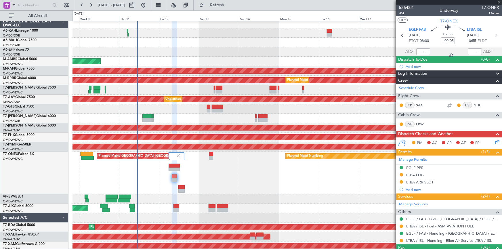
type input "+00:10"
type input "2"
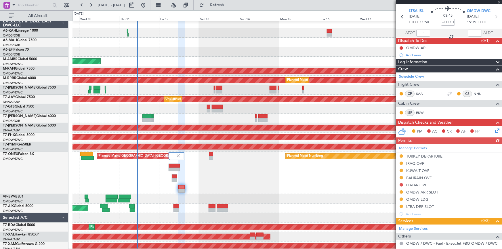
scroll to position [26, 0]
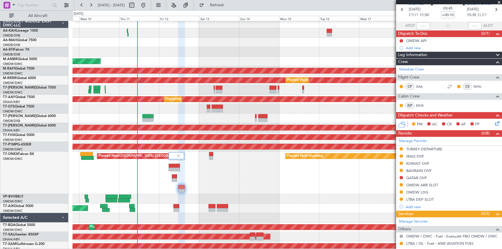
click at [419, 170] on div "BAHRAIN OVF" at bounding box center [418, 170] width 25 height 5
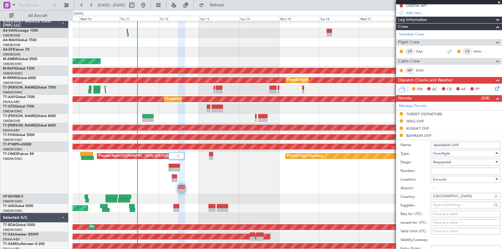
scroll to position [104, 0]
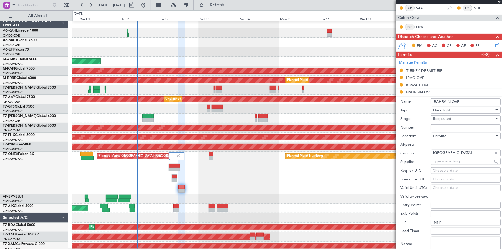
click at [449, 127] on input "Number:" at bounding box center [465, 127] width 70 height 7
paste input "AT/P/25-09/ON/000379"
type input "AT/P/25-09/ON/000379"
click at [448, 116] on span "Requested" at bounding box center [442, 118] width 18 height 5
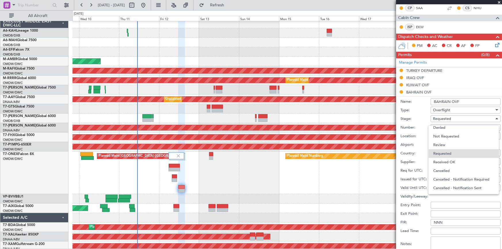
drag, startPoint x: 420, startPoint y: 122, endPoint x: 428, endPoint y: 129, distance: 10.6
click at [420, 122] on div at bounding box center [251, 124] width 502 height 249
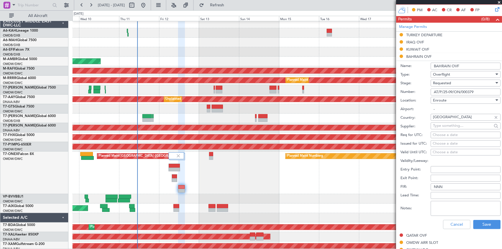
scroll to position [157, 0]
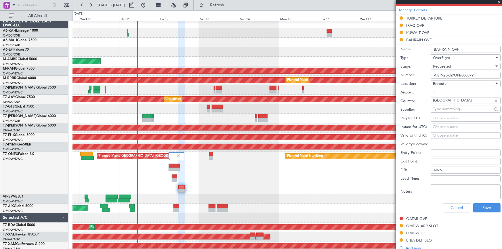
click at [457, 192] on textarea "Notes:" at bounding box center [465, 191] width 70 height 15
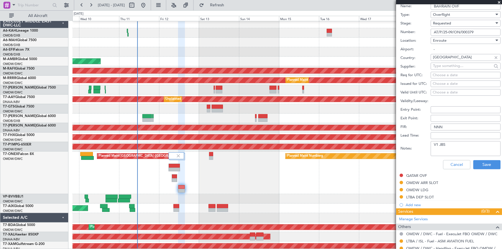
scroll to position [209, 0]
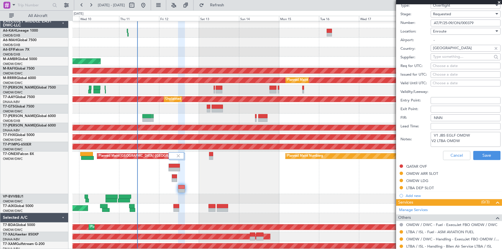
drag, startPoint x: 468, startPoint y: 139, endPoint x: 392, endPoint y: 118, distance: 78.9
click at [392, 118] on fb-app "[DATE] - [DATE] Refresh Quick Links All Aircraft Planned Maint [GEOGRAPHIC_DATA…" at bounding box center [251, 126] width 502 height 245
type textarea "V1 JBS EGLF OMDW V2 LTBA OMDW"
click at [480, 155] on button "Save" at bounding box center [486, 155] width 27 height 9
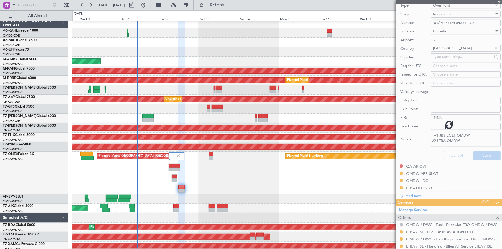
scroll to position [37, 0]
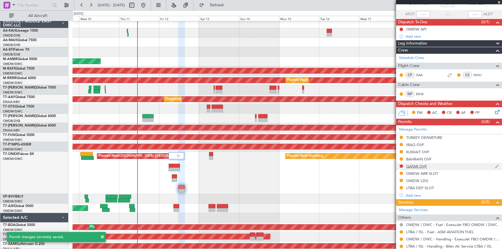
drag, startPoint x: 417, startPoint y: 152, endPoint x: 442, endPoint y: 165, distance: 28.0
click at [418, 151] on div "KUWAIT OVF" at bounding box center [417, 152] width 23 height 5
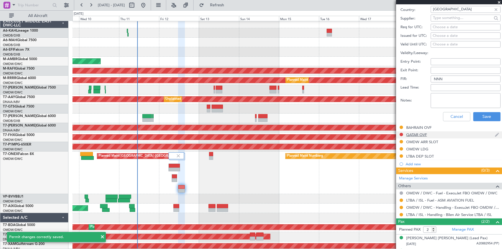
scroll to position [251, 0]
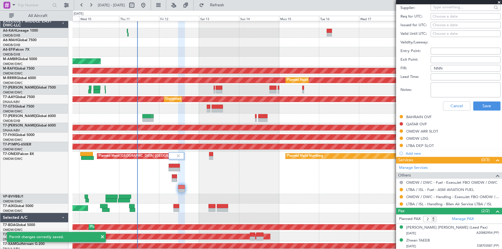
click at [445, 87] on textarea "Notes:" at bounding box center [465, 90] width 70 height 15
paste textarea "V1 JBS EGLF OMDW V2 LTBA OMDW"
type textarea "V1 JBS EGLF OMDW V2 LTBA OMDW"
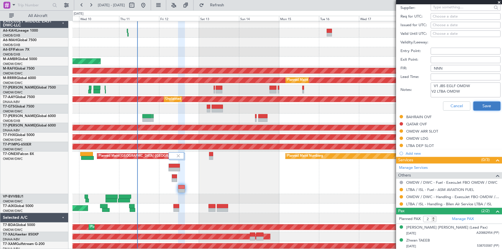
click at [478, 104] on button "Save" at bounding box center [486, 106] width 27 height 9
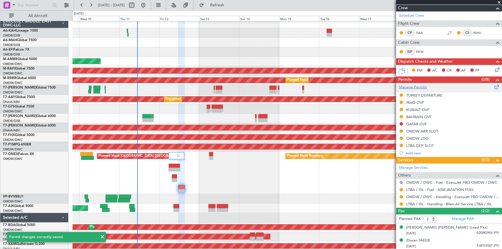
scroll to position [27, 0]
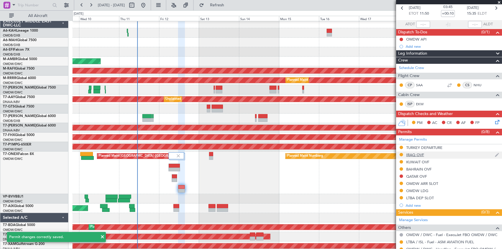
click at [421, 154] on div "IRAQ OVF" at bounding box center [415, 154] width 18 height 5
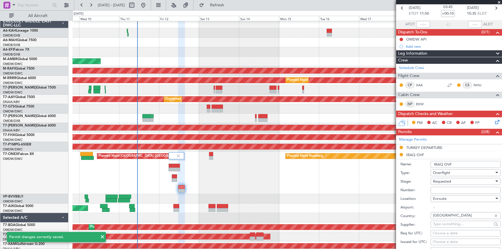
scroll to position [106, 0]
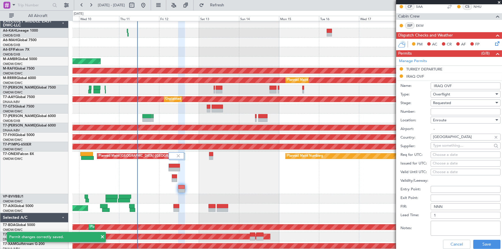
click at [446, 226] on textarea "Notes:" at bounding box center [465, 228] width 70 height 15
paste textarea "V1 JBS EGLF OMDW V2 LTBA OMDW"
type textarea "V1 JBS EGLF OMDW V2 LTBA OMDW"
click at [481, 244] on button "Save" at bounding box center [486, 244] width 27 height 9
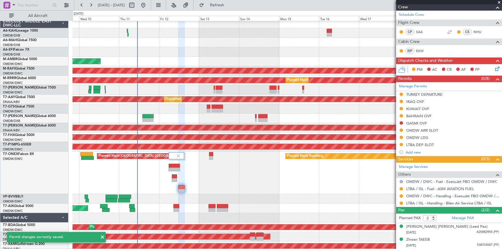
scroll to position [80, 0]
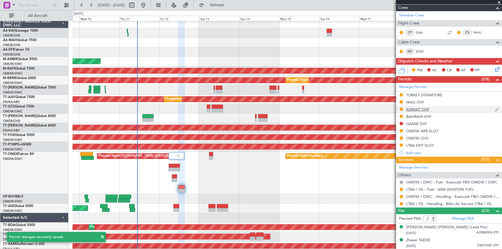
click at [429, 107] on div "KUWAIT OVF" at bounding box center [449, 109] width 106 height 7
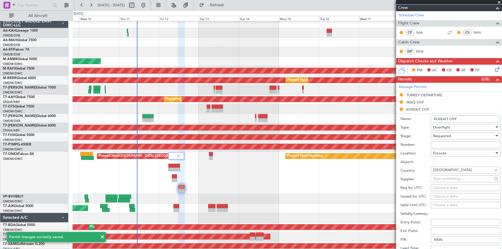
scroll to position [106, 0]
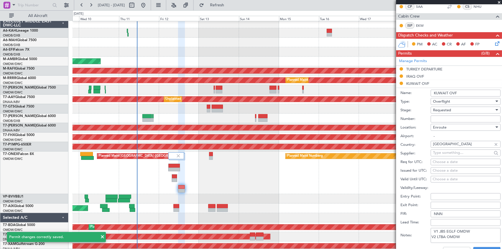
click at [454, 117] on input "Number:" at bounding box center [465, 119] width 70 height 7
paste input "7752-ATO/25"
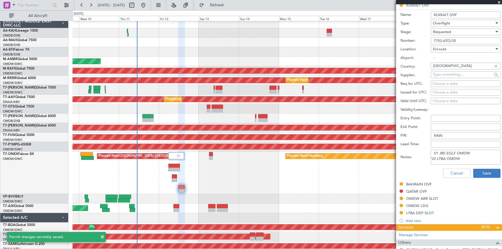
type input "7752-ATO/25"
click at [491, 172] on button "Save" at bounding box center [486, 173] width 27 height 9
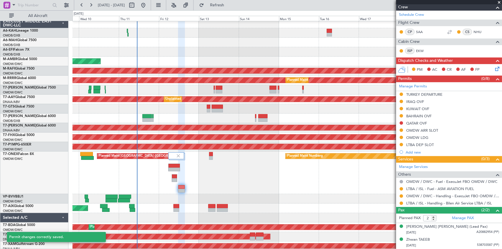
scroll to position [12, 0]
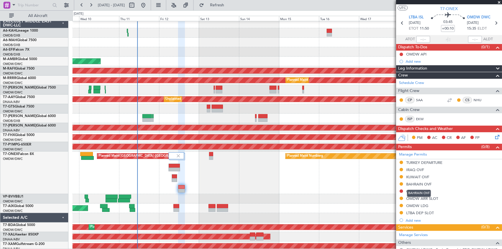
drag, startPoint x: 417, startPoint y: 183, endPoint x: 439, endPoint y: 187, distance: 22.0
click at [417, 183] on div "BAHRAIN OVF" at bounding box center [418, 184] width 25 height 5
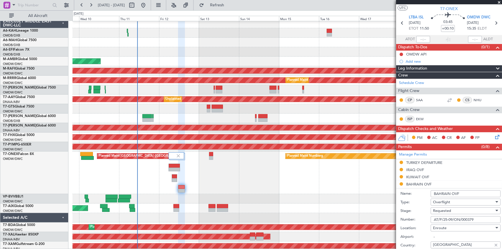
drag, startPoint x: 482, startPoint y: 220, endPoint x: 375, endPoint y: 213, distance: 107.4
click at [376, 214] on fb-app "[DATE] - [DATE] Refresh Quick Links All Aircraft Planned Maint [GEOGRAPHIC_DATA…" at bounding box center [251, 126] width 502 height 245
paste input "574 SIT"
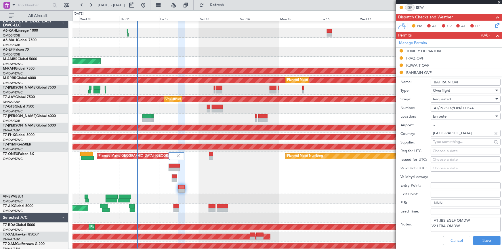
scroll to position [143, 0]
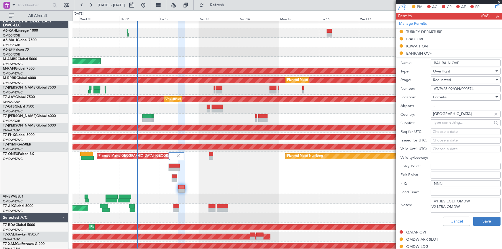
type input "AT/P/25-09/ON/000574"
click at [476, 221] on button "Save" at bounding box center [486, 221] width 27 height 9
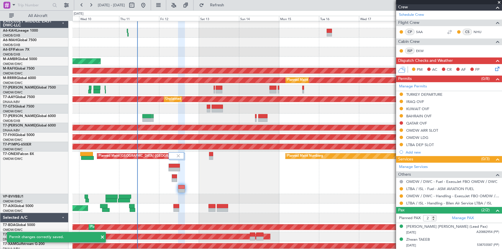
scroll to position [80, 0]
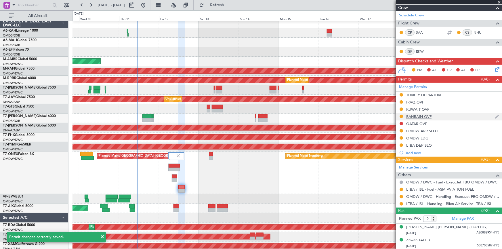
click at [411, 118] on div "BAHRAIN OVF" at bounding box center [418, 116] width 25 height 5
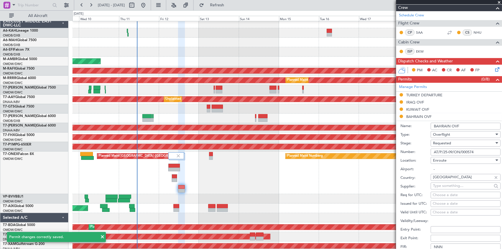
scroll to position [143, 0]
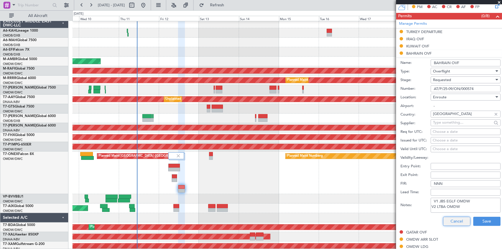
click at [452, 223] on button "Cancel" at bounding box center [456, 221] width 27 height 9
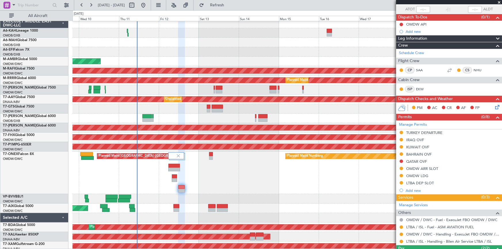
scroll to position [1, 0]
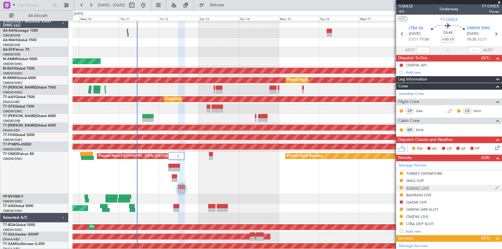
click at [416, 187] on div "KUWAIT OVF" at bounding box center [417, 187] width 23 height 5
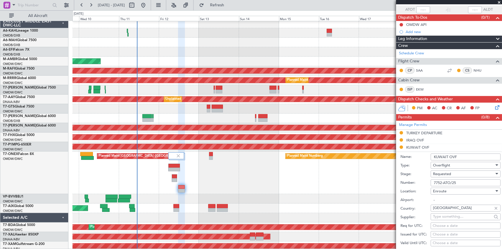
scroll to position [54, 0]
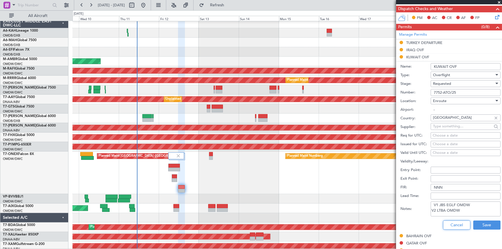
drag, startPoint x: 450, startPoint y: 222, endPoint x: 432, endPoint y: 169, distance: 56.0
click at [450, 221] on button "Cancel" at bounding box center [456, 225] width 27 height 9
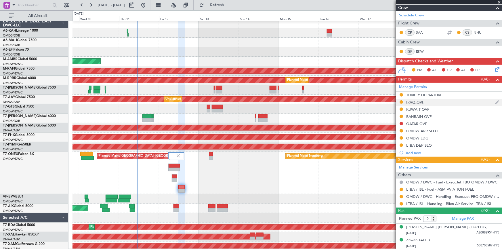
click at [414, 101] on div "IRAQ OVF" at bounding box center [415, 102] width 18 height 5
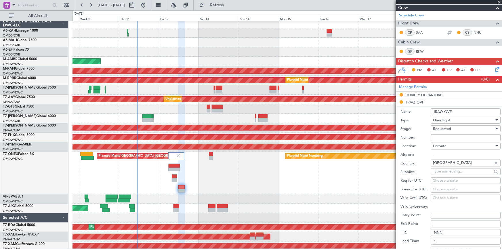
scroll to position [132, 0]
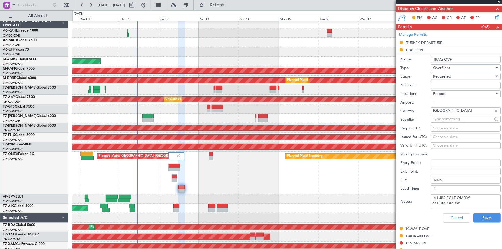
click at [451, 81] on div "Number:" at bounding box center [450, 85] width 100 height 9
click at [447, 84] on input "Number:" at bounding box center [465, 85] width 70 height 7
paste input "OVR 48469"
type input "OVR 48469"
click at [483, 215] on button "Save" at bounding box center [486, 217] width 27 height 9
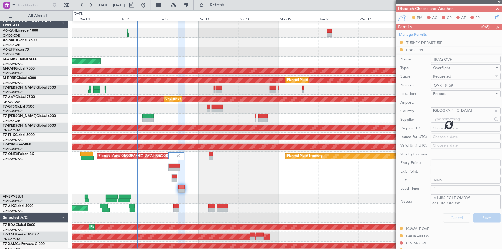
scroll to position [80, 0]
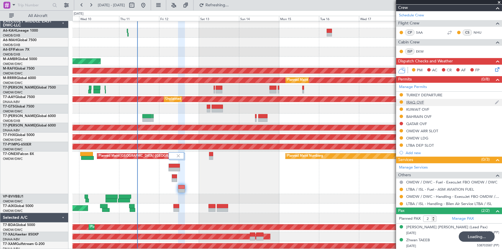
click at [421, 103] on div "IRAQ OVF" at bounding box center [415, 102] width 18 height 5
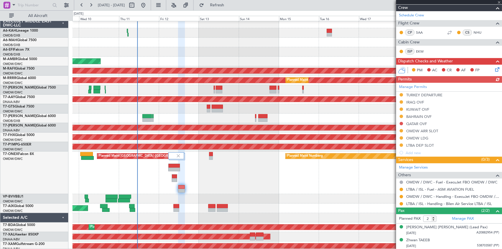
click at [412, 101] on div "Manage Permits TURKEY DEPARTURE [GEOGRAPHIC_DATA] OVF KUWAIT OVF BAHRAIN OVF QA…" at bounding box center [449, 120] width 106 height 74
click at [411, 101] on div "Manage Permits TURKEY DEPARTURE [GEOGRAPHIC_DATA] OVF KUWAIT OVF BAHRAIN OVF QA…" at bounding box center [449, 120] width 106 height 74
click at [414, 102] on div "IRAQ OVF" at bounding box center [415, 102] width 18 height 5
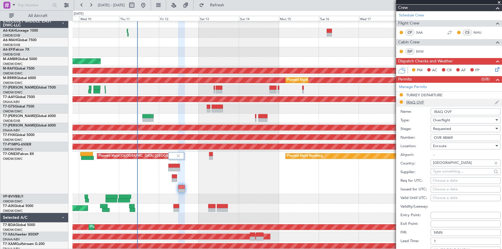
scroll to position [132, 0]
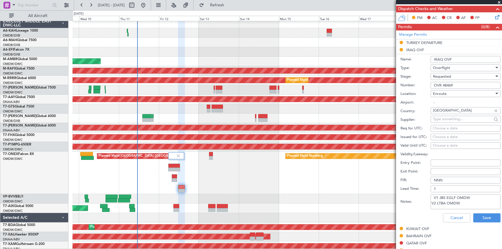
click at [440, 76] on span "Requested" at bounding box center [442, 76] width 18 height 5
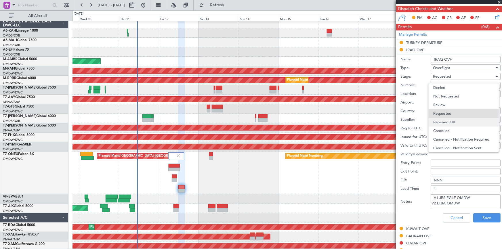
scroll to position [2, 0]
click at [447, 120] on span "Received OK" at bounding box center [463, 120] width 61 height 9
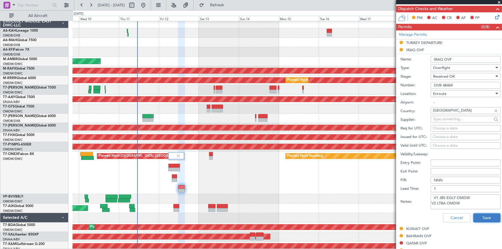
click at [486, 218] on button "Save" at bounding box center [486, 217] width 27 height 9
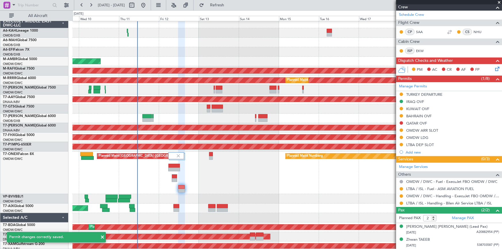
scroll to position [80, 0]
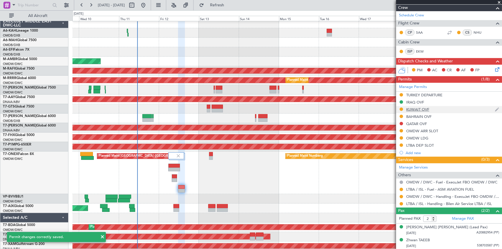
click at [418, 110] on div "KUWAIT OVF" at bounding box center [417, 109] width 23 height 5
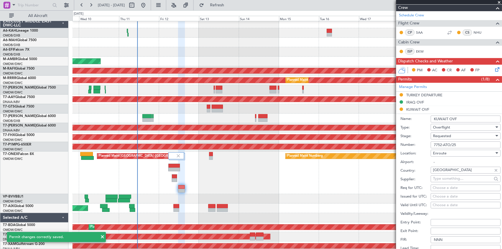
scroll to position [132, 0]
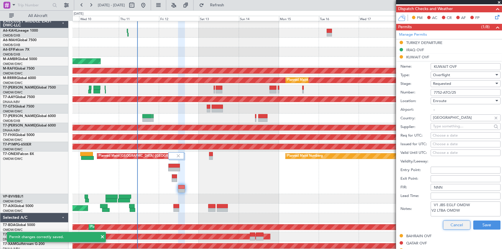
click at [451, 226] on button "Cancel" at bounding box center [456, 225] width 27 height 9
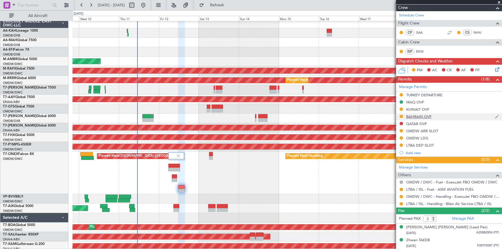
click at [415, 116] on div "BAHRAIN OVF" at bounding box center [418, 116] width 25 height 5
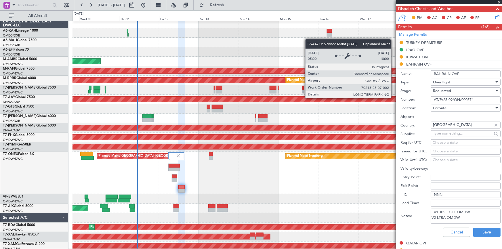
drag, startPoint x: 480, startPoint y: 98, endPoint x: 394, endPoint y: 98, distance: 86.0
click at [393, 97] on fb-app "09 Sep 2025 - 20 Sep 2025 Refresh Quick Links All Aircraft Planned Maint Dubai …" at bounding box center [251, 126] width 502 height 245
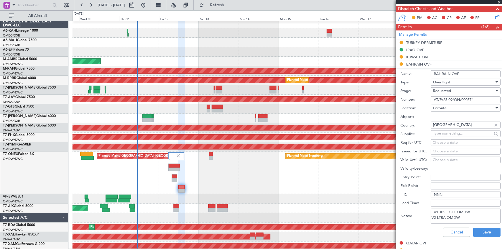
click at [446, 90] on span "Requested" at bounding box center [442, 90] width 18 height 5
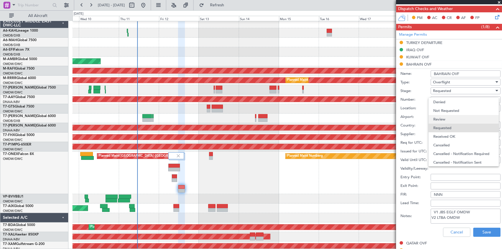
scroll to position [2, 0]
click at [447, 134] on span "Received OK" at bounding box center [463, 134] width 61 height 9
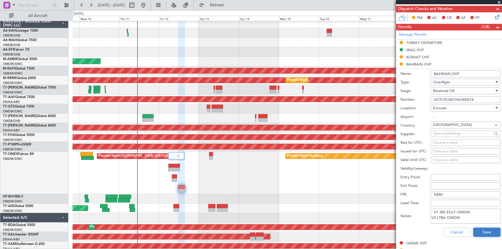
click at [480, 235] on button "Save" at bounding box center [486, 232] width 27 height 9
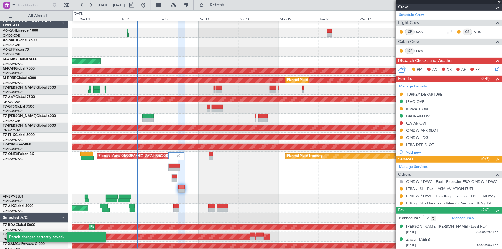
scroll to position [80, 0]
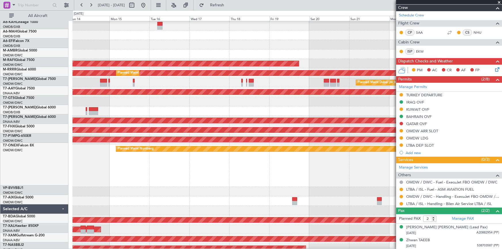
click at [101, 184] on div "Planned Maint Nurnberg Planned Maint London (Farnborough)" at bounding box center [286, 165] width 429 height 43
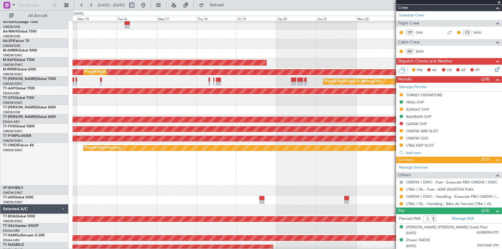
scroll to position [11, 0]
click at [91, 4] on button at bounding box center [90, 5] width 9 height 9
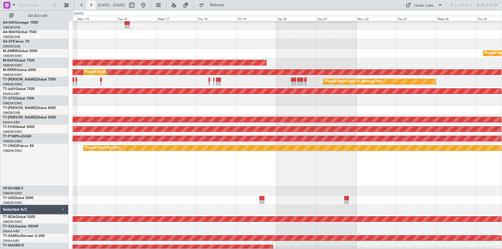
scroll to position [0, 0]
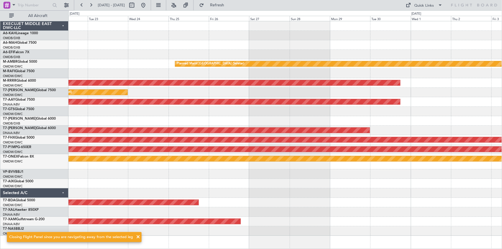
click at [289, 189] on div "Planned Maint Singapore (Seletar) Planned Maint Dubai (Al Maktoum Intl) Planned…" at bounding box center [284, 128] width 433 height 215
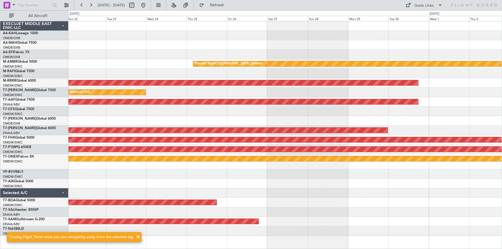
click at [335, 176] on div "Planned Maint Singapore (Seletar) Planned Maint Dubai (Al Maktoum Intl) Planned…" at bounding box center [284, 128] width 433 height 215
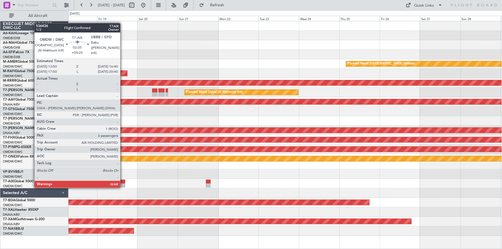
click at [122, 181] on div at bounding box center [122, 182] width 5 height 4
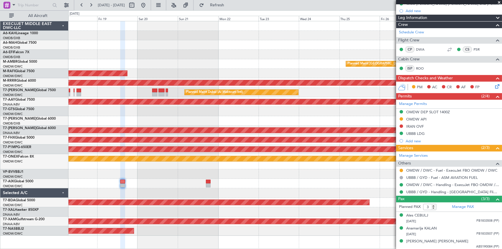
scroll to position [32, 0]
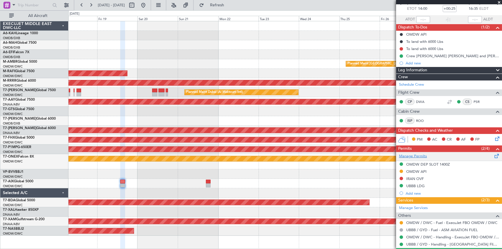
click at [417, 156] on link "Manage Permits" at bounding box center [413, 157] width 28 height 6
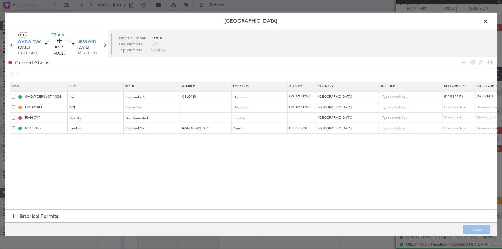
click at [23, 217] on span "Historical Permits" at bounding box center [37, 217] width 41 height 8
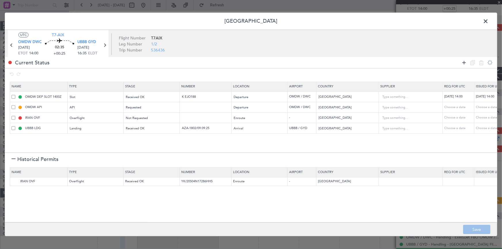
click at [464, 61] on icon at bounding box center [463, 62] width 7 height 7
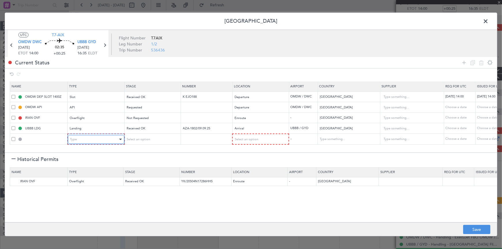
click at [83, 141] on div "Type" at bounding box center [94, 139] width 48 height 9
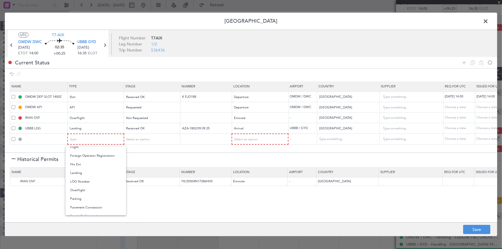
drag, startPoint x: 77, startPoint y: 199, endPoint x: 129, endPoint y: 177, distance: 56.9
click at [81, 200] on span "Parking" at bounding box center [95, 199] width 51 height 9
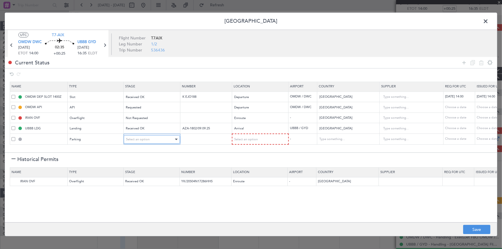
click at [143, 136] on div "Select an option" at bounding box center [150, 139] width 48 height 9
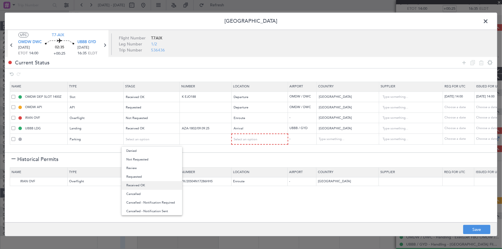
click at [146, 185] on span "Received OK" at bounding box center [151, 185] width 51 height 9
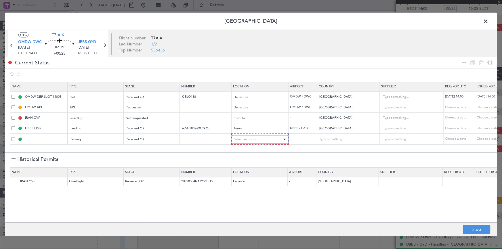
click at [253, 138] on span "Select an option" at bounding box center [246, 139] width 24 height 4
click at [247, 170] on span "Arrival" at bounding box center [259, 168] width 51 height 9
click at [476, 229] on button "Save" at bounding box center [476, 229] width 27 height 9
type input "UBBB Parking"
type input "Azerbaijan"
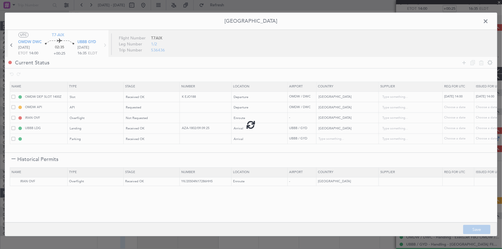
type input "NNN"
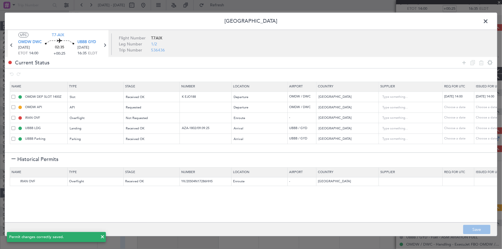
click at [488, 22] on span at bounding box center [488, 23] width 0 height 12
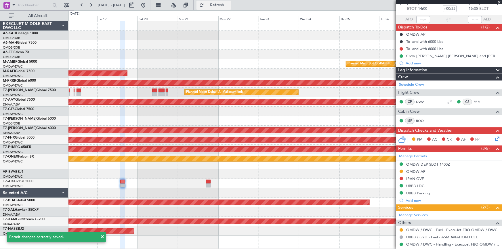
click at [229, 5] on span "Refresh" at bounding box center [217, 5] width 24 height 4
click at [414, 191] on mat-tooltip-component "UBBB LDG" at bounding box center [415, 194] width 26 height 15
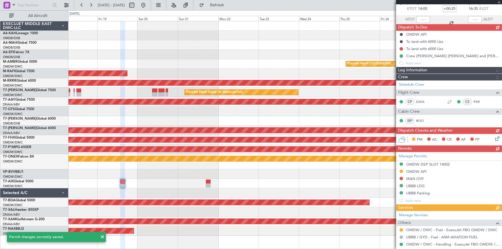
click at [427, 191] on div "Manage Permits OMDW DEP SLOT 1400Z OMDW API IRAN OVF UBBB LDG UBBB Parking Add …" at bounding box center [449, 178] width 106 height 52
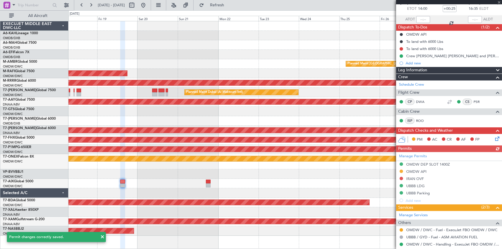
click at [411, 190] on div "Manage Permits OMDW DEP SLOT 1400Z OMDW API IRAN OVF UBBB LDG UBBB Parking Add …" at bounding box center [449, 178] width 106 height 52
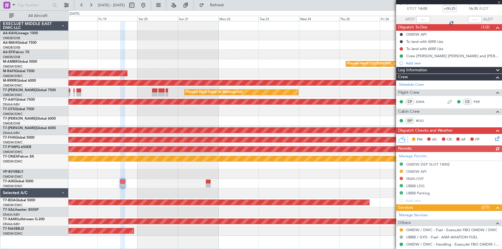
click at [421, 192] on div "Manage Permits OMDW DEP SLOT 1400Z OMDW API IRAN OVF UBBB LDG UBBB Parking Add …" at bounding box center [449, 178] width 106 height 52
click at [417, 192] on div "UBBB Parking" at bounding box center [418, 193] width 24 height 5
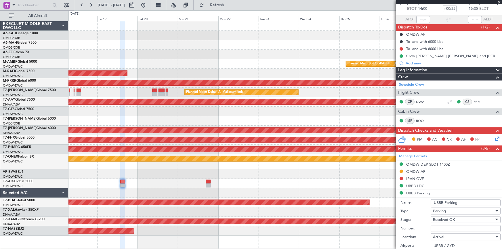
click at [448, 229] on input "Number:" at bounding box center [465, 228] width 70 height 7
paste input "Handler has secure parking stand D13 which right next to FBO."
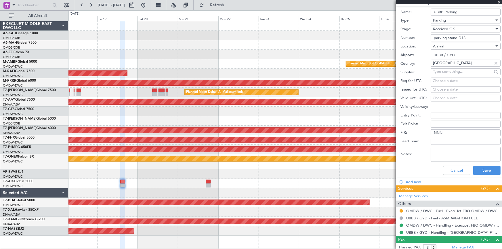
scroll to position [263, 0]
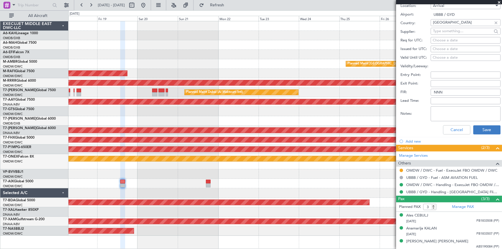
type input "parking stand D13"
click at [483, 129] on button "Save" at bounding box center [486, 129] width 27 height 9
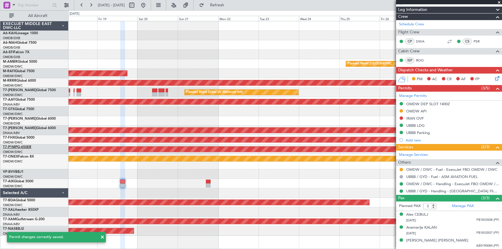
scroll to position [92, 0]
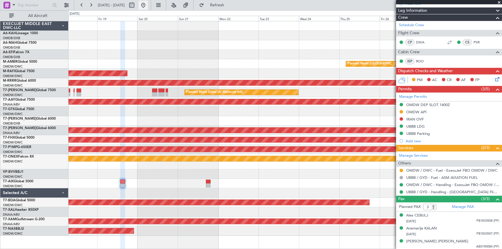
drag, startPoint x: 161, startPoint y: 5, endPoint x: 160, endPoint y: 8, distance: 3.6
click at [148, 5] on button at bounding box center [143, 5] width 9 height 9
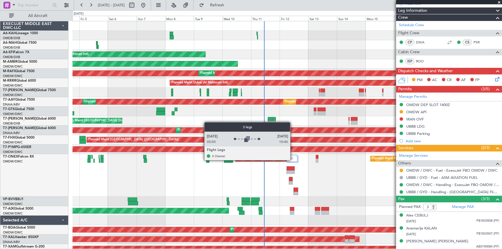
click at [293, 160] on img at bounding box center [291, 158] width 5 height 5
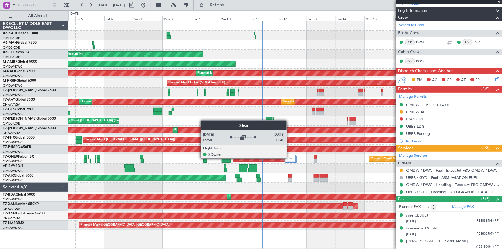
click at [289, 158] on img at bounding box center [290, 158] width 3 height 2
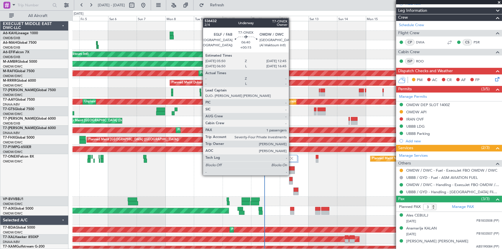
click at [291, 170] on div at bounding box center [291, 168] width 8 height 4
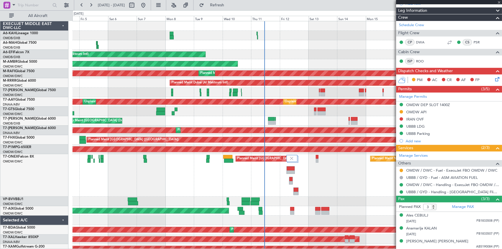
type input "+00:15"
type input "1"
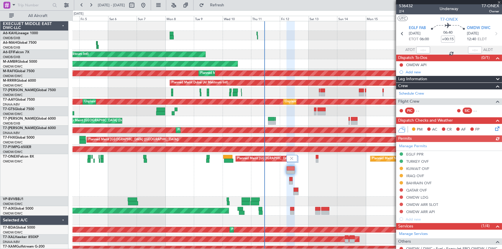
scroll to position [0, 0]
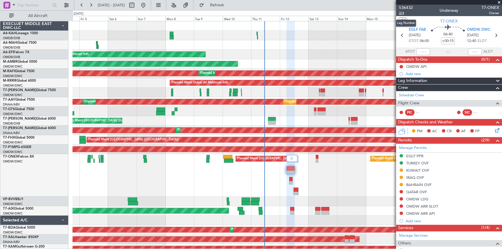
click at [403, 12] on span "2/4" at bounding box center [406, 13] width 14 height 5
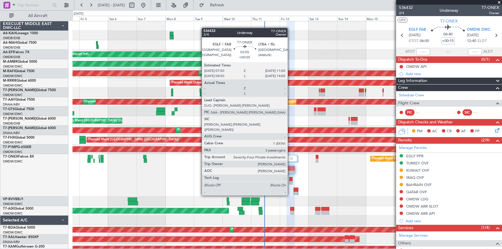
click at [290, 179] on div at bounding box center [290, 179] width 3 height 4
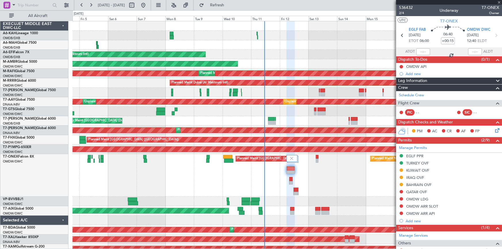
type input "+00:05"
type input "3"
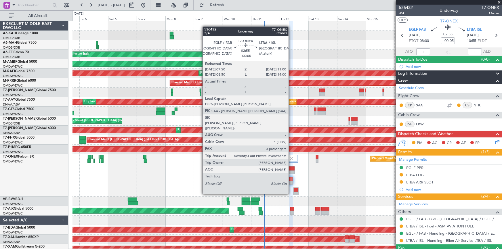
click at [291, 178] on div at bounding box center [290, 179] width 3 height 4
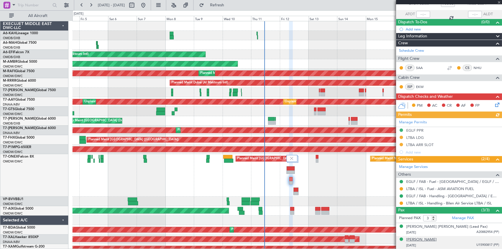
scroll to position [49, 0]
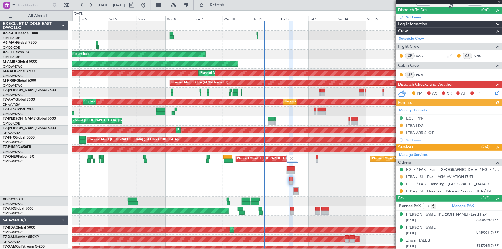
click at [401, 176] on button at bounding box center [400, 176] width 3 height 3
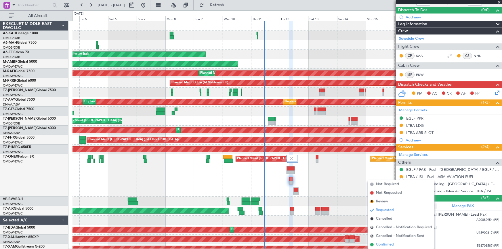
click at [386, 243] on span "Confirmed" at bounding box center [385, 245] width 18 height 6
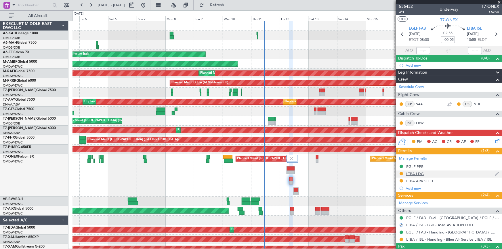
scroll to position [0, 0]
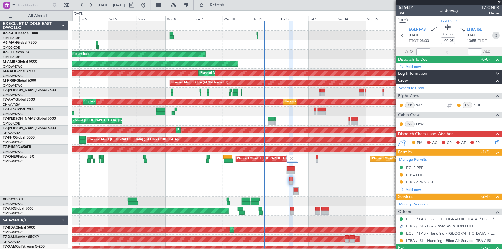
click at [492, 37] on icon at bounding box center [495, 35] width 7 height 7
type input "+00:10"
type input "2"
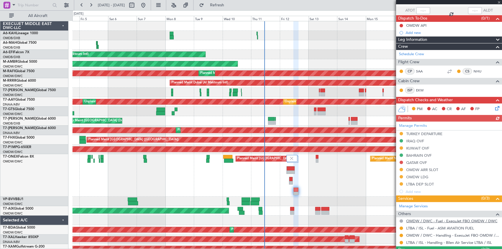
scroll to position [80, 0]
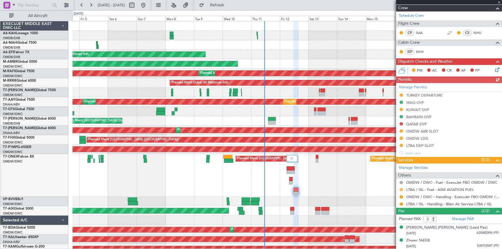
click at [400, 189] on button at bounding box center [400, 189] width 3 height 3
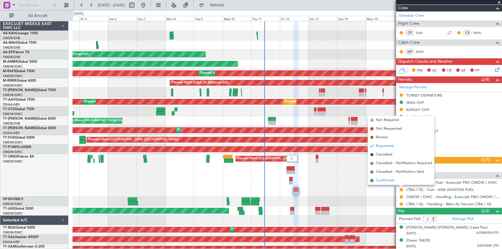
click at [386, 181] on span "Confirmed" at bounding box center [385, 181] width 18 height 6
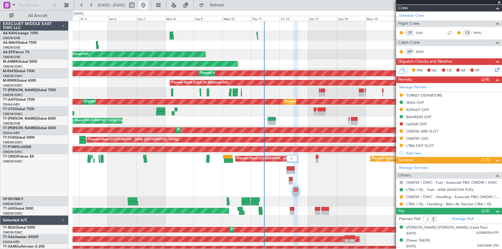
click at [148, 6] on button at bounding box center [143, 5] width 9 height 9
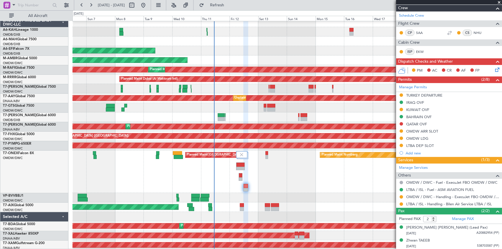
click at [174, 111] on div at bounding box center [286, 107] width 429 height 9
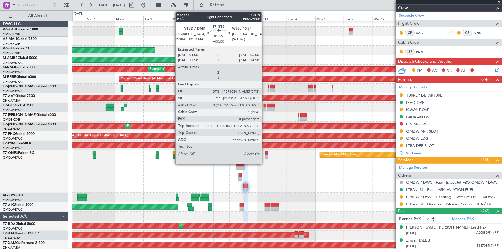
click at [264, 105] on div at bounding box center [264, 106] width 3 height 4
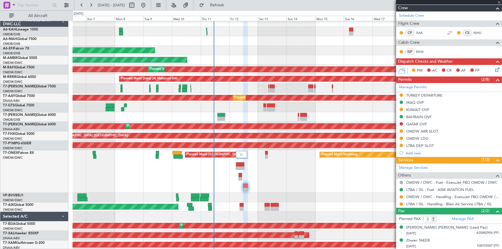
type input "0"
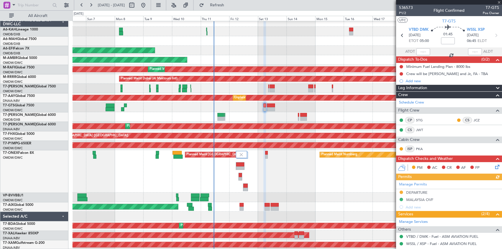
scroll to position [28, 0]
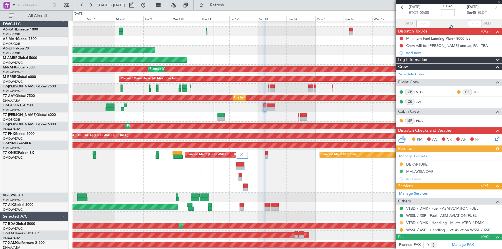
click at [401, 222] on button at bounding box center [400, 222] width 3 height 3
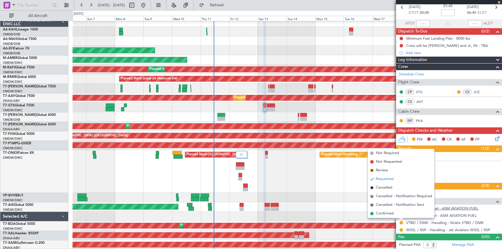
drag, startPoint x: 383, startPoint y: 213, endPoint x: 432, endPoint y: 206, distance: 49.1
click at [388, 213] on span "Confirmed" at bounding box center [385, 214] width 18 height 6
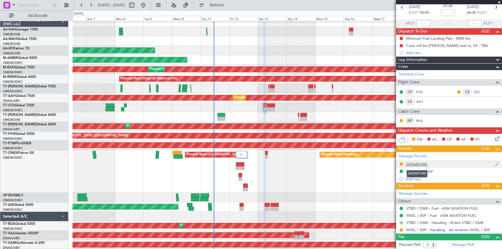
click at [415, 163] on div "DEPARTURE" at bounding box center [416, 164] width 21 height 5
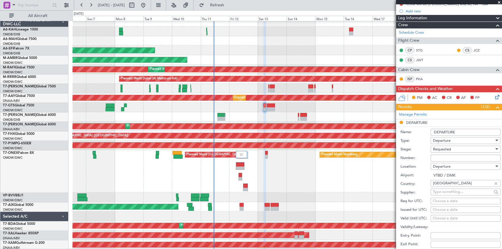
scroll to position [81, 0]
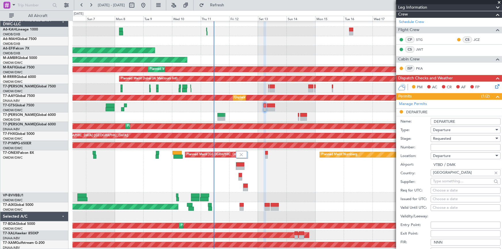
click at [449, 148] on input "Number:" at bounding box center [465, 147] width 70 height 7
paste input "ATD 10702/09/2025"
type input "ATD 10702/09/2025"
click at [449, 141] on div "Requested" at bounding box center [463, 138] width 61 height 9
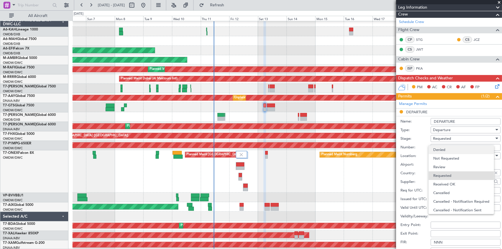
scroll to position [2, 0]
drag, startPoint x: 451, startPoint y: 182, endPoint x: 457, endPoint y: 168, distance: 15.3
click at [451, 181] on span "Received OK" at bounding box center [463, 182] width 61 height 9
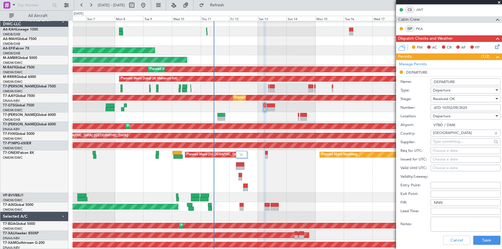
scroll to position [159, 0]
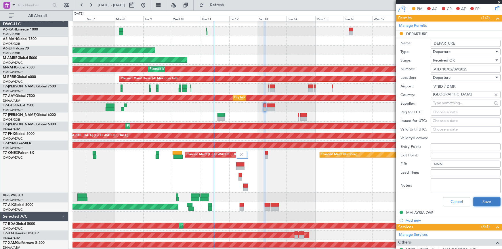
click at [485, 201] on button "Save" at bounding box center [486, 201] width 27 height 9
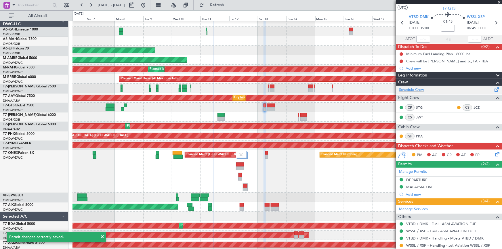
scroll to position [0, 0]
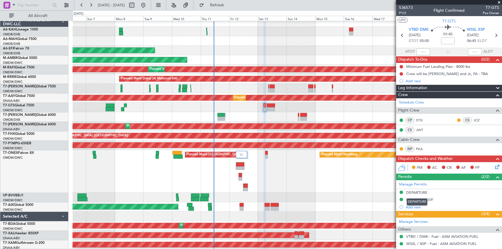
drag, startPoint x: 418, startPoint y: 193, endPoint x: 422, endPoint y: 192, distance: 3.7
click at [418, 193] on div "DEPARTURE" at bounding box center [416, 192] width 21 height 5
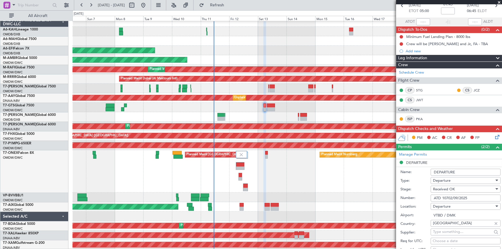
scroll to position [52, 0]
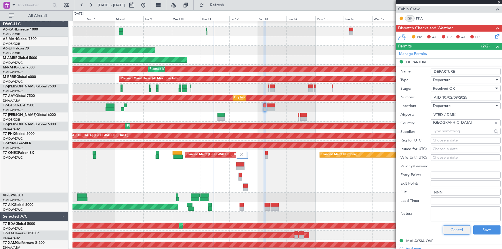
click at [449, 228] on button "Cancel" at bounding box center [456, 229] width 27 height 9
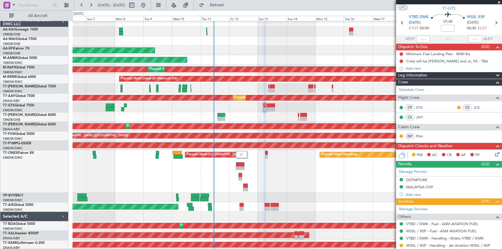
scroll to position [0, 0]
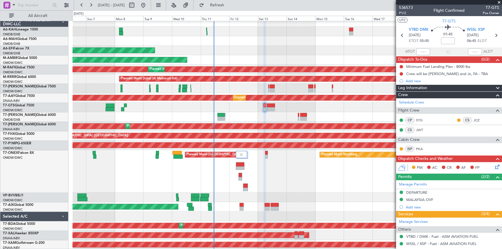
drag, startPoint x: 231, startPoint y: 4, endPoint x: 234, endPoint y: 12, distance: 8.8
click at [229, 4] on span "Refresh" at bounding box center [217, 5] width 24 height 4
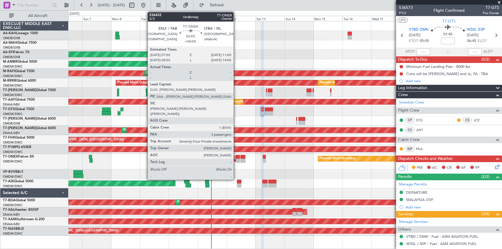
click at [236, 159] on div at bounding box center [238, 161] width 4 height 4
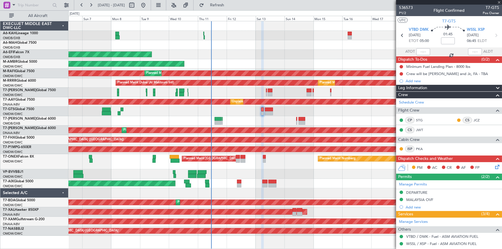
type input "+00:05"
type input "3"
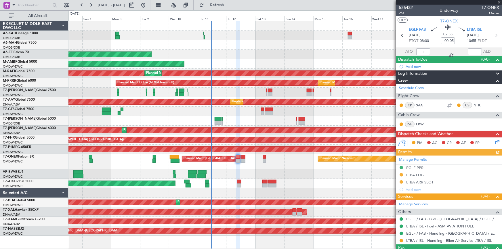
scroll to position [49, 0]
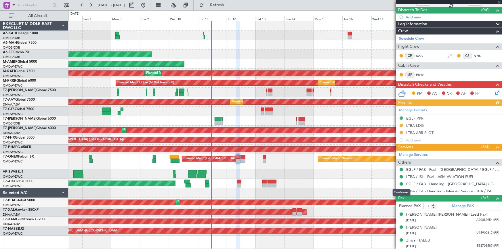
click at [401, 190] on div "Confirmed" at bounding box center [402, 192] width 18 height 7
click at [401, 191] on button at bounding box center [400, 190] width 3 height 3
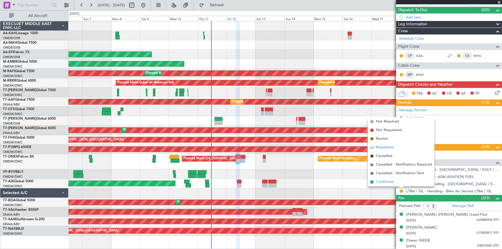
click at [380, 182] on span "Confirmed" at bounding box center [385, 182] width 18 height 6
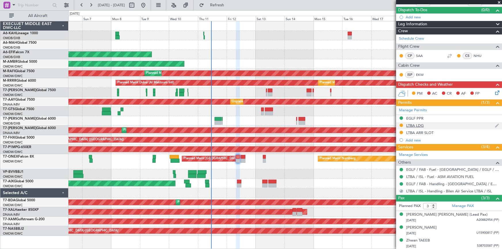
click at [415, 125] on div "LTBA LDG" at bounding box center [415, 125] width 18 height 5
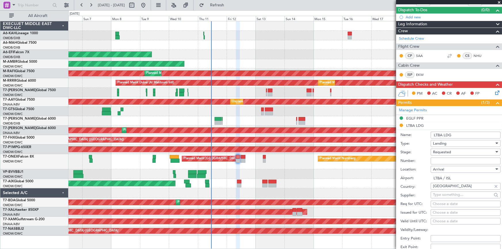
click at [451, 163] on input "Number:" at bounding box center [465, 161] width 70 height 7
type input "BUSINESS FLT"
click at [455, 150] on div "Requested" at bounding box center [463, 152] width 61 height 9
drag, startPoint x: 446, startPoint y: 195, endPoint x: 452, endPoint y: 187, distance: 9.9
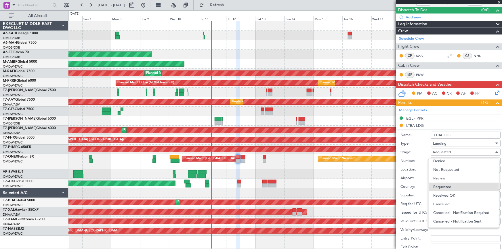
click at [448, 193] on span "Received OK" at bounding box center [463, 195] width 61 height 9
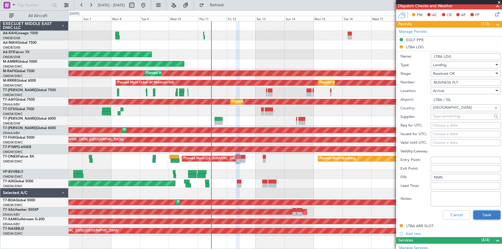
click at [478, 215] on button "Save" at bounding box center [486, 214] width 27 height 9
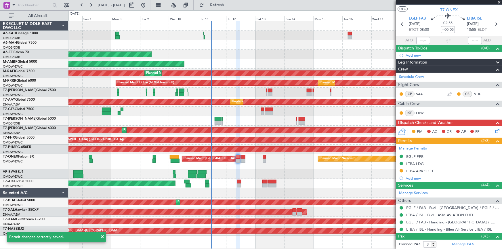
scroll to position [0, 0]
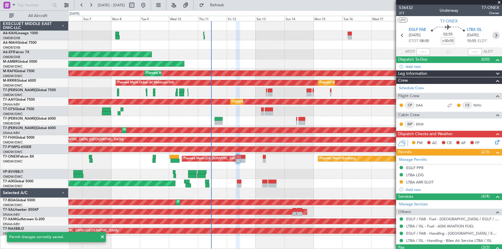
click at [492, 33] on icon at bounding box center [495, 35] width 7 height 7
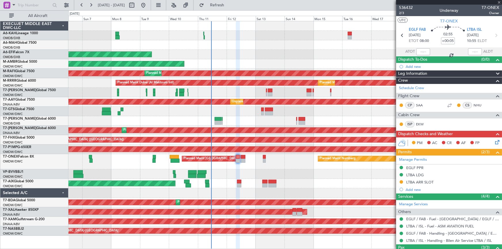
type input "+00:10"
type input "2"
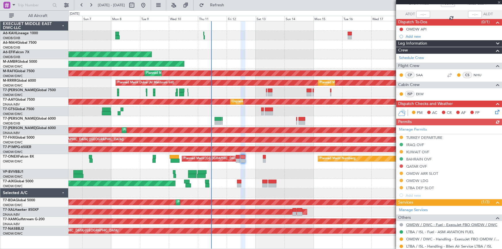
scroll to position [80, 0]
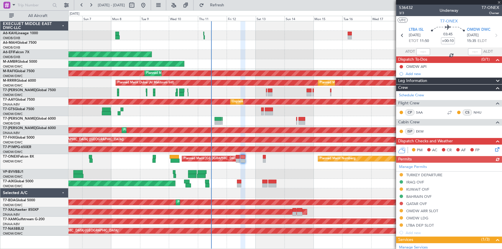
scroll to position [80, 0]
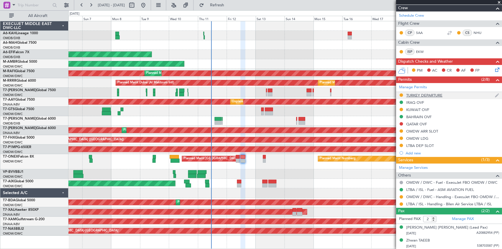
click at [420, 95] on div "TURKEY DEPARTURE" at bounding box center [424, 95] width 36 height 5
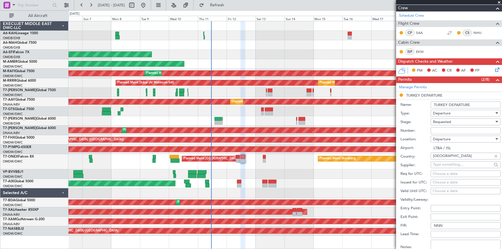
click at [450, 120] on span "Requested" at bounding box center [442, 121] width 18 height 5
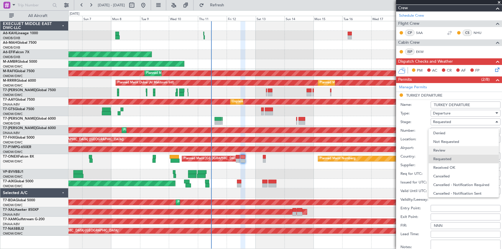
scroll to position [2, 0]
click at [445, 164] on span "Received OK" at bounding box center [463, 165] width 61 height 9
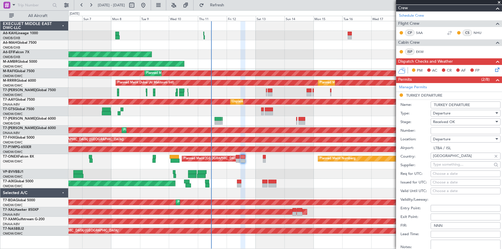
click at [453, 131] on input "Number:" at bounding box center [465, 130] width 70 height 7
type input "BUSINESS FLT"
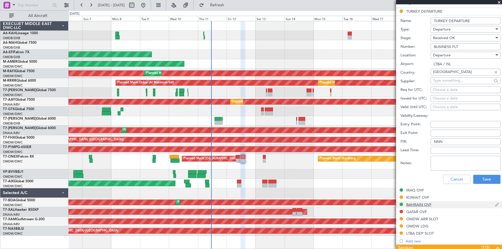
scroll to position [184, 0]
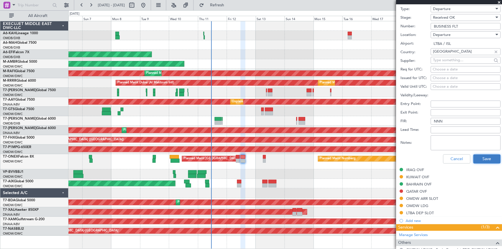
click at [480, 156] on button "Save" at bounding box center [486, 158] width 27 height 9
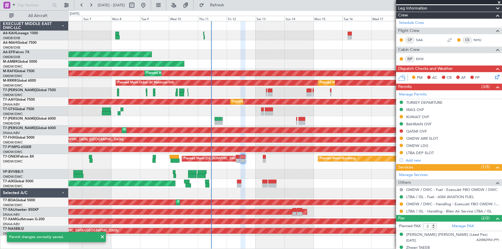
scroll to position [80, 0]
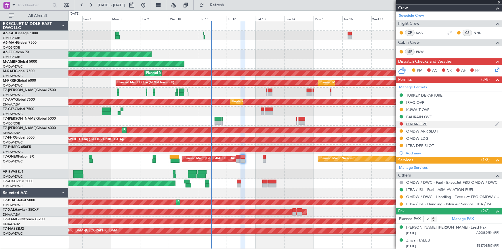
click at [403, 123] on div at bounding box center [401, 124] width 5 height 5
click at [402, 122] on button at bounding box center [400, 123] width 3 height 3
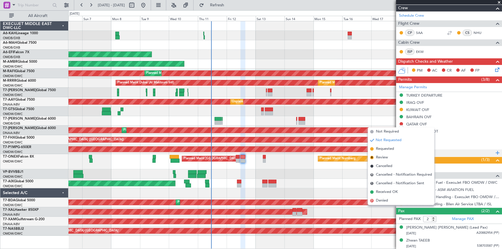
drag, startPoint x: 384, startPoint y: 149, endPoint x: 407, endPoint y: 150, distance: 23.9
click at [384, 149] on span "Requested" at bounding box center [385, 149] width 18 height 6
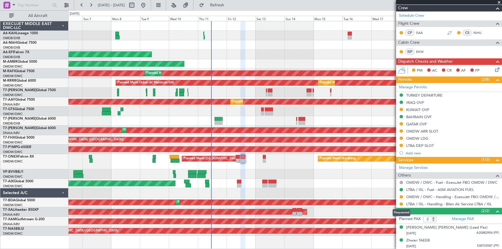
click at [402, 205] on mat-tooltip-component "Requested" at bounding box center [401, 212] width 26 height 15
click at [402, 204] on button at bounding box center [400, 203] width 3 height 3
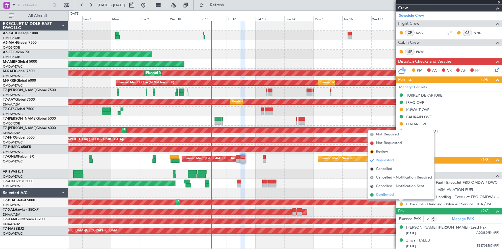
click at [389, 195] on span "Confirmed" at bounding box center [385, 195] width 18 height 6
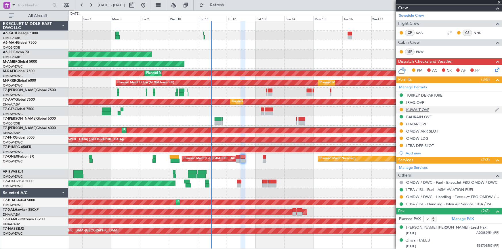
click at [421, 109] on div "KUWAIT OVF" at bounding box center [417, 109] width 23 height 5
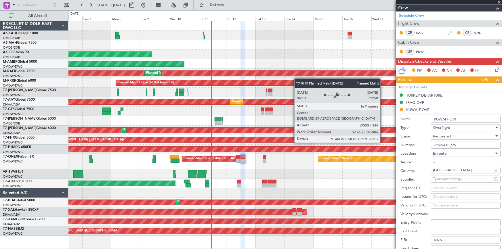
drag, startPoint x: 464, startPoint y: 146, endPoint x: 383, endPoint y: 137, distance: 81.6
click at [383, 137] on fb-app "06 Sep 2025 - 21 Sep 2025 Refresh Quick Links All Aircraft Planned Maint Dubai …" at bounding box center [251, 126] width 502 height 245
paste input "845"
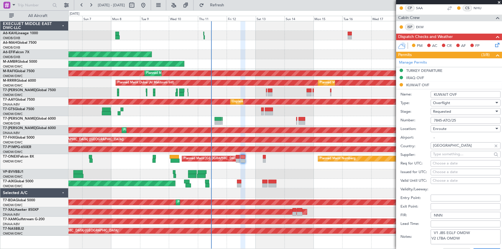
scroll to position [132, 0]
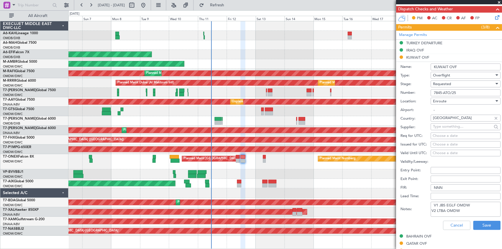
type input "7845-ATO/25"
click at [448, 84] on span "Requested" at bounding box center [442, 83] width 18 height 5
click at [443, 128] on span "Received OK" at bounding box center [463, 127] width 61 height 9
click at [482, 224] on button "Save" at bounding box center [486, 225] width 27 height 9
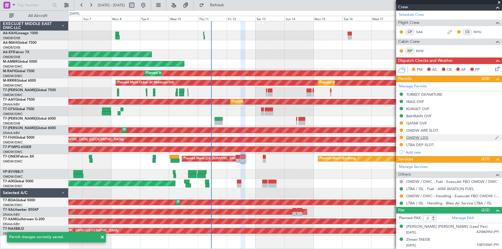
scroll to position [80, 0]
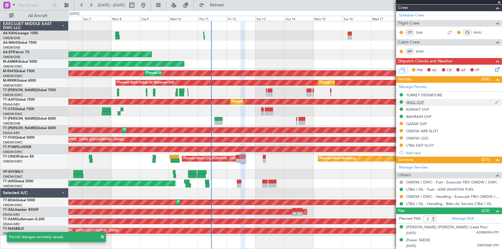
click at [419, 102] on div "IRAQ OVF" at bounding box center [415, 102] width 18 height 5
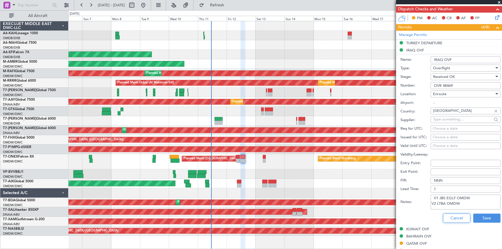
click at [448, 214] on button "Cancel" at bounding box center [456, 218] width 27 height 9
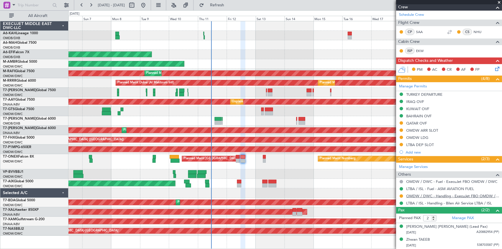
scroll to position [80, 0]
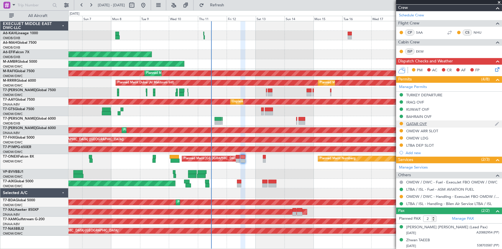
click at [417, 123] on div "QATAR OVF" at bounding box center [416, 123] width 21 height 5
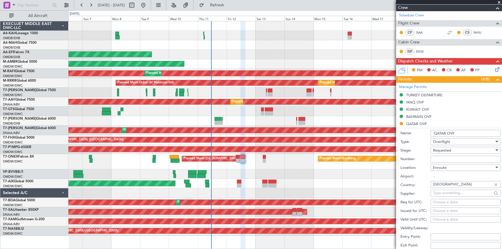
scroll to position [132, 0]
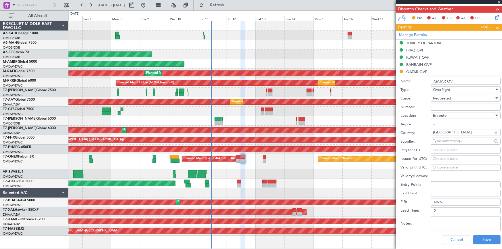
click at [449, 106] on input "Number:" at bounding box center [465, 107] width 70 height 7
type input "Approved"
click at [453, 99] on div "Requested" at bounding box center [463, 98] width 61 height 9
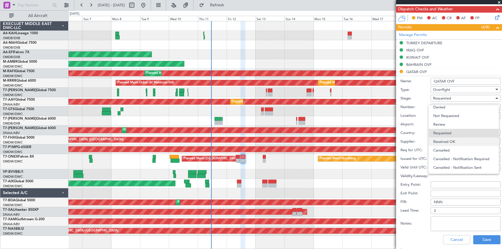
click at [449, 142] on span "Received OK" at bounding box center [463, 141] width 61 height 9
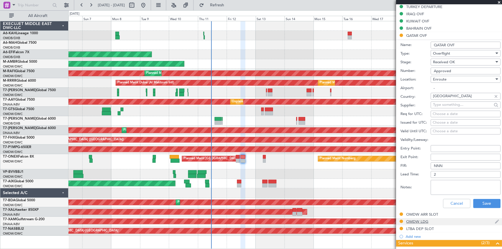
scroll to position [184, 0]
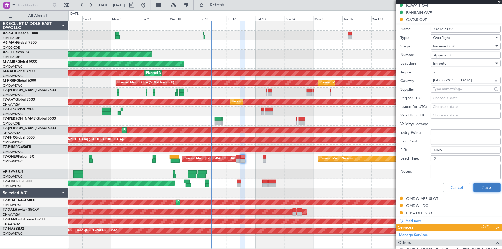
click at [485, 190] on button "Save" at bounding box center [486, 187] width 27 height 9
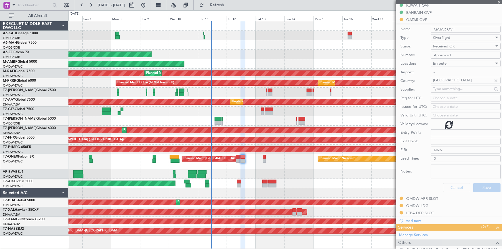
scroll to position [80, 0]
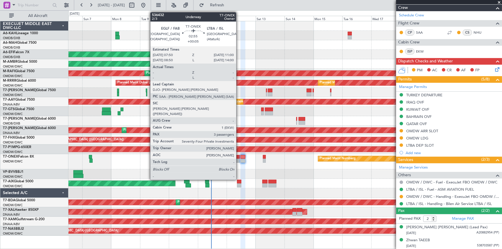
click at [239, 157] on div at bounding box center [238, 157] width 4 height 4
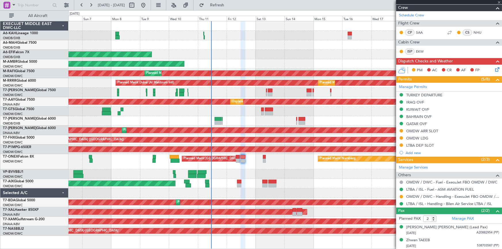
type input "+00:05"
type input "3"
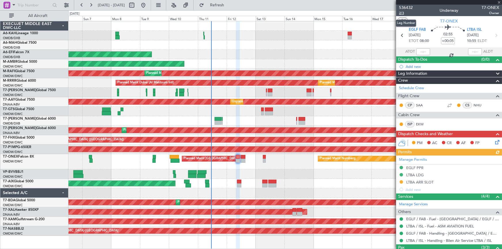
click at [403, 12] on span "2/3" at bounding box center [406, 13] width 14 height 5
click at [229, 3] on span "Refresh" at bounding box center [217, 5] width 24 height 4
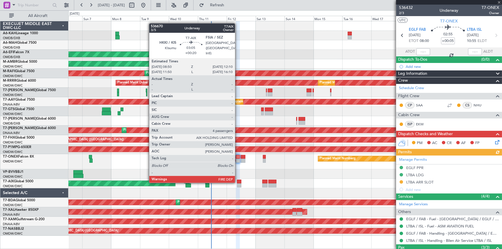
click at [238, 182] on div at bounding box center [239, 182] width 4 height 4
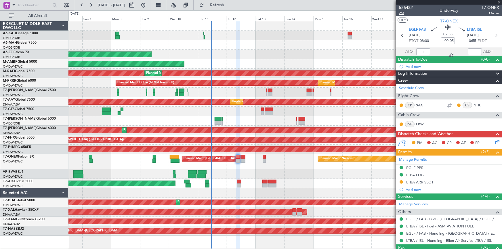
type input "+00:20"
type input "4"
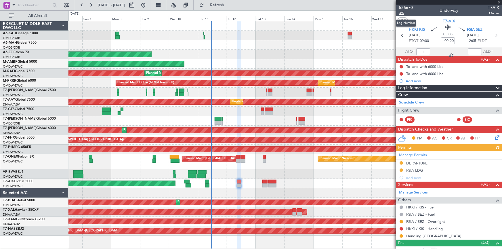
click at [402, 13] on span "3/5" at bounding box center [406, 13] width 14 height 5
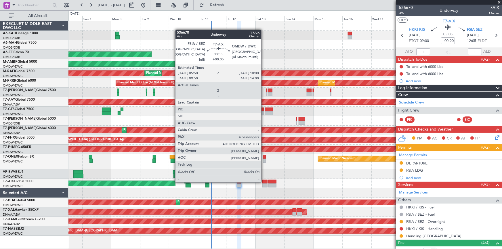
click at [264, 181] on div at bounding box center [264, 182] width 5 height 4
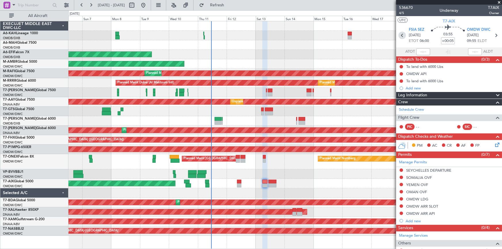
click at [400, 34] on icon at bounding box center [401, 35] width 7 height 7
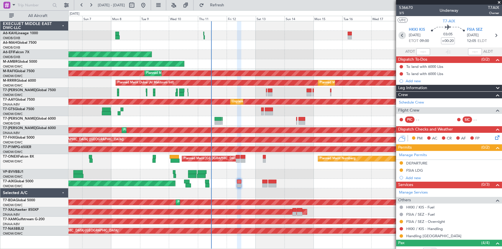
click at [402, 34] on icon at bounding box center [401, 35] width 7 height 7
type input "+00:05"
type input "06:45"
type input "09:39"
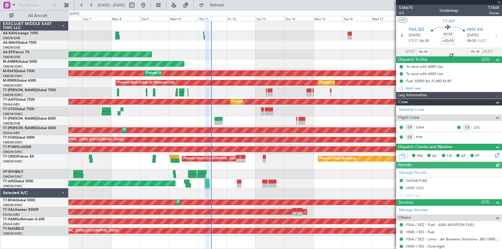
type input "Rohit Roy (ROY)"
type input "7266"
click at [494, 35] on icon at bounding box center [495, 35] width 7 height 7
type input "+00:20"
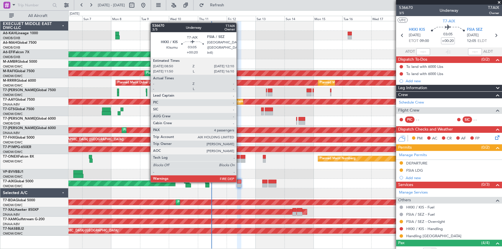
click at [239, 181] on div at bounding box center [239, 182] width 4 height 4
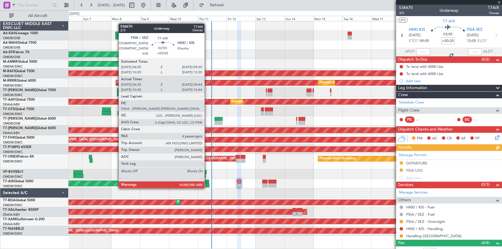
click at [207, 182] on div at bounding box center [207, 182] width 4 height 4
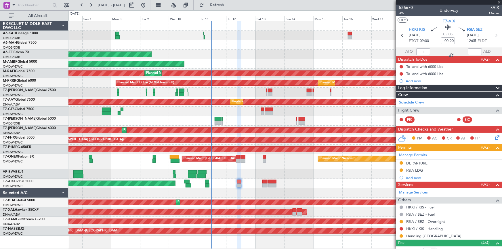
type input "+00:05"
type input "06:45"
type input "09:39"
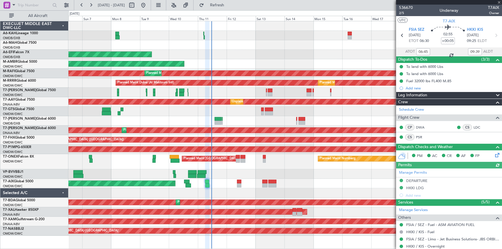
type input "Rohit Roy (ROY)"
type input "7266"
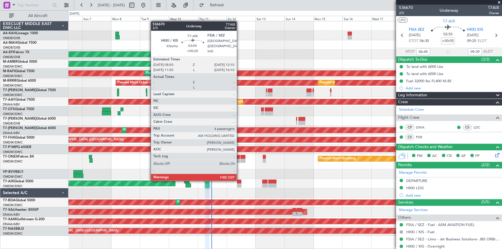
click at [239, 180] on div at bounding box center [239, 182] width 4 height 4
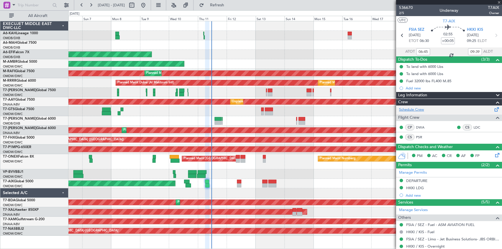
type input "+00:20"
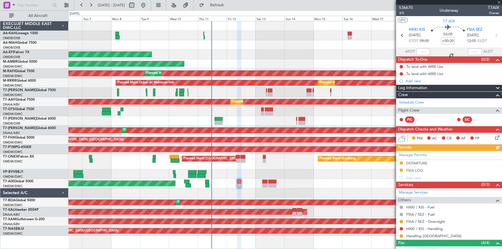
click at [419, 154] on div "Manage Permits DEPARTURE FSIA LDG Add new" at bounding box center [449, 166] width 106 height 30
click at [402, 12] on span "3/5" at bounding box center [406, 13] width 14 height 5
click at [418, 101] on link "Schedule Crew" at bounding box center [411, 103] width 25 height 6
click at [229, 5] on span "Refresh" at bounding box center [217, 5] width 24 height 4
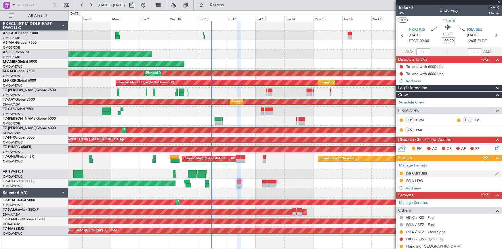
click at [420, 174] on div "DEPARTURE" at bounding box center [416, 173] width 21 height 5
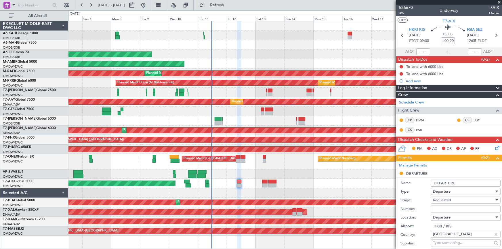
click at [454, 207] on input "Number:" at bounding box center [465, 209] width 70 height 7
paste input "CA / M3 / 507 / 202"
type input "CA / M3 / 507 / 202"
click at [447, 200] on span "Requested" at bounding box center [442, 200] width 18 height 5
click at [446, 248] on span "Received OK" at bounding box center [463, 246] width 61 height 9
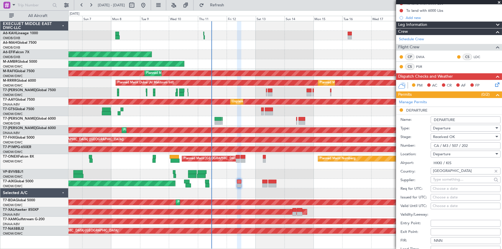
scroll to position [104, 0]
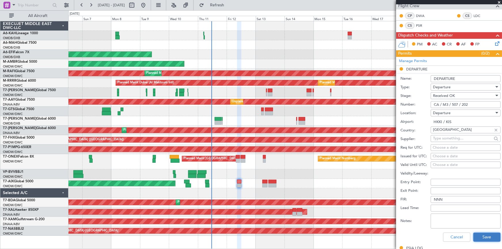
click at [480, 238] on button "Save" at bounding box center [486, 237] width 27 height 9
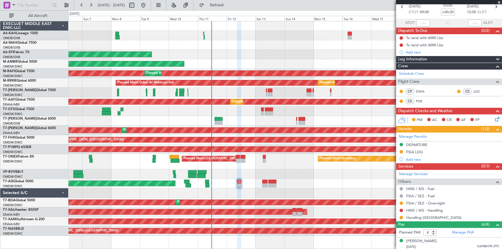
scroll to position [0, 0]
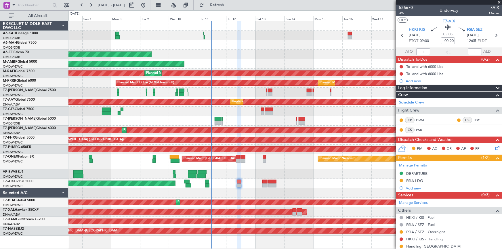
click at [418, 181] on div "FSIA LDG" at bounding box center [414, 180] width 17 height 5
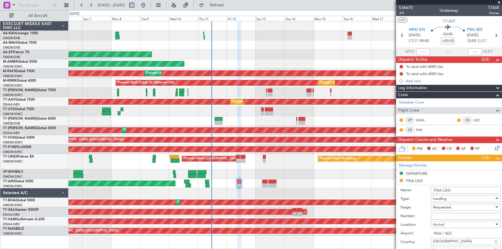
click at [445, 213] on input "Number:" at bounding box center [465, 216] width 70 height 7
paste input "CA / M3 / 507 / 2025"
type input "CA / M3 / 507 / 2025"
click at [450, 206] on span "Requested" at bounding box center [442, 207] width 18 height 5
drag, startPoint x: 449, startPoint y: 244, endPoint x: 458, endPoint y: 238, distance: 10.8
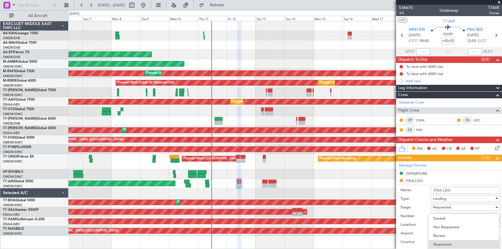
click at [449, 244] on span "Requested" at bounding box center [463, 244] width 61 height 9
click at [451, 206] on span "Requested" at bounding box center [442, 207] width 18 height 5
drag, startPoint x: 451, startPoint y: 243, endPoint x: 452, endPoint y: 240, distance: 3.9
click at [451, 242] on span "Received OK" at bounding box center [463, 244] width 61 height 9
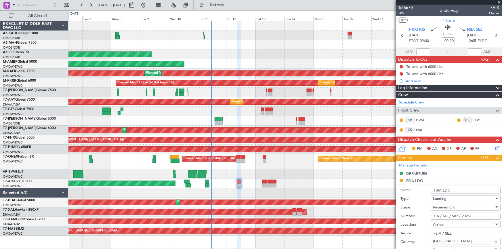
scroll to position [104, 0]
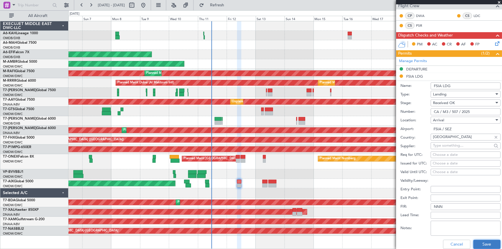
click at [483, 240] on button "Save" at bounding box center [486, 244] width 27 height 9
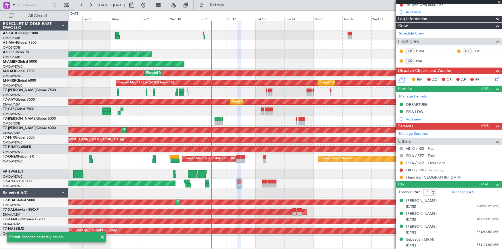
scroll to position [68, 0]
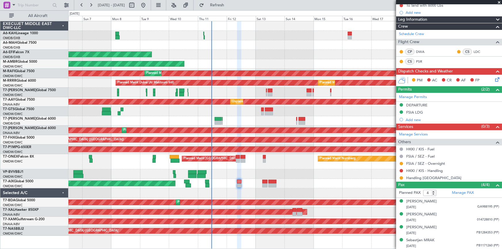
drag, startPoint x: 414, startPoint y: 102, endPoint x: 422, endPoint y: 107, distance: 9.2
click at [414, 103] on div "DEPARTURE" at bounding box center [416, 105] width 21 height 5
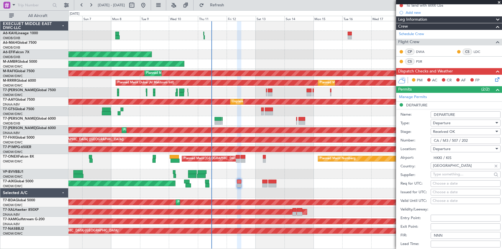
scroll to position [104, 0]
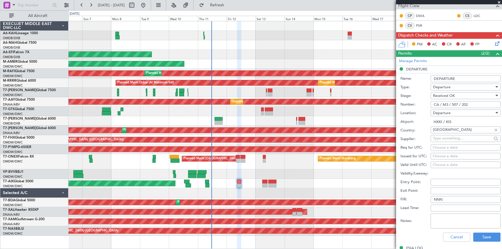
drag, startPoint x: 476, startPoint y: 105, endPoint x: 375, endPoint y: 103, distance: 101.0
click at [376, 103] on fb-app "06 Sep 2025 - 21 Sep 2025 Refresh Quick Links All Aircraft Planned Maint Dubai …" at bounding box center [251, 126] width 502 height 245
paste input "KCAA/ASL/2025004080"
type input "KCAA/ASL/2025004080"
click at [482, 235] on button "Save" at bounding box center [486, 237] width 27 height 9
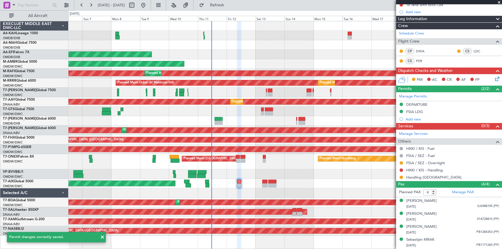
scroll to position [68, 0]
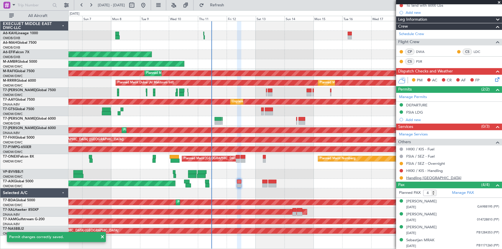
click at [424, 176] on link "Handling Seychelles" at bounding box center [433, 177] width 55 height 5
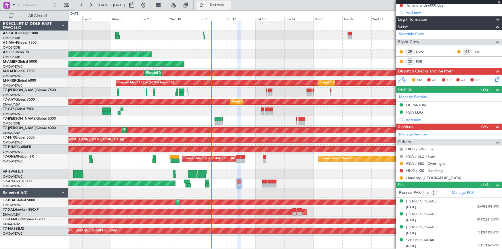
click at [229, 6] on span "Refresh" at bounding box center [217, 5] width 24 height 4
drag, startPoint x: 400, startPoint y: 162, endPoint x: 404, endPoint y: 166, distance: 5.1
click at [400, 162] on button at bounding box center [400, 163] width 3 height 3
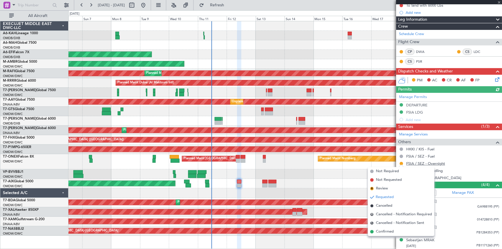
click at [439, 161] on link "FSIA / SEZ - Overnight" at bounding box center [425, 163] width 39 height 5
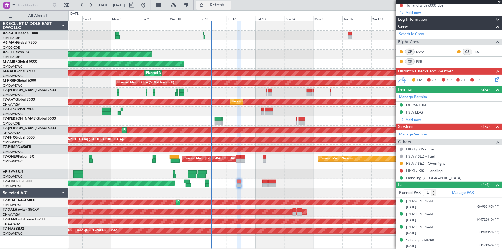
click at [231, 2] on button "Refresh" at bounding box center [213, 5] width 35 height 9
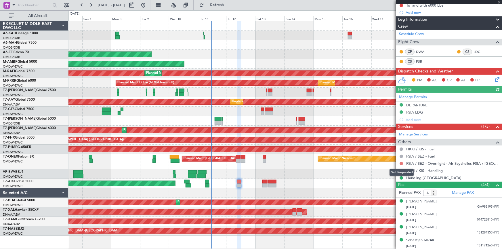
click at [400, 163] on button at bounding box center [400, 163] width 3 height 3
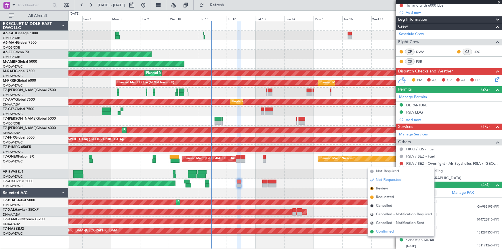
click at [386, 233] on span "Confirmed" at bounding box center [385, 232] width 18 height 6
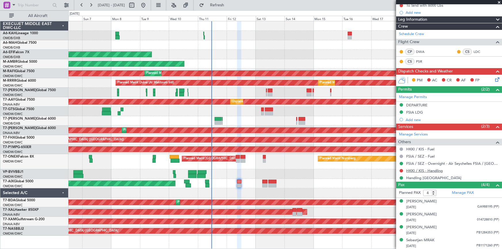
click at [426, 169] on link "HKKI / KIS - Handling" at bounding box center [424, 170] width 37 height 5
click at [227, 5] on span "Refresh" at bounding box center [217, 5] width 24 height 4
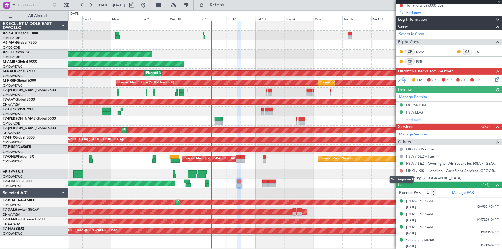
click at [401, 171] on button at bounding box center [400, 170] width 3 height 3
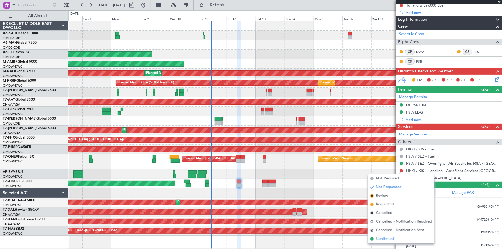
click at [388, 239] on span "Confirmed" at bounding box center [385, 239] width 18 height 6
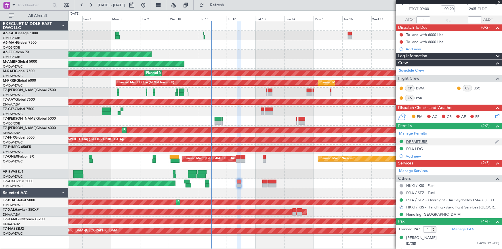
scroll to position [0, 0]
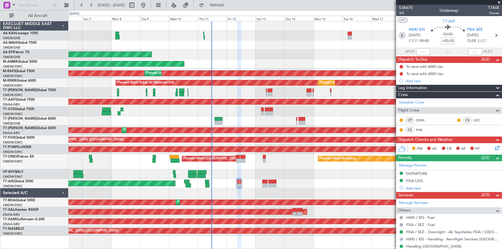
click at [400, 34] on icon at bounding box center [401, 35] width 7 height 7
type input "+00:05"
type input "06:45"
type input "09:39"
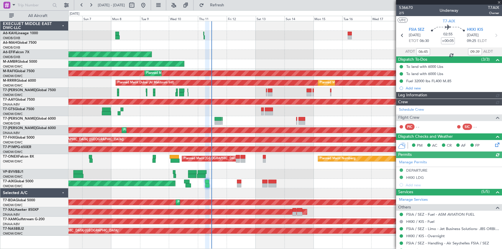
type input "Rohit Roy (ROY)"
type input "7266"
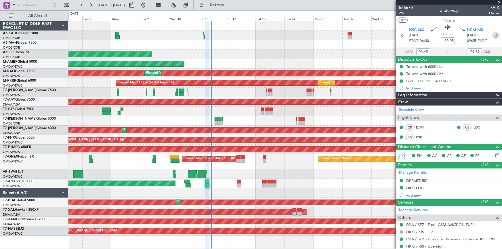
click at [494, 35] on icon at bounding box center [495, 35] width 7 height 7
type input "+00:20"
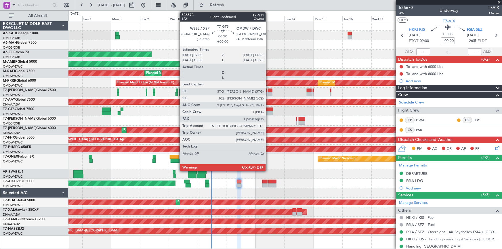
click at [268, 109] on div at bounding box center [269, 110] width 8 height 4
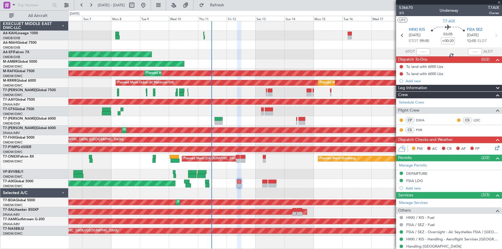
type input "3"
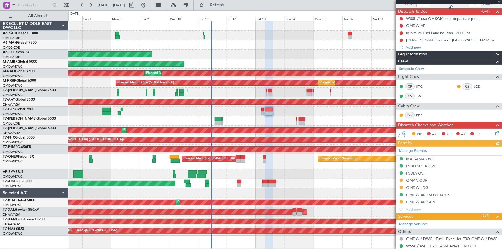
scroll to position [78, 0]
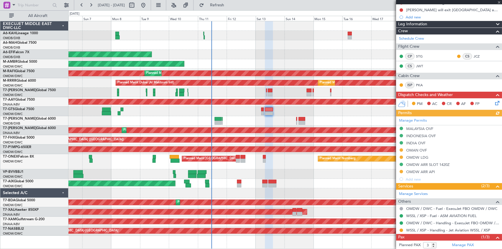
click at [412, 149] on div "Manage Permits MALAYSIA OVF INDONESIA OVF INDIA OVF OMAN OVF OMDW LDG OMDW ARR …" at bounding box center [449, 149] width 106 height 66
click at [405, 148] on div "Manage Permits MALAYSIA OVF INDONESIA OVF INDIA OVF OMAN OVF OMDW LDG OMDW ARR …" at bounding box center [449, 149] width 106 height 66
click at [419, 148] on div "Manage Permits MALAYSIA OVF INDONESIA OVF INDIA OVF OMAN OVF OMDW LDG OMDW ARR …" at bounding box center [449, 149] width 106 height 66
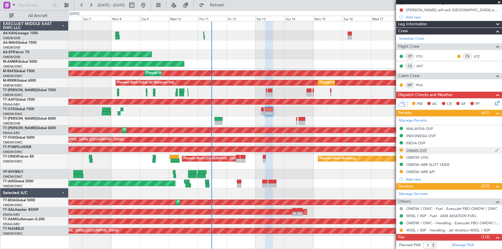
click at [418, 149] on div "OMAN OVF" at bounding box center [416, 150] width 21 height 5
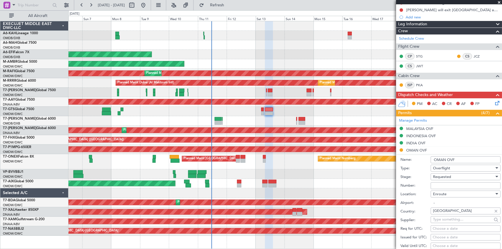
scroll to position [157, 0]
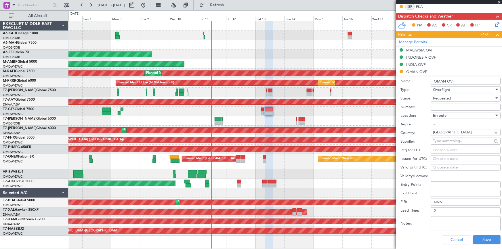
click at [452, 106] on input "Number:" at bounding box center [465, 107] width 70 height 7
paste input "DAT/OF/EJO/0036/2025"
type input "DAT/OF/EJO/0036/2025"
click at [487, 238] on button "Save" at bounding box center [486, 239] width 27 height 9
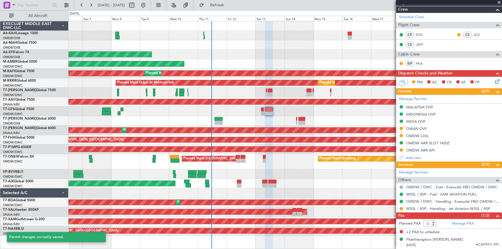
scroll to position [99, 0]
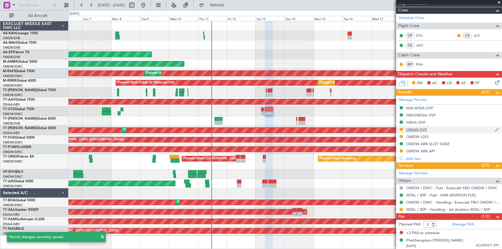
click at [413, 126] on div "OMAN OVF" at bounding box center [449, 129] width 106 height 7
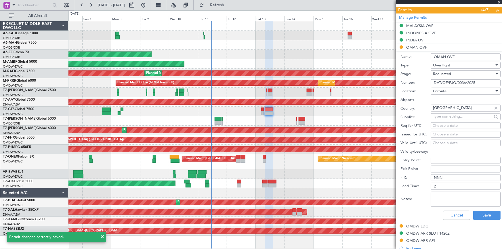
scroll to position [209, 0]
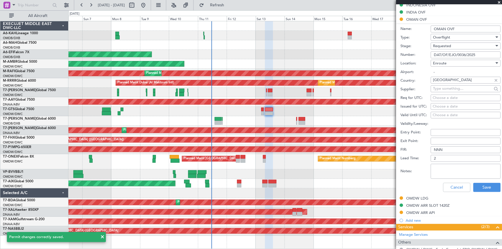
click at [454, 167] on textarea "Notes:" at bounding box center [465, 171] width 70 height 15
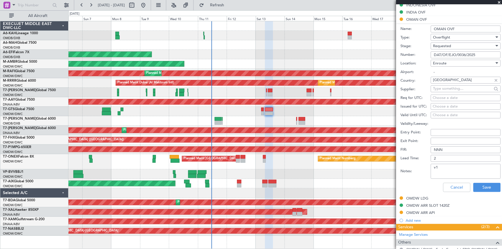
type textarea "v"
type textarea "V1 JBS 13SEP"
click at [478, 187] on button "Save" at bounding box center [486, 187] width 27 height 9
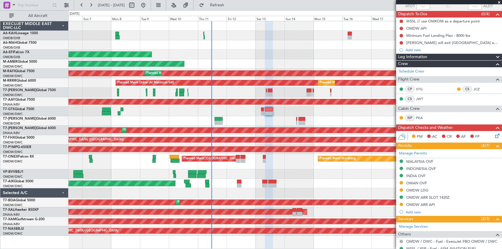
scroll to position [0, 0]
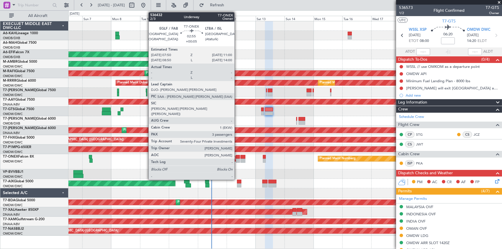
click at [237, 156] on div at bounding box center [238, 157] width 4 height 4
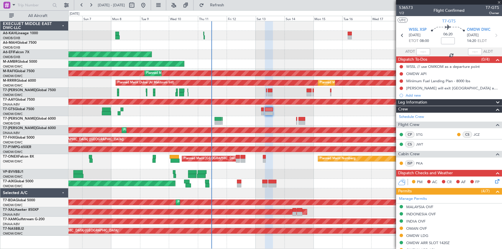
type input "+00:05"
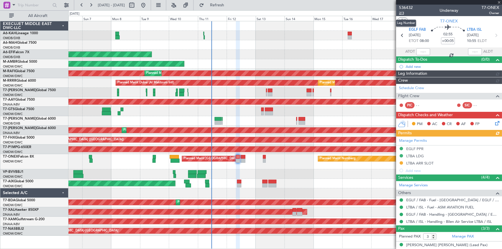
click at [402, 14] on span "2/3" at bounding box center [406, 13] width 14 height 5
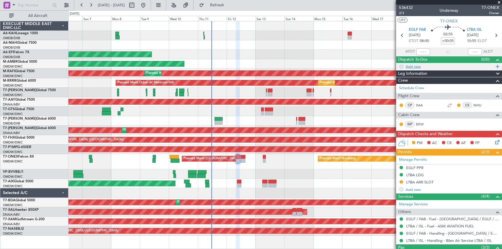
click at [418, 66] on div "Add new" at bounding box center [449, 66] width 88 height 5
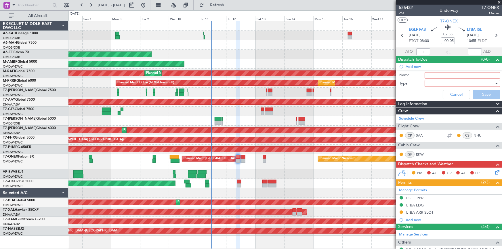
click at [431, 76] on input "Name:" at bounding box center [462, 75] width 76 height 6
type input "DEP FUEL 22000 LBS"
click at [442, 86] on div at bounding box center [460, 83] width 67 height 9
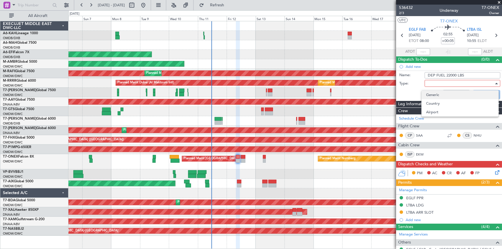
click at [437, 95] on span "Generic" at bounding box center [460, 95] width 68 height 9
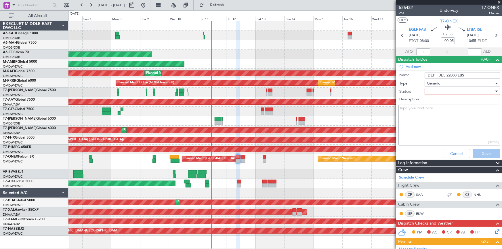
click at [453, 89] on div at bounding box center [460, 91] width 67 height 9
drag, startPoint x: 439, startPoint y: 102, endPoint x: 471, endPoint y: 120, distance: 37.4
click at [443, 102] on span "Not Started" at bounding box center [460, 103] width 68 height 9
click at [479, 151] on button "Save" at bounding box center [486, 153] width 27 height 9
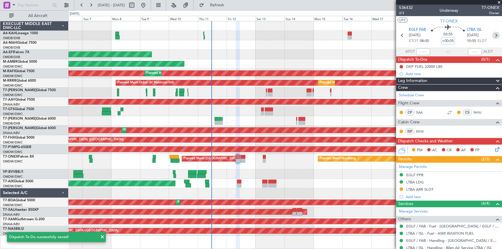
click at [493, 36] on icon at bounding box center [495, 35] width 7 height 7
type input "+00:10"
type input "2"
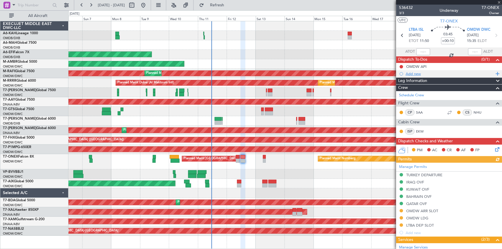
click at [417, 72] on div "Add new" at bounding box center [449, 73] width 88 height 5
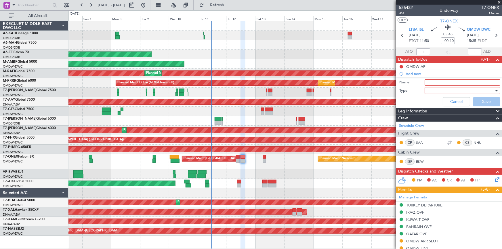
click at [443, 81] on input "Name:" at bounding box center [462, 82] width 76 height 6
type input "PLAN WITH REM FUEL ON BOARD"
click at [437, 90] on div at bounding box center [460, 90] width 67 height 9
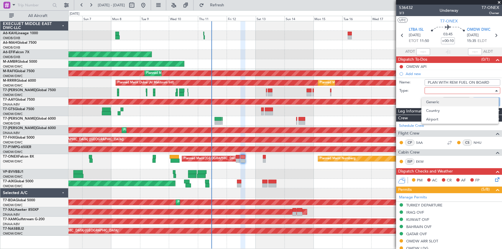
click at [436, 103] on span "Generic" at bounding box center [460, 102] width 68 height 9
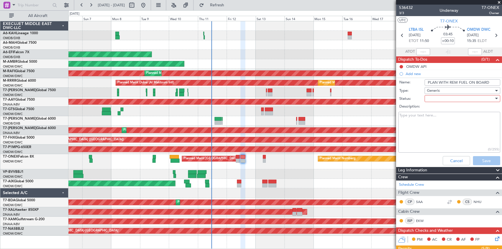
click at [446, 96] on div at bounding box center [460, 98] width 67 height 9
drag, startPoint x: 441, startPoint y: 109, endPoint x: 469, endPoint y: 147, distance: 47.0
click at [446, 112] on span "Not Started" at bounding box center [460, 110] width 68 height 9
click at [483, 159] on button "Save" at bounding box center [486, 160] width 27 height 9
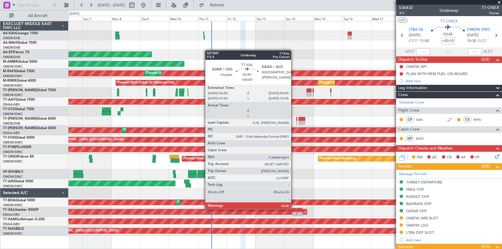
click at [294, 208] on div at bounding box center [294, 210] width 4 height 4
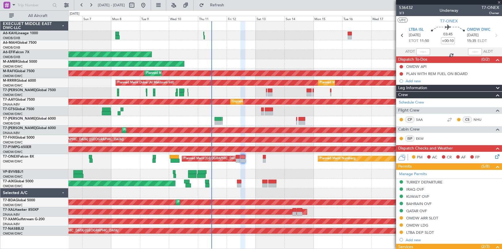
type input "0"
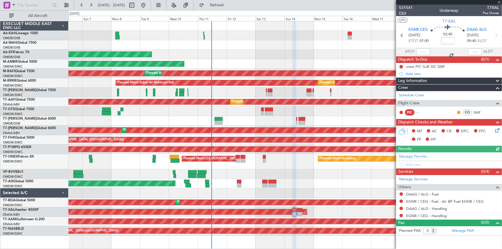
click at [403, 12] on span "P3/4" at bounding box center [406, 13] width 14 height 5
click at [404, 12] on span "P3/4" at bounding box center [406, 13] width 14 height 5
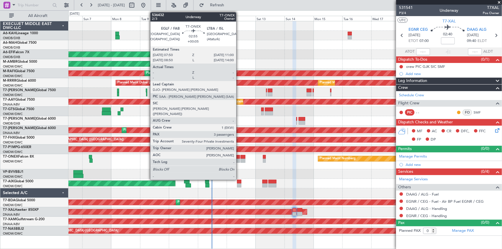
click at [239, 156] on div at bounding box center [238, 157] width 4 height 4
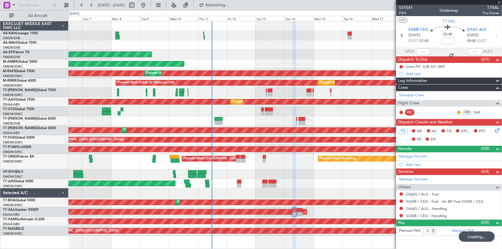
type input "+00:05"
type input "3"
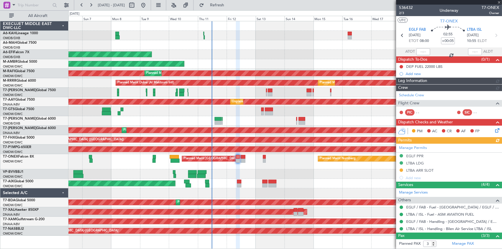
type input "0"
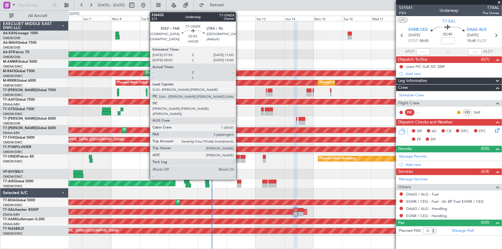
click at [238, 158] on div at bounding box center [238, 157] width 4 height 4
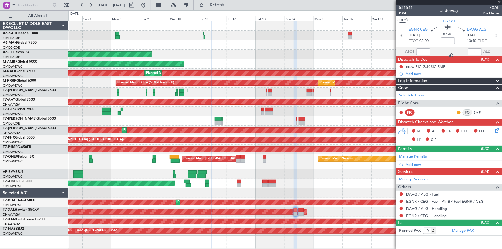
type input "+00:05"
type input "3"
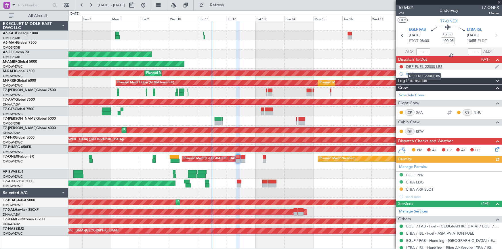
click div "DEP FUEL 22000 LBS"
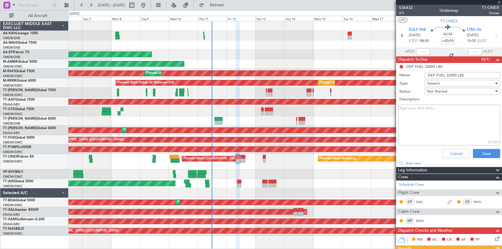
click input "DEP FUEL 22000 LBS"
type input "DEP FUEL 23000 LBS"
click button "Save"
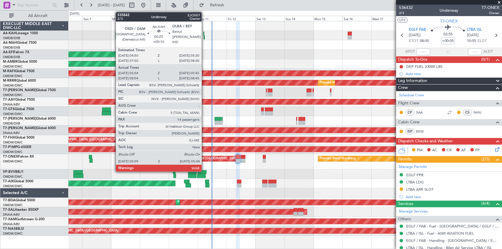
click div
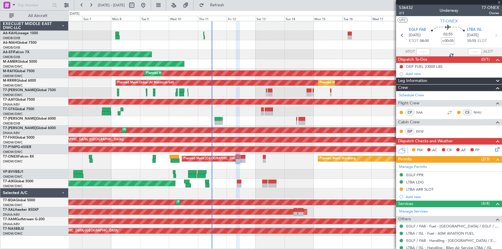
type input "+00:10"
type input "05:14"
type input "05:40"
type input "14"
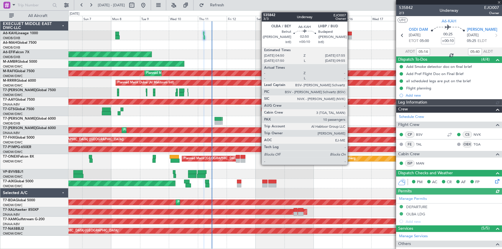
type input "Rohit Roy (ROY)"
type input "7142"
click div
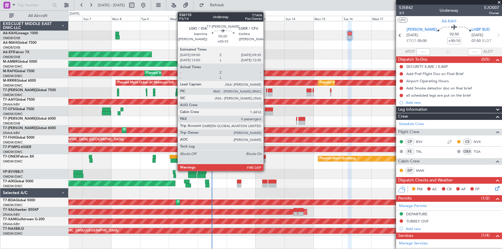
click div
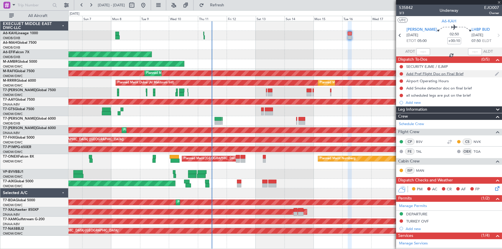
type input "0"
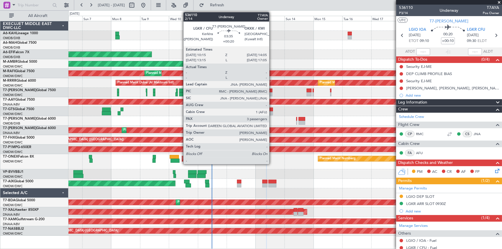
click div
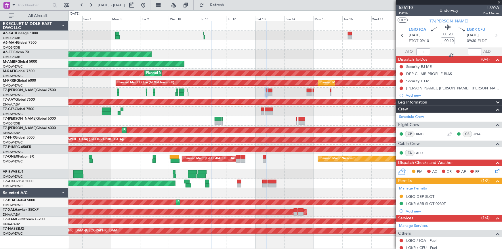
type input "+00:20"
type input "3"
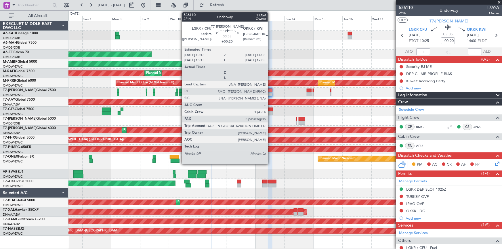
click div
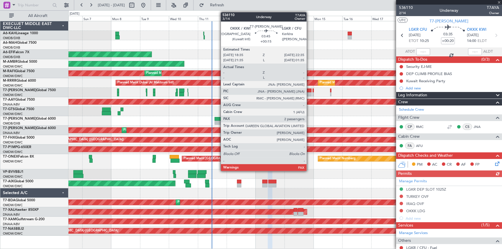
click div
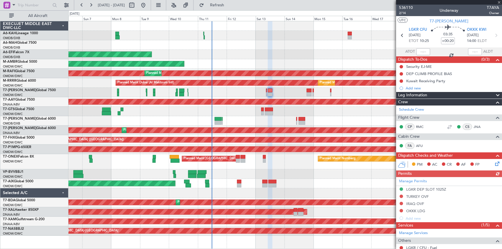
type input "+00:15"
type input "2"
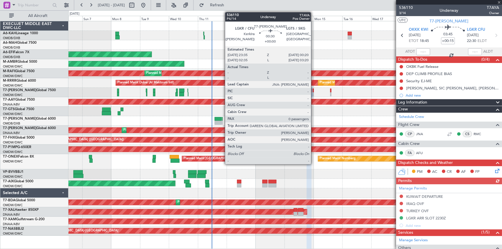
click div
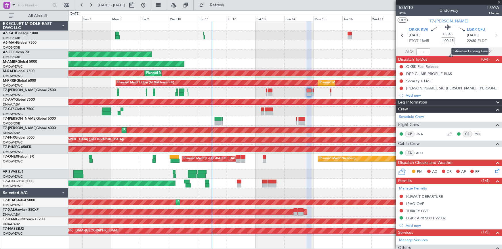
type input "0"
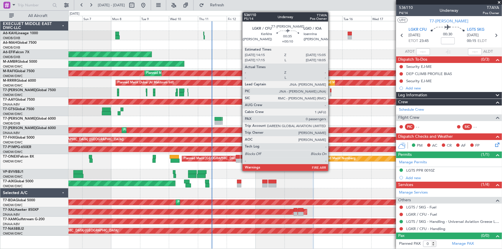
click div
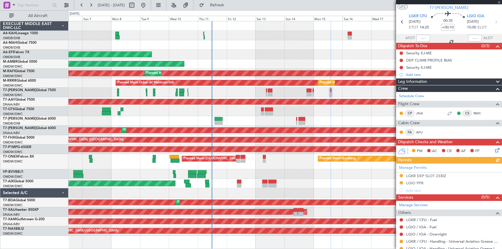
scroll to position [32, 0]
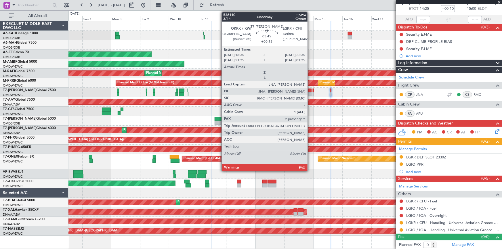
click div
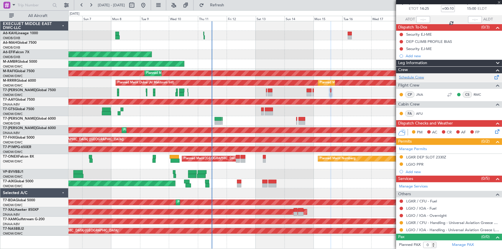
type input "+00:15"
type input "2"
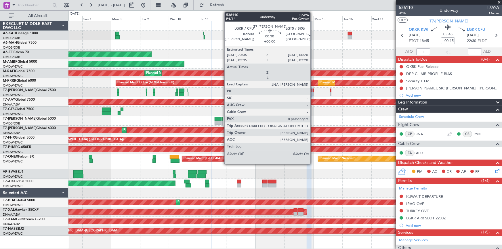
click div
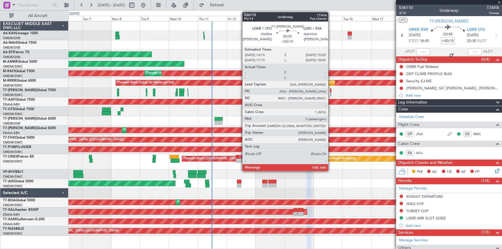
type input "0"
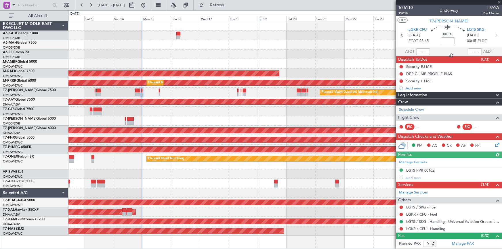
click div "Planned Maint Dubai (Al Maktoum Intl)"
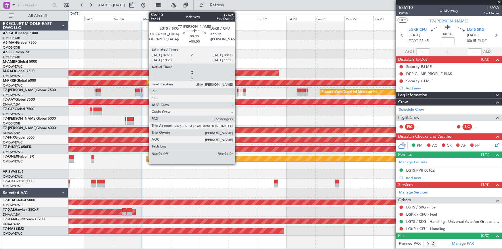
click div
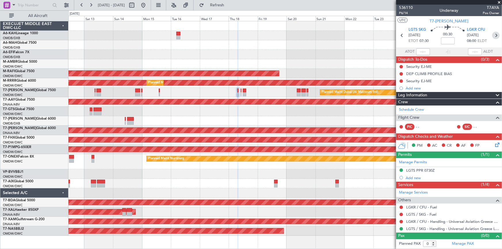
click icon
type input "+00:05"
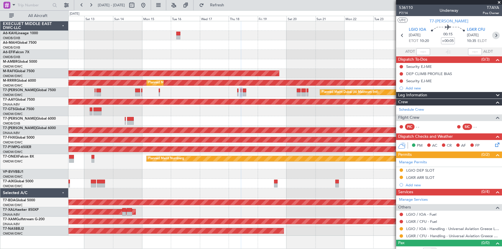
click icon
type input "1"
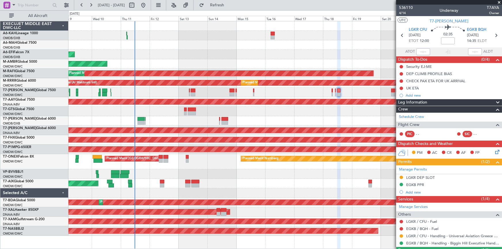
click div
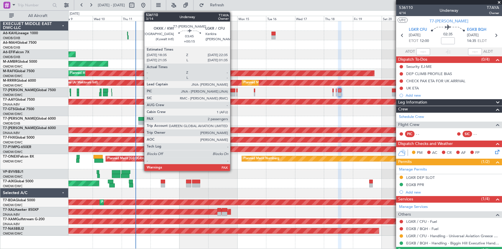
click div
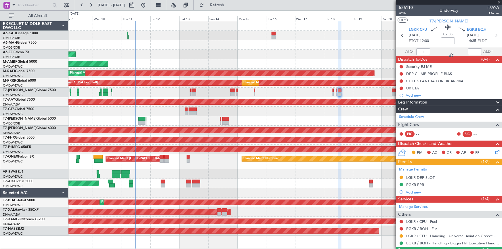
type input "+00:15"
type input "2"
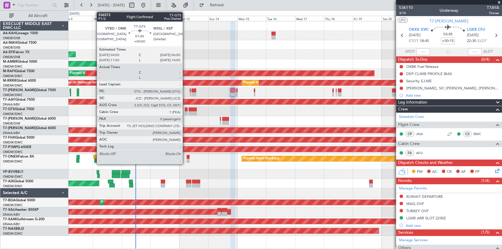
click div
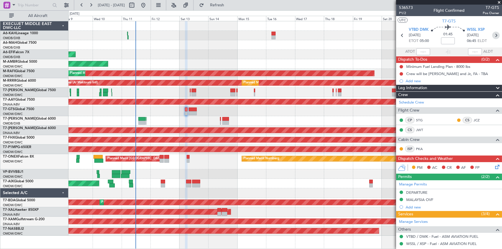
click icon
type input "3"
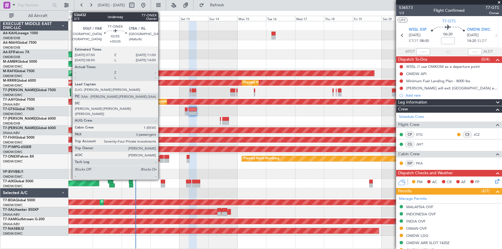
click div
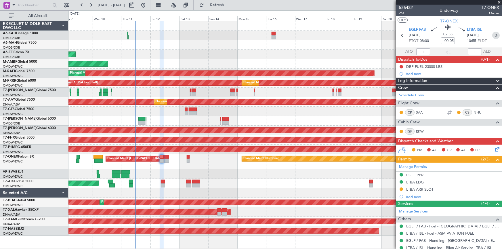
click icon
type input "+00:10"
type input "2"
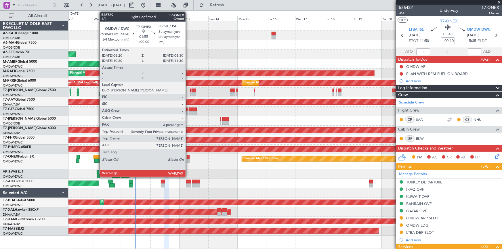
click div
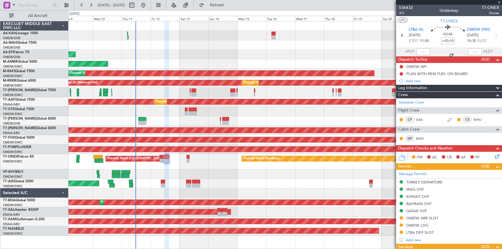
type input "3"
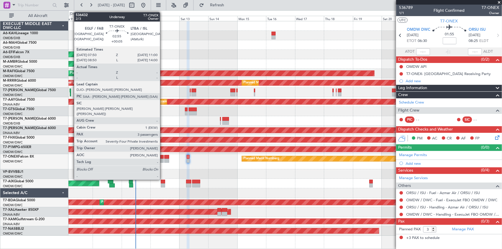
click div
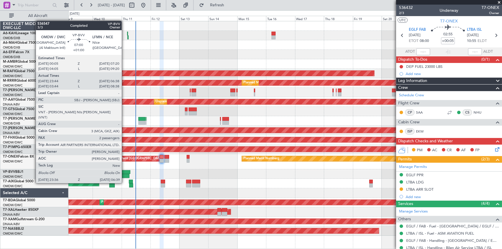
click div
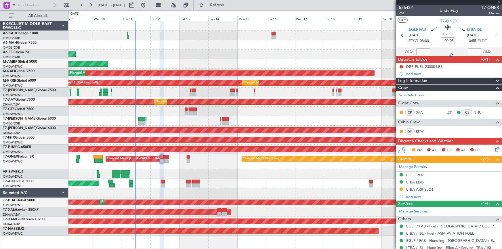
type input "+01:00"
type input "23:54"
type input "06:33"
type input "2"
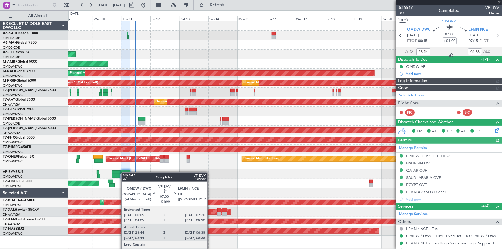
type input "Rohit Roy (ROY)"
type input "7156"
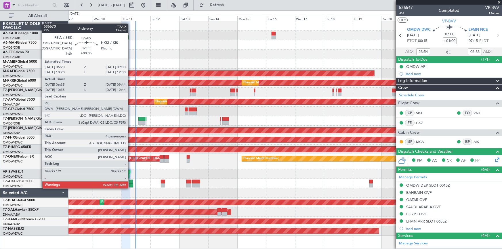
click div
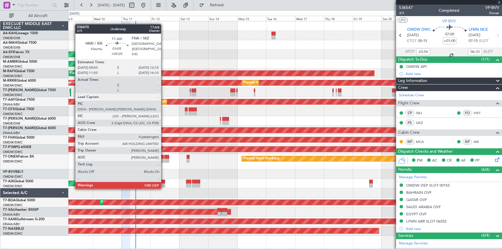
click div
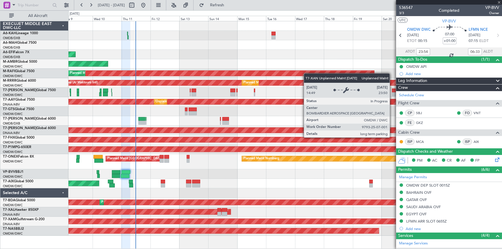
type input "+00:20"
type input "4"
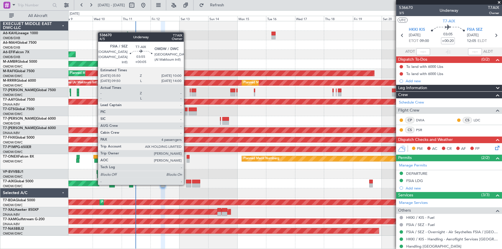
click div
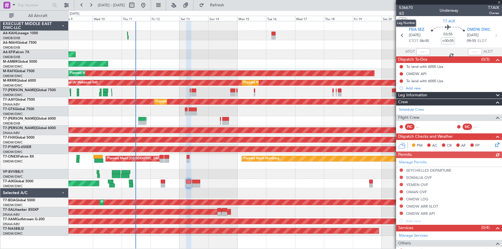
click span "4/5"
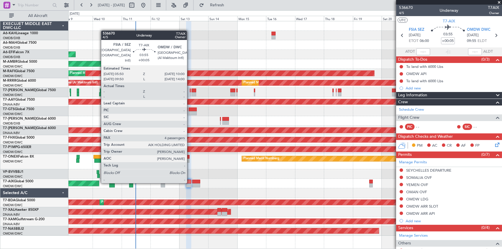
click div
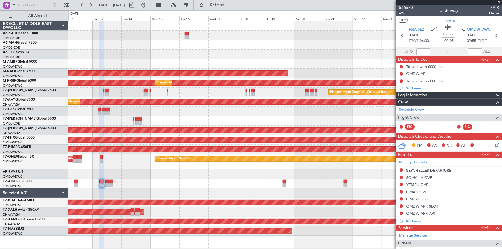
click div "AOG Maint"
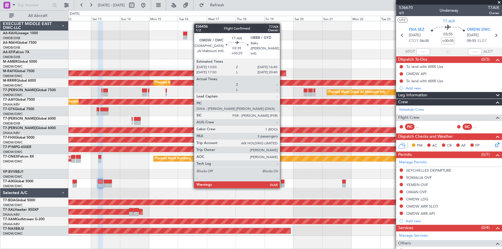
click div
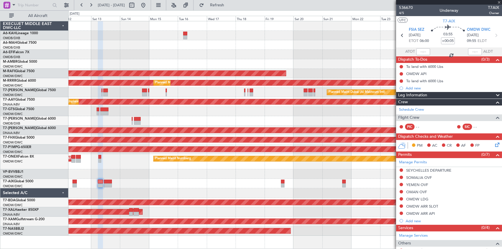
type input "+00:25"
type input "3"
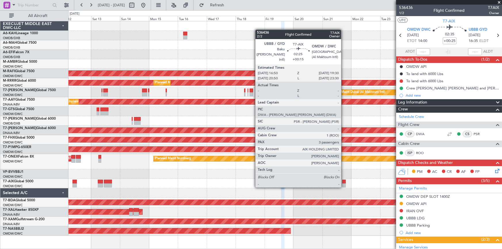
click div
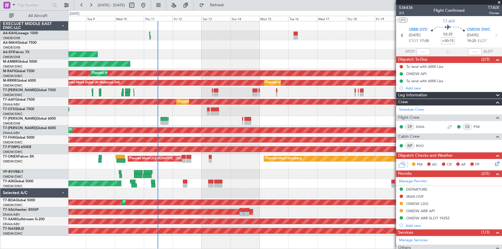
click div "Planned Maint Dubai (Al Maktoum Intl) Planned Maint Dubai (Dubai Intl) Planned …"
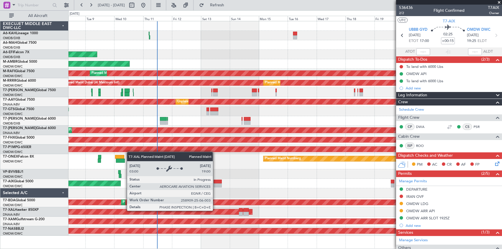
click div "Planned Maint [PERSON_NAME]"
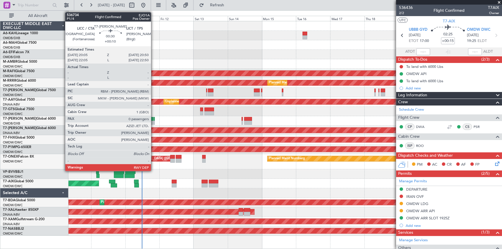
click div
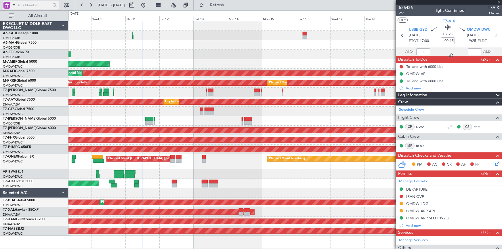
type input "+00:10"
type input "0"
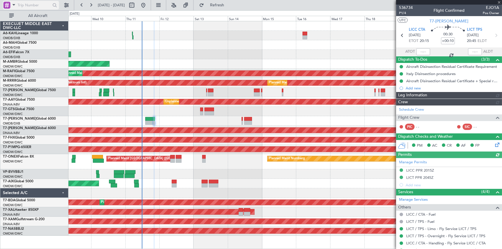
type input "Dherander Fithani (DHF)"
type input "7185"
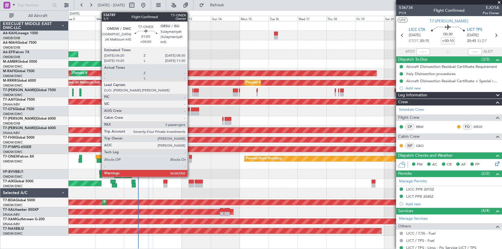
click div
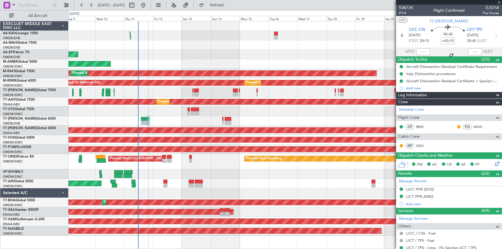
type input "3"
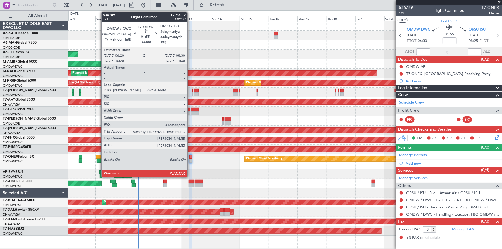
click div
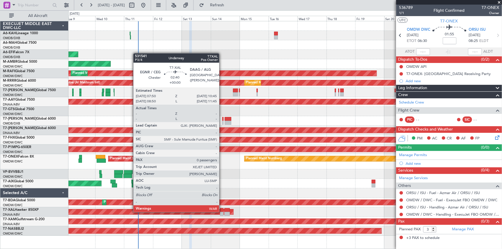
click at [222, 212] on div at bounding box center [222, 214] width 4 height 4
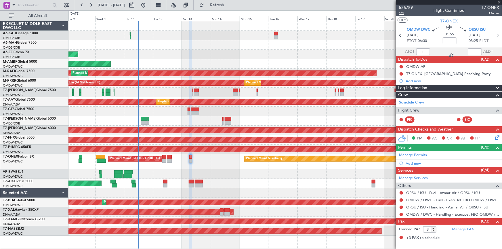
type input "0"
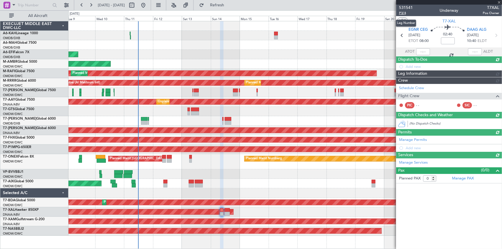
click at [402, 13] on span "P3/4" at bounding box center [406, 13] width 14 height 5
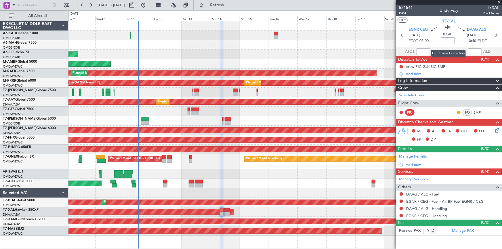
click at [449, 40] on input at bounding box center [448, 40] width 14 height 7
click at [441, 45] on div "02:40 -20" at bounding box center [448, 35] width 38 height 21
type input "-00:20"
click at [416, 155] on link "Manage Permits" at bounding box center [413, 157] width 28 height 6
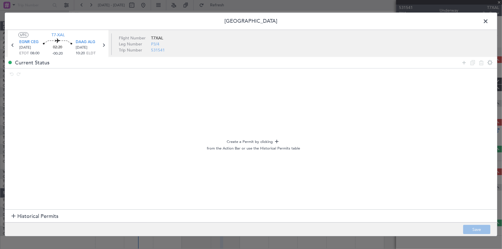
click at [26, 220] on section "Historical Permits" at bounding box center [251, 216] width 492 height 14
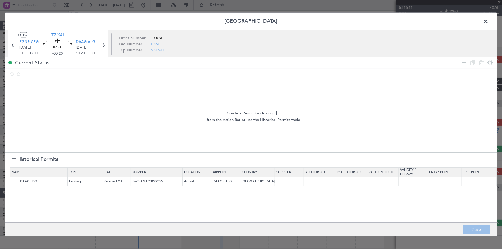
click at [481, 225] on footer "Save" at bounding box center [251, 230] width 492 height 14
click at [15, 182] on img at bounding box center [15, 181] width 7 height 7
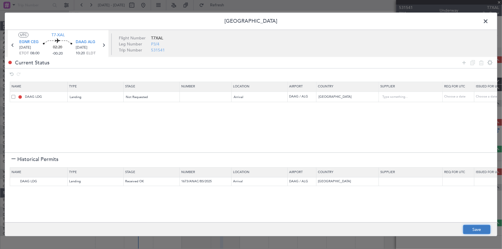
click at [472, 227] on button "Save" at bounding box center [476, 229] width 27 height 9
type input "NNN"
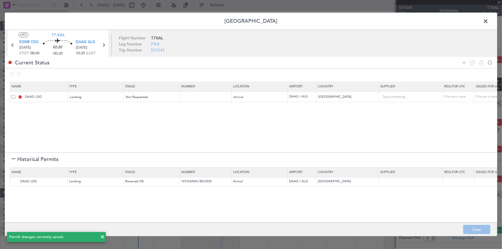
click at [488, 22] on span at bounding box center [488, 23] width 0 height 12
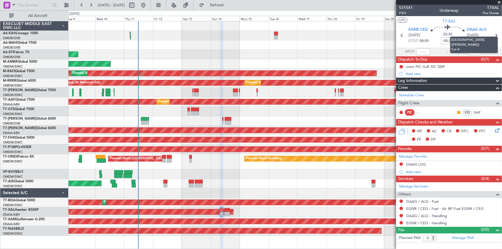
click at [496, 34] on mat-tooltip-component "[GEOGRAPHIC_DATA] ([PERSON_NAME]) Cat A" at bounding box center [474, 44] width 56 height 25
click at [497, 35] on icon at bounding box center [495, 35] width 7 height 7
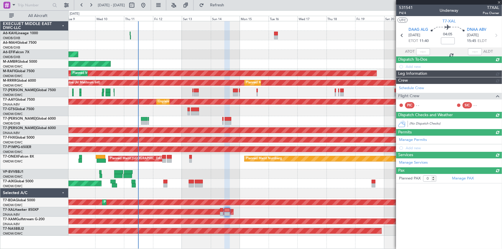
click at [419, 215] on article "531541 P4/4 Underway T7XAL Pos Owner UTC T7-XAL DAAG ALG [DATE] ETOT 11:40 04:0…" at bounding box center [449, 127] width 106 height 244
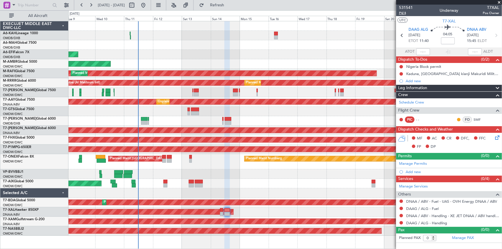
click at [403, 12] on span "P4/4" at bounding box center [406, 13] width 14 height 5
click at [446, 39] on mat-tooltip-component "Flight Time" at bounding box center [448, 44] width 26 height 15
click at [451, 41] on input at bounding box center [448, 40] width 14 height 7
click at [435, 45] on div "04:05 +5" at bounding box center [448, 35] width 38 height 21
type input "+00:05"
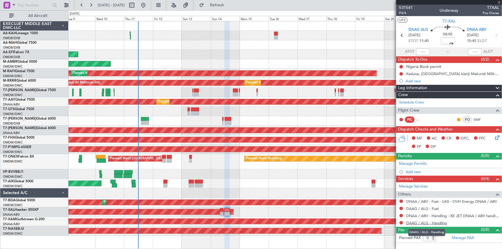
click at [412, 221] on link "DAAG / ALG - Handling" at bounding box center [426, 223] width 41 height 5
click at [229, 3] on span "Refresh" at bounding box center [217, 5] width 24 height 4
click at [420, 208] on link "DAAG / ALG - Fuel" at bounding box center [422, 208] width 32 height 5
click at [402, 13] on span "P4/4" at bounding box center [406, 13] width 14 height 5
click at [231, 2] on button "Refresh" at bounding box center [213, 5] width 35 height 9
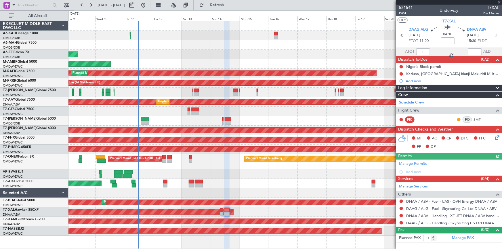
click at [418, 163] on div "Manage Permits Add new" at bounding box center [449, 168] width 106 height 16
click at [410, 163] on link "Manage Permits" at bounding box center [413, 164] width 28 height 6
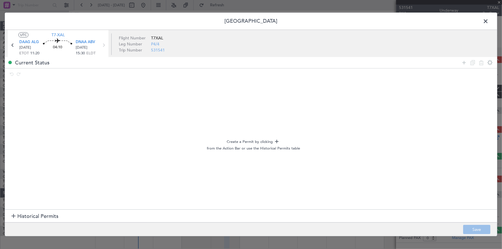
click at [32, 216] on span "Historical Permits" at bounding box center [37, 217] width 41 height 8
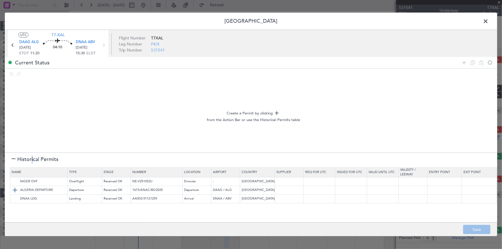
click at [14, 192] on img at bounding box center [15, 190] width 7 height 7
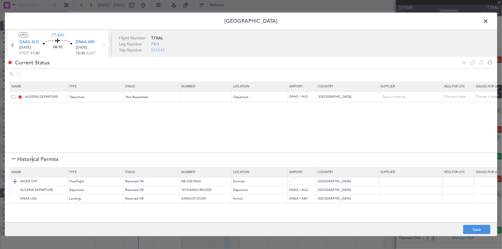
click at [13, 181] on img at bounding box center [15, 181] width 7 height 7
click at [15, 199] on img at bounding box center [15, 198] width 7 height 7
click at [476, 230] on button "Save" at bounding box center [476, 229] width 27 height 9
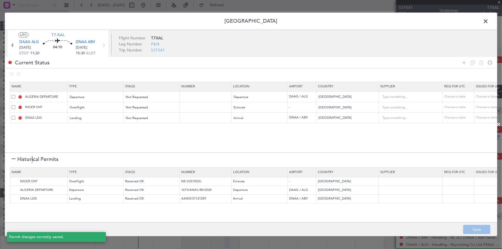
type input "NNN"
click at [488, 20] on span at bounding box center [488, 23] width 0 height 12
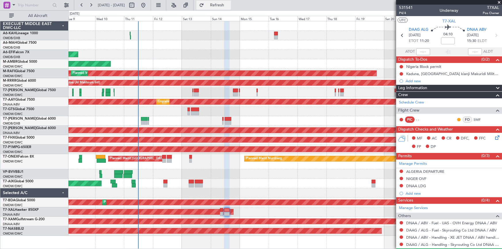
click at [224, 8] on button "Refresh" at bounding box center [213, 5] width 35 height 9
click at [404, 14] on span "P4/4" at bounding box center [406, 13] width 14 height 5
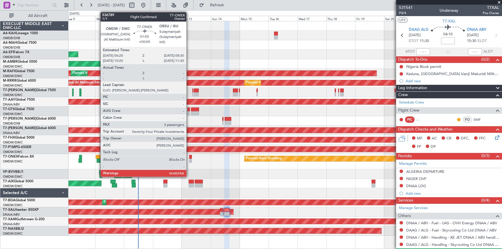
click at [189, 156] on div at bounding box center [190, 157] width 3 height 4
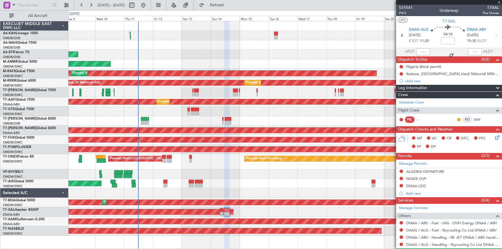
type input "3"
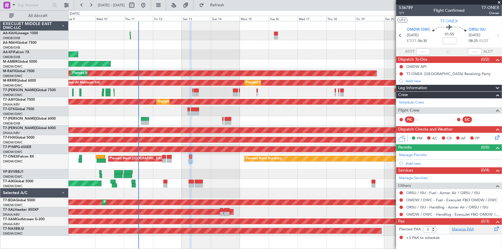
click at [465, 228] on link "Manage PAX" at bounding box center [463, 230] width 22 height 6
drag, startPoint x: 230, startPoint y: 3, endPoint x: 257, endPoint y: 15, distance: 29.5
click at [229, 6] on span "Refresh" at bounding box center [217, 5] width 24 height 4
click at [401, 13] on span "1/1" at bounding box center [406, 13] width 14 height 5
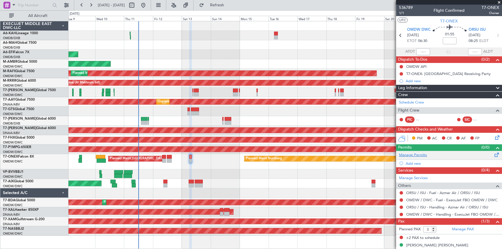
click at [411, 156] on link "Manage Permits" at bounding box center [413, 155] width 28 height 6
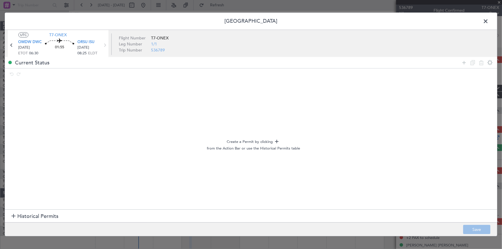
click at [29, 216] on span "Historical Permits" at bounding box center [37, 217] width 41 height 8
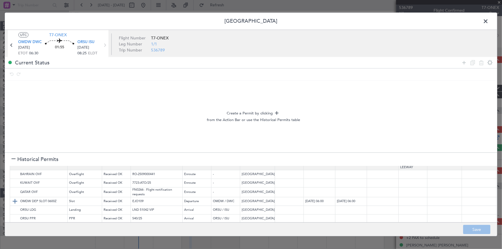
scroll to position [14, 0]
click at [13, 196] on img at bounding box center [15, 199] width 7 height 7
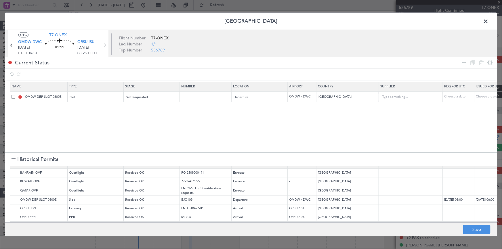
scroll to position [12, 0]
click at [14, 189] on img at bounding box center [15, 190] width 7 height 7
click at [15, 170] on img at bounding box center [15, 172] width 7 height 7
click at [15, 178] on img at bounding box center [15, 181] width 7 height 7
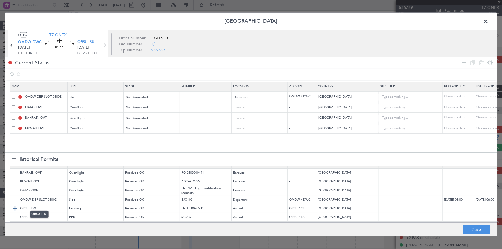
click at [14, 205] on img at bounding box center [15, 208] width 7 height 7
click at [15, 214] on img at bounding box center [15, 217] width 7 height 7
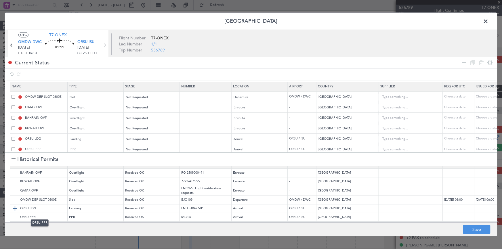
scroll to position [7, 0]
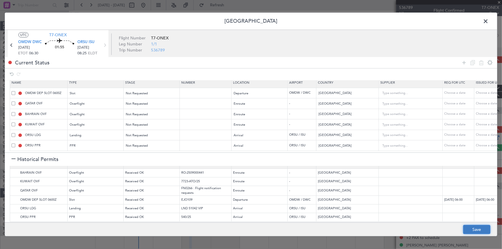
click at [476, 229] on button "Save" at bounding box center [476, 229] width 27 height 9
type input "OMDW DEP SLOT"
type input "NNN"
type input "1"
type input "NNN"
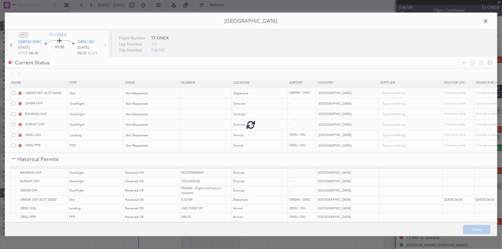
type input "2"
type input "NNN"
type input "1"
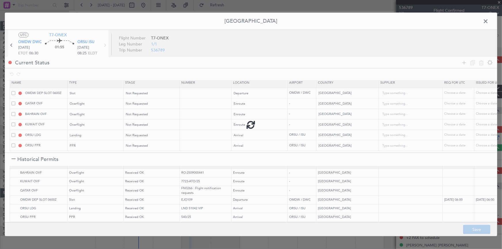
type input "NNN"
type input "1"
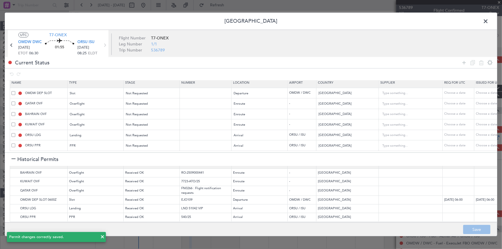
click at [488, 22] on span at bounding box center [488, 23] width 0 height 12
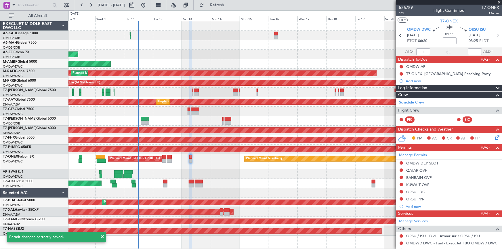
drag, startPoint x: 229, startPoint y: 3, endPoint x: 343, endPoint y: 35, distance: 117.6
click at [229, 3] on span "Refresh" at bounding box center [217, 5] width 24 height 4
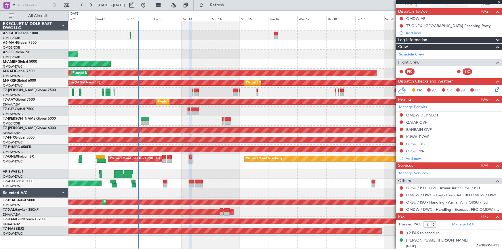
scroll to position [0, 0]
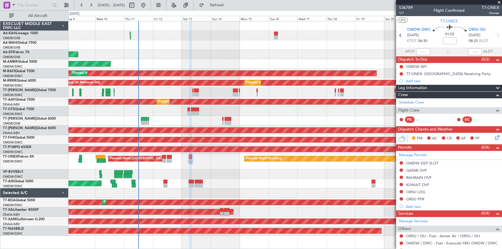
click at [452, 40] on input at bounding box center [450, 40] width 14 height 7
click at [426, 41] on span "06:30" at bounding box center [422, 41] width 9 height 6
type input "+00:10"
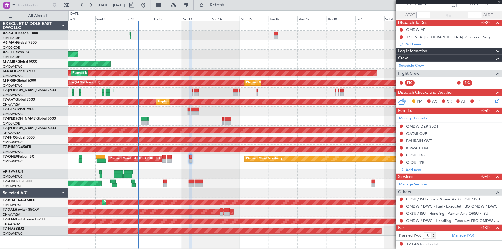
scroll to position [48, 0]
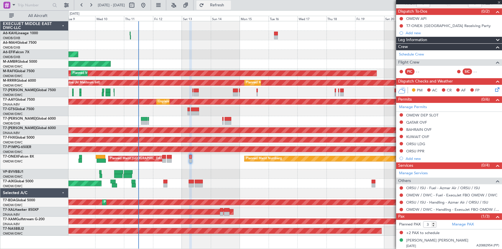
click at [229, 6] on span "Refresh" at bounding box center [217, 5] width 24 height 4
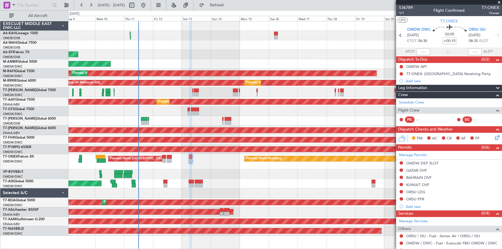
click at [499, 2] on span at bounding box center [499, 2] width 6 height 5
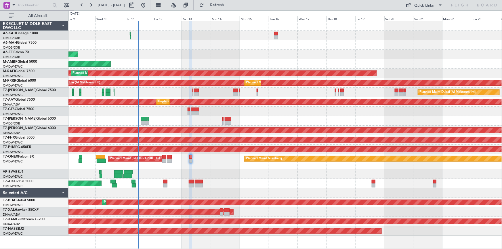
type input "0"
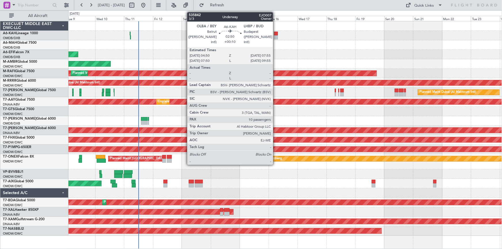
click at [275, 33] on div at bounding box center [276, 34] width 4 height 4
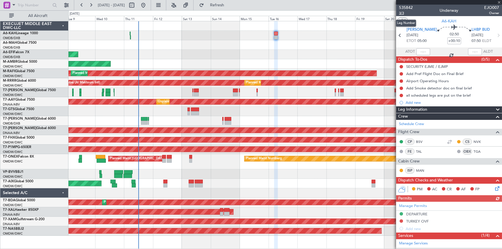
click at [404, 12] on span "3/3" at bounding box center [406, 13] width 14 height 5
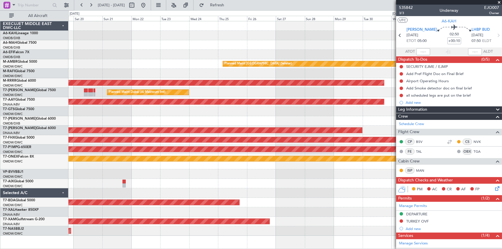
click at [210, 57] on div "Planned Maint [GEOGRAPHIC_DATA] (Seletar) Planned Maint [GEOGRAPHIC_DATA] (Al M…" at bounding box center [284, 128] width 433 height 215
click at [222, 3] on button "Refresh" at bounding box center [213, 5] width 35 height 9
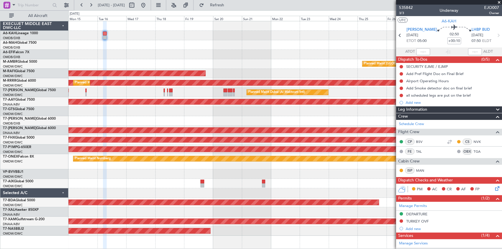
click at [264, 69] on div "Planned Maint [GEOGRAPHIC_DATA] (Seletar) Planned Maint [GEOGRAPHIC_DATA] (Al M…" at bounding box center [284, 128] width 433 height 215
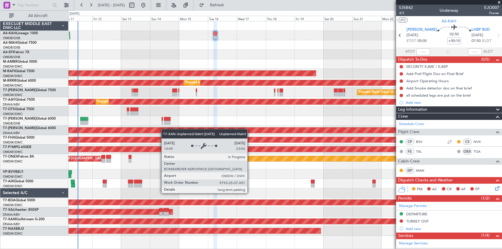
click at [253, 127] on div "Planned Maint Dubai (Al Maktoum Intl) Planned Maint [GEOGRAPHIC_DATA] (Seletar)…" at bounding box center [284, 128] width 433 height 215
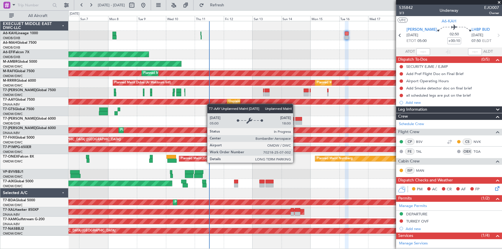
click at [242, 104] on div "Planned Maint Dubai (Al Maktoum Intl) Planned Maint [GEOGRAPHIC_DATA] ([GEOGRAP…" at bounding box center [284, 128] width 433 height 215
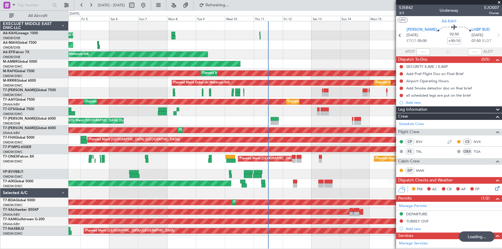
click at [198, 113] on div at bounding box center [284, 111] width 433 height 9
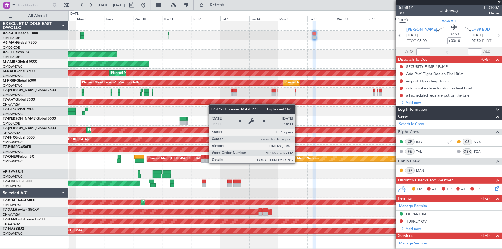
click at [202, 102] on div "Planned Maint Dubai (Al Maktoum Intl) Planned Maint [GEOGRAPHIC_DATA] ([GEOGRAP…" at bounding box center [284, 128] width 433 height 215
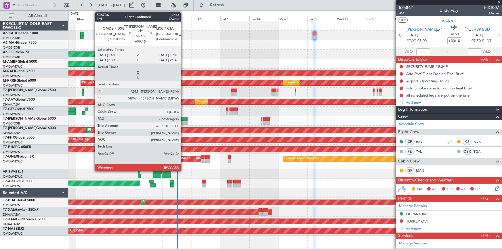
click at [183, 118] on div at bounding box center [182, 119] width 7 height 4
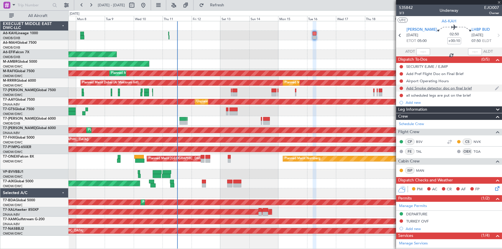
type input "+00:15"
type input "2"
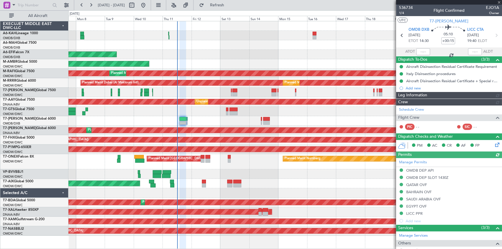
type input "Dherander Fithani (DHF)"
type input "7285"
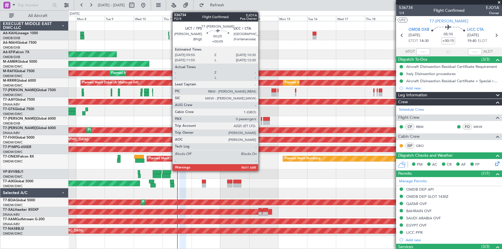
click at [261, 119] on div at bounding box center [261, 119] width 1 height 4
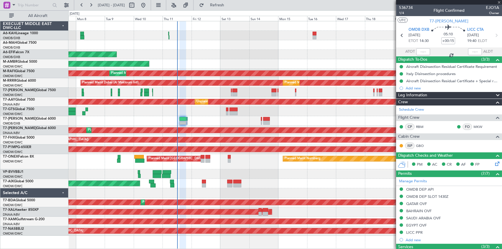
type input "+00:05"
type input "0"
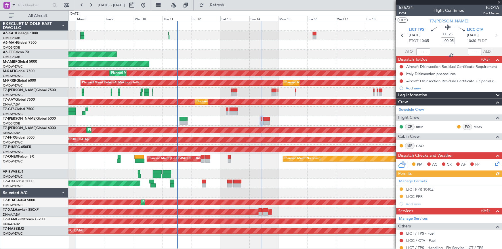
click at [494, 36] on icon at bounding box center [495, 35] width 7 height 7
click at [493, 35] on icon at bounding box center [495, 35] width 7 height 7
type input "+00:30"
type input "2"
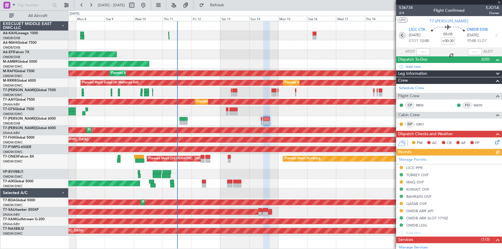
click at [401, 35] on icon at bounding box center [401, 35] width 7 height 7
type input "+00:05"
type input "0"
